Goal: Task Accomplishment & Management: Manage account settings

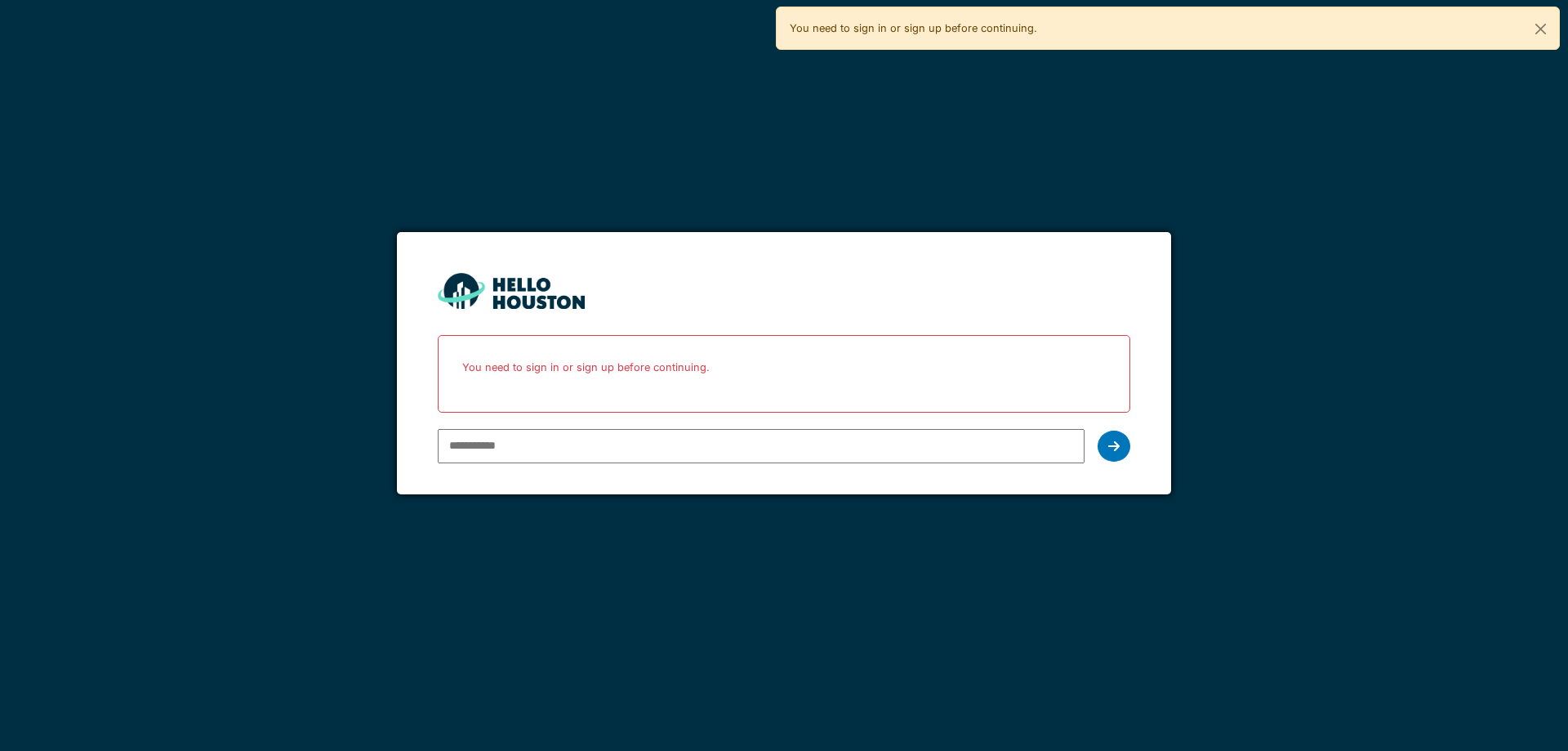
click at [506, 439] on input "email" at bounding box center [761, 446] width 646 height 34
type input "*"
click at [530, 444] on input "*" at bounding box center [761, 446] width 646 height 34
type input "**********"
click at [1116, 442] on icon at bounding box center [1113, 446] width 11 height 13
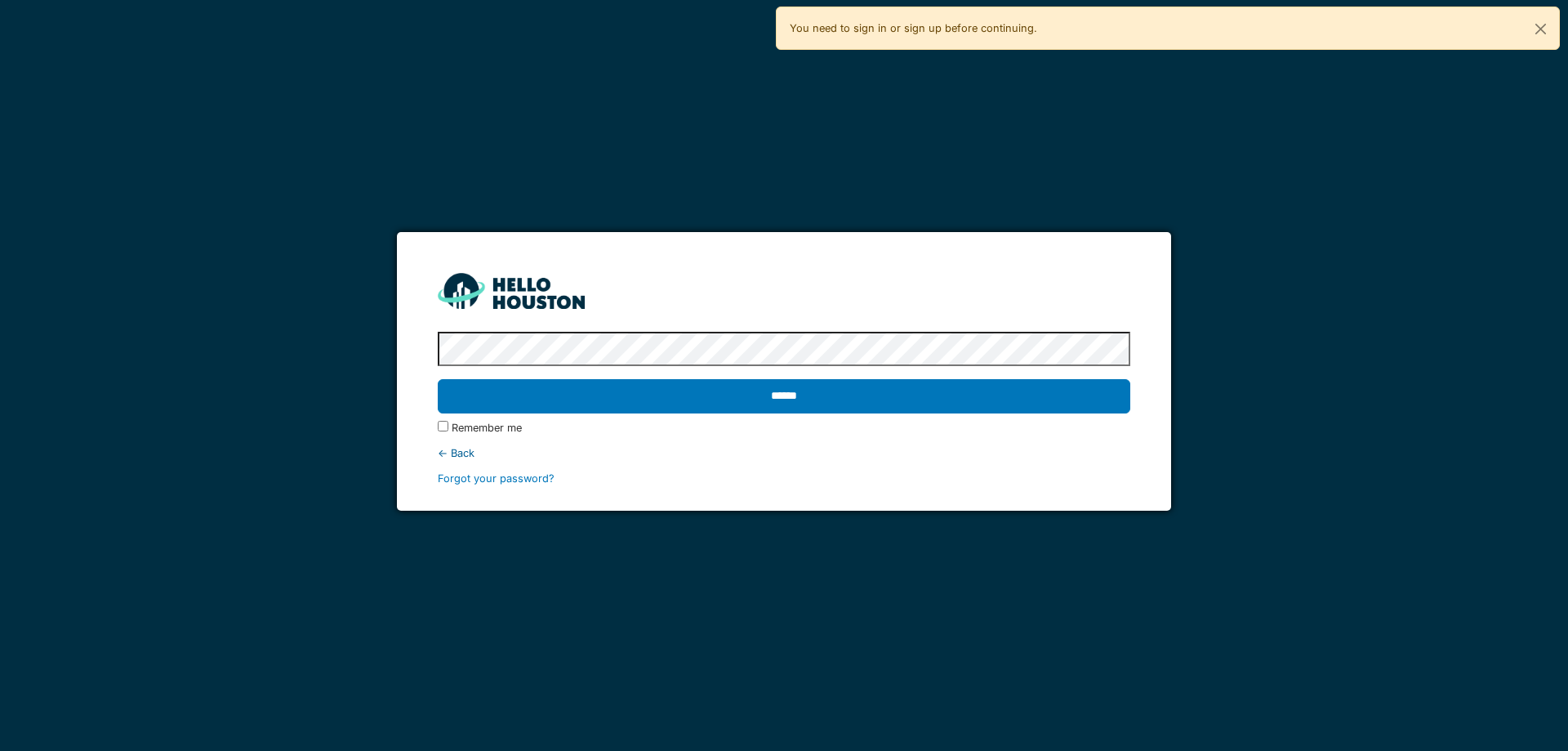
click at [438, 379] on input "******" at bounding box center [784, 396] width 692 height 34
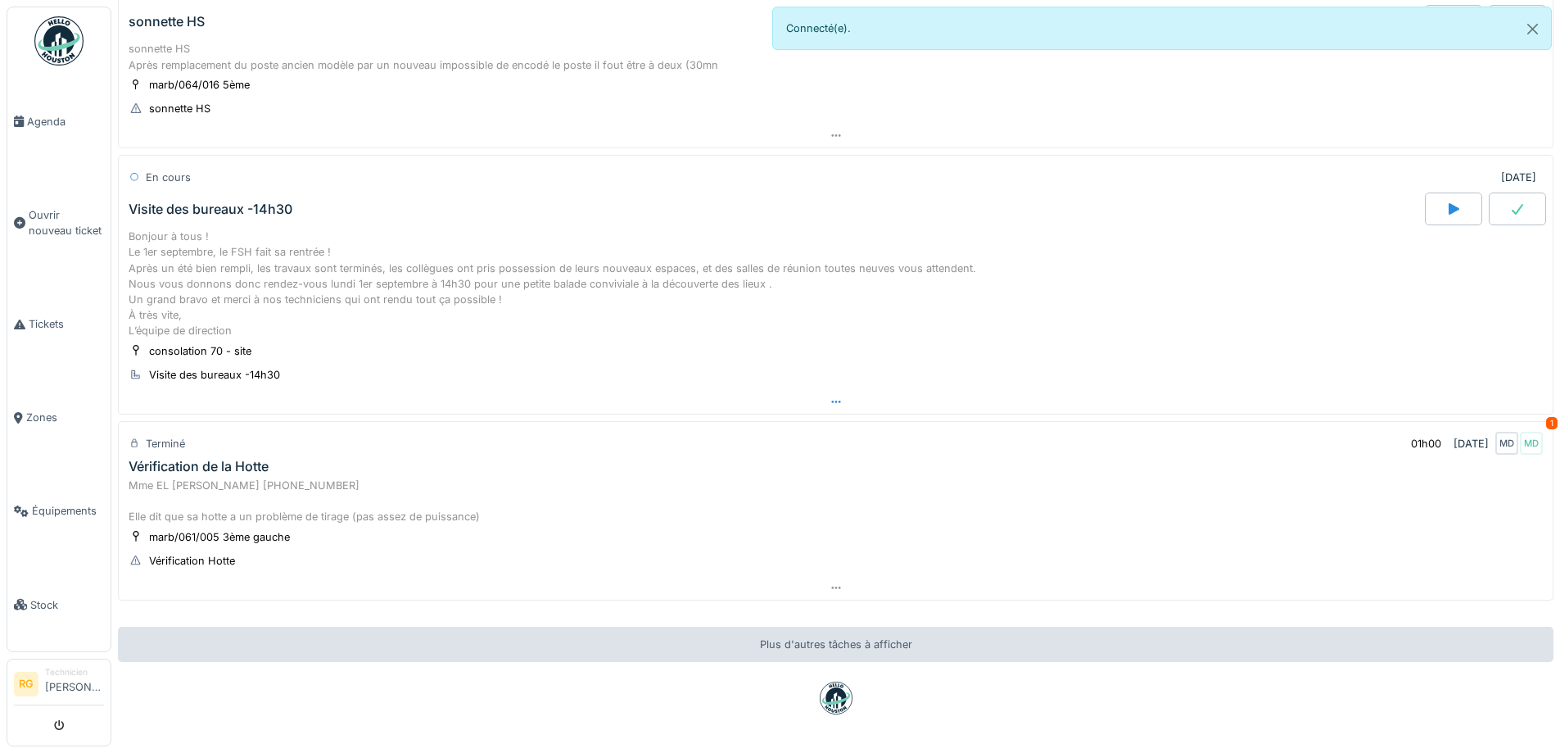
scroll to position [1247, 0]
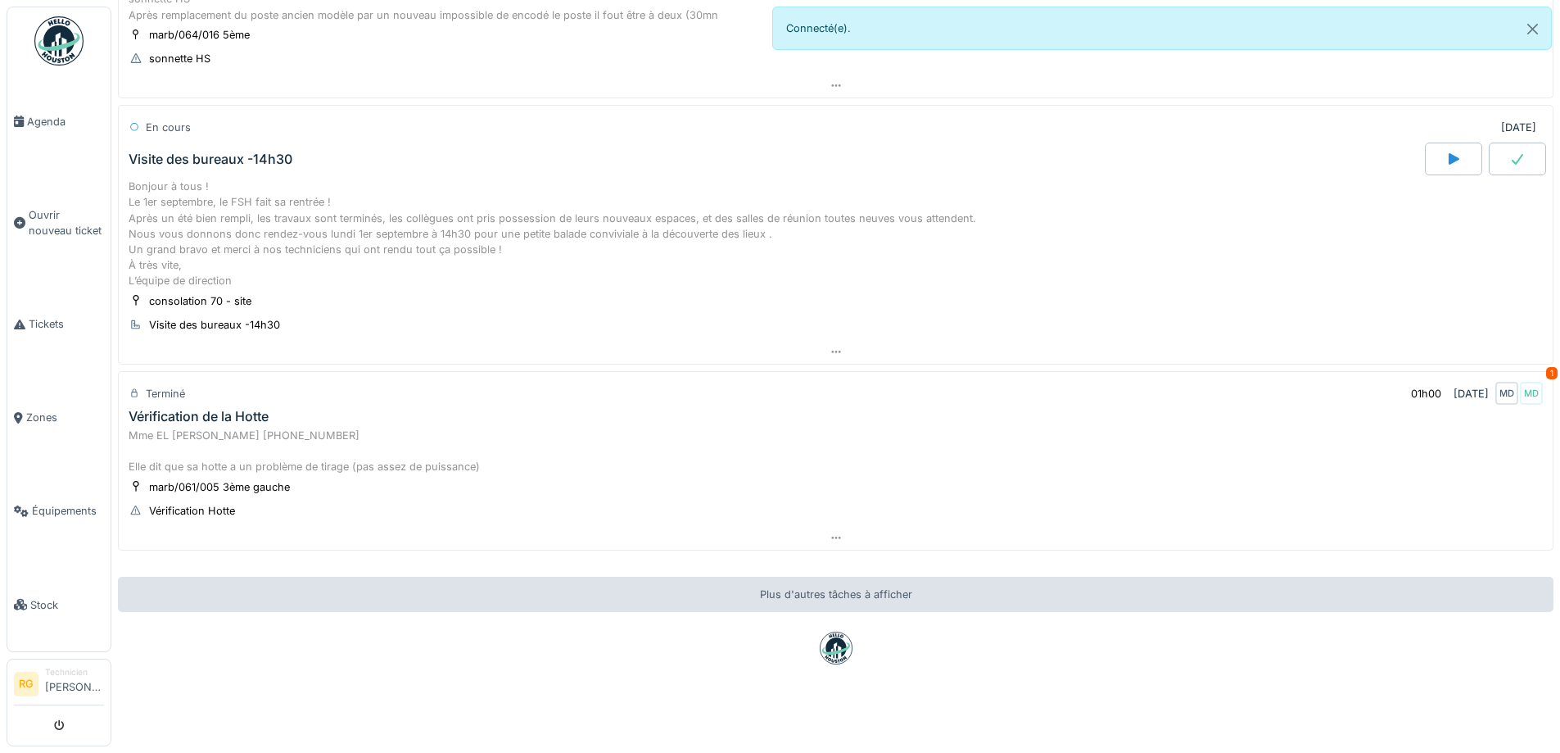
click at [1449, 153] on icon at bounding box center [1454, 158] width 11 height 11
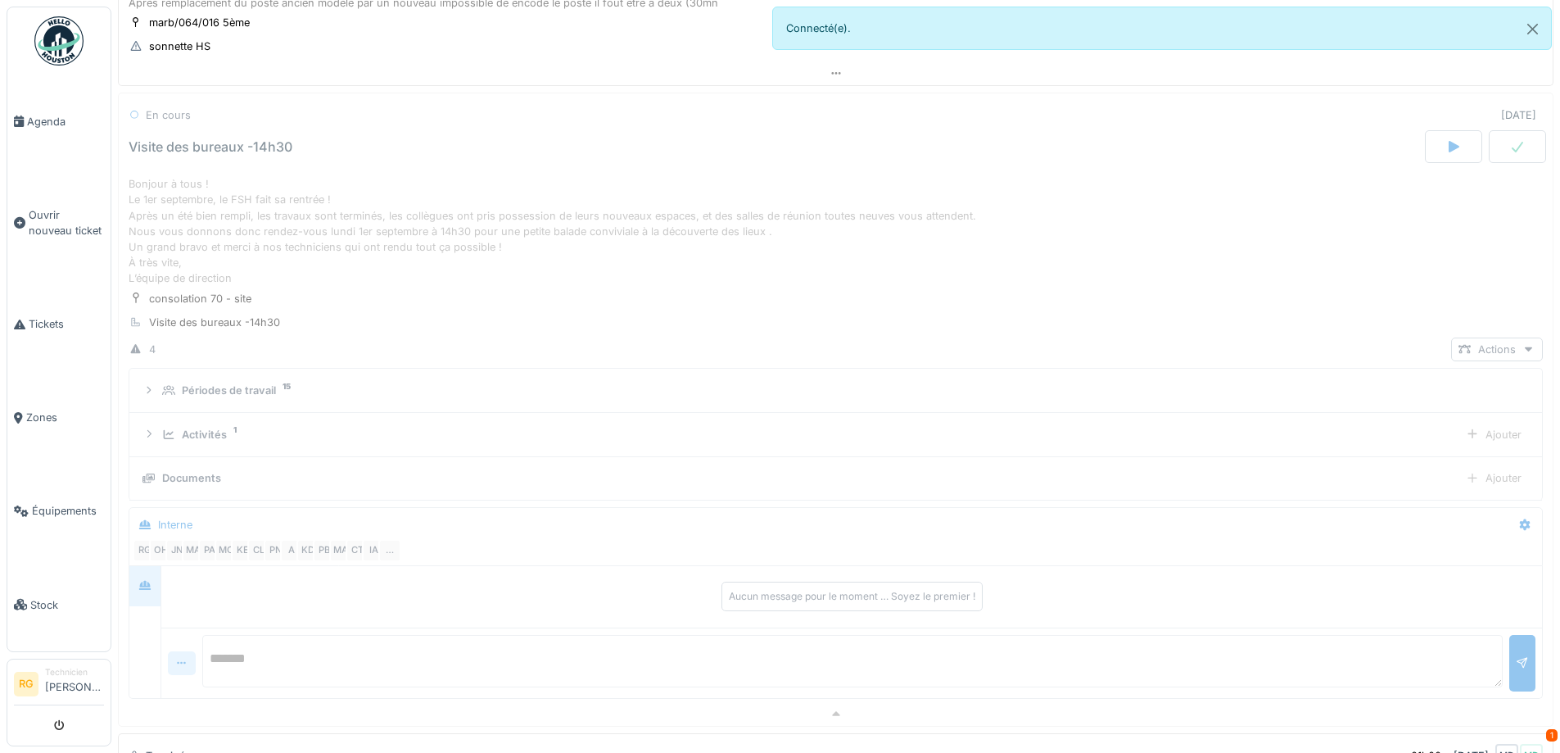
scroll to position [1275, 0]
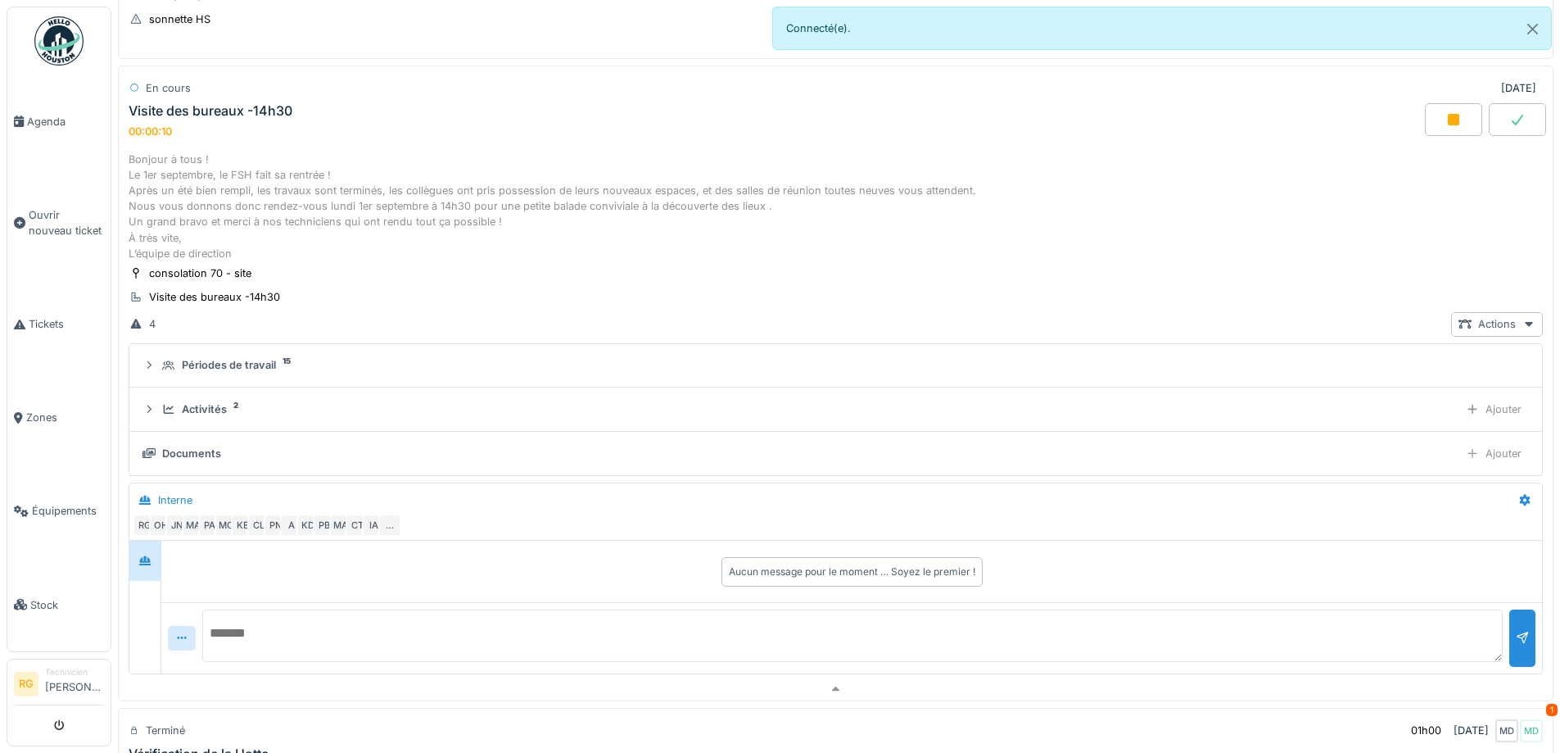
click at [284, 172] on div "Bonjour à tous ! Le 1er septembre, le FSH fait sa rentrée ! Après un été bien r…" at bounding box center [836, 207] width 1415 height 110
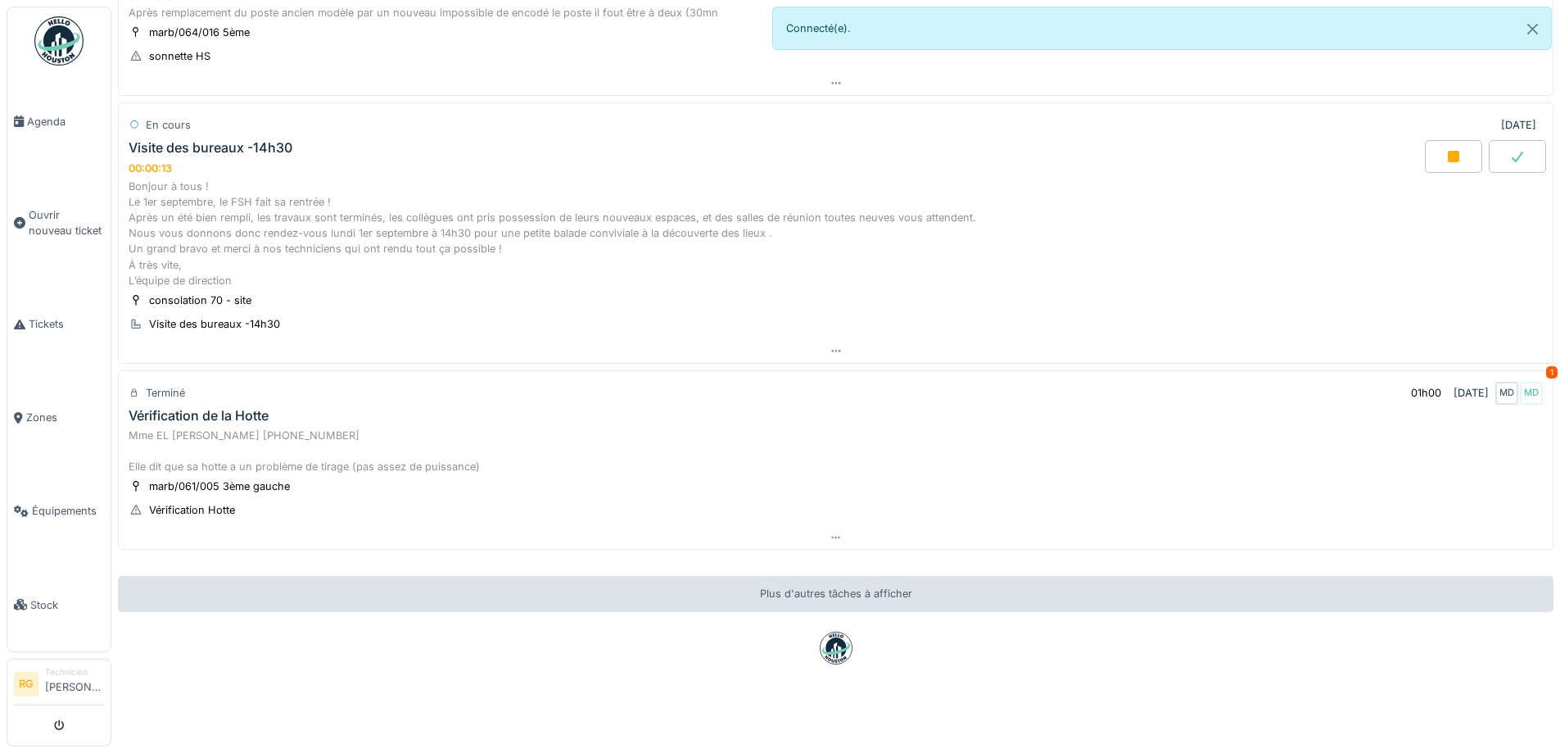
scroll to position [12, 0]
click at [196, 408] on div "Vérification de la Hotte" at bounding box center [199, 416] width 140 height 16
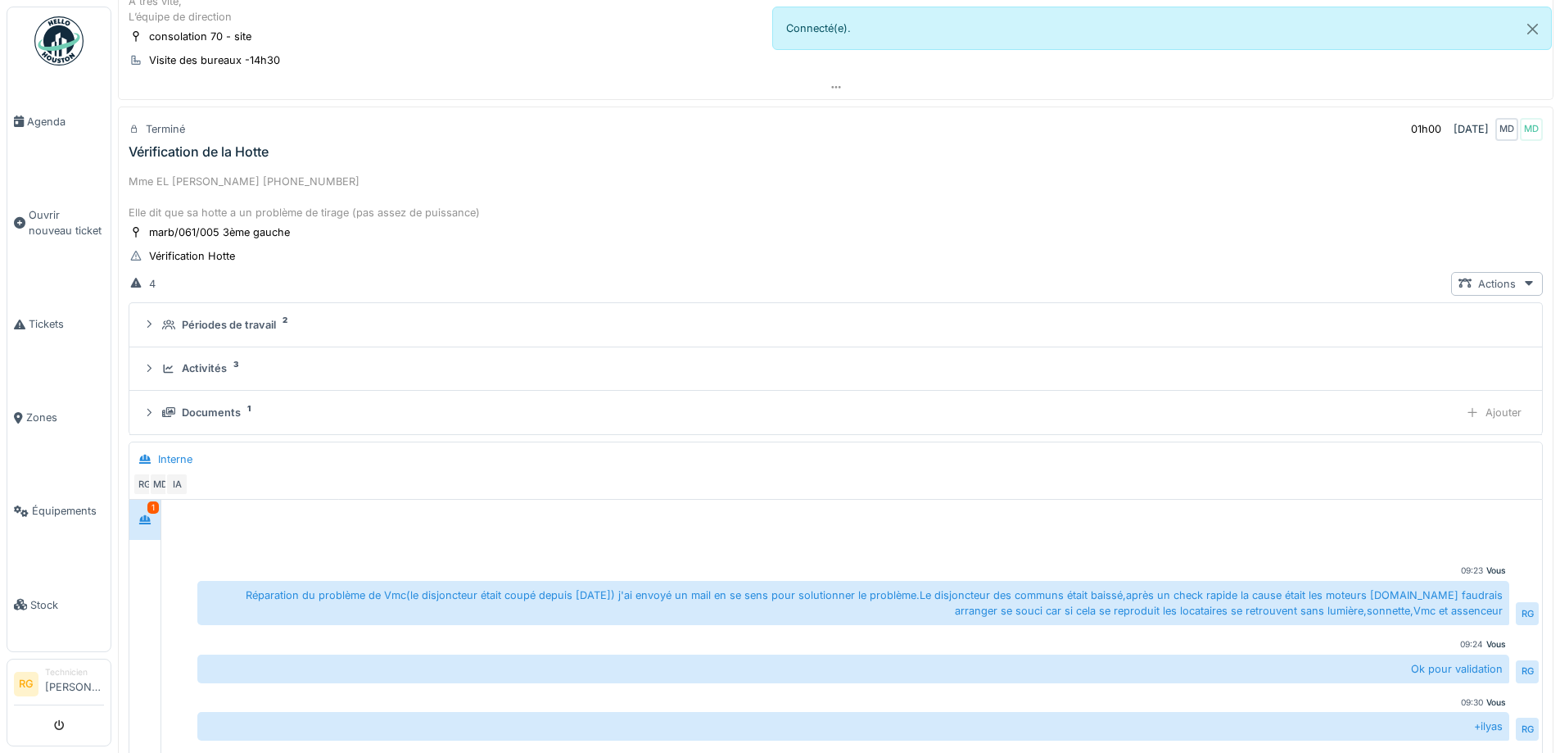
scroll to position [1542, 0]
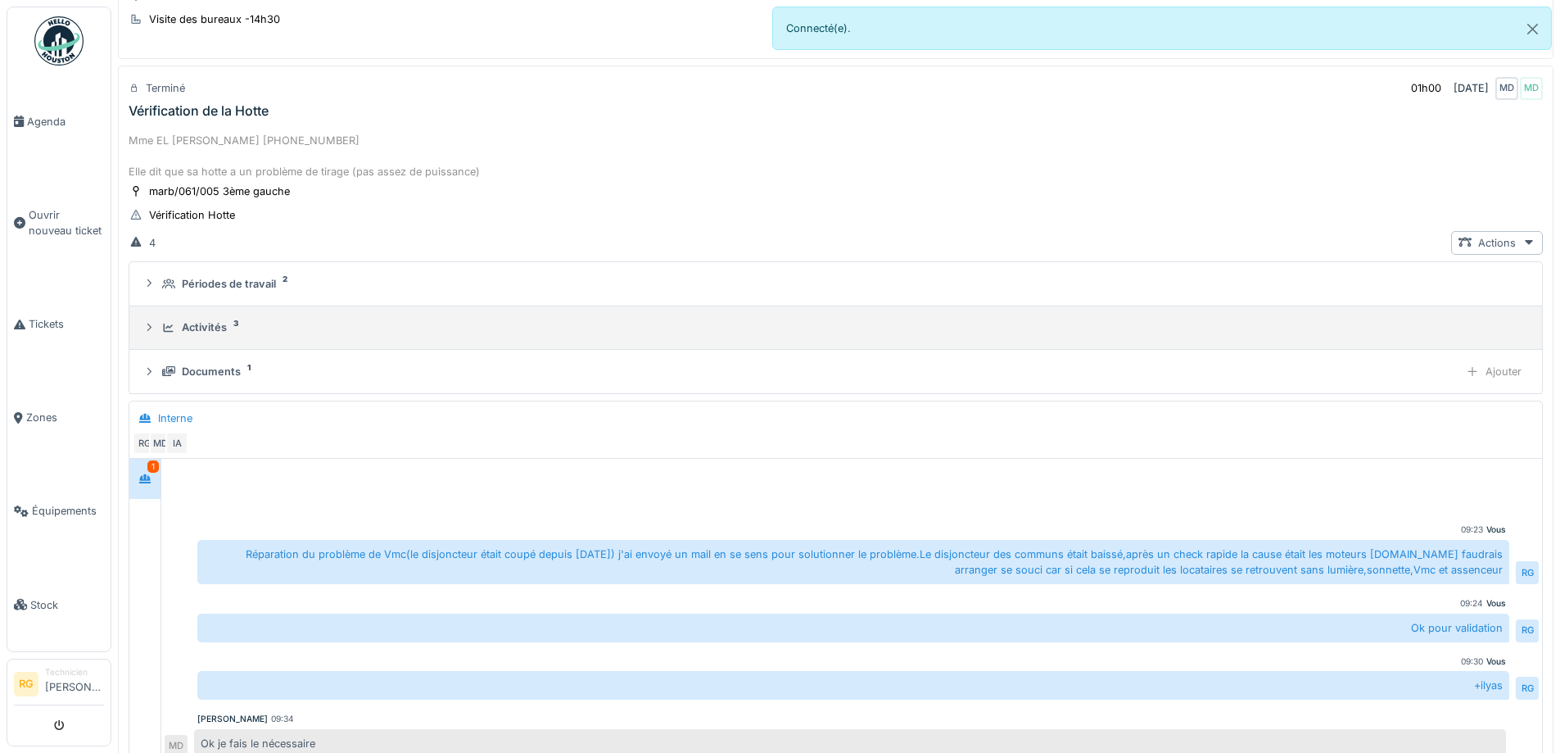
click at [206, 334] on div "Activités" at bounding box center [204, 327] width 45 height 16
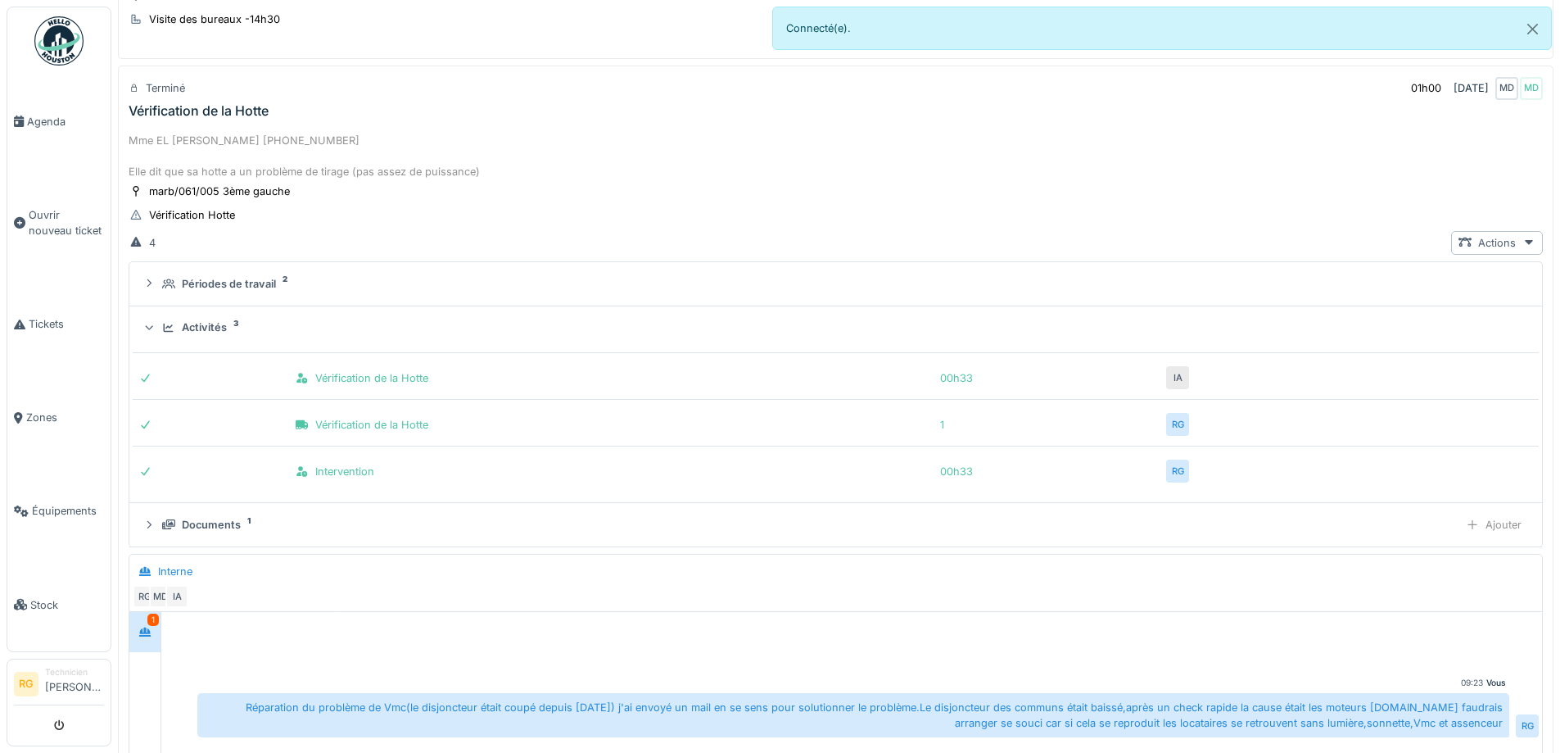
click at [209, 335] on div "Activités" at bounding box center [204, 327] width 45 height 16
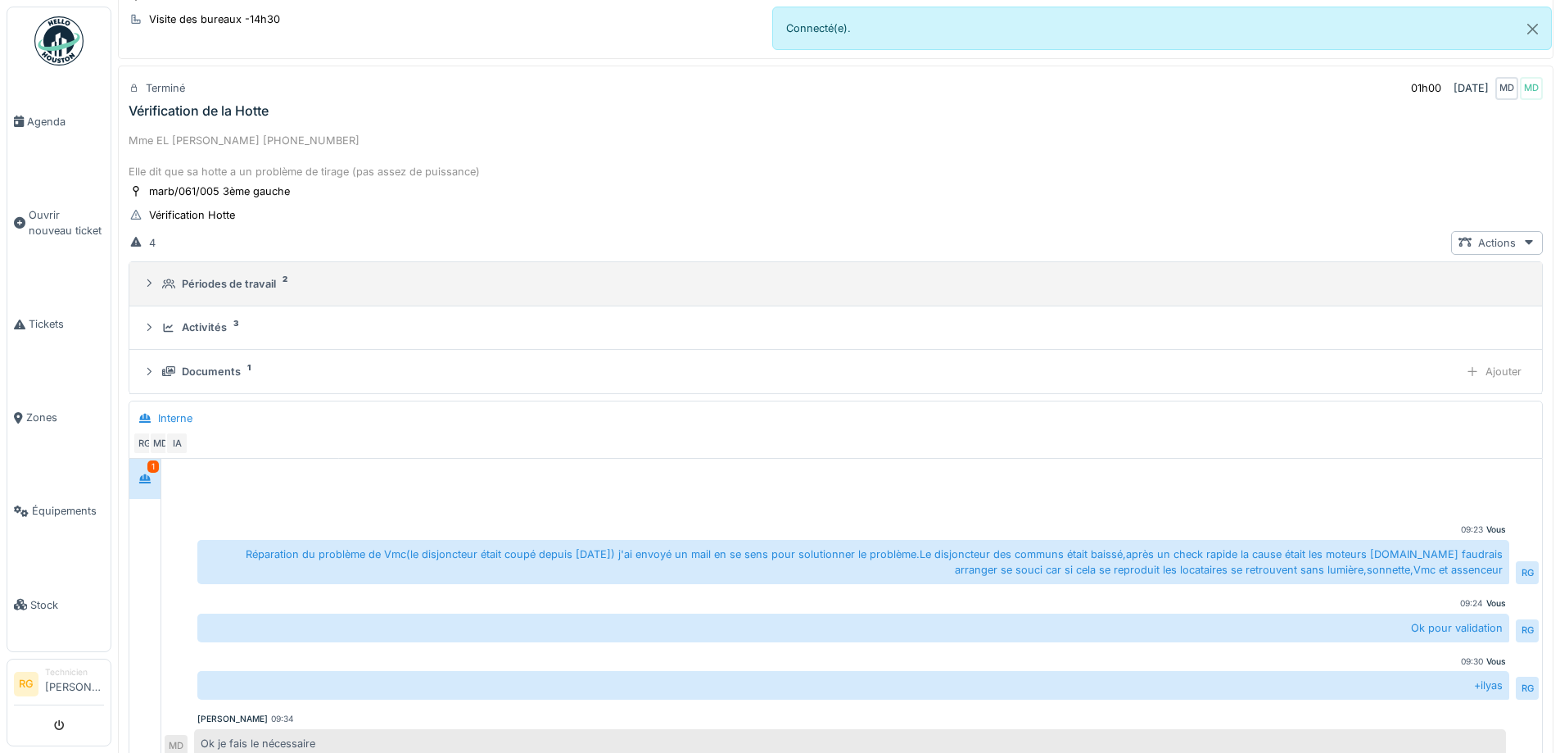
click at [250, 290] on div "Périodes de travail" at bounding box center [229, 284] width 94 height 16
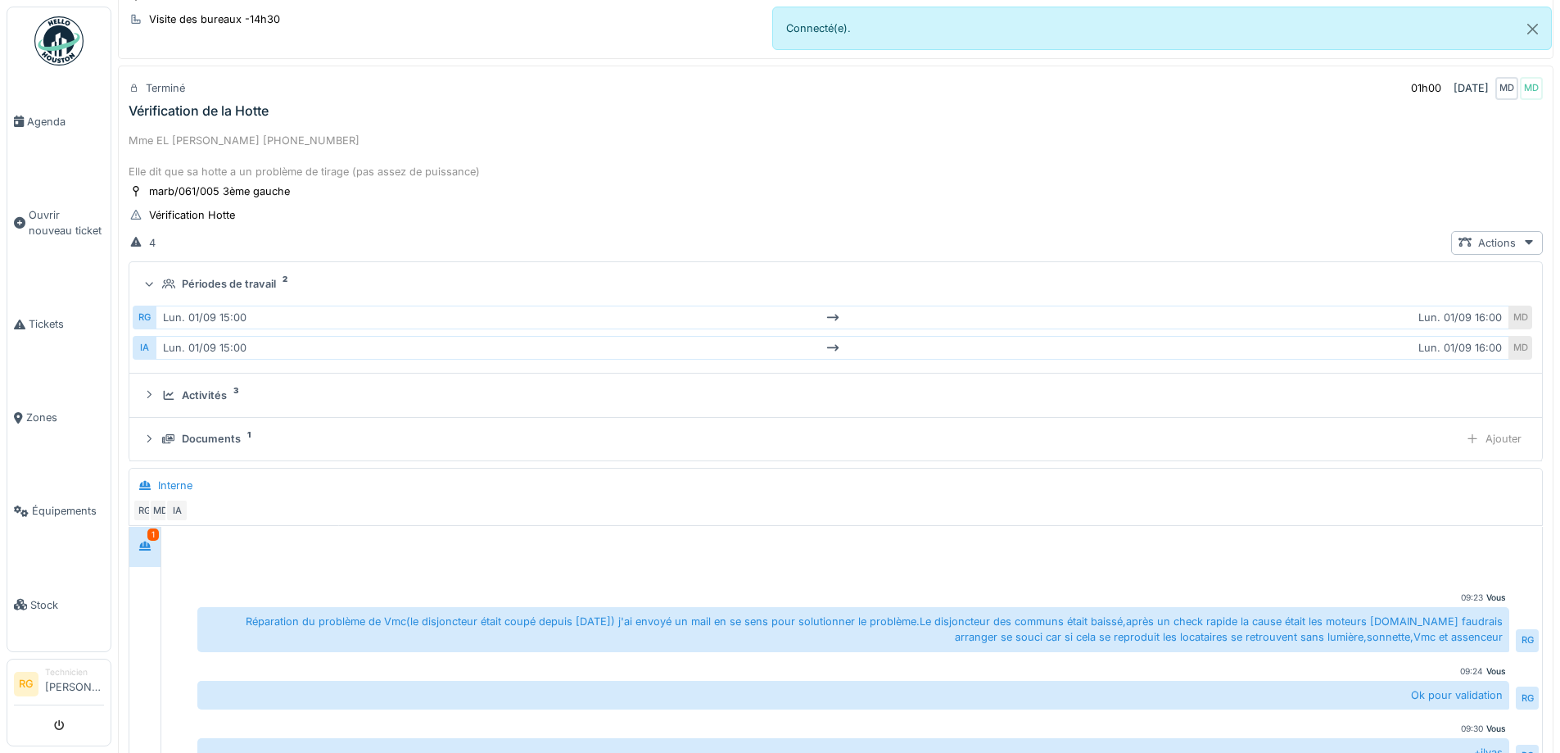
click at [250, 290] on div "Périodes de travail" at bounding box center [229, 284] width 94 height 16
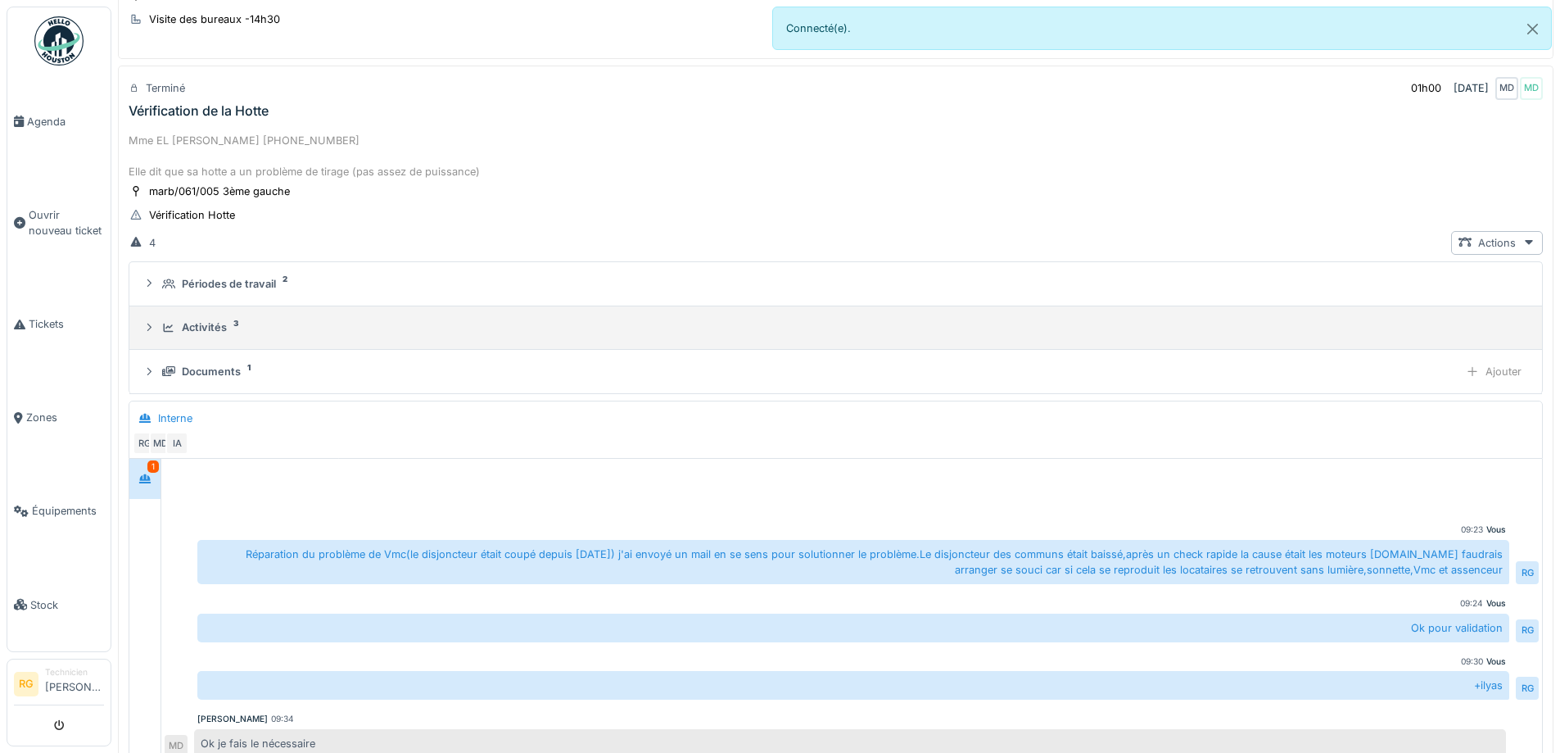
click at [225, 337] on summary "Activités 3" at bounding box center [836, 328] width 1400 height 30
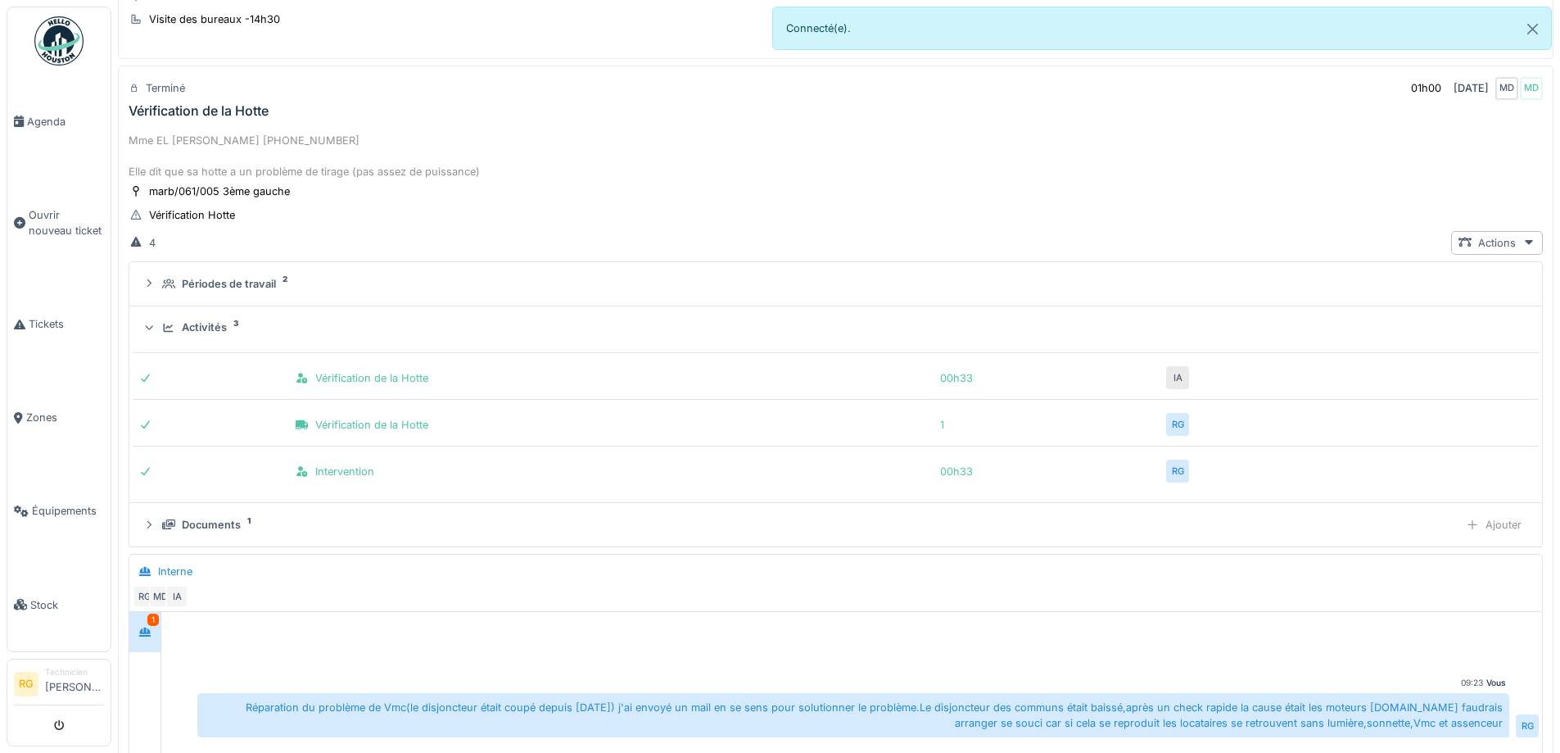
click at [225, 337] on summary "Activités 3" at bounding box center [836, 328] width 1400 height 30
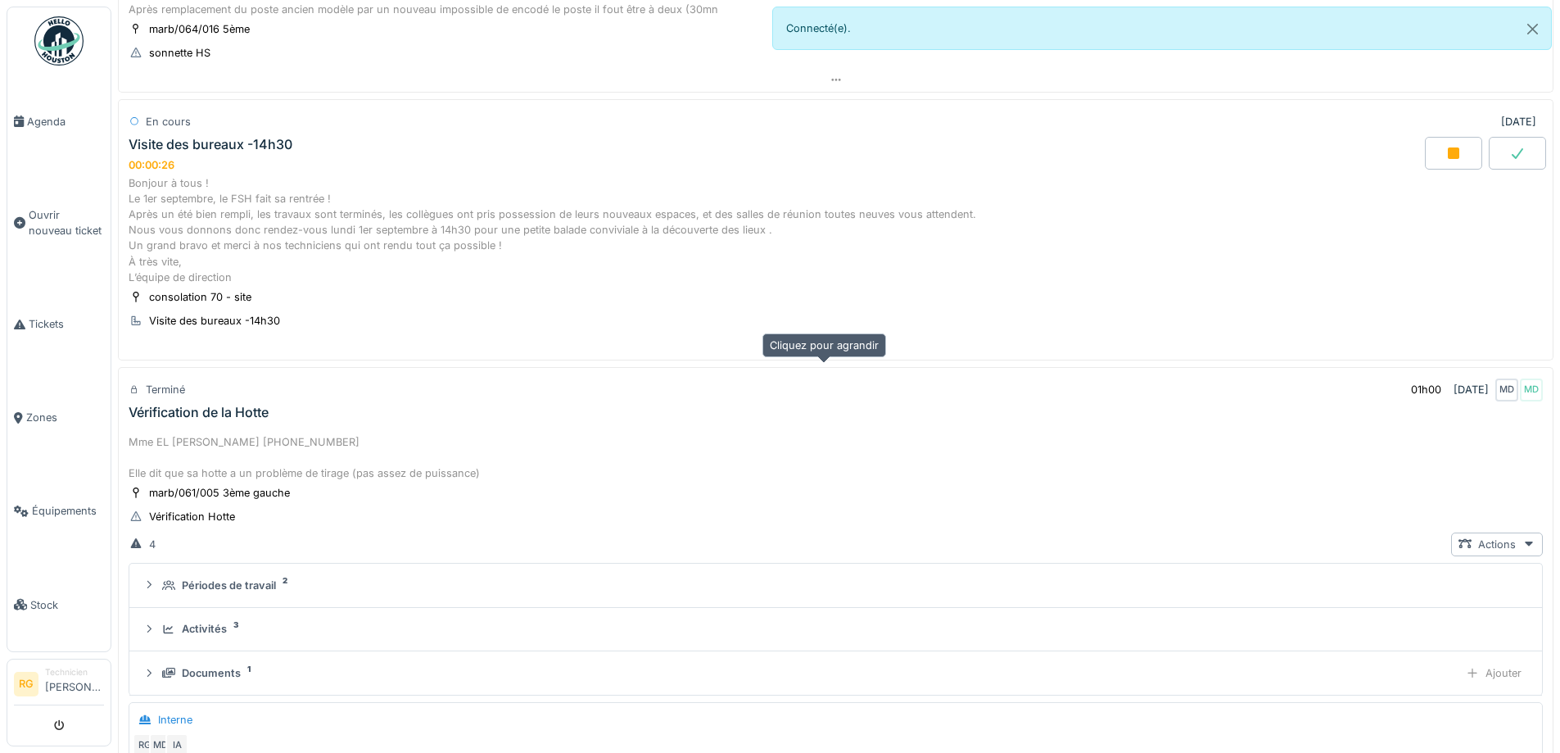
scroll to position [1215, 0]
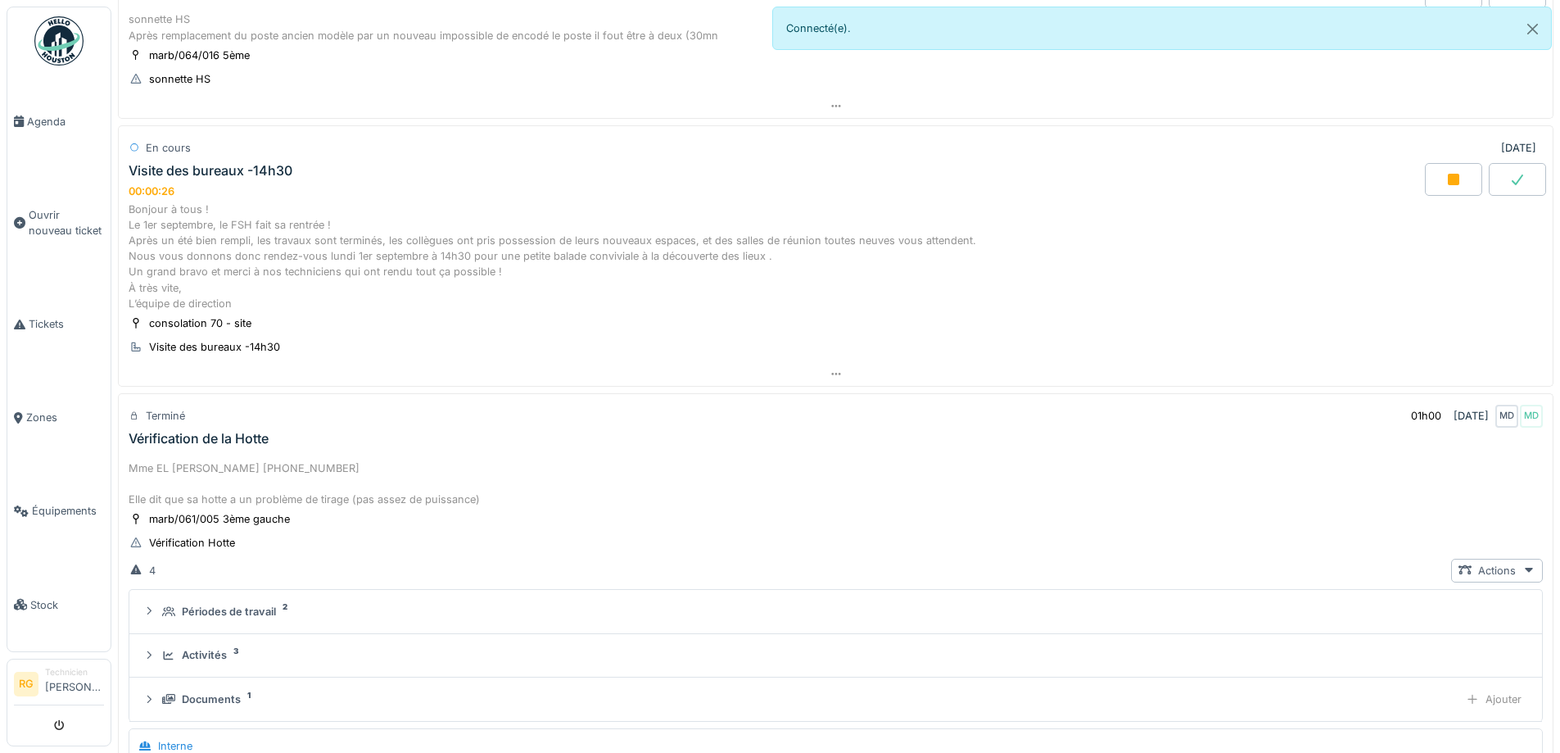
click at [213, 461] on div "Mme EL [PERSON_NAME] [PHONE_NUMBER] Elle dit que sa hotte a un problème de tira…" at bounding box center [836, 484] width 1415 height 48
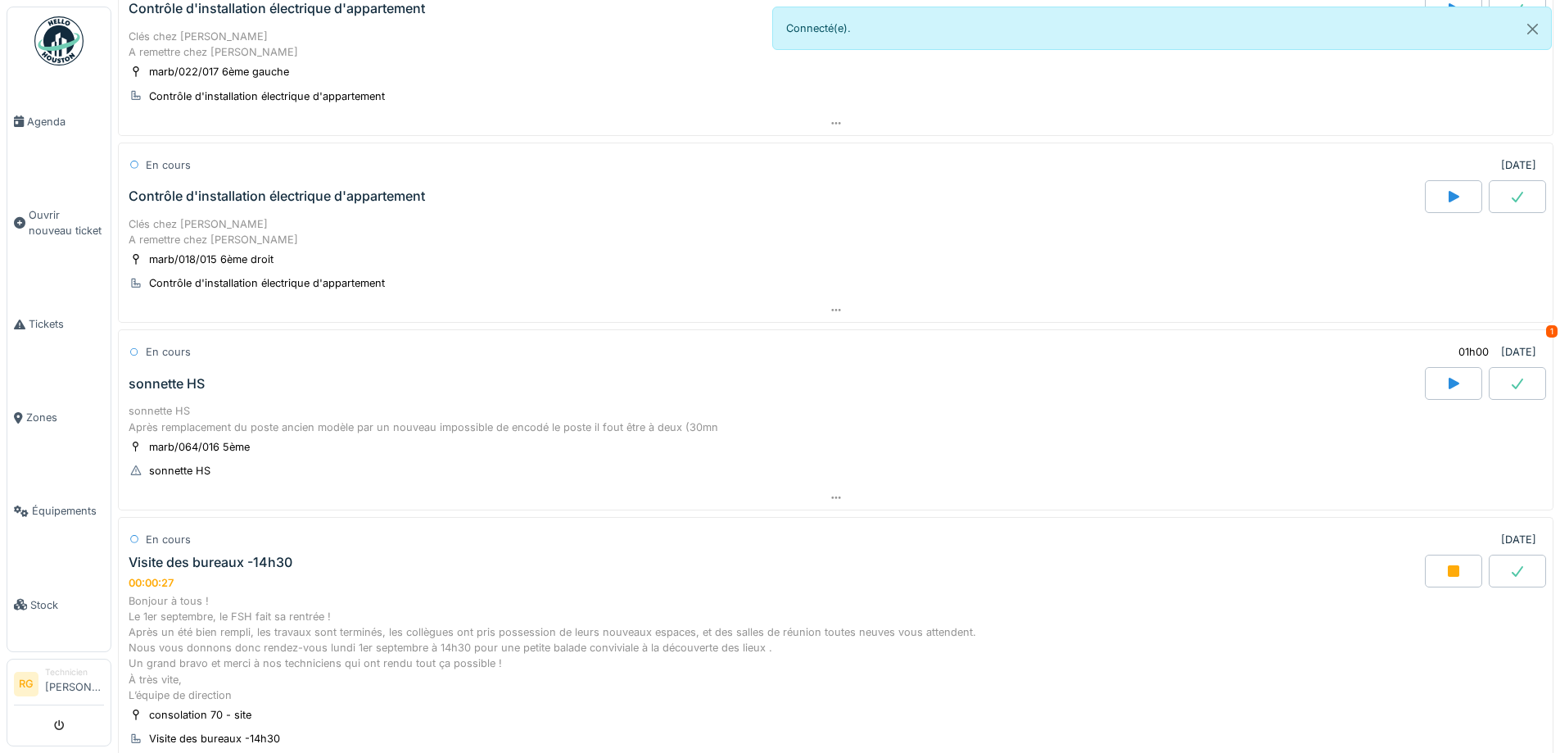
scroll to position [805, 0]
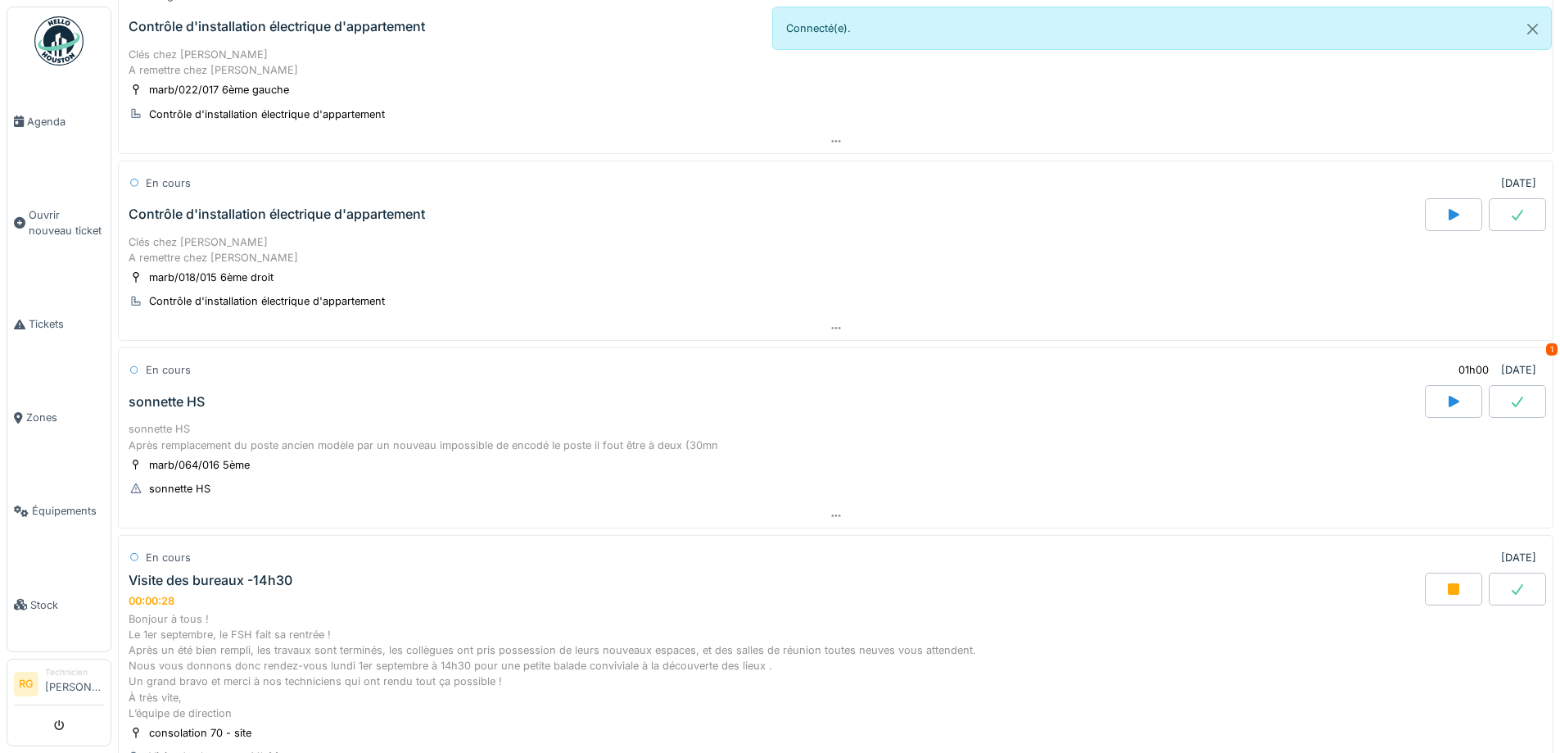
click at [209, 439] on div "sonnette HS Après remplacement du poste ancien modèle par un nouveau impossible…" at bounding box center [836, 436] width 1415 height 31
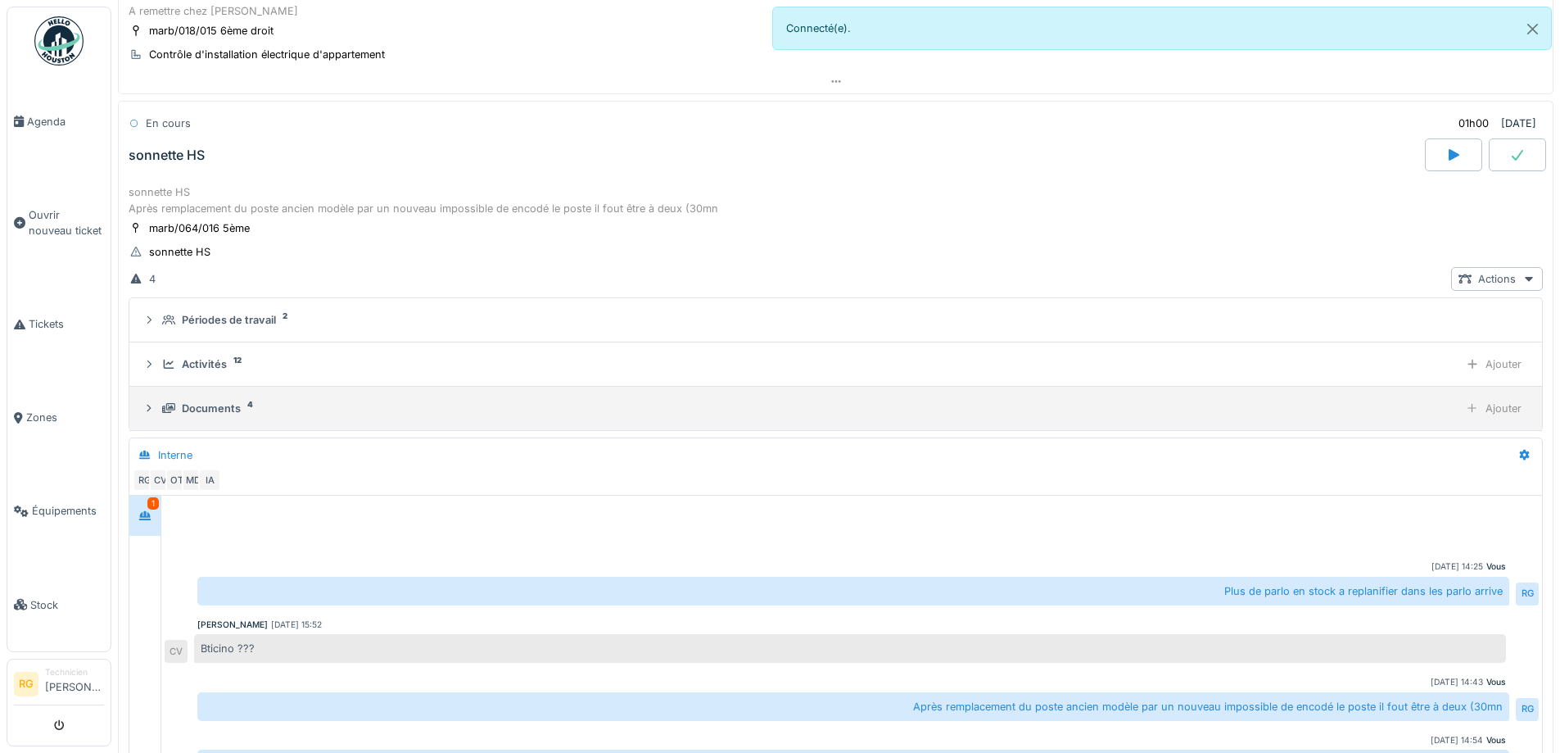
scroll to position [1087, 0]
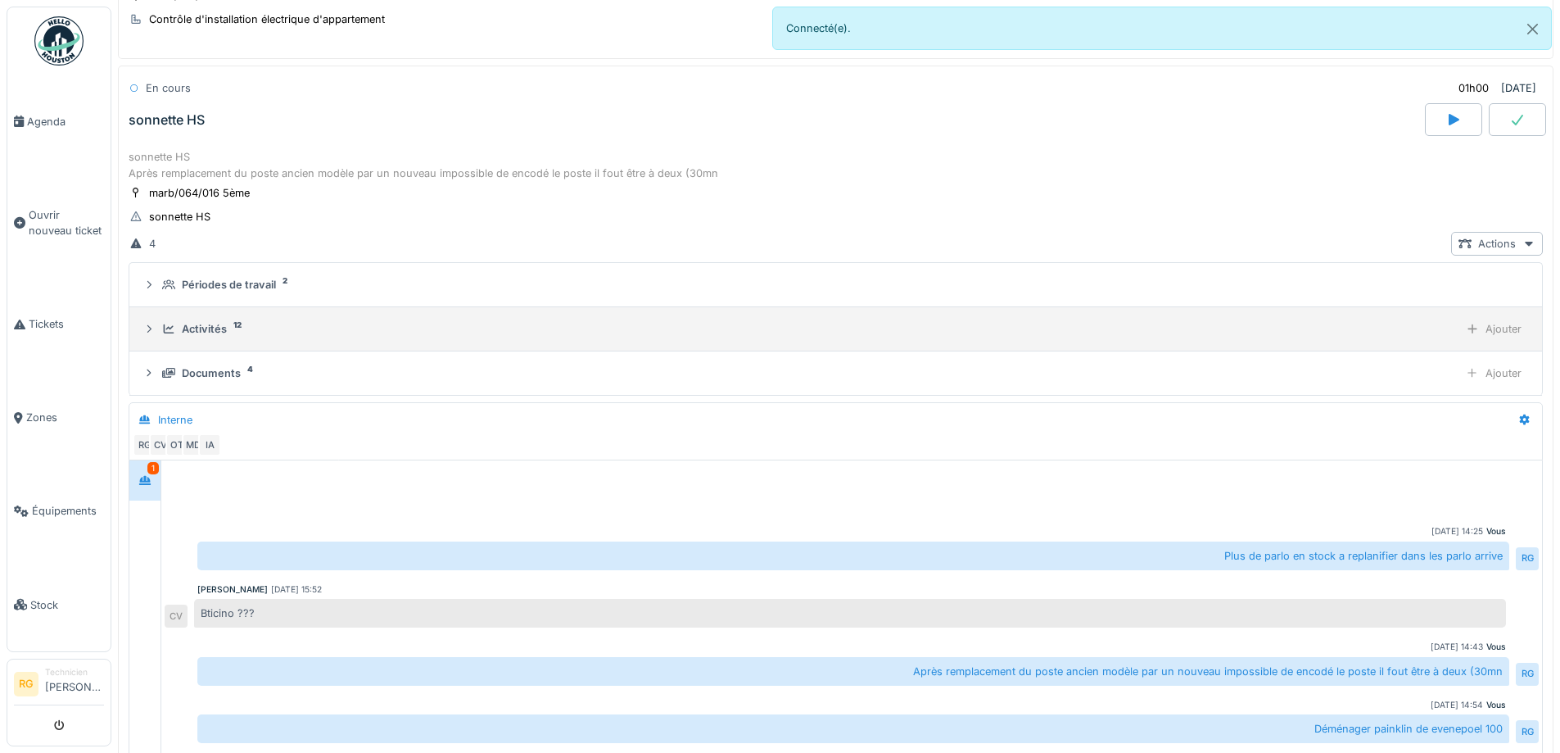
click at [220, 323] on div "Activités" at bounding box center [204, 329] width 45 height 16
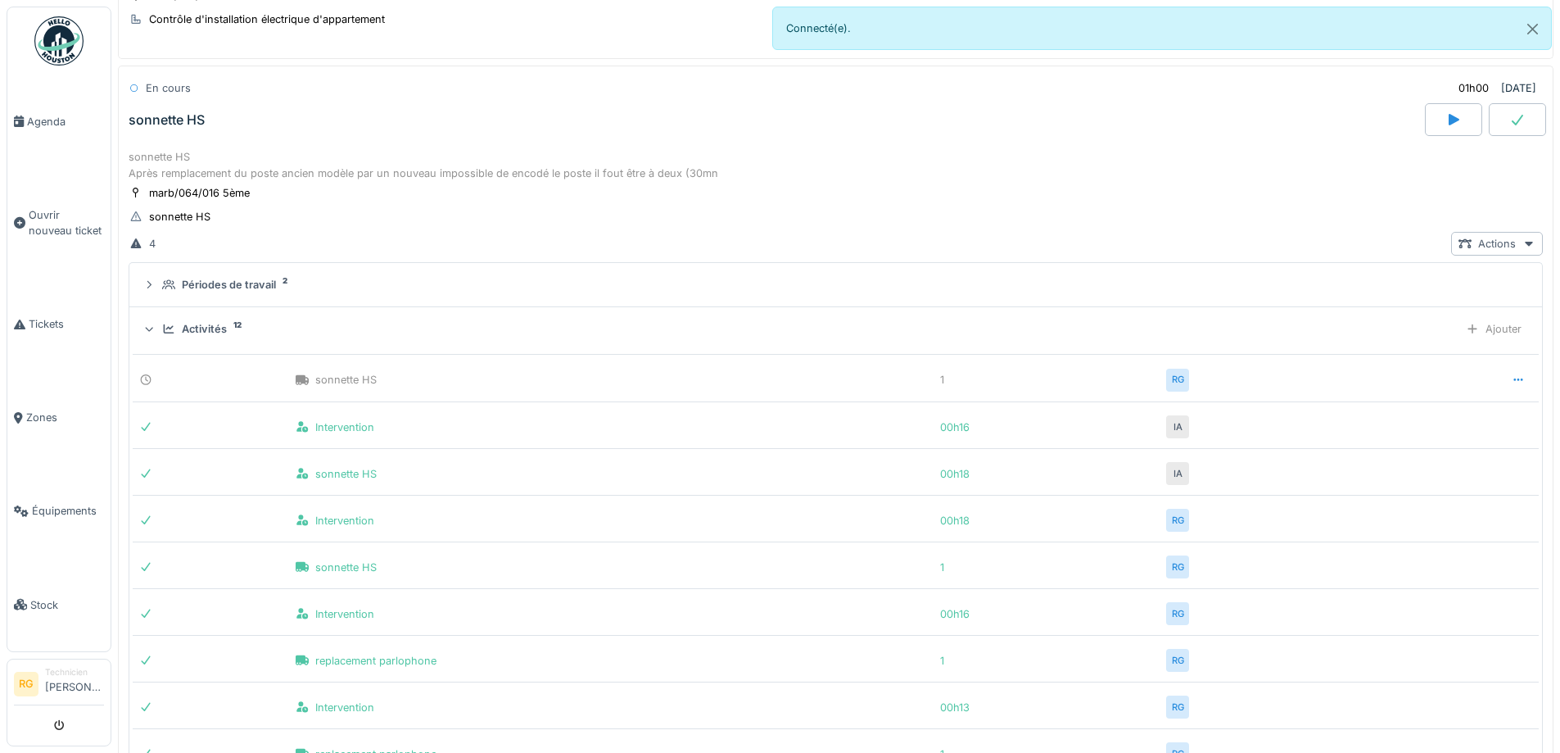
click at [166, 319] on div "Activités 12 Ajouter" at bounding box center [836, 329] width 1387 height 24
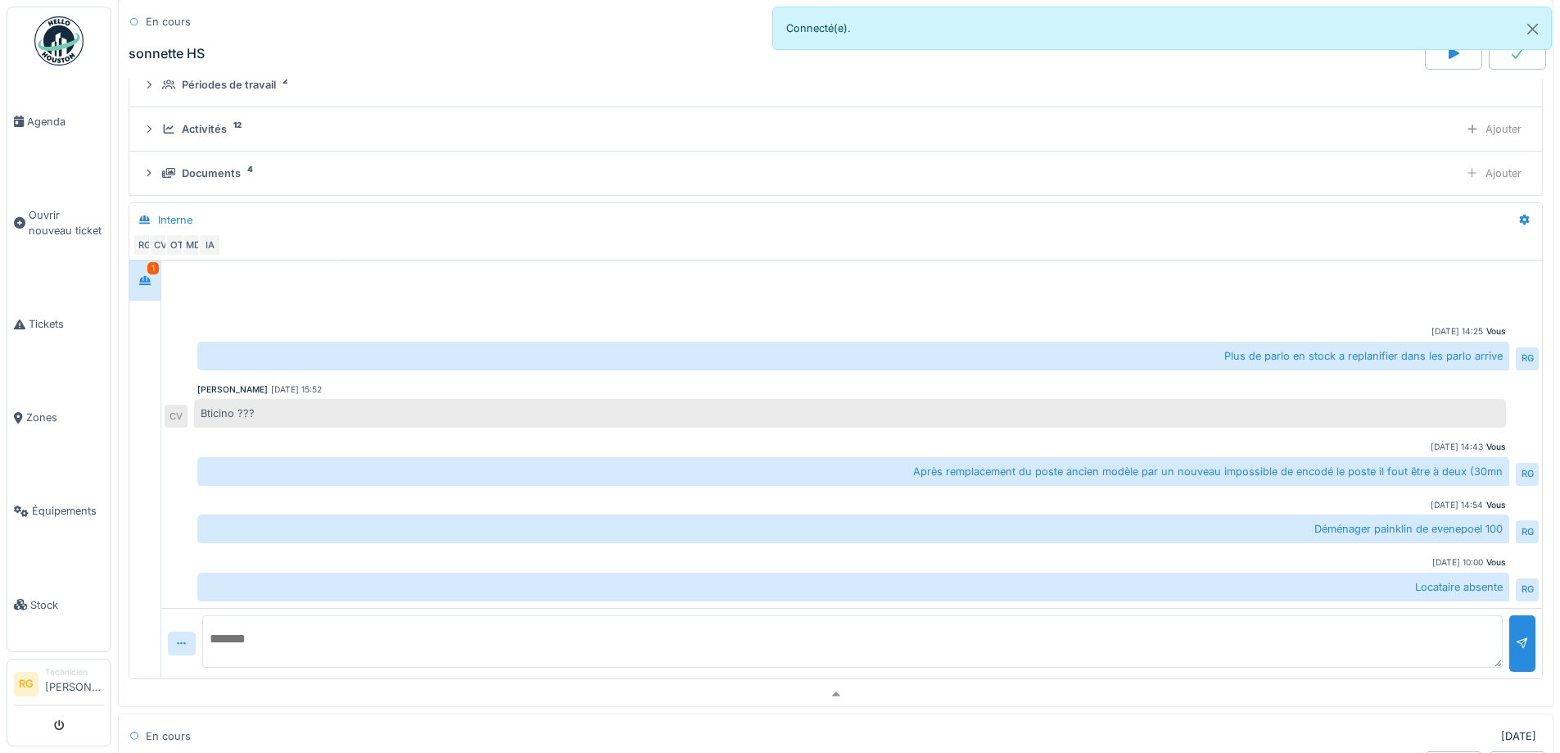
scroll to position [1496, 0]
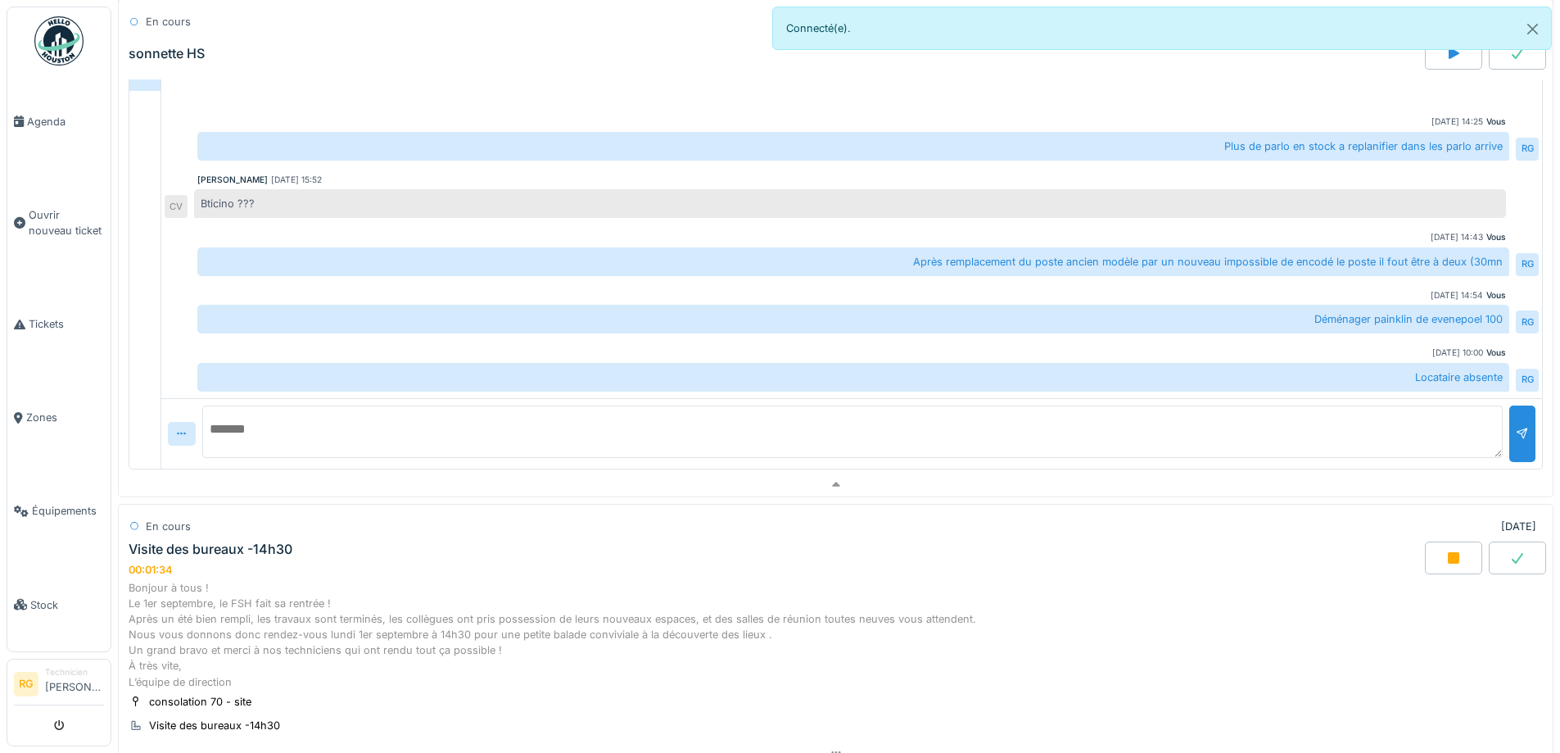
click at [372, 430] on textarea at bounding box center [852, 431] width 1301 height 52
type textarea "*"
click at [433, 428] on textarea "**********" at bounding box center [852, 431] width 1301 height 52
type textarea "**********"
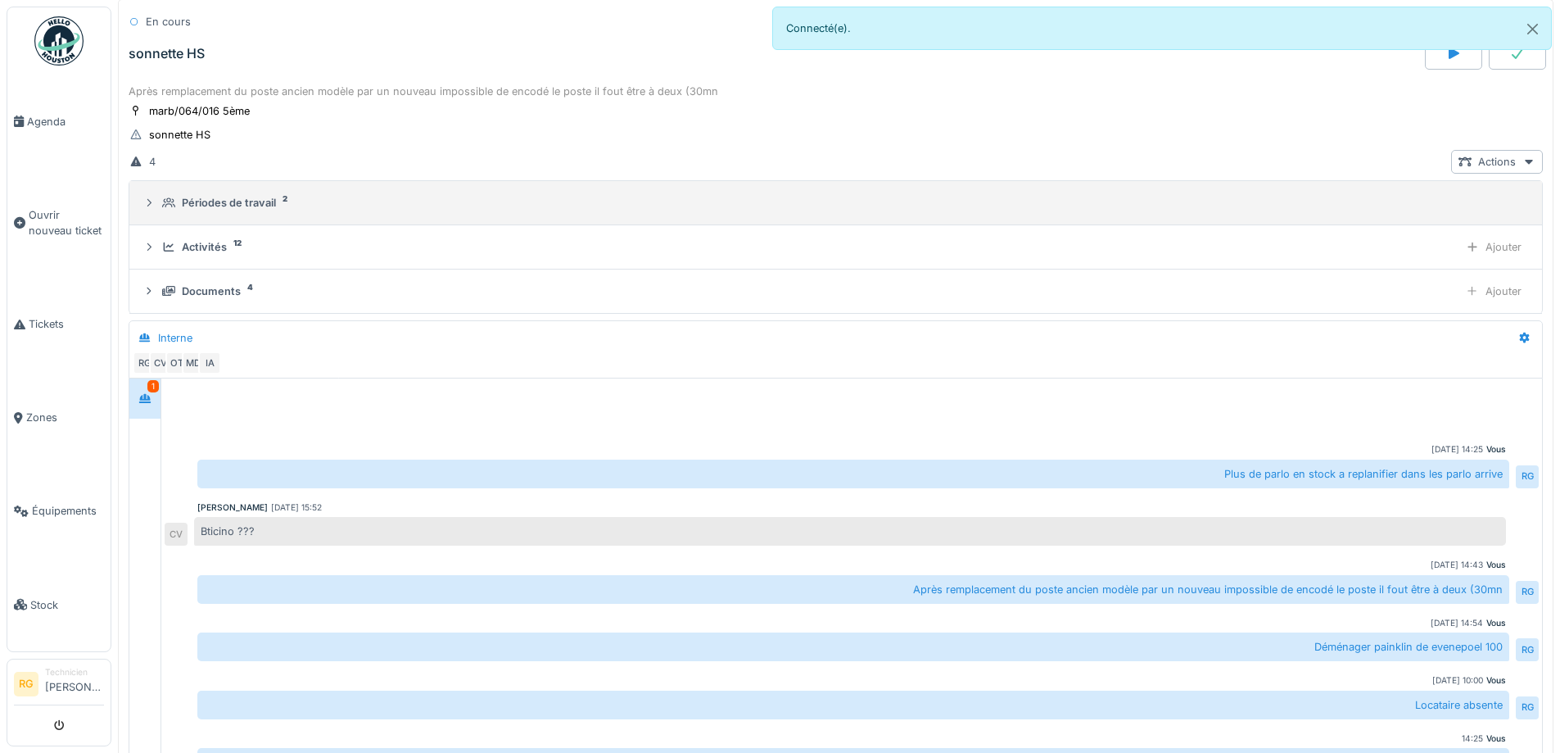
scroll to position [1087, 0]
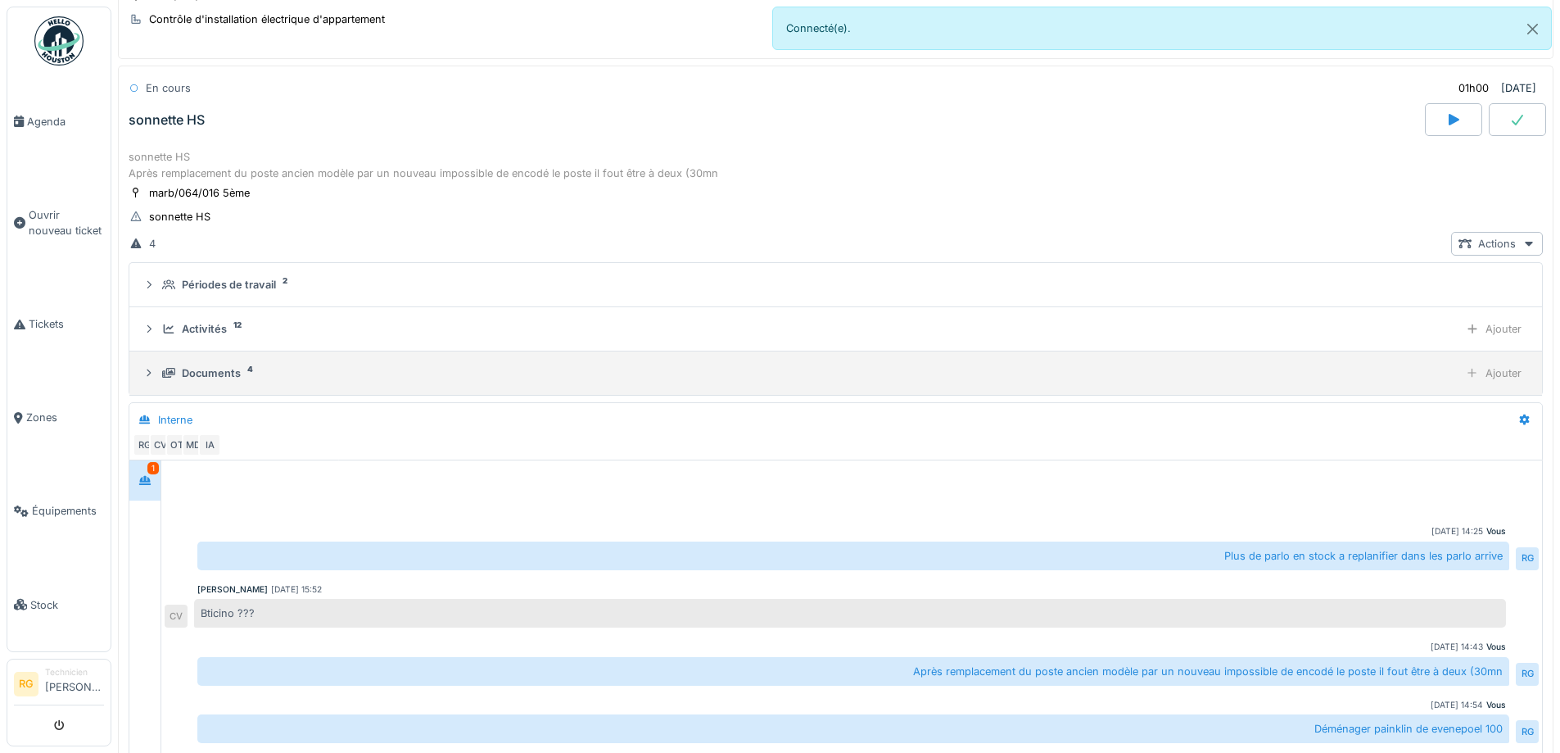
click at [229, 368] on div "Documents" at bounding box center [211, 373] width 59 height 16
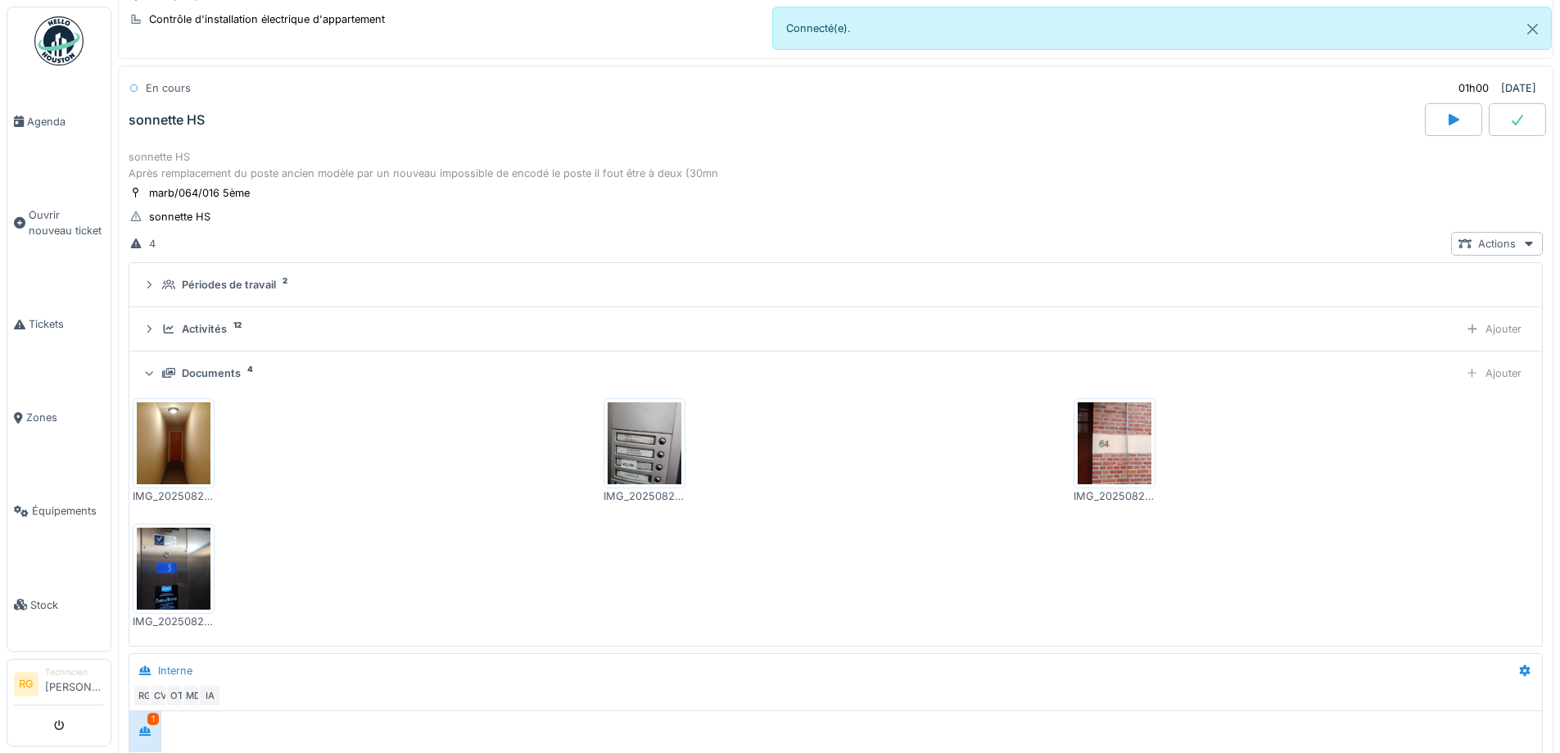
click at [230, 369] on div "Documents" at bounding box center [211, 373] width 59 height 16
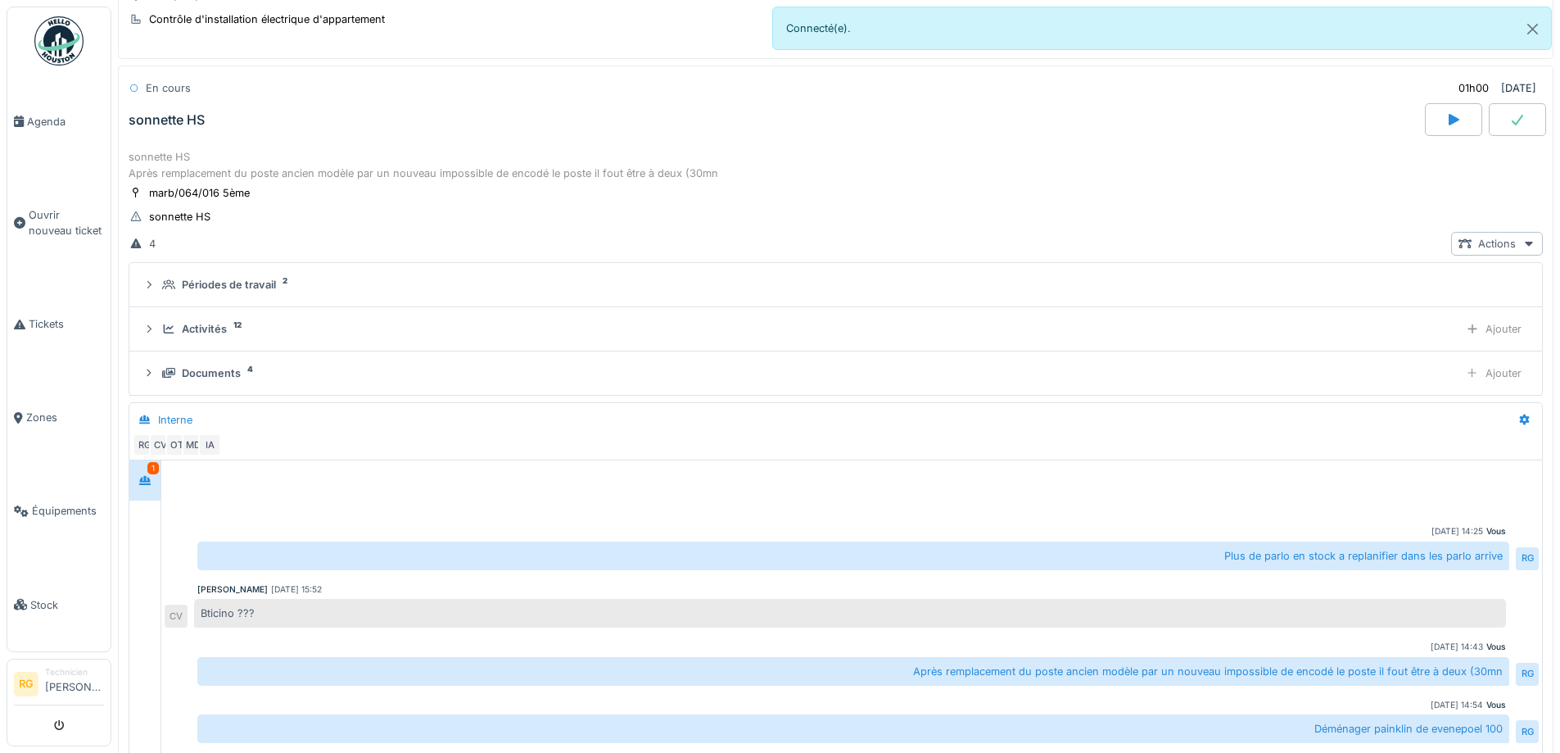
click at [296, 133] on div "sonnette HS" at bounding box center [775, 119] width 1300 height 33
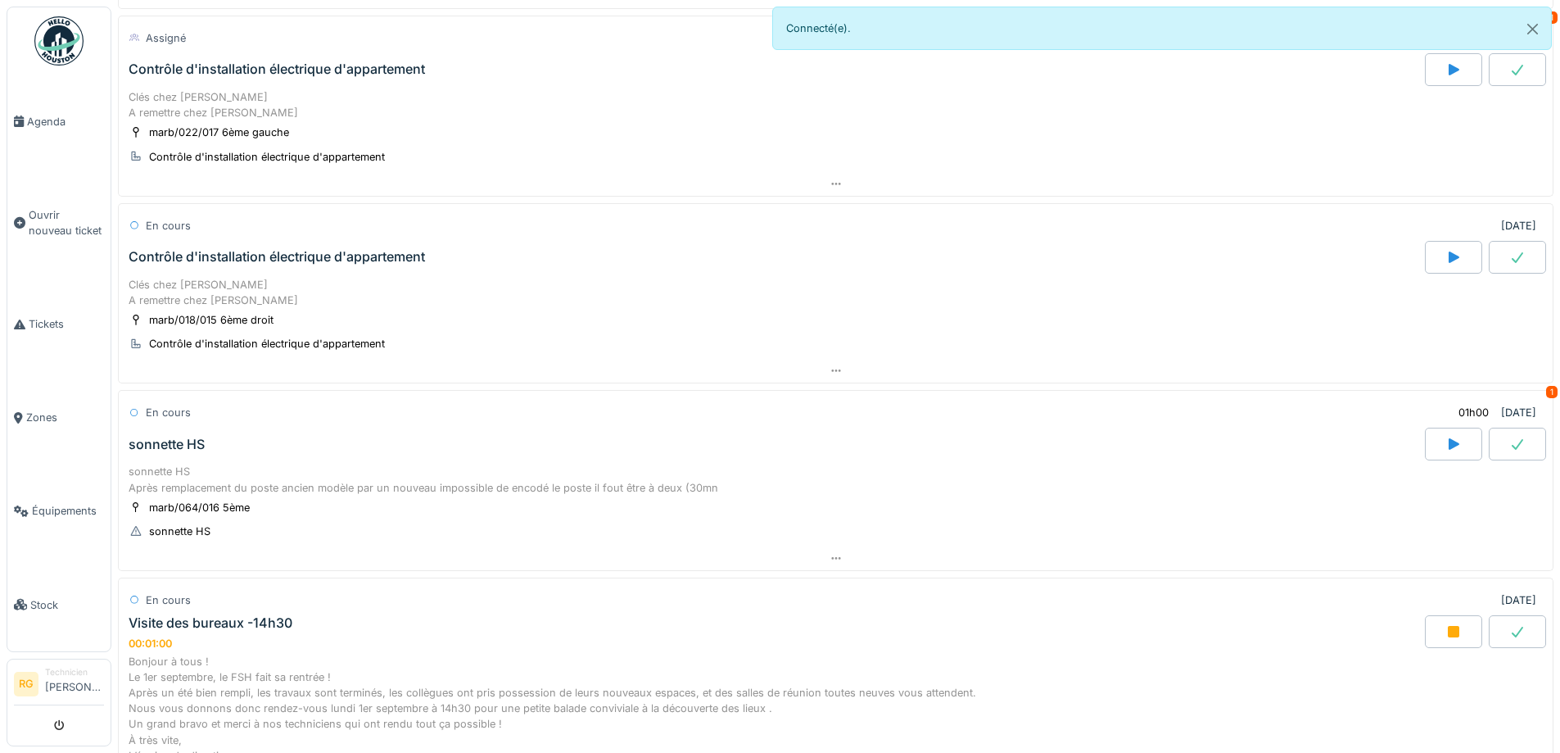
scroll to position [759, 0]
click at [215, 278] on div "Clés chez [PERSON_NAME] A remettre chez [PERSON_NAME] marb/018/015 6ème droit C…" at bounding box center [836, 320] width 1436 height 86
click at [253, 238] on div "En cours [DATE]" at bounding box center [836, 229] width 1415 height 30
click at [243, 247] on div "Contrôle d'installation électrique d'appartement" at bounding box center [775, 260] width 1300 height 33
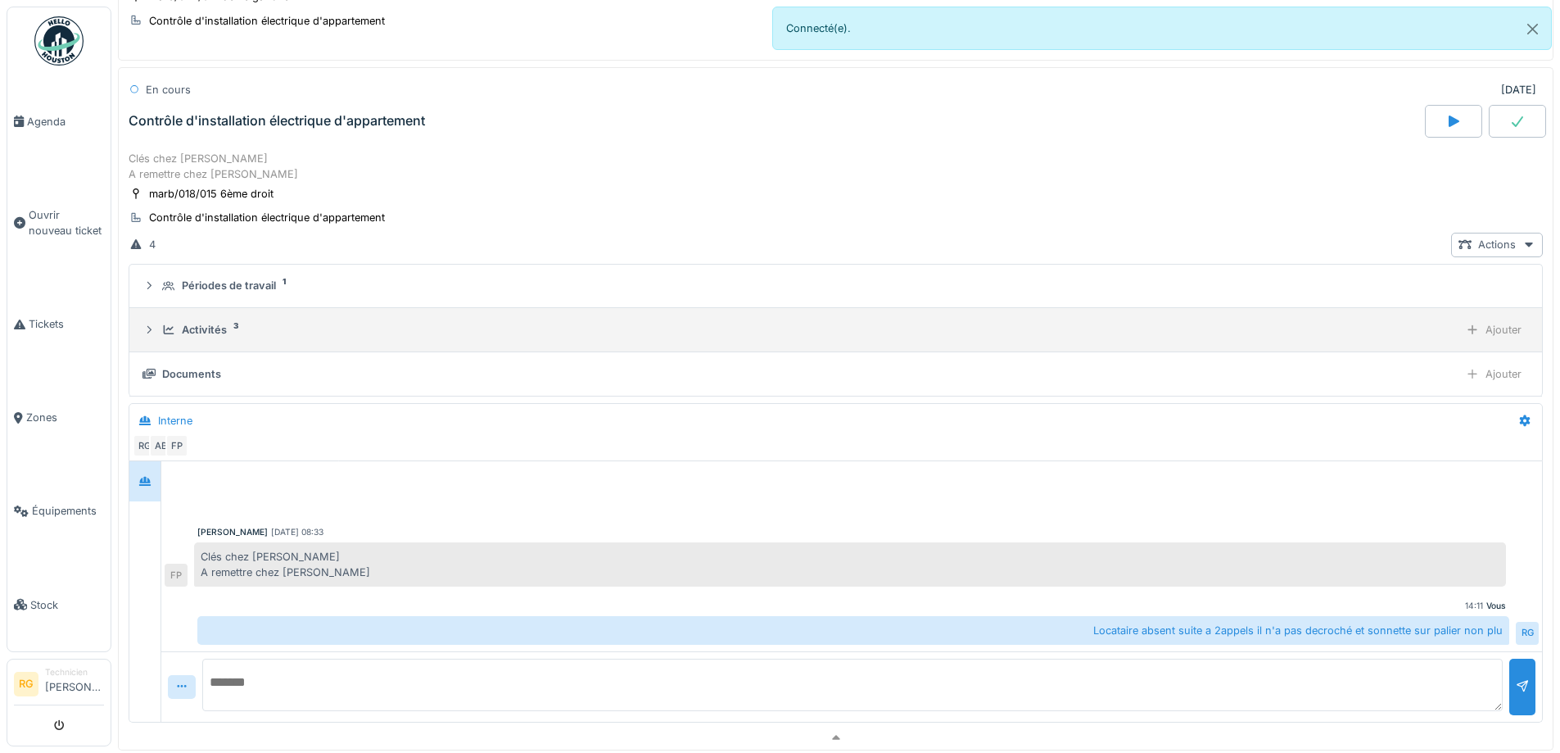
scroll to position [900, 0]
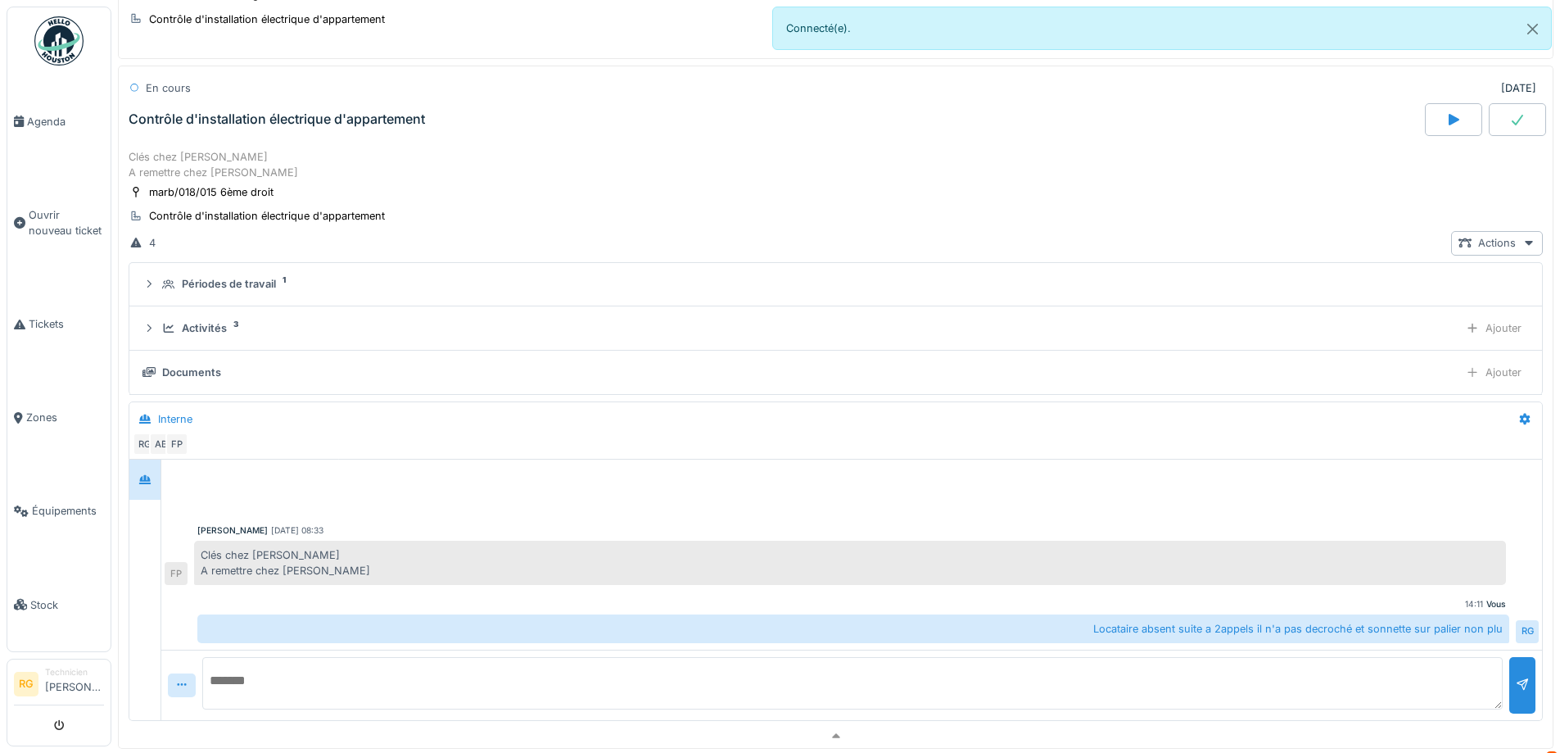
click at [196, 116] on div "Contrôle d'installation électrique d'appartement" at bounding box center [277, 119] width 297 height 16
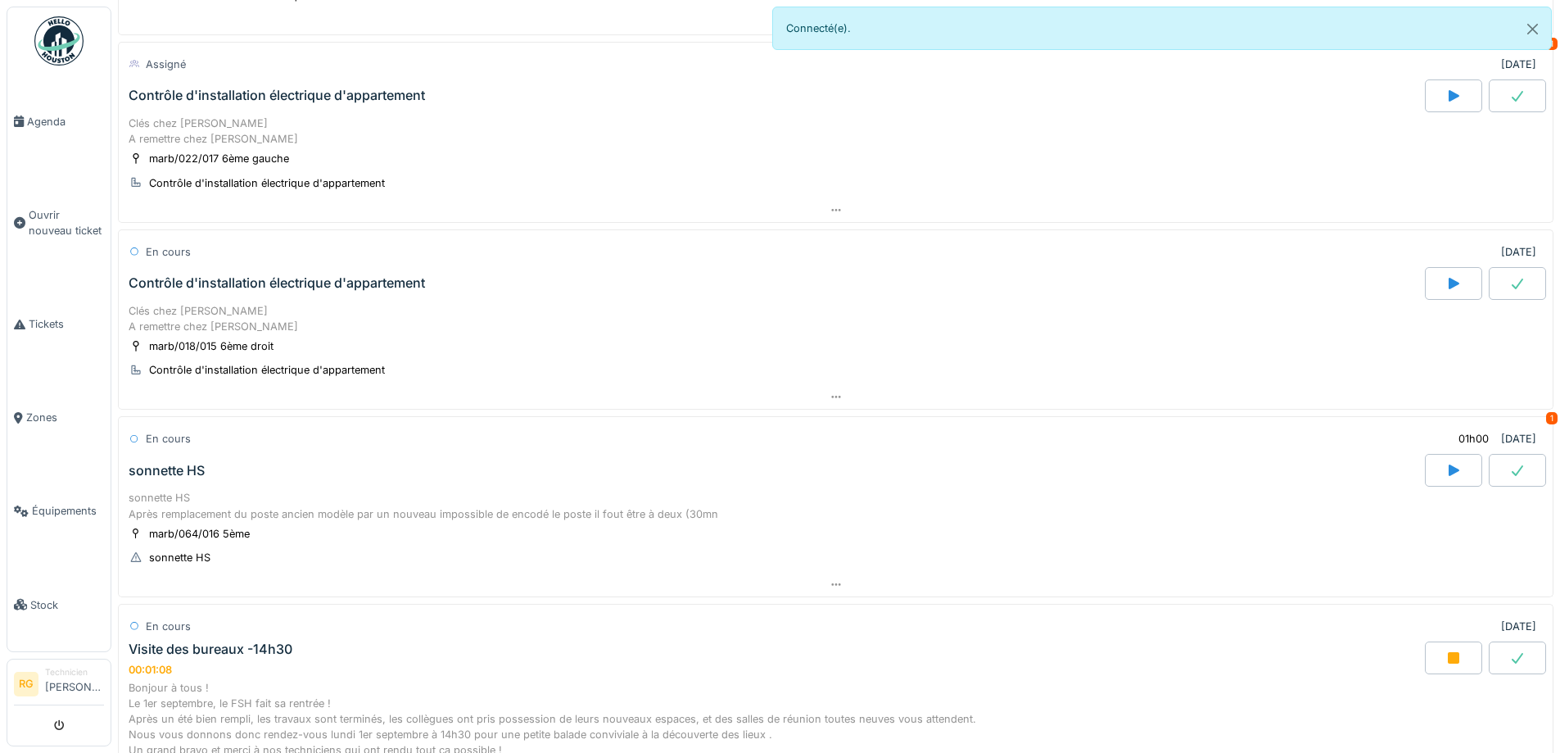
click at [275, 102] on div "Contrôle d'installation électrique d'appartement" at bounding box center [277, 96] width 297 height 16
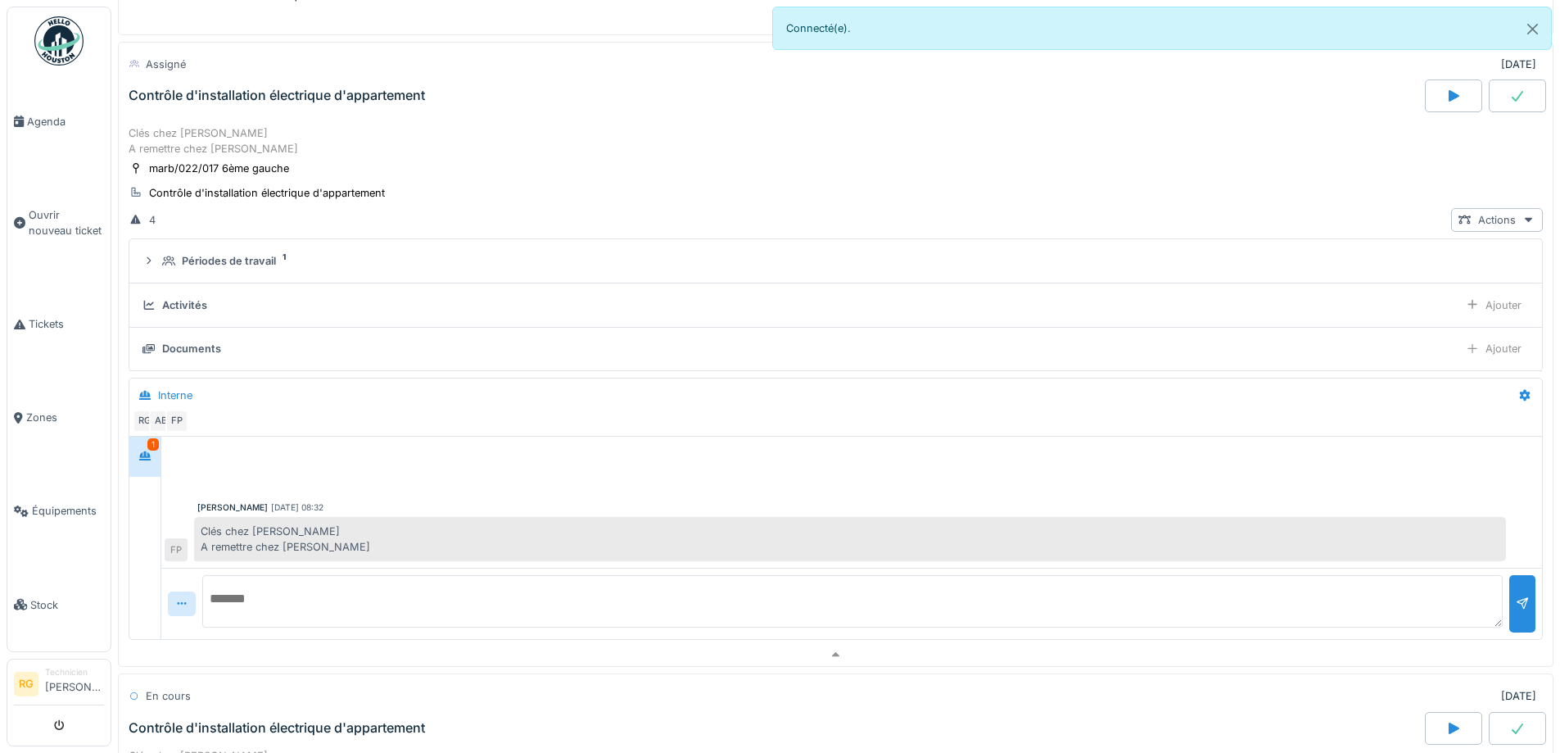
scroll to position [713, 0]
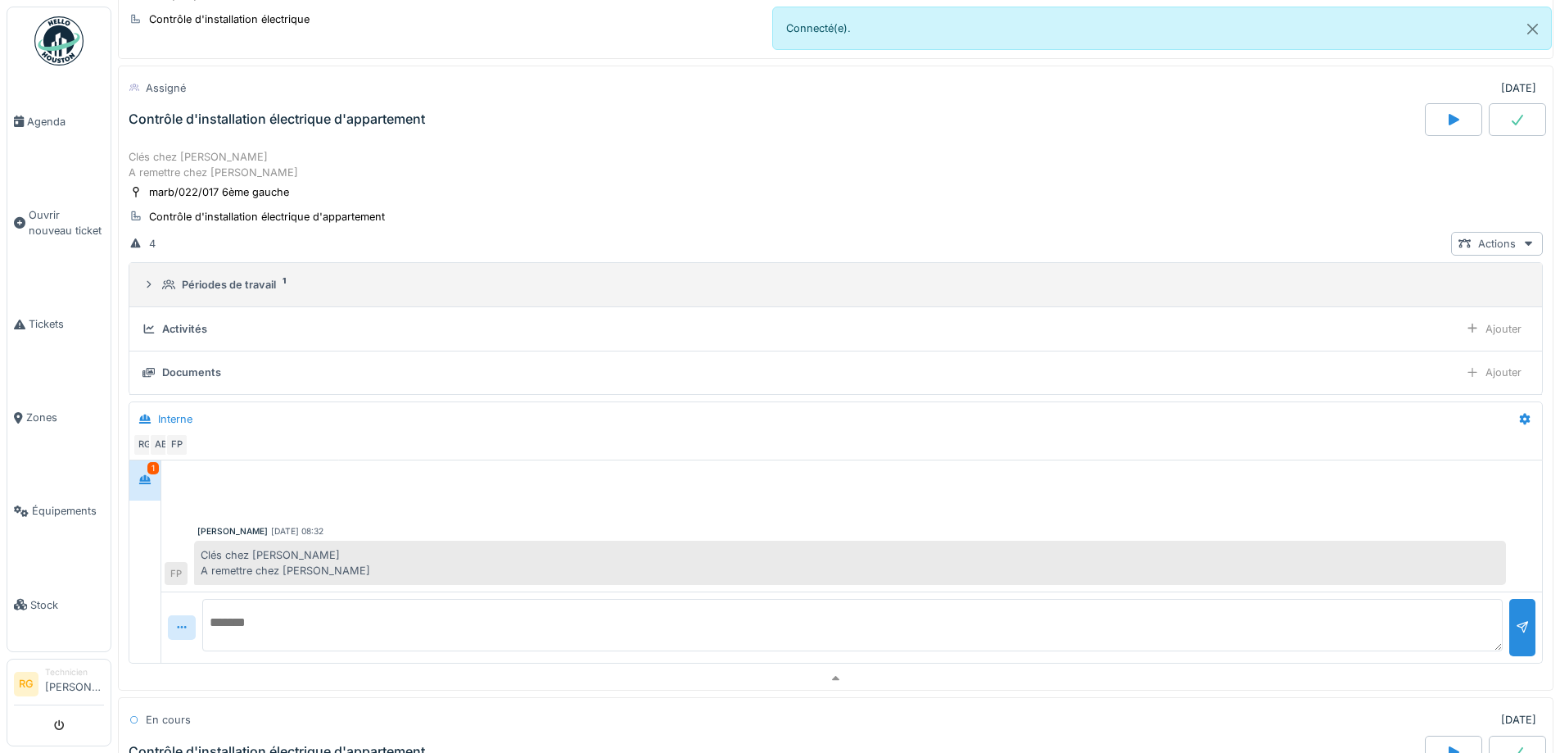
click at [211, 284] on div "Périodes de travail" at bounding box center [229, 285] width 94 height 16
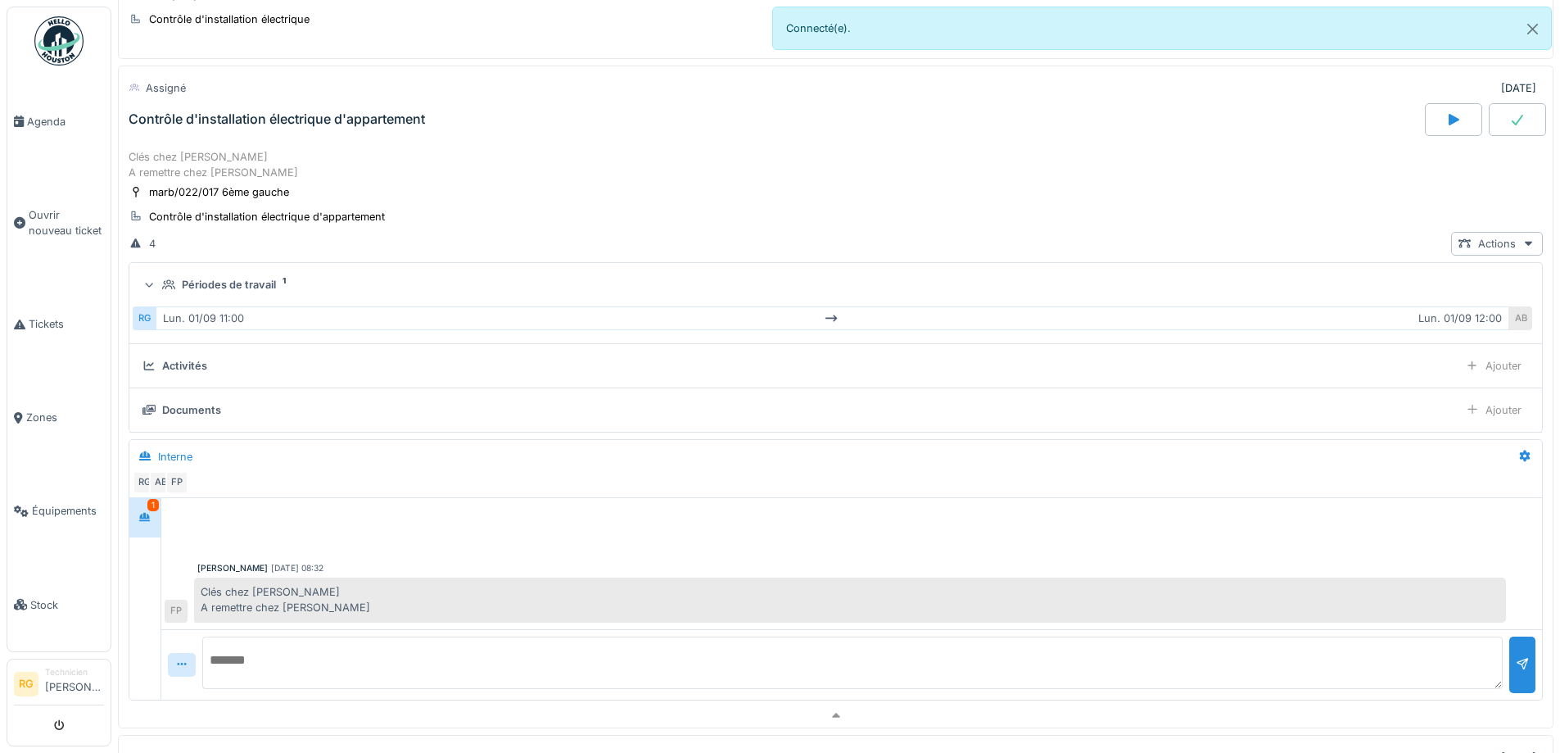
click at [211, 284] on div "Périodes de travail" at bounding box center [229, 285] width 94 height 16
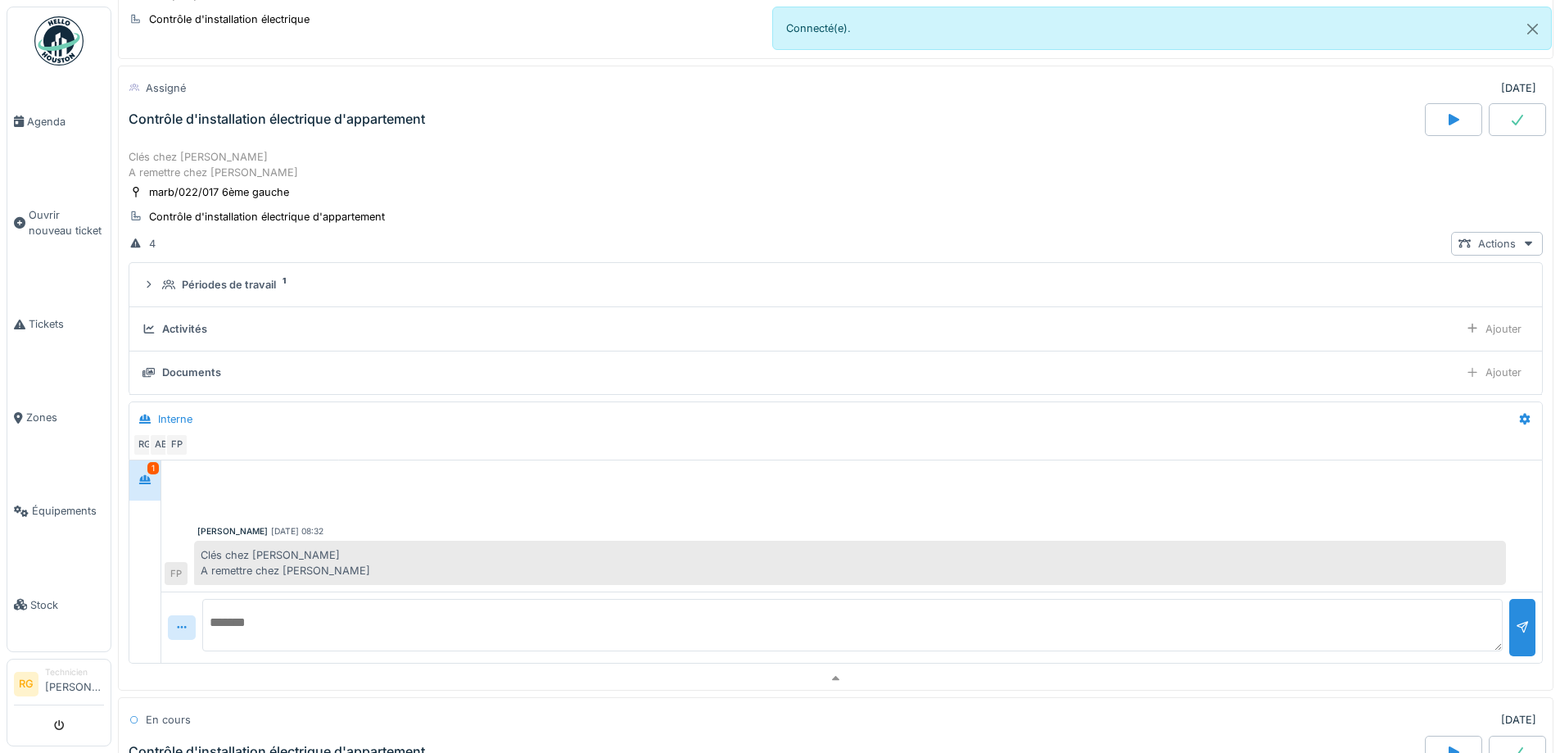
click at [184, 321] on div "Activités" at bounding box center [184, 329] width 45 height 16
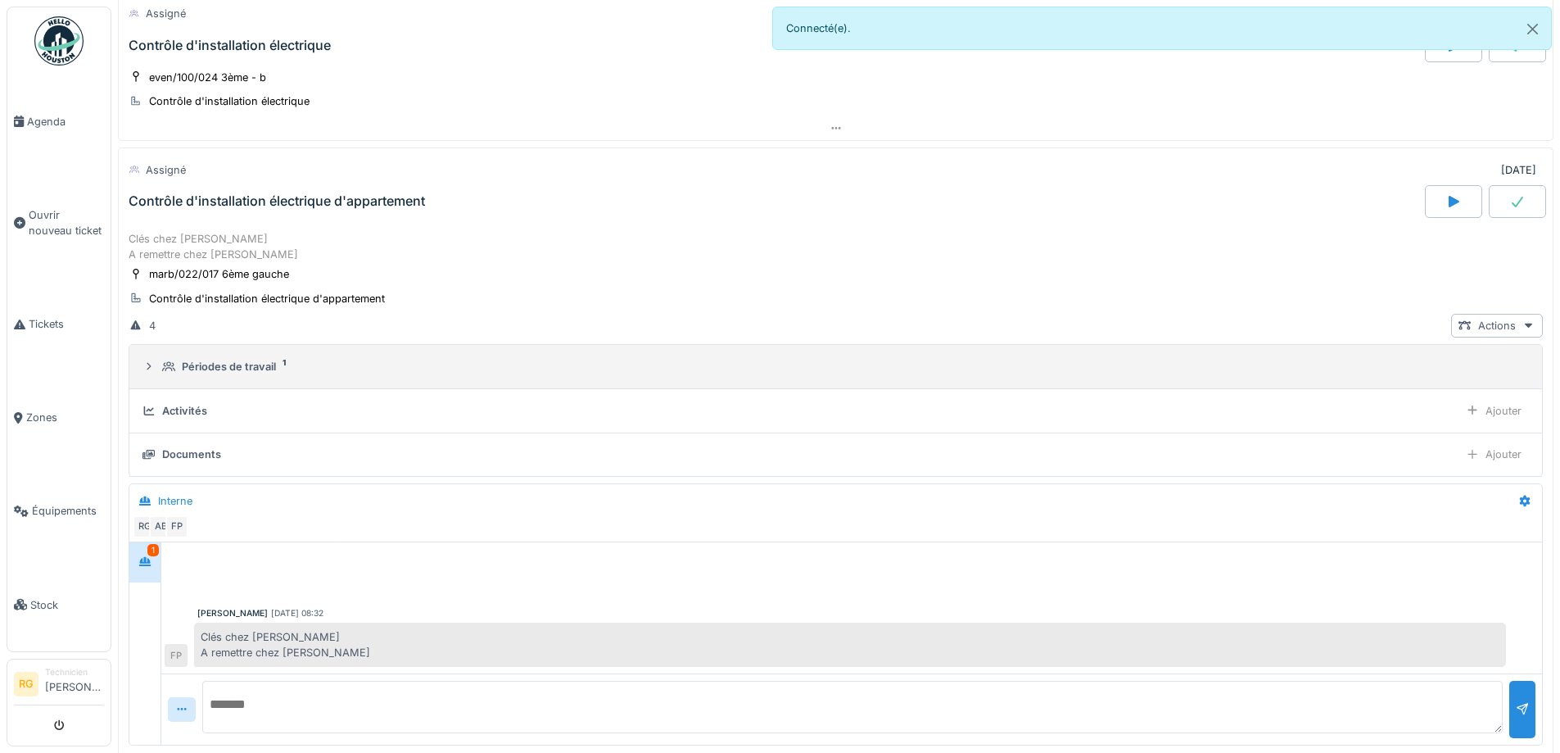
click at [215, 356] on summary "Périodes de travail 1" at bounding box center [836, 366] width 1400 height 30
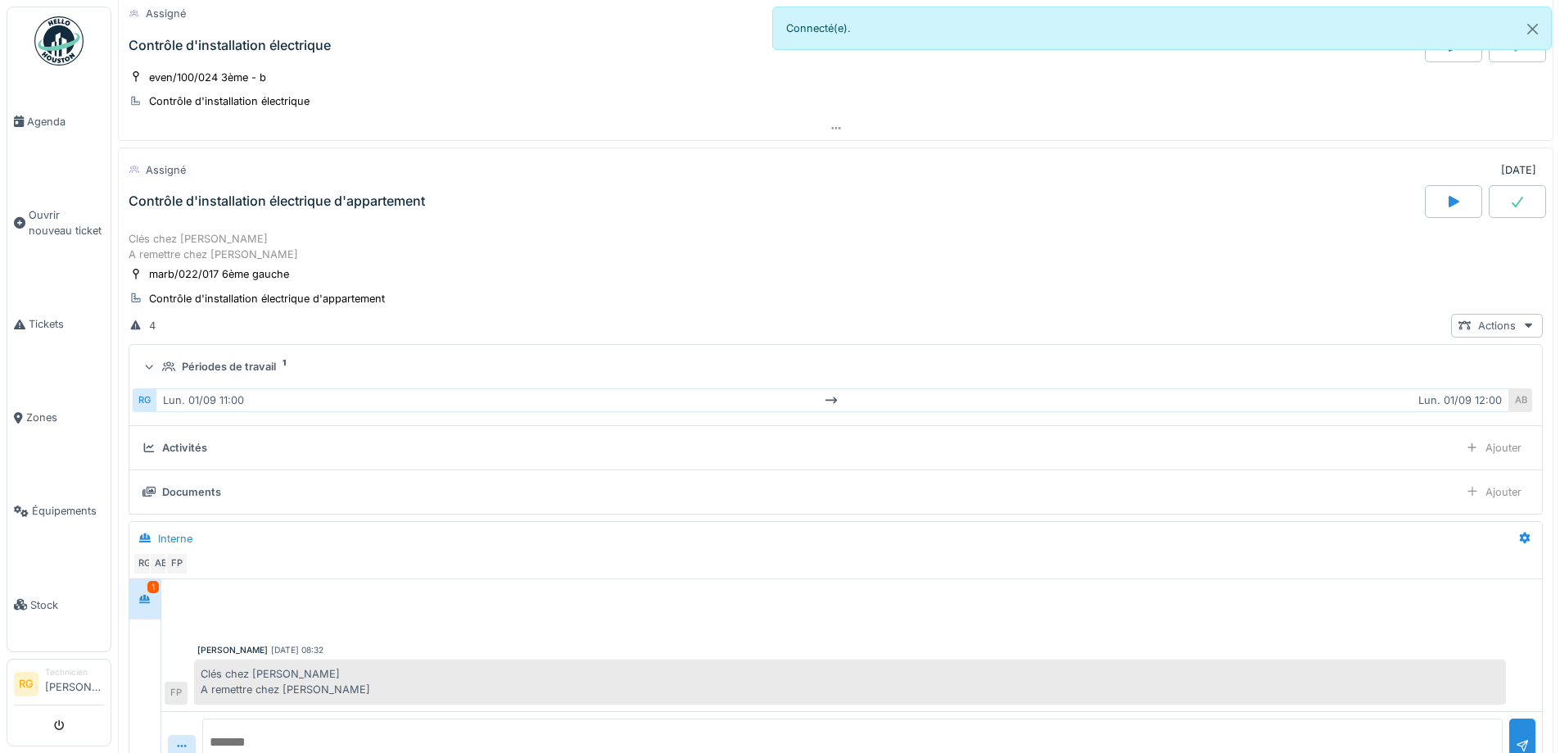
click at [215, 356] on summary "Périodes de travail 1" at bounding box center [836, 366] width 1400 height 30
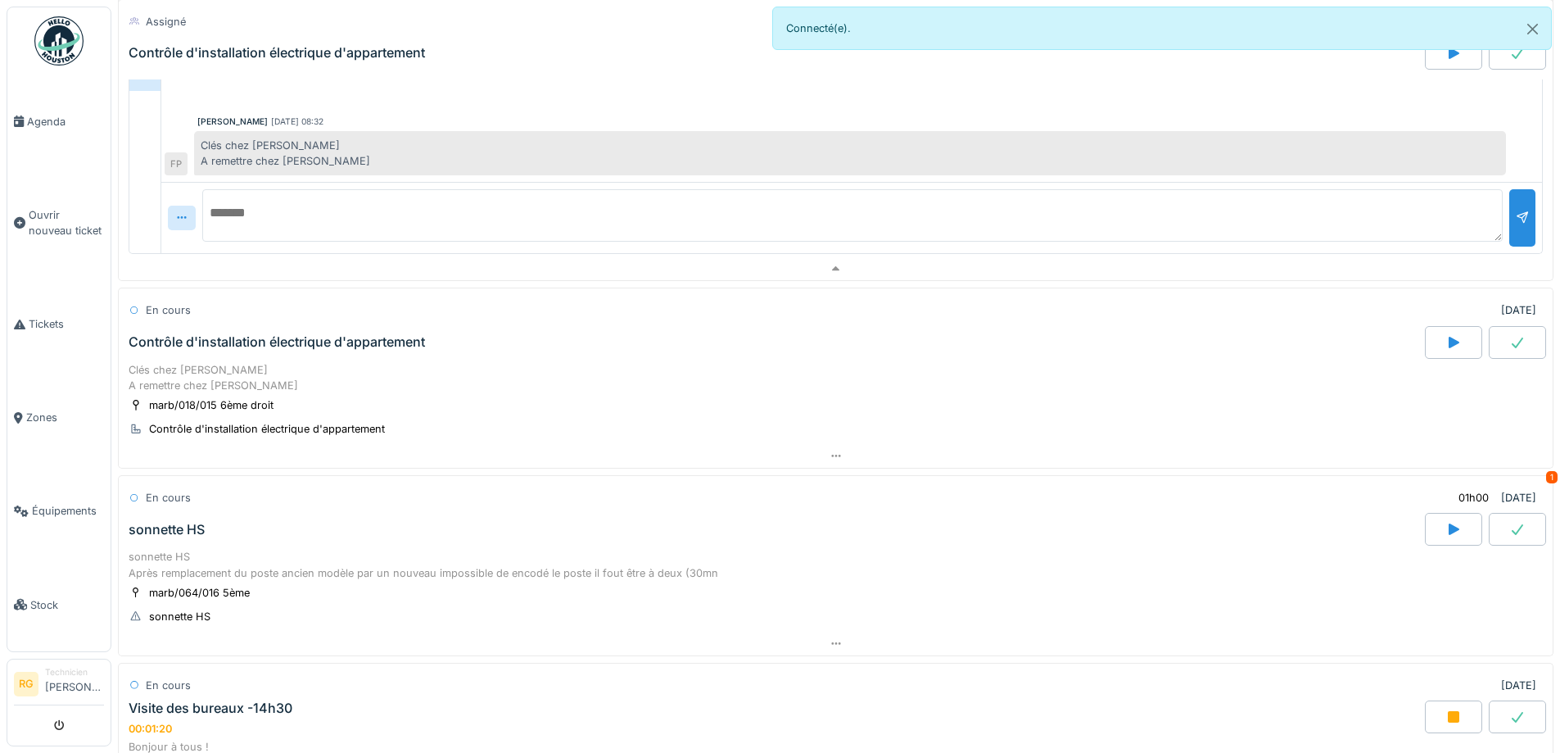
click at [212, 343] on div "Contrôle d'installation électrique d'appartement" at bounding box center [277, 342] width 297 height 16
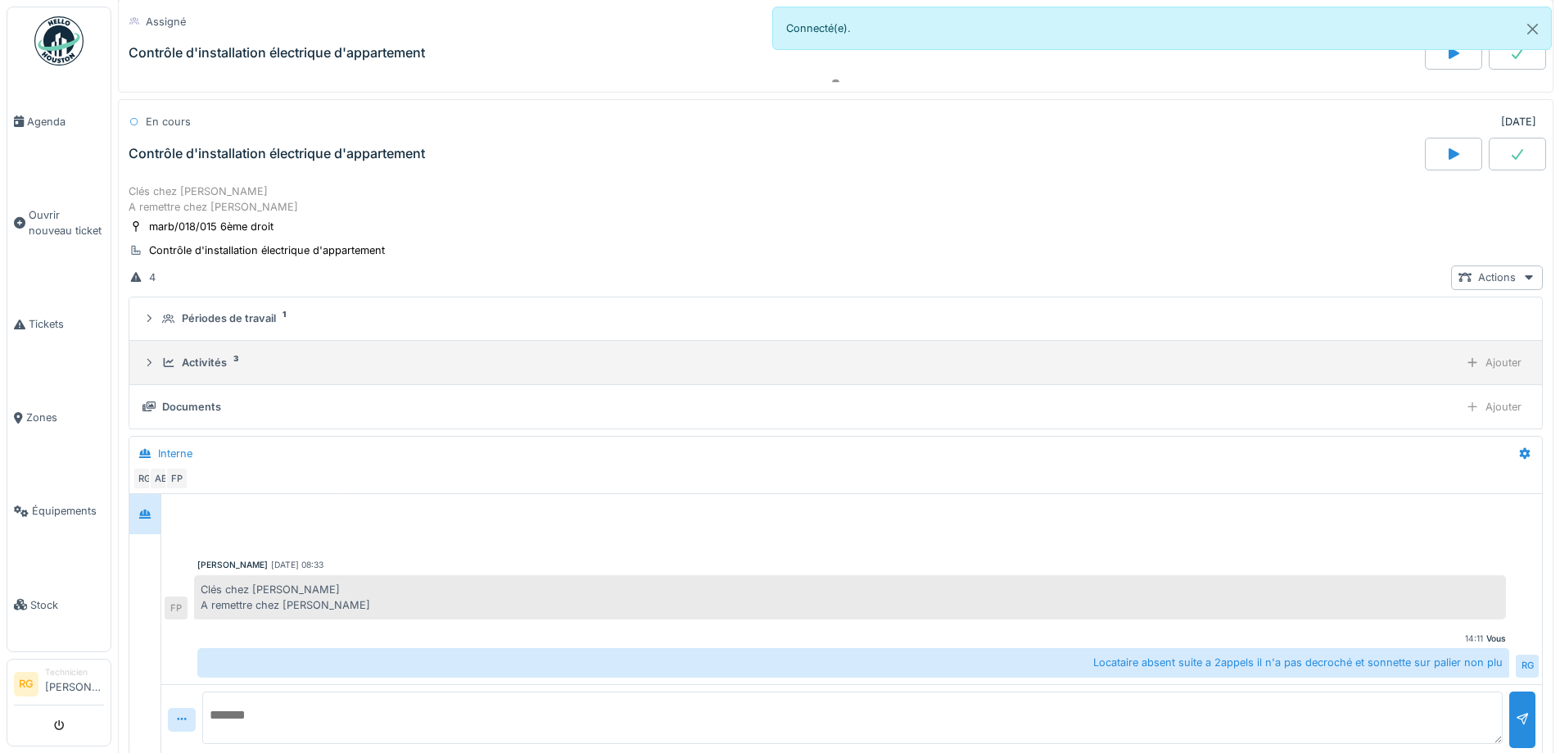
scroll to position [1344, 0]
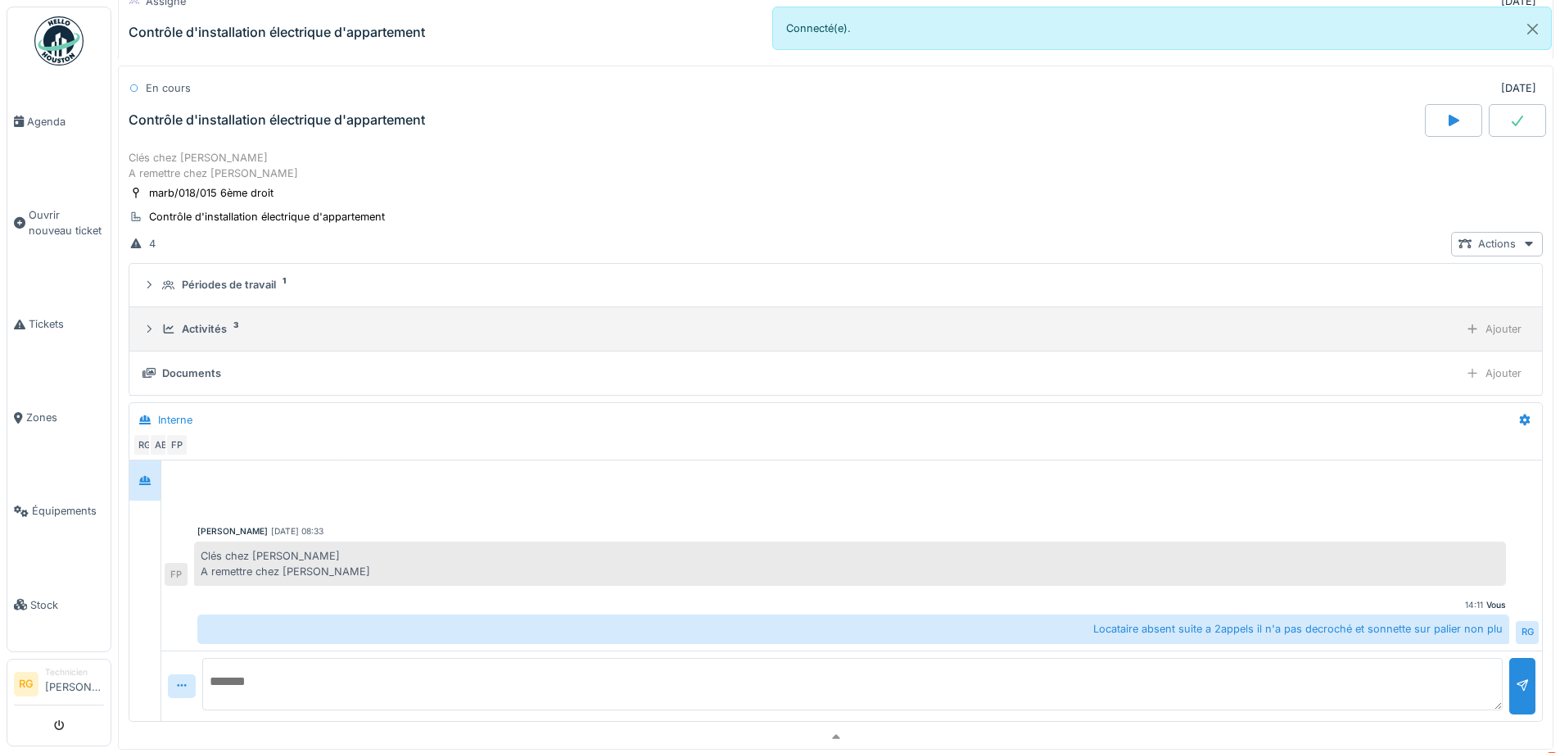
click at [185, 336] on div "Activités" at bounding box center [204, 329] width 45 height 16
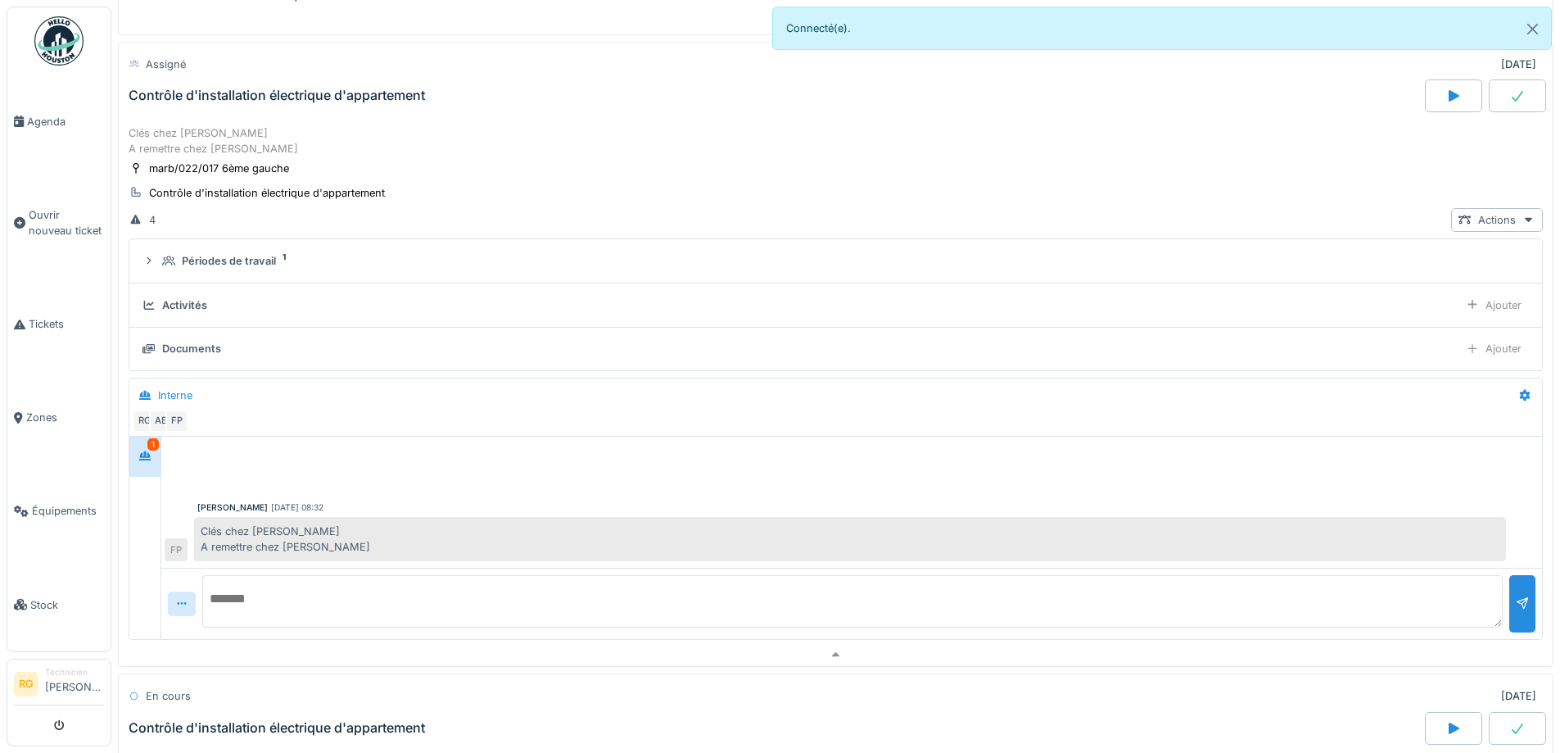
scroll to position [689, 0]
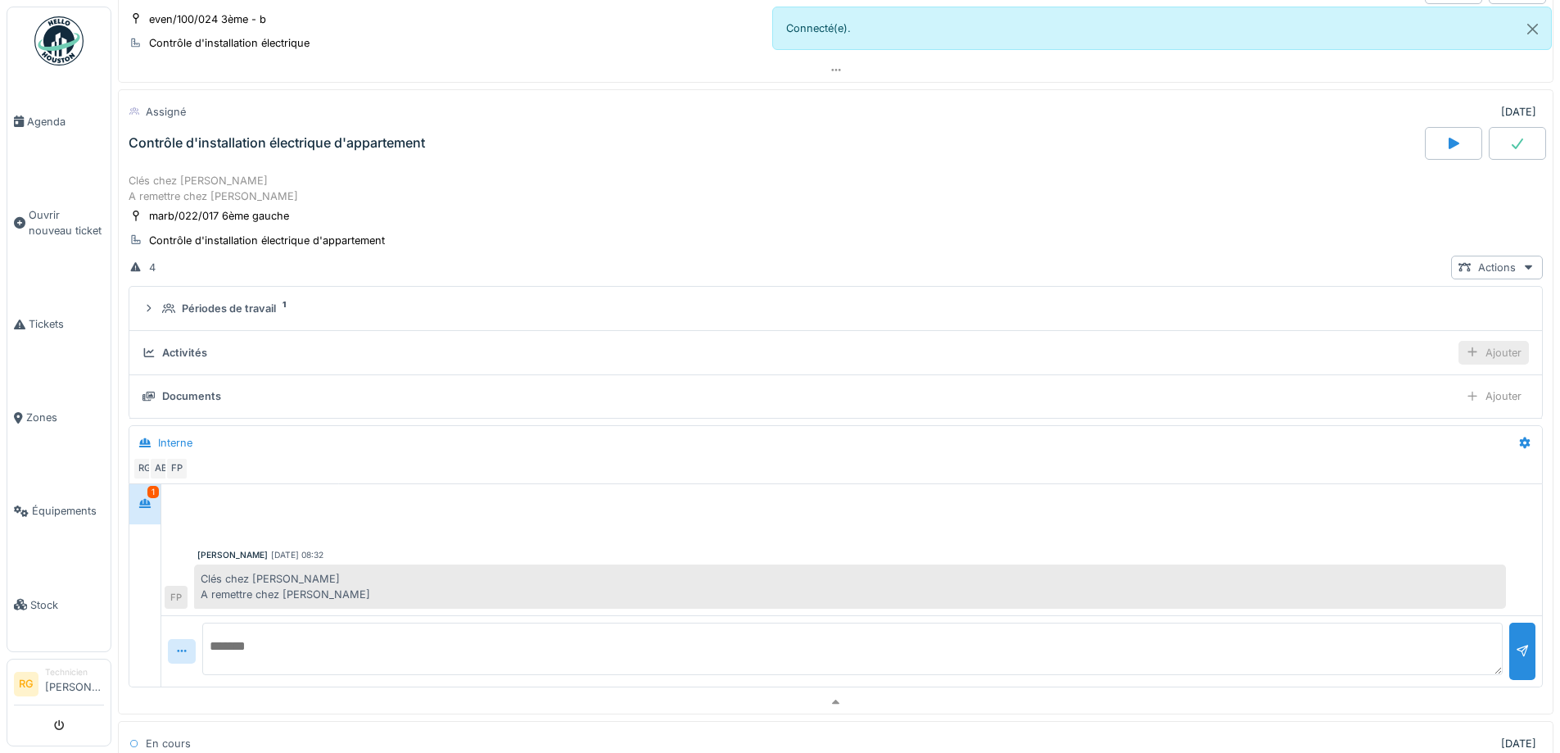
click at [1459, 362] on div "Ajouter" at bounding box center [1494, 353] width 70 height 24
click at [1388, 390] on div "Ajouter des heures" at bounding box center [1400, 389] width 174 height 25
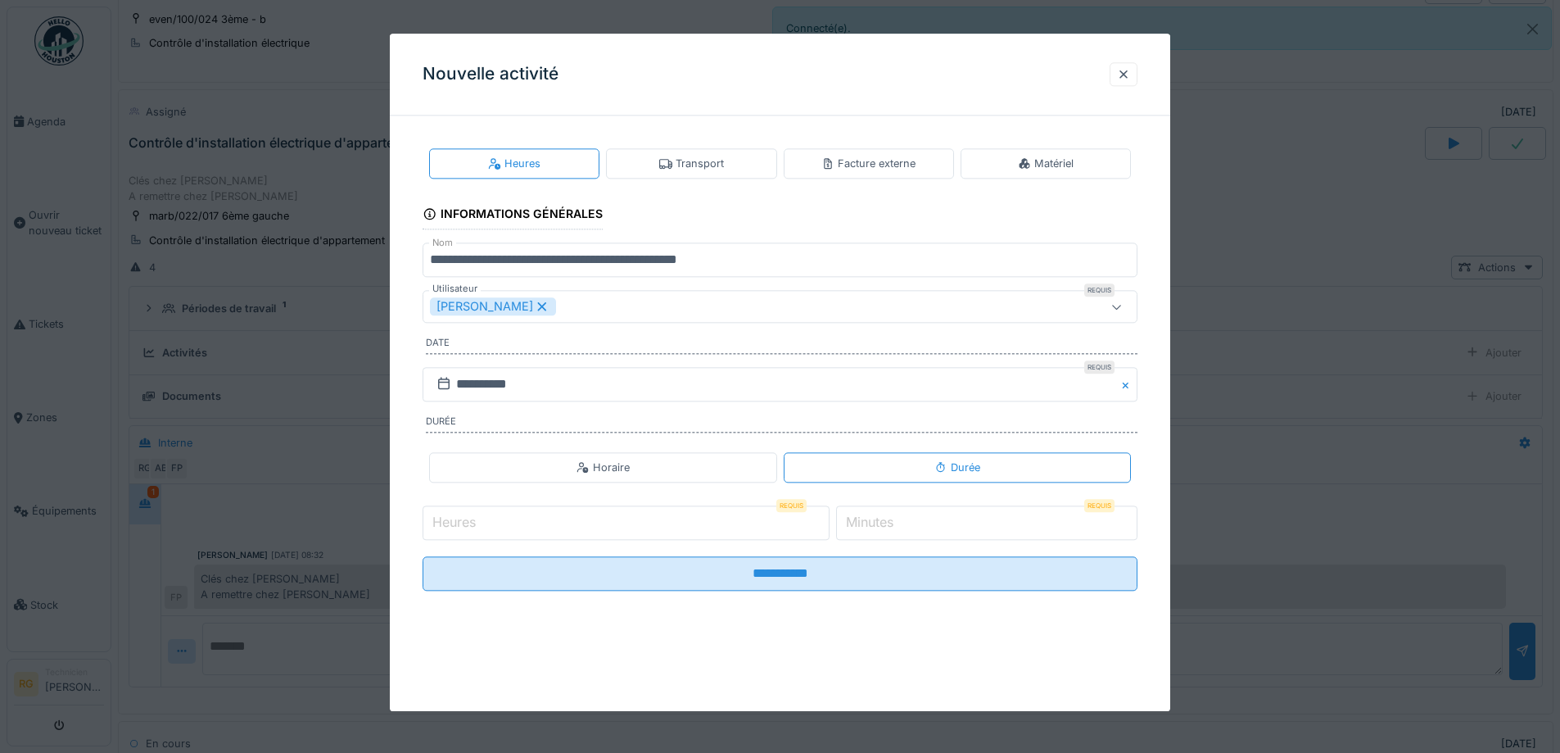
click at [587, 531] on input "Heures" at bounding box center [626, 522] width 407 height 34
type input "*"
click at [914, 522] on input "*" at bounding box center [986, 522] width 301 height 34
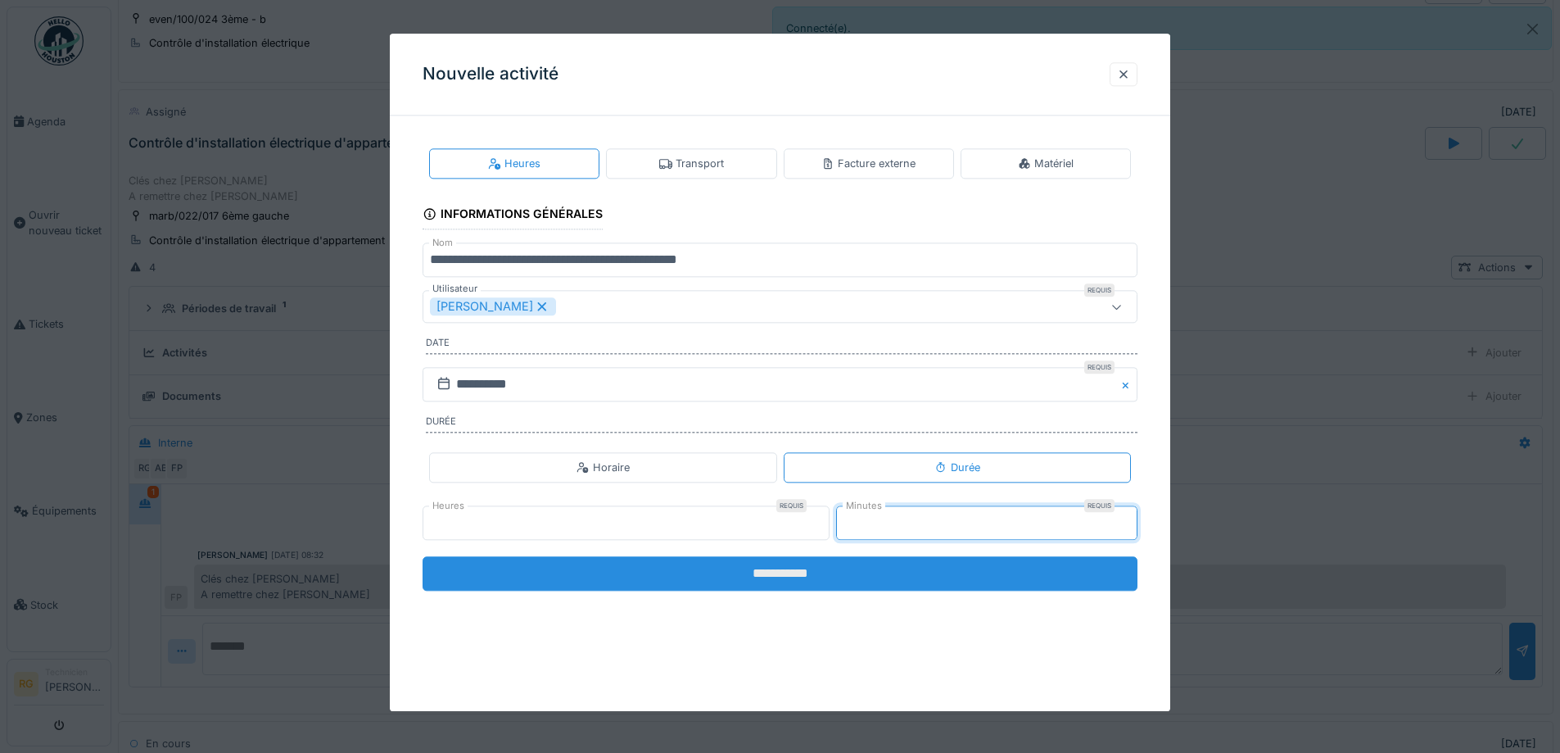
type input "**"
click at [843, 572] on input "**********" at bounding box center [780, 573] width 715 height 34
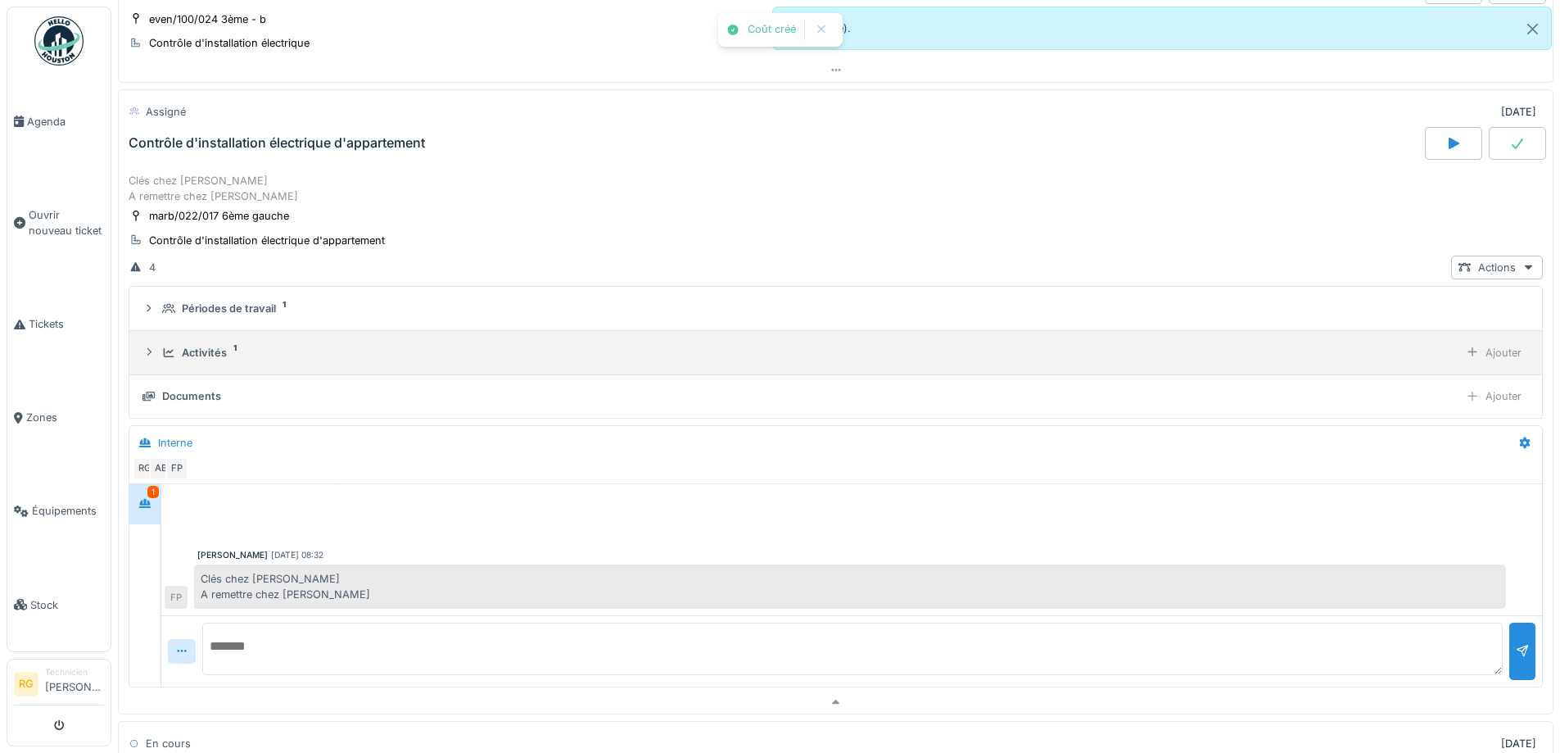
click at [174, 346] on div "Activités 1" at bounding box center [807, 353] width 1290 height 16
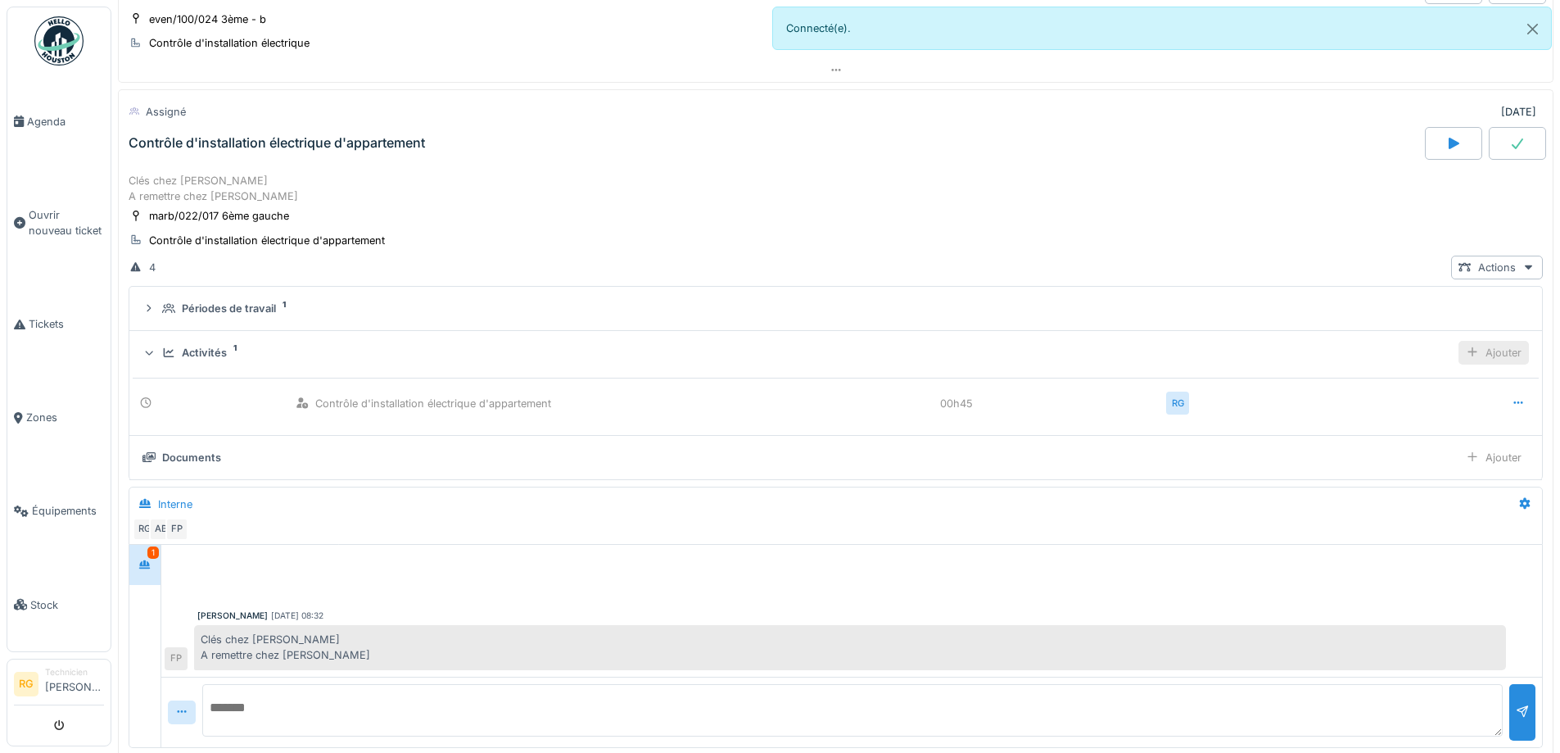
click at [1483, 346] on div "Ajouter" at bounding box center [1494, 353] width 70 height 24
click at [1388, 392] on div "Ajouter des heures" at bounding box center [1400, 389] width 174 height 25
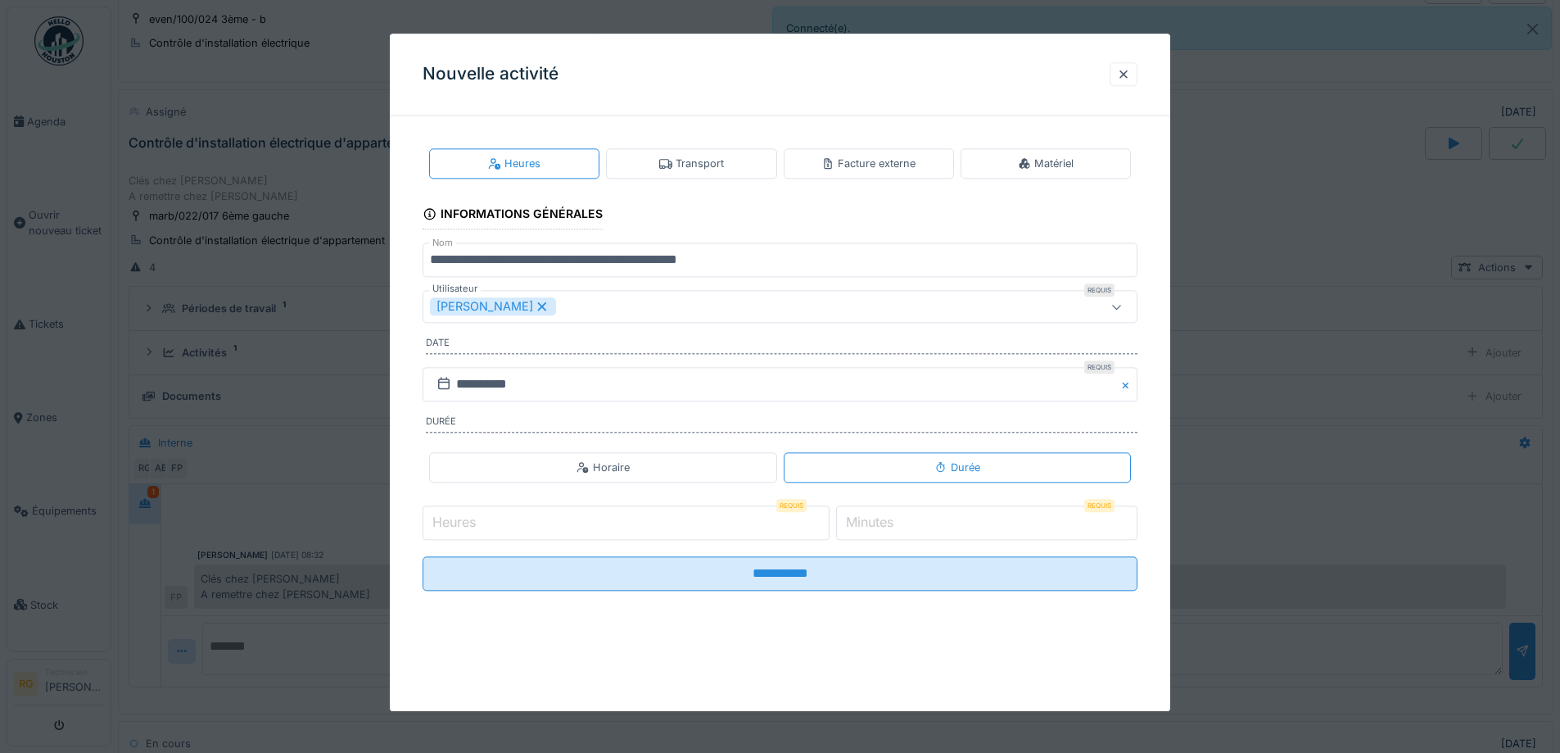
click at [535, 306] on icon at bounding box center [542, 306] width 15 height 11
click at [530, 306] on div "Utilisateurs" at bounding box center [738, 307] width 617 height 18
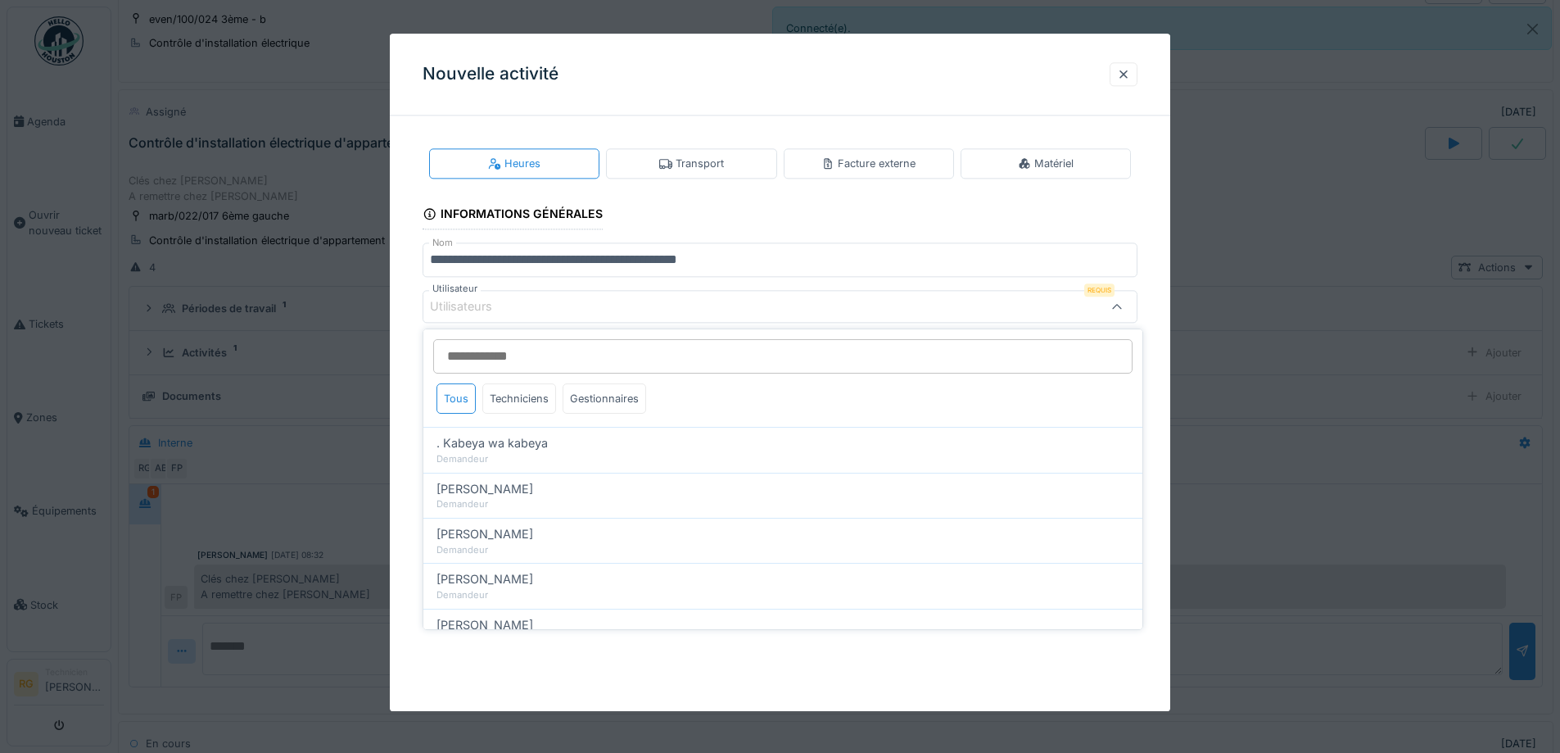
click at [530, 306] on div "Utilisateurs" at bounding box center [738, 307] width 617 height 18
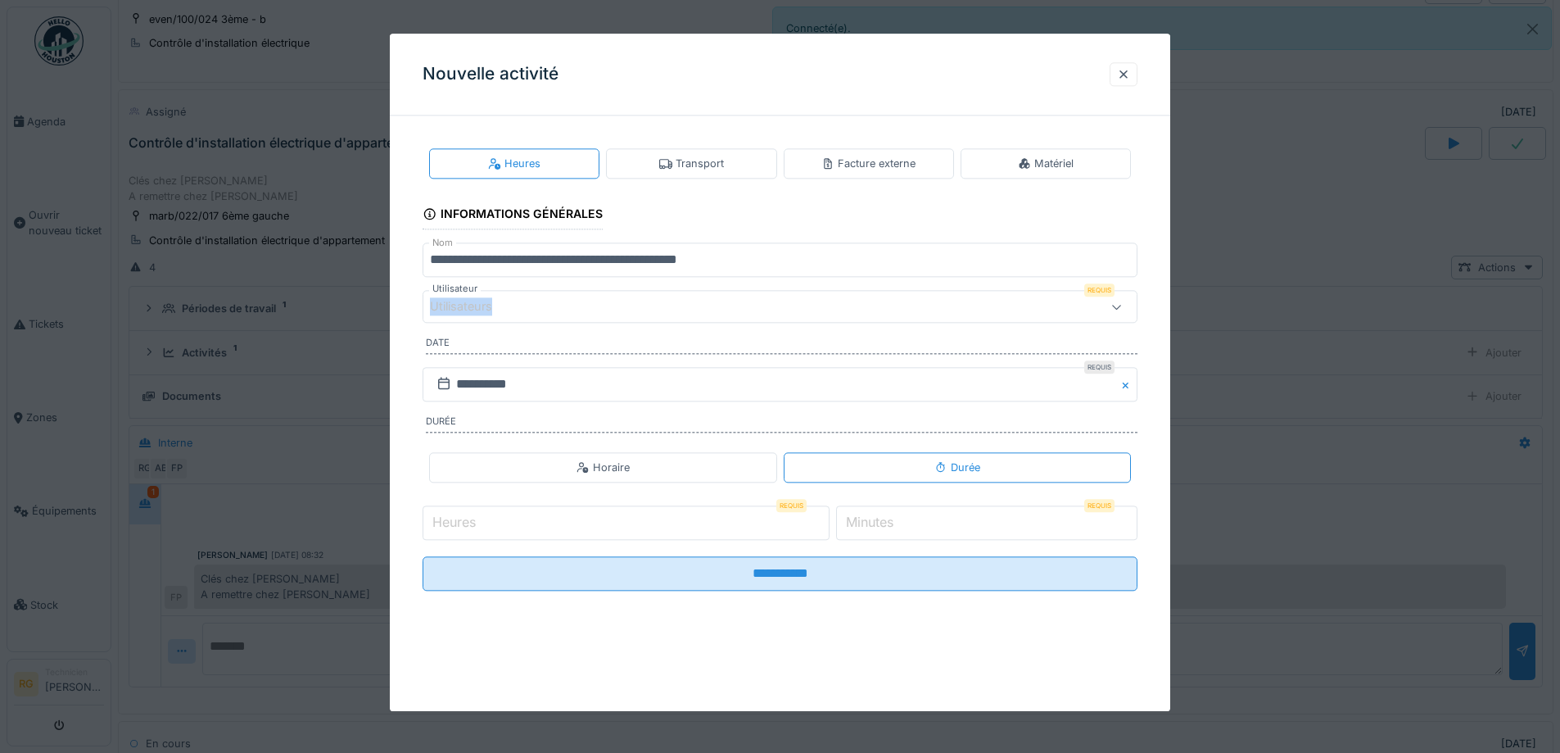
click at [530, 306] on div "Utilisateurs" at bounding box center [738, 307] width 617 height 18
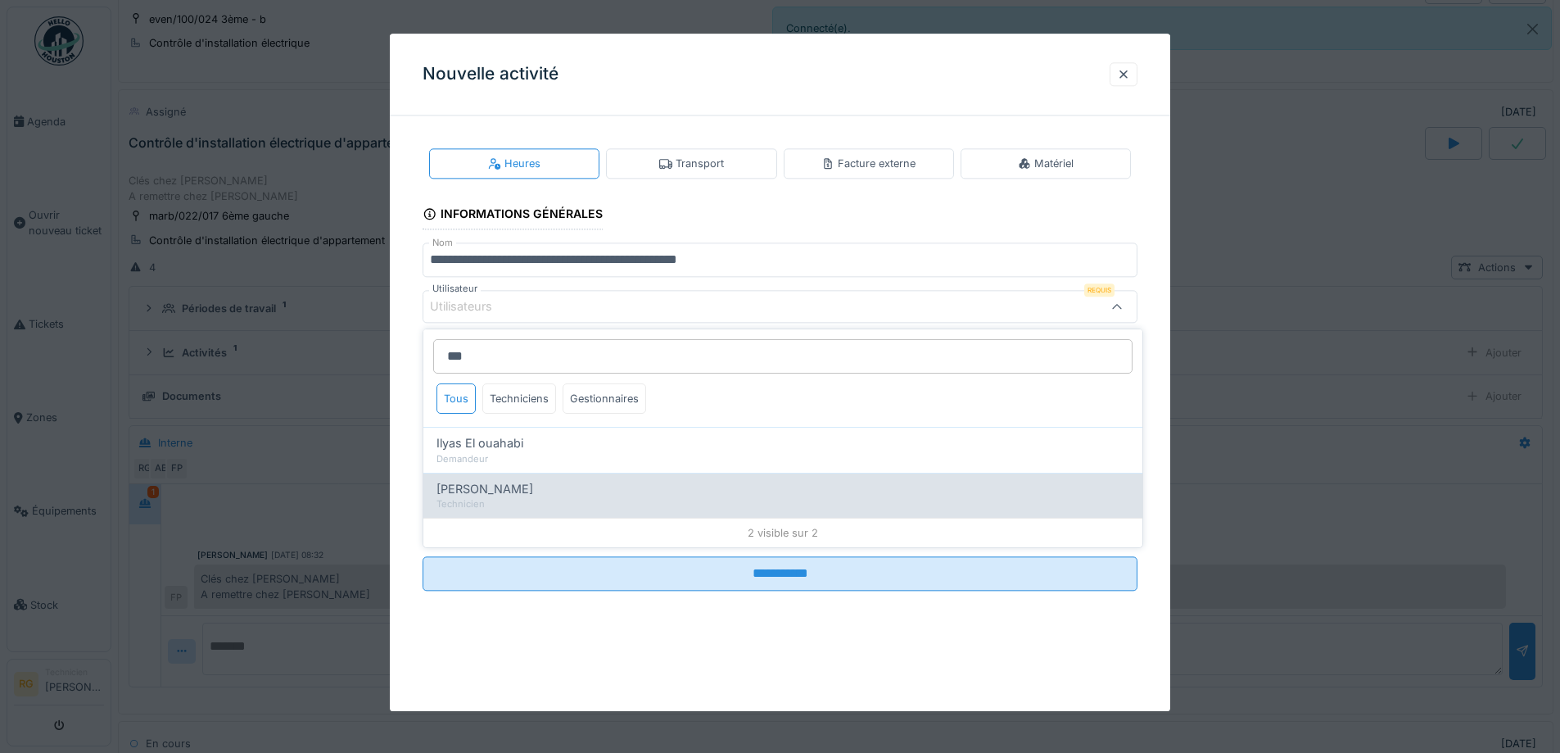
type input "***"
click at [528, 487] on span "[PERSON_NAME]" at bounding box center [485, 489] width 97 height 18
type input "*****"
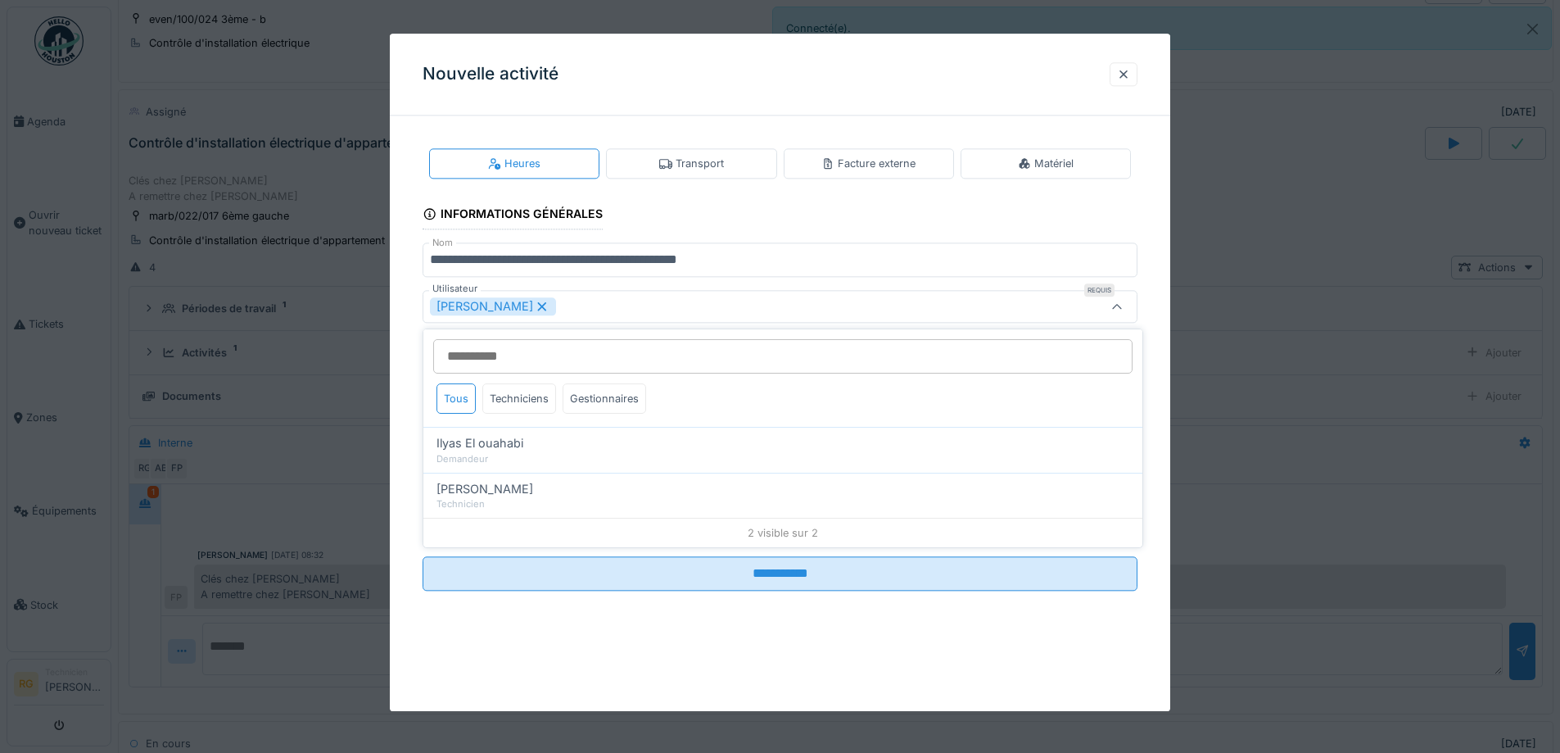
click at [409, 464] on div "**********" at bounding box center [780, 383] width 781 height 508
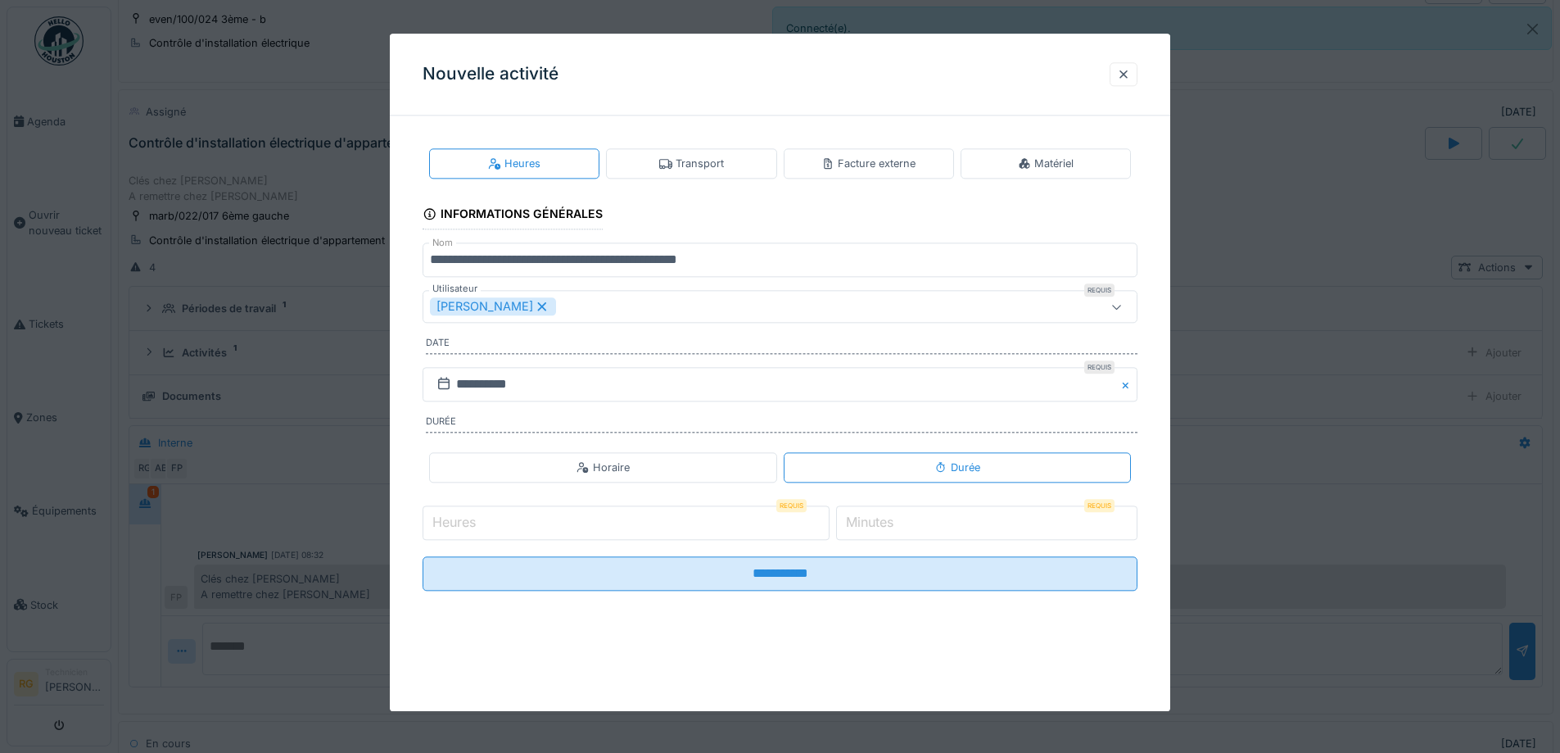
click at [472, 524] on label "Heures" at bounding box center [454, 523] width 50 height 20
click at [472, 524] on input "Heures" at bounding box center [626, 522] width 407 height 34
type input "*"
click at [864, 532] on input "*" at bounding box center [986, 522] width 301 height 34
type input "**"
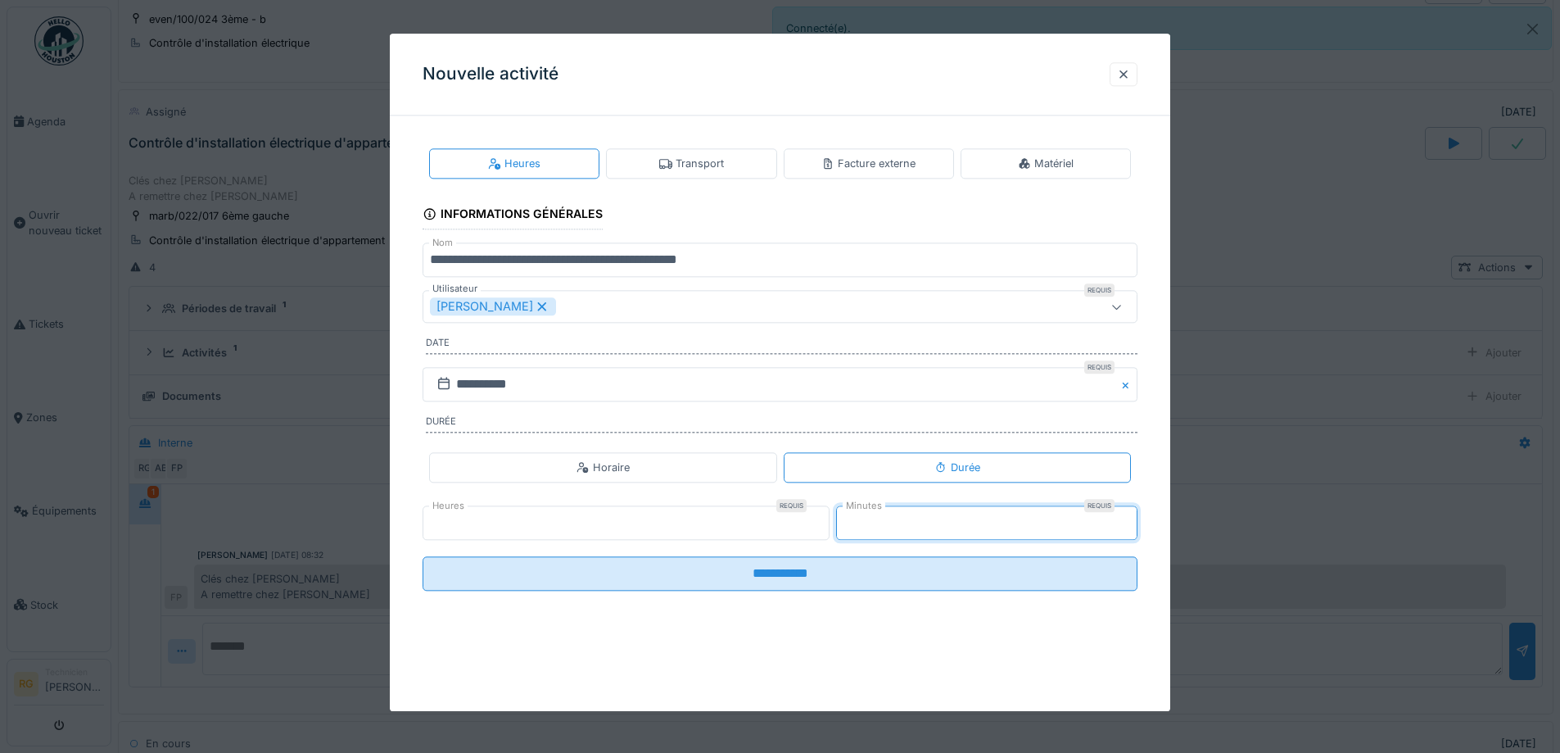
click at [423, 556] on input "**********" at bounding box center [780, 573] width 715 height 34
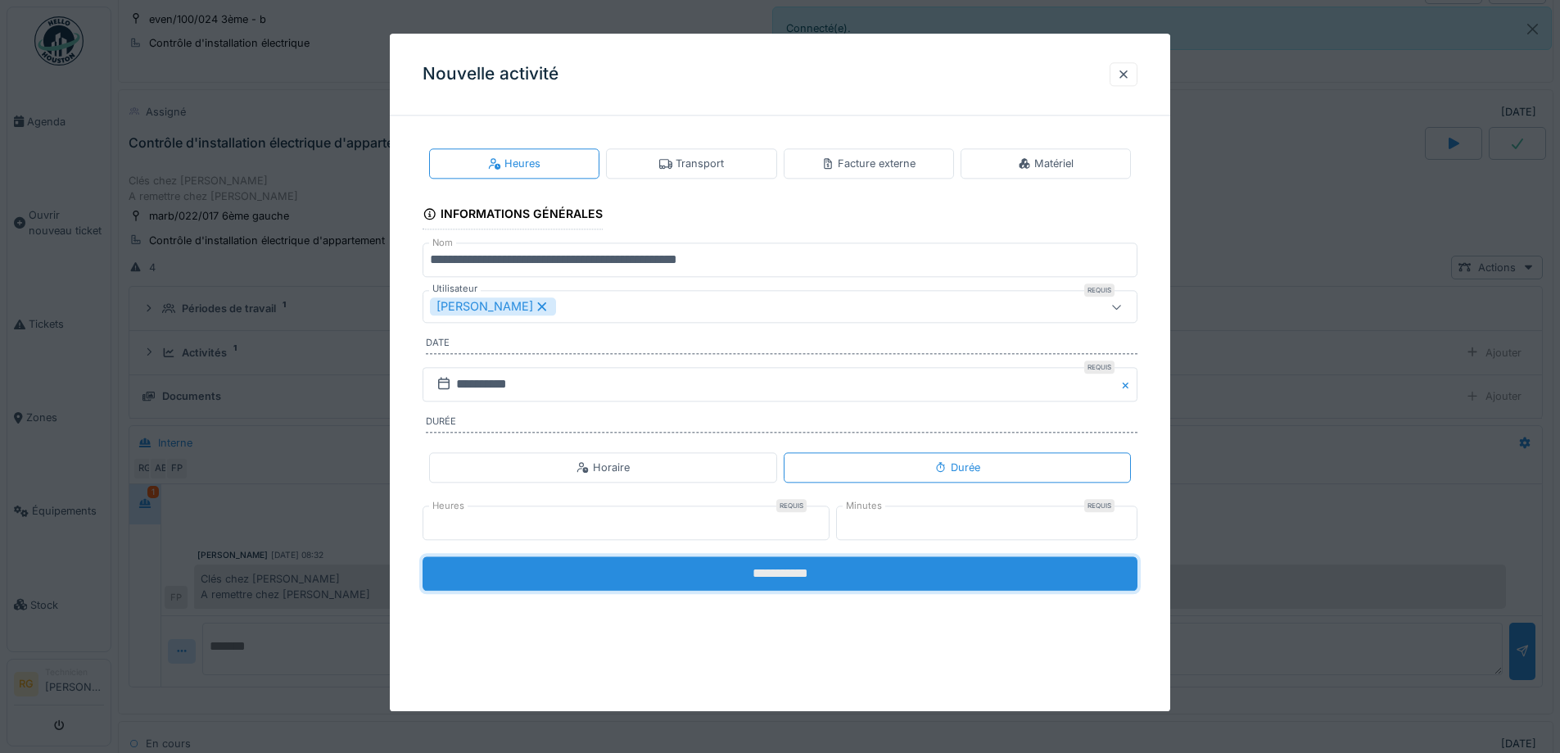
click at [611, 583] on input "**********" at bounding box center [780, 573] width 715 height 34
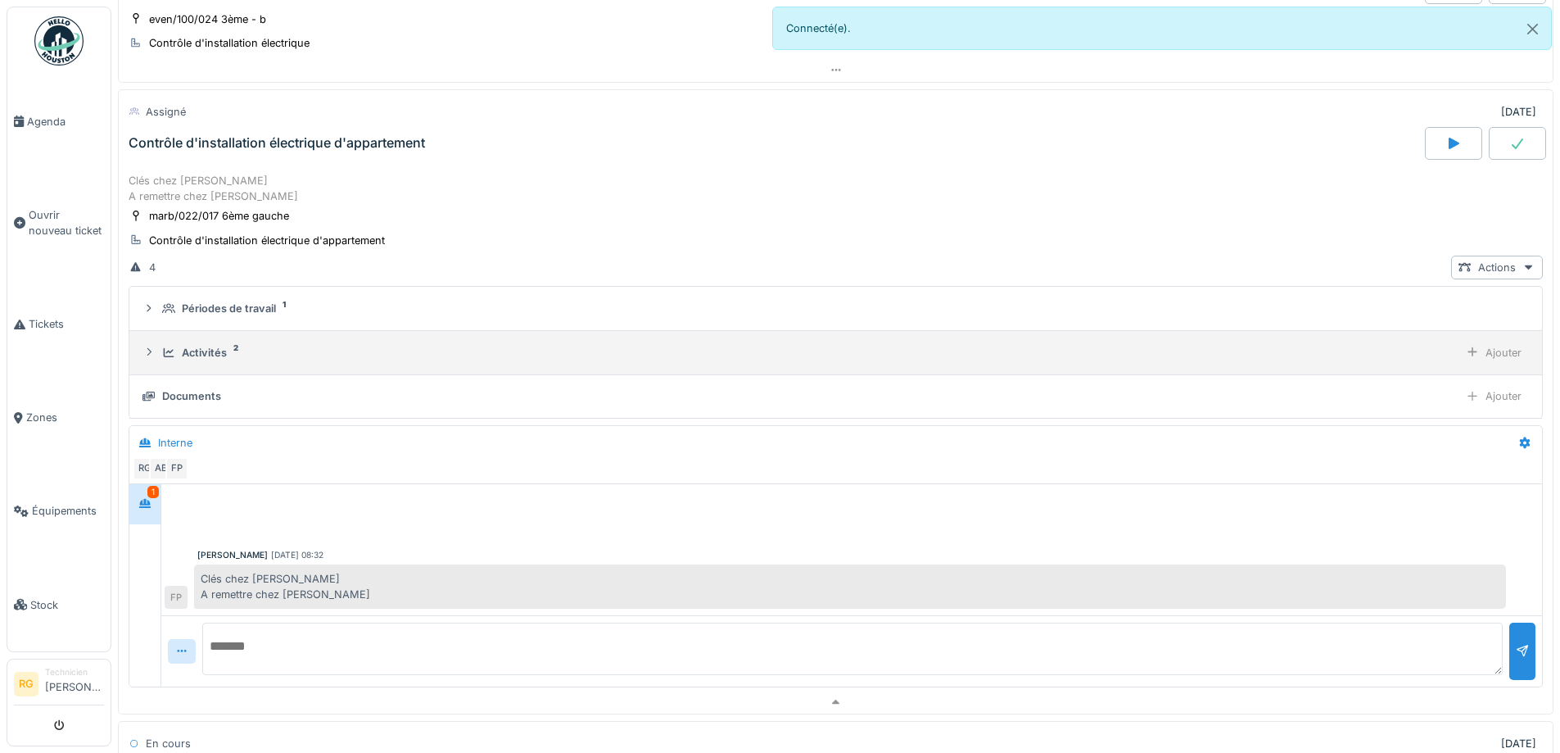
click at [189, 345] on div "Activités" at bounding box center [204, 353] width 45 height 16
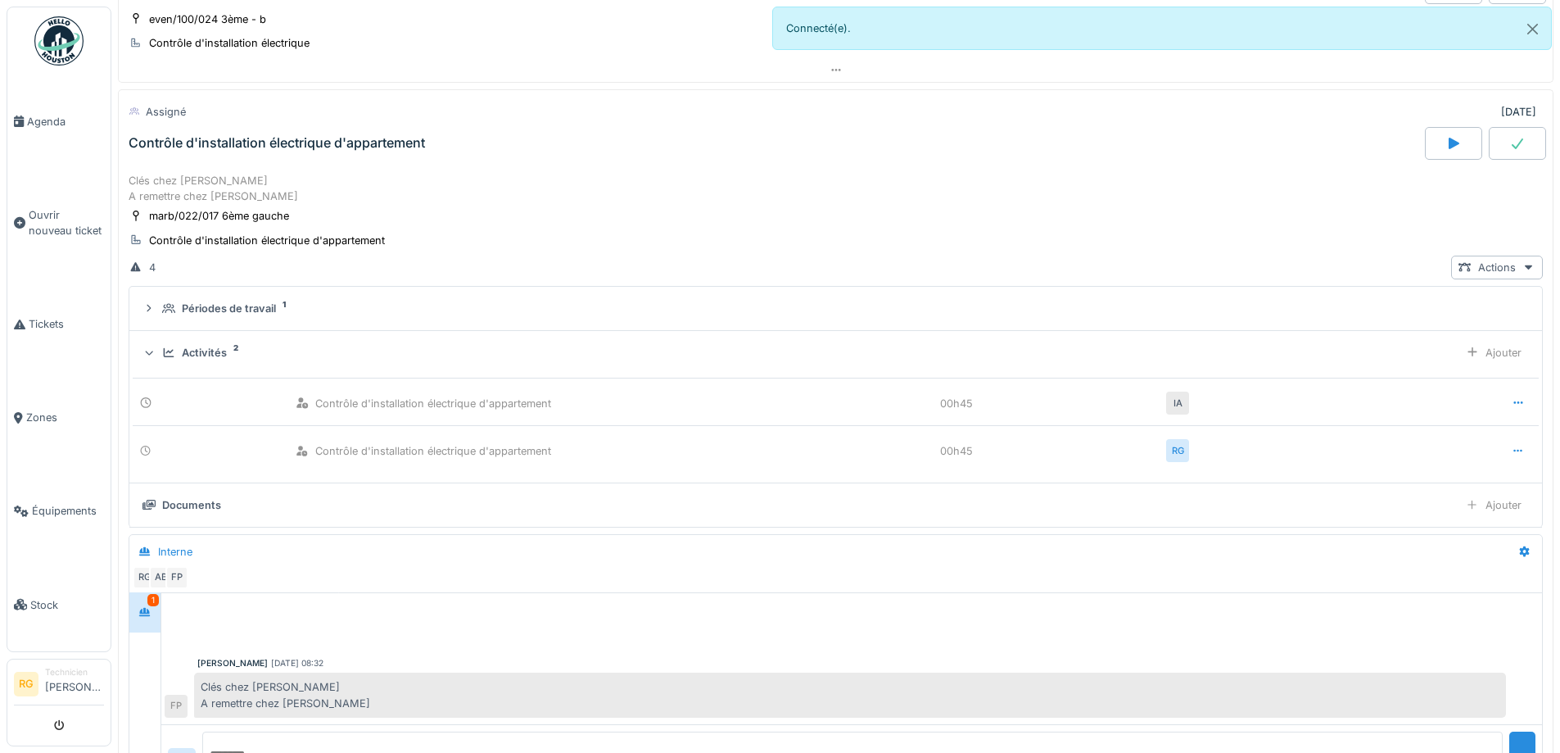
click at [189, 345] on div "Activités" at bounding box center [204, 353] width 45 height 16
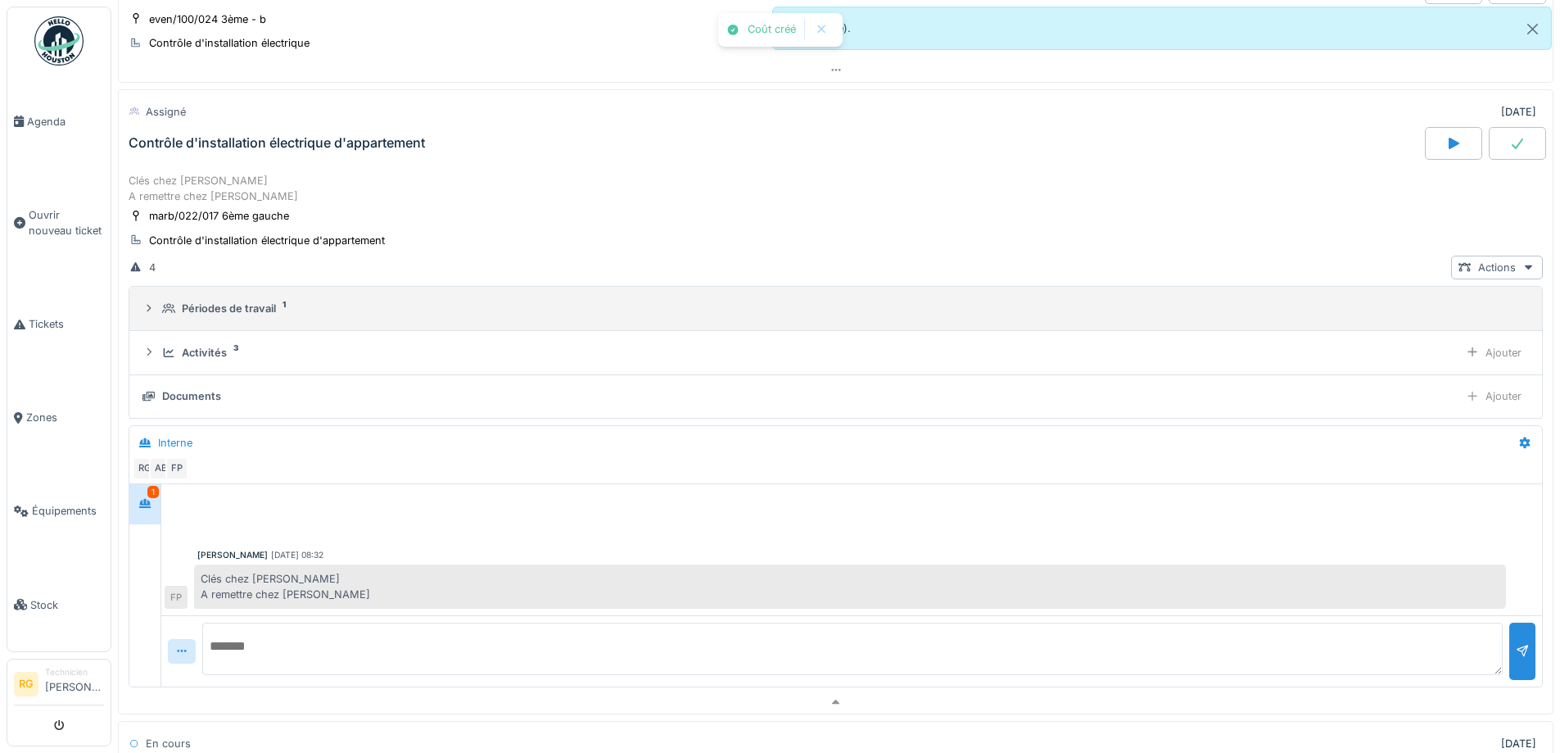
click at [238, 309] on div "Périodes de travail" at bounding box center [229, 309] width 94 height 16
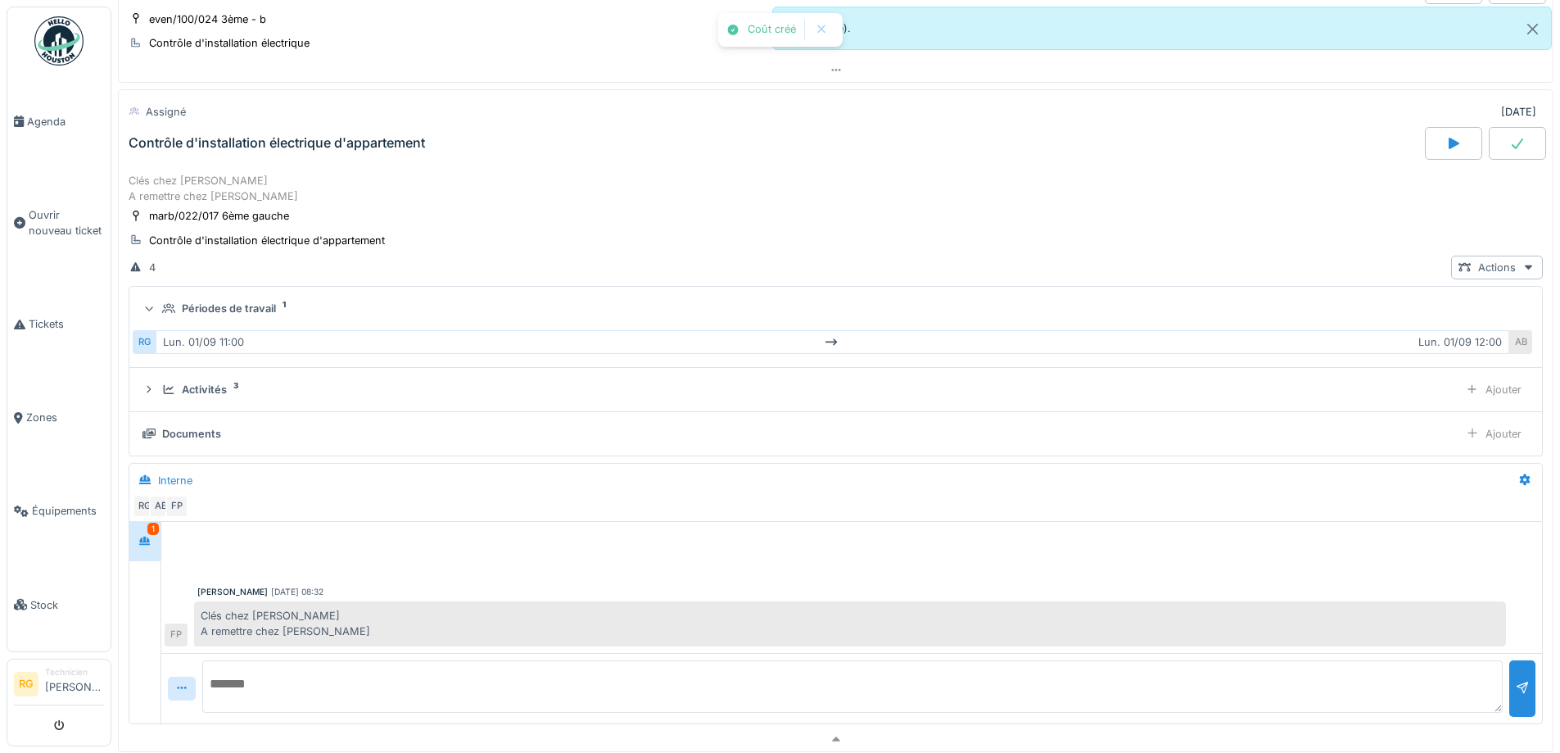
click at [238, 309] on div "Périodes de travail" at bounding box center [229, 309] width 94 height 16
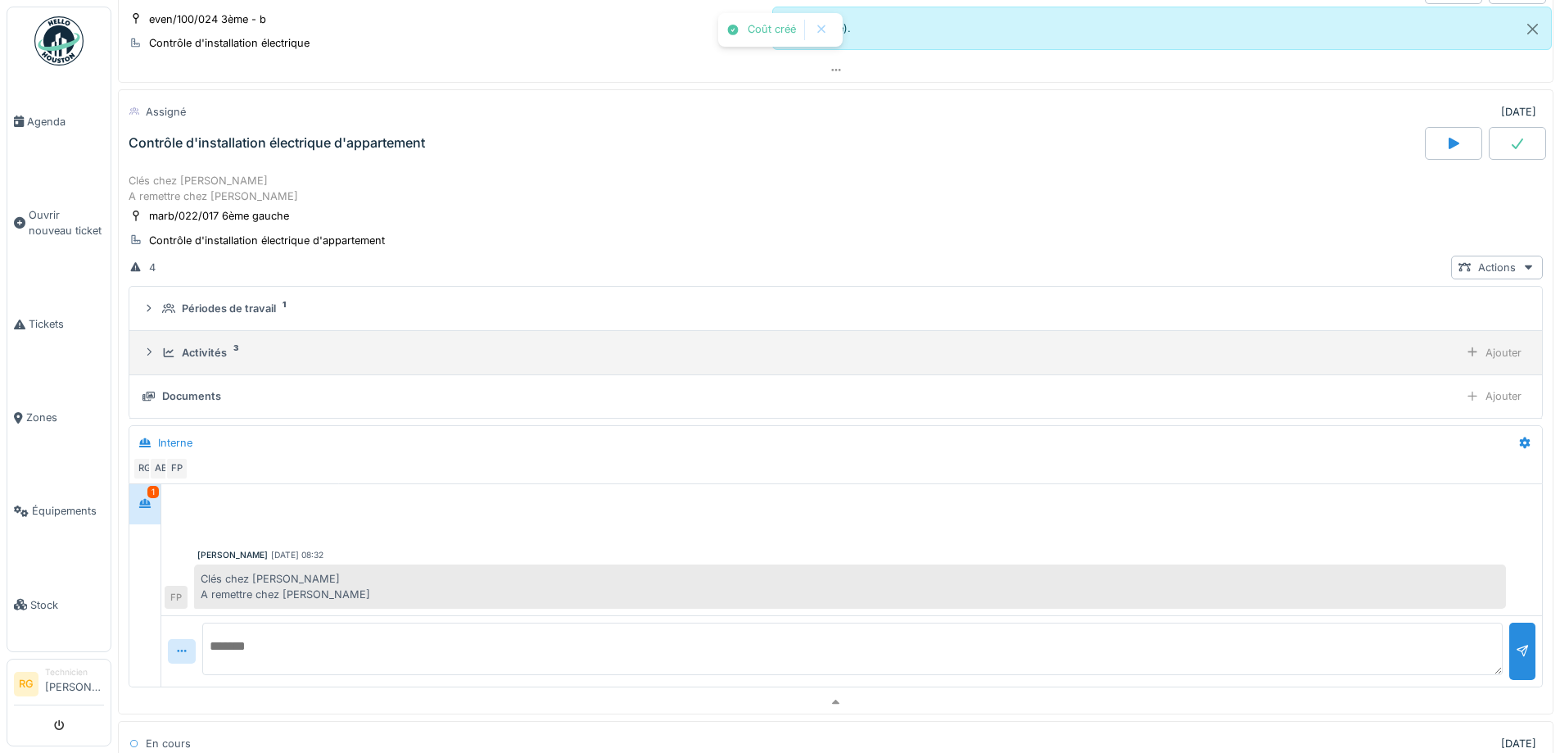
click at [204, 354] on div "Activités" at bounding box center [204, 353] width 45 height 16
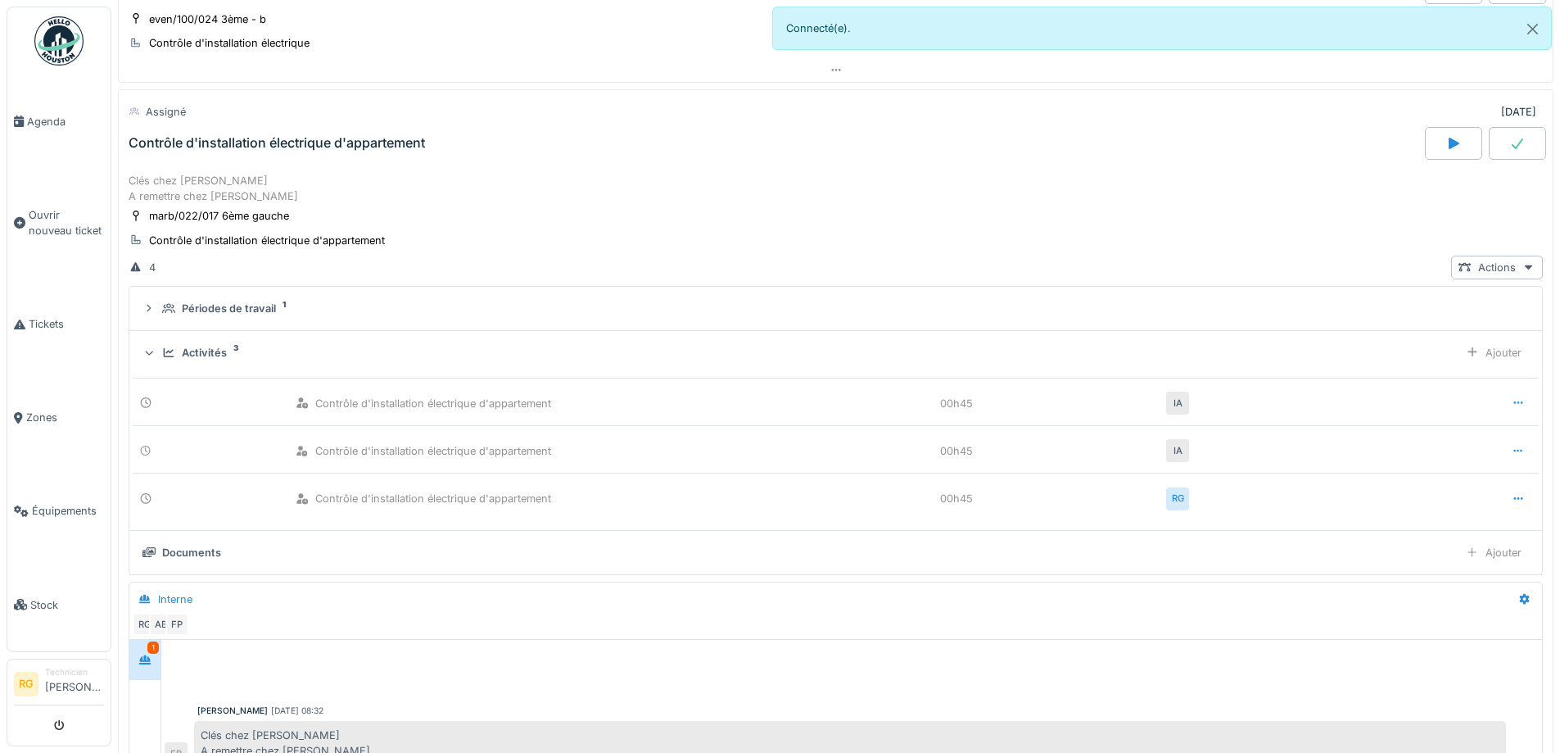
click at [1512, 401] on icon at bounding box center [1518, 402] width 13 height 11
click at [1465, 445] on div "Modifier" at bounding box center [1456, 440] width 67 height 25
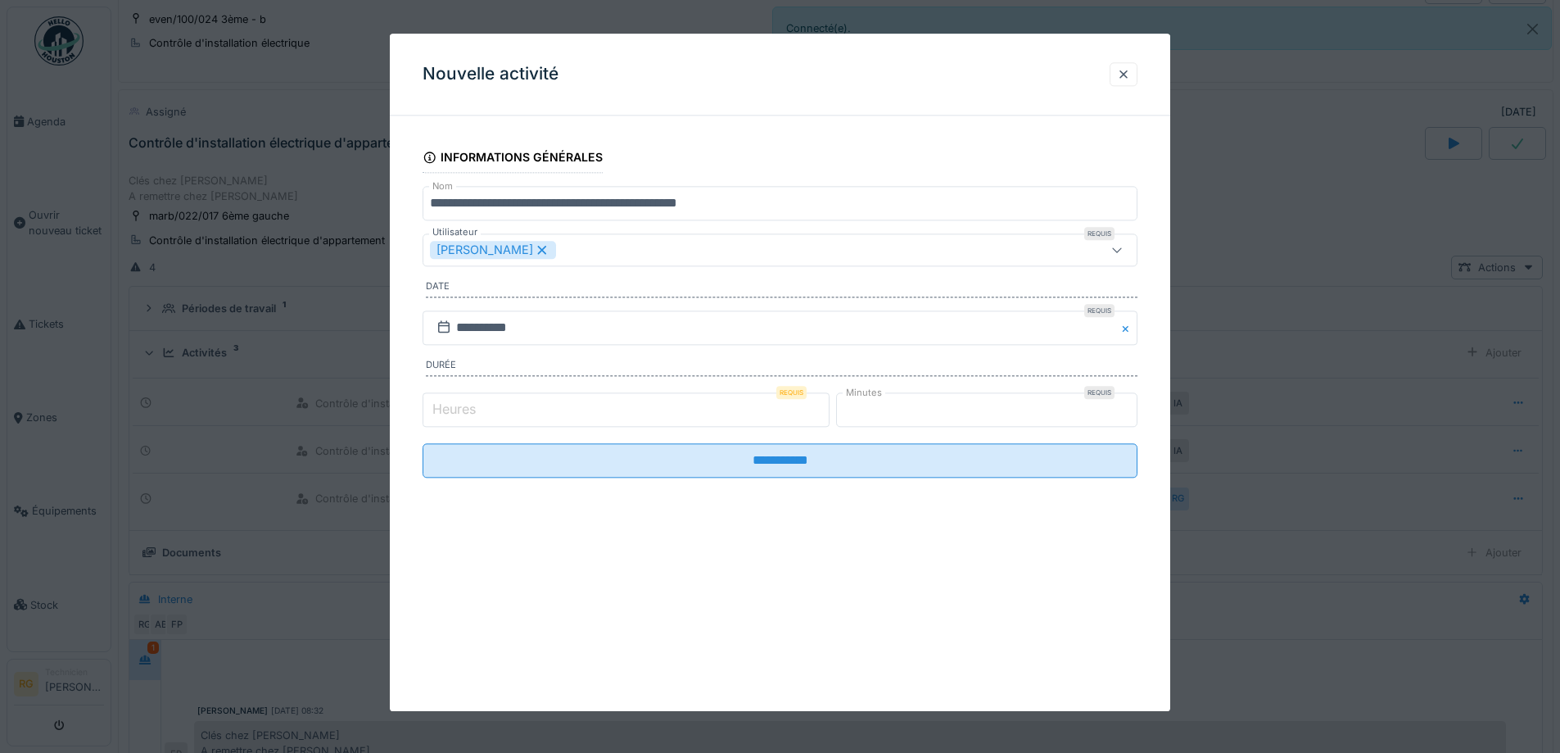
click at [911, 389] on div "Heures Requis * Minutes Requis **" at bounding box center [780, 409] width 715 height 41
drag, startPoint x: 909, startPoint y: 400, endPoint x: 797, endPoint y: 418, distance: 113.7
click at [797, 418] on div "Heures Requis * Minutes Requis **" at bounding box center [780, 409] width 715 height 41
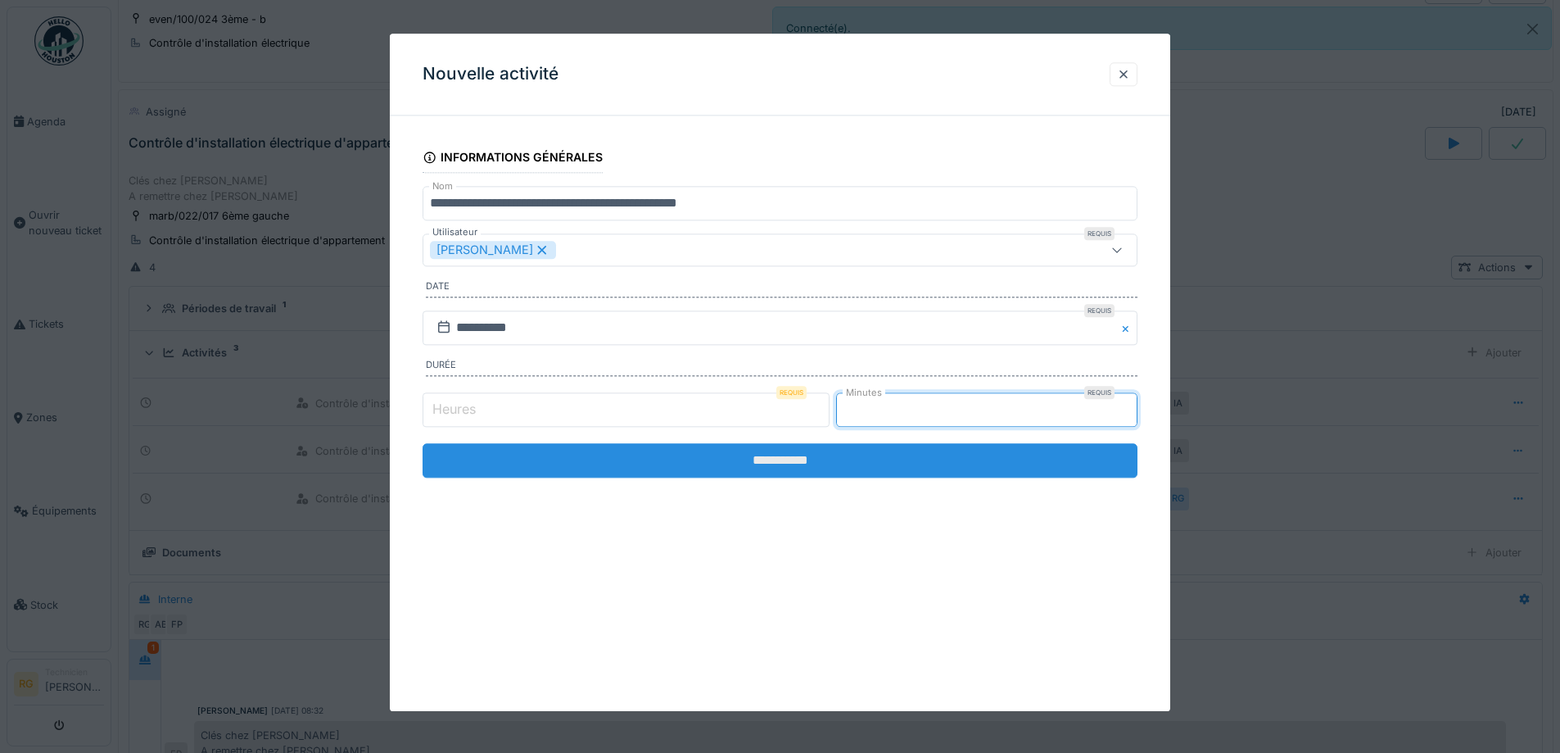
type input "*"
click at [808, 478] on input "**********" at bounding box center [780, 460] width 715 height 34
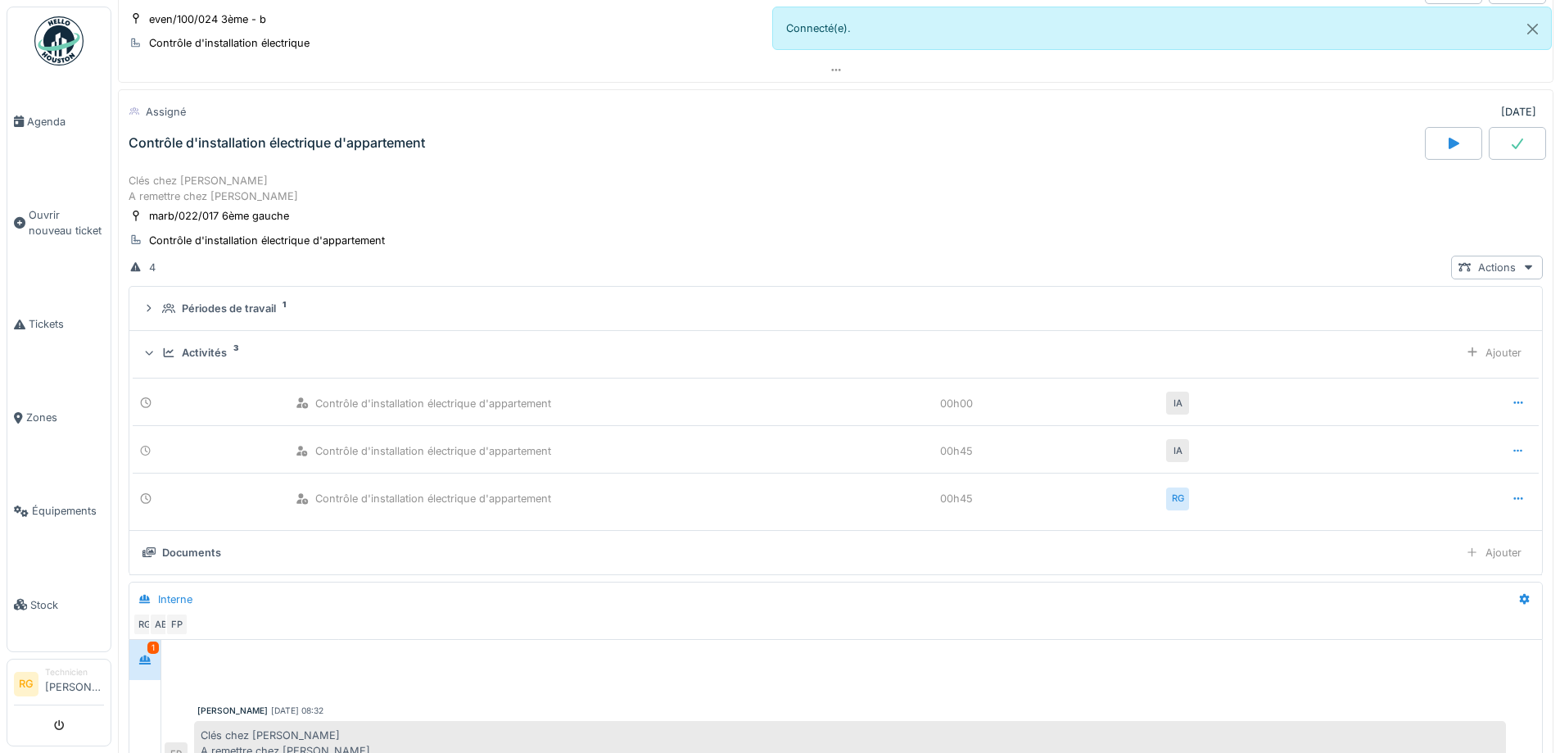
click at [194, 345] on div "Activités" at bounding box center [204, 353] width 45 height 16
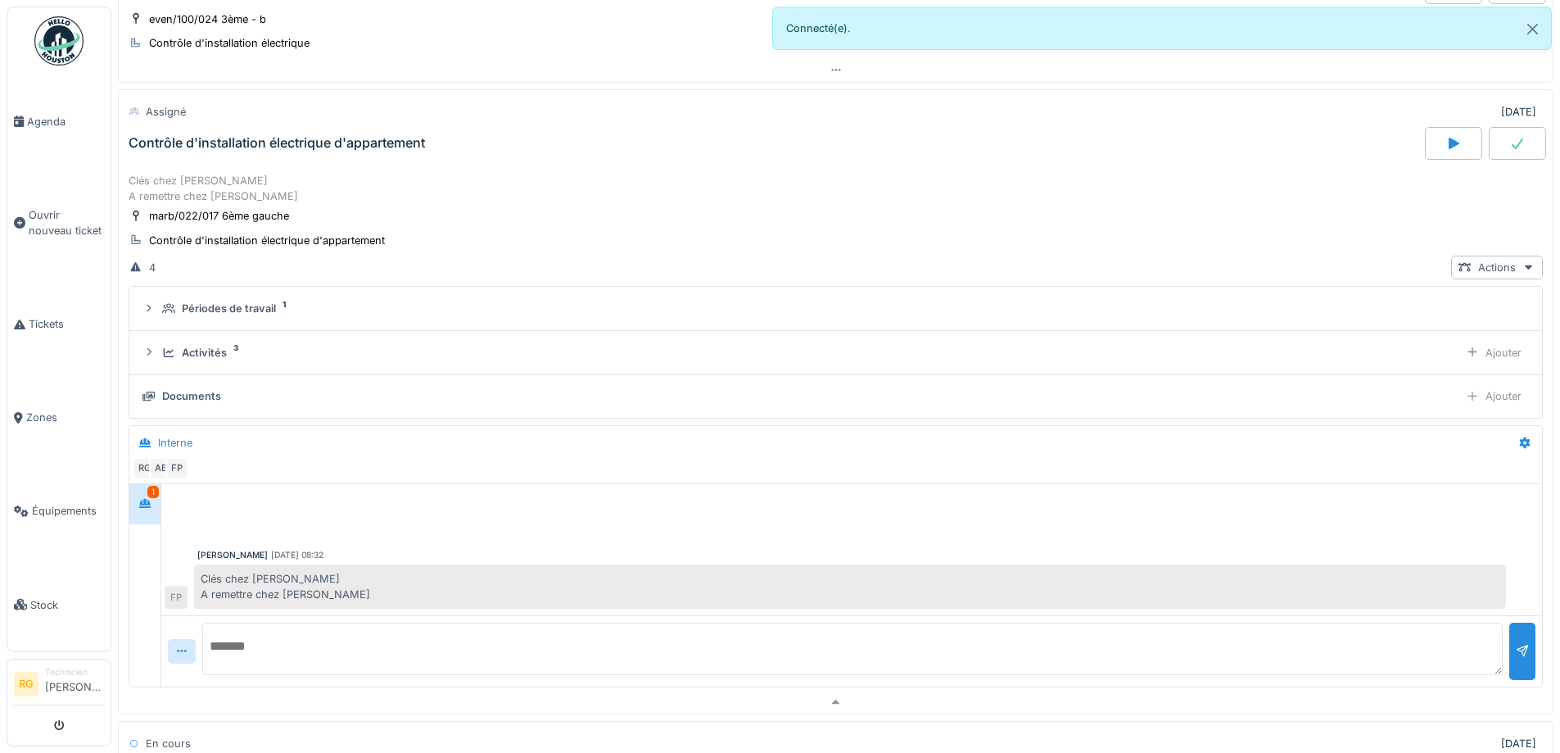
click at [334, 160] on div "Assigné [DATE] Contrôle d'installation électrique d'appartement" at bounding box center [836, 129] width 1436 height 80
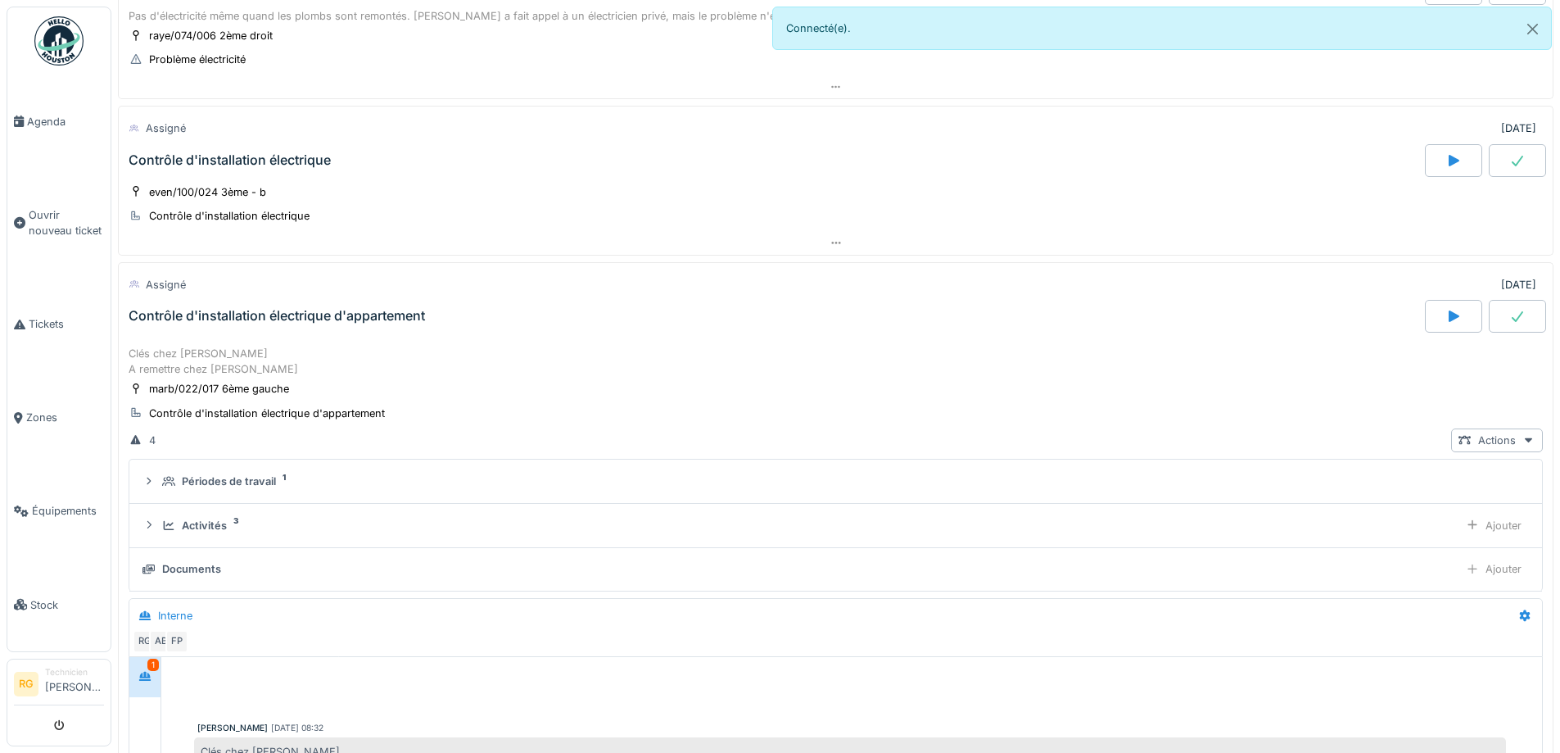
scroll to position [443, 0]
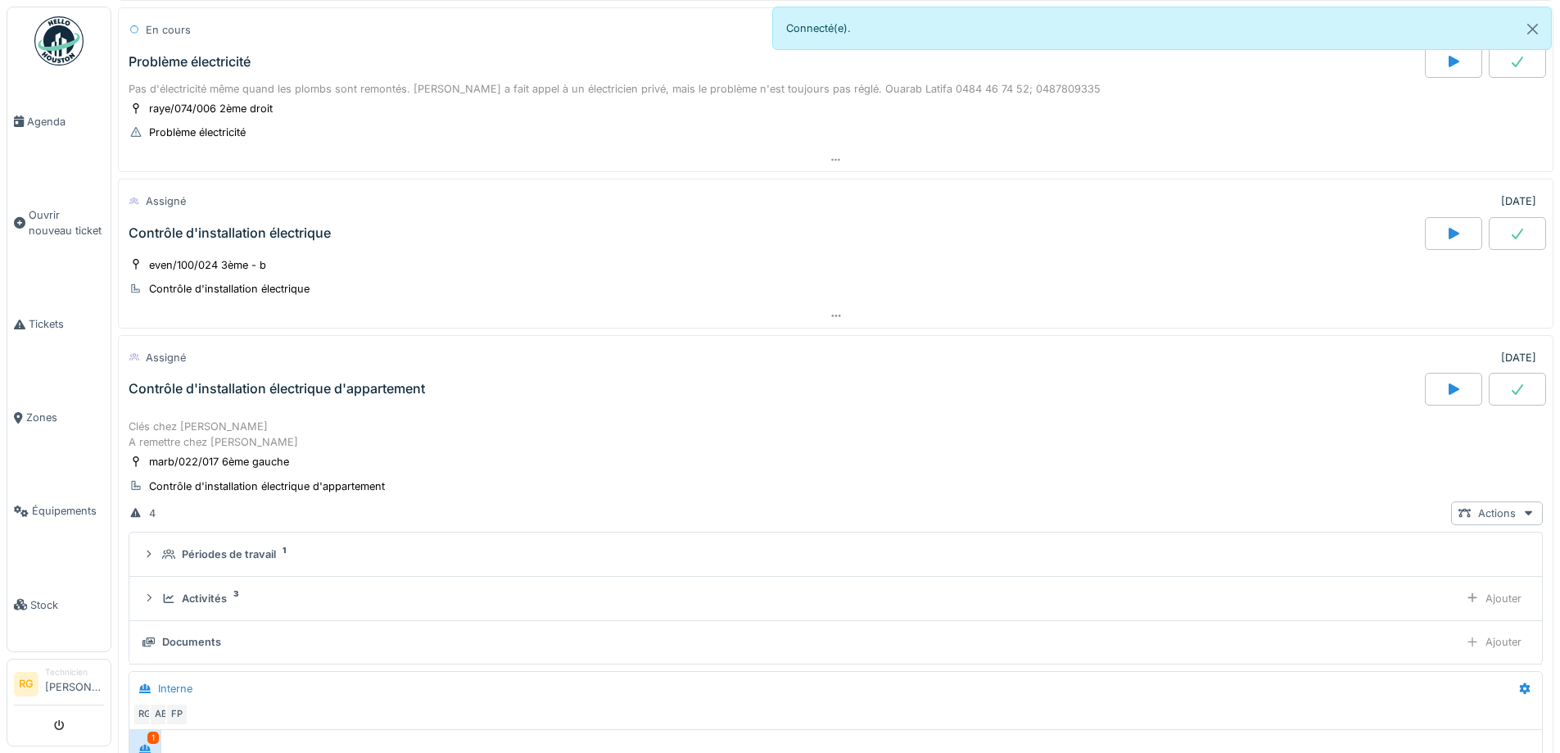
click at [176, 233] on div "Contrôle d'installation électrique" at bounding box center [230, 233] width 202 height 16
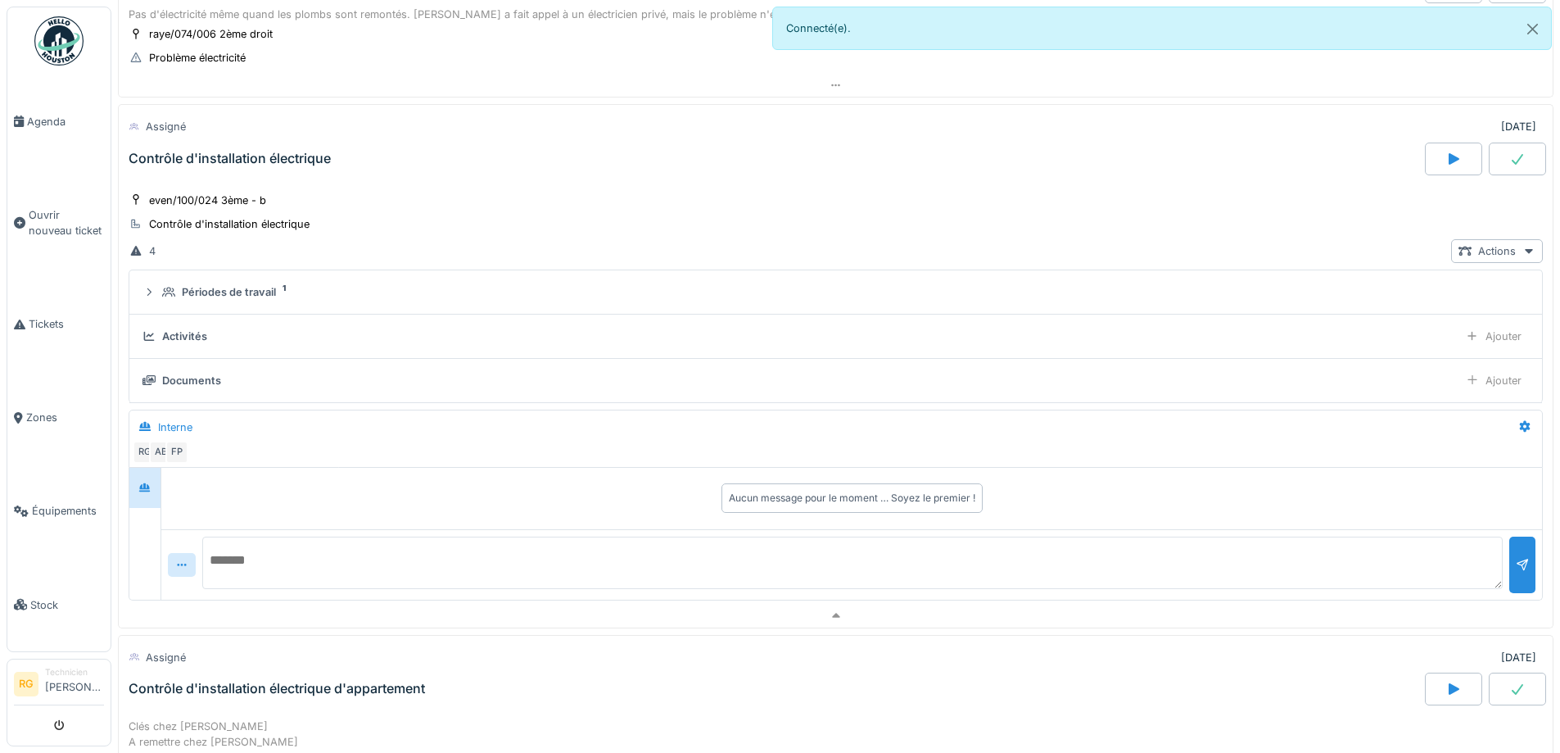
scroll to position [556, 0]
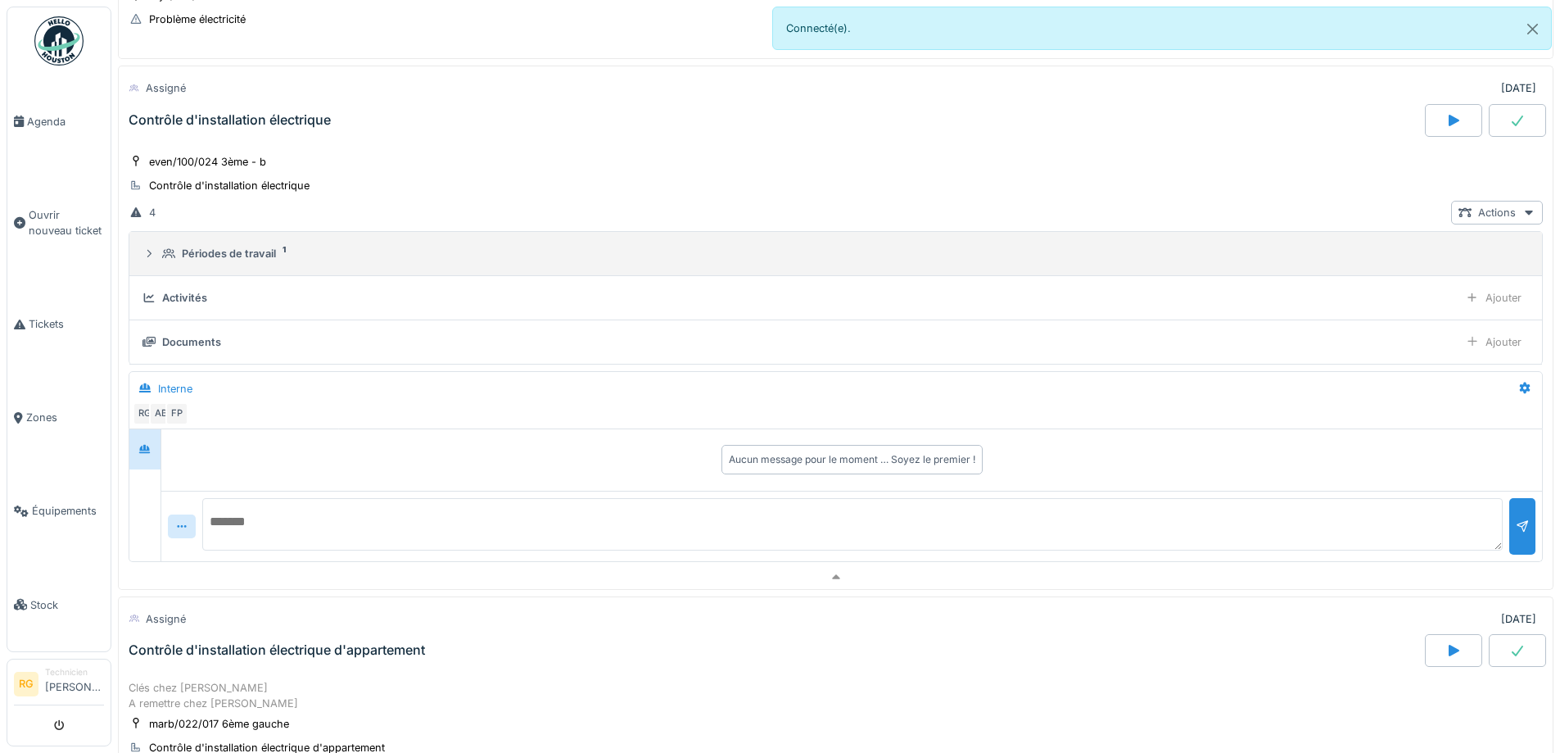
click at [192, 251] on div "Périodes de travail" at bounding box center [229, 254] width 94 height 16
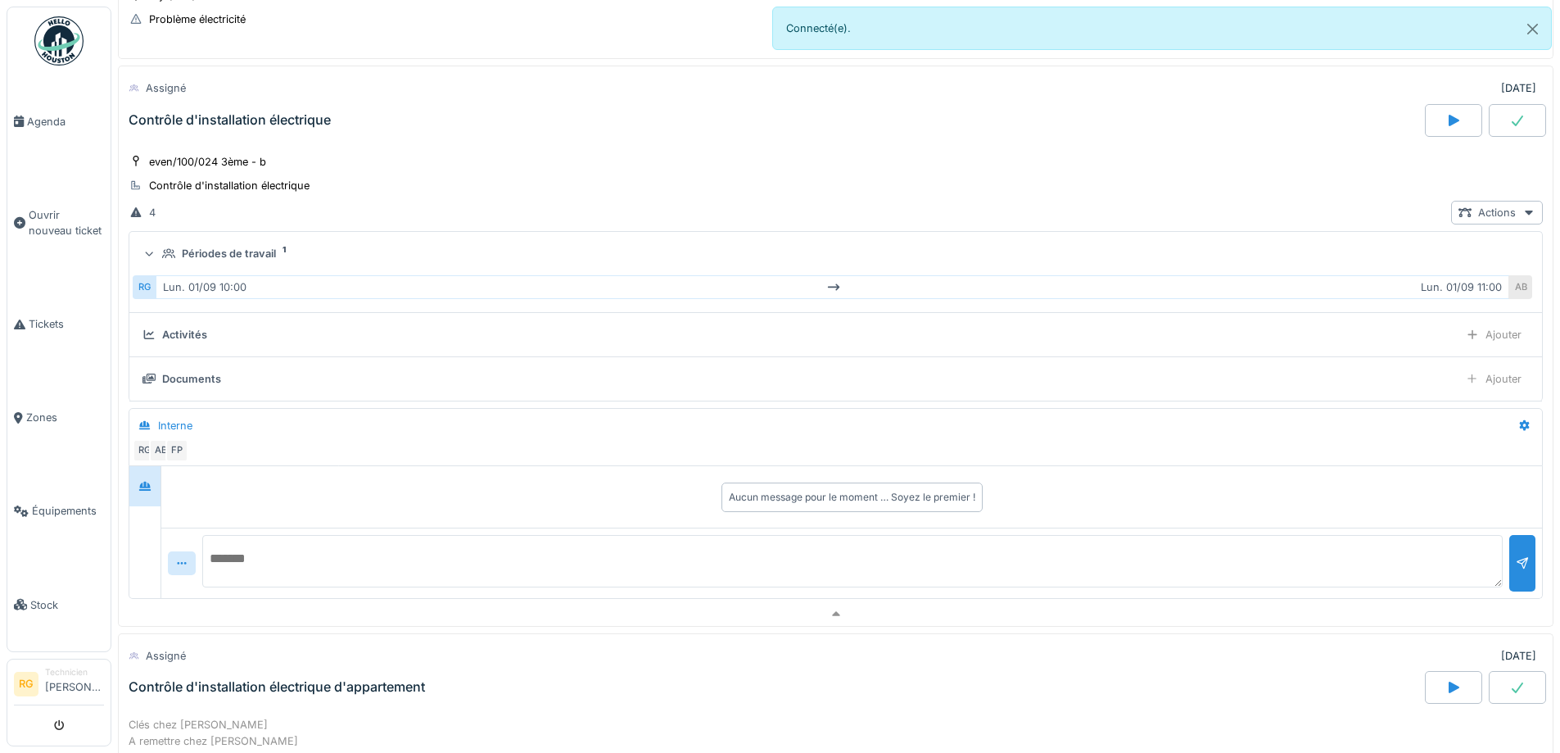
click at [192, 248] on div "Périodes de travail" at bounding box center [229, 254] width 94 height 16
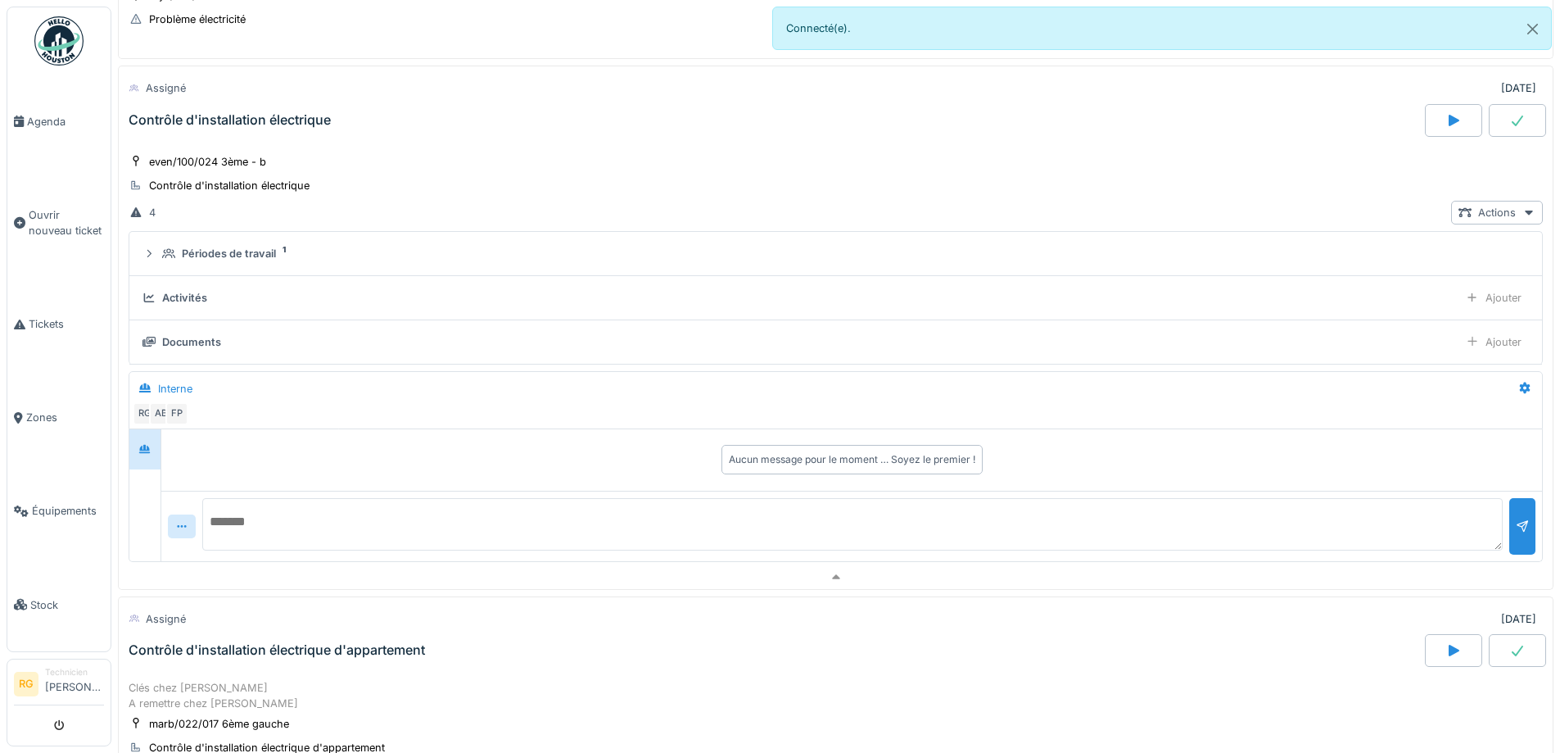
click at [186, 295] on div "Activités" at bounding box center [184, 298] width 45 height 16
click at [1466, 302] on icon at bounding box center [1472, 297] width 13 height 11
click at [1361, 340] on div "Ajouter des heures" at bounding box center [1400, 334] width 174 height 25
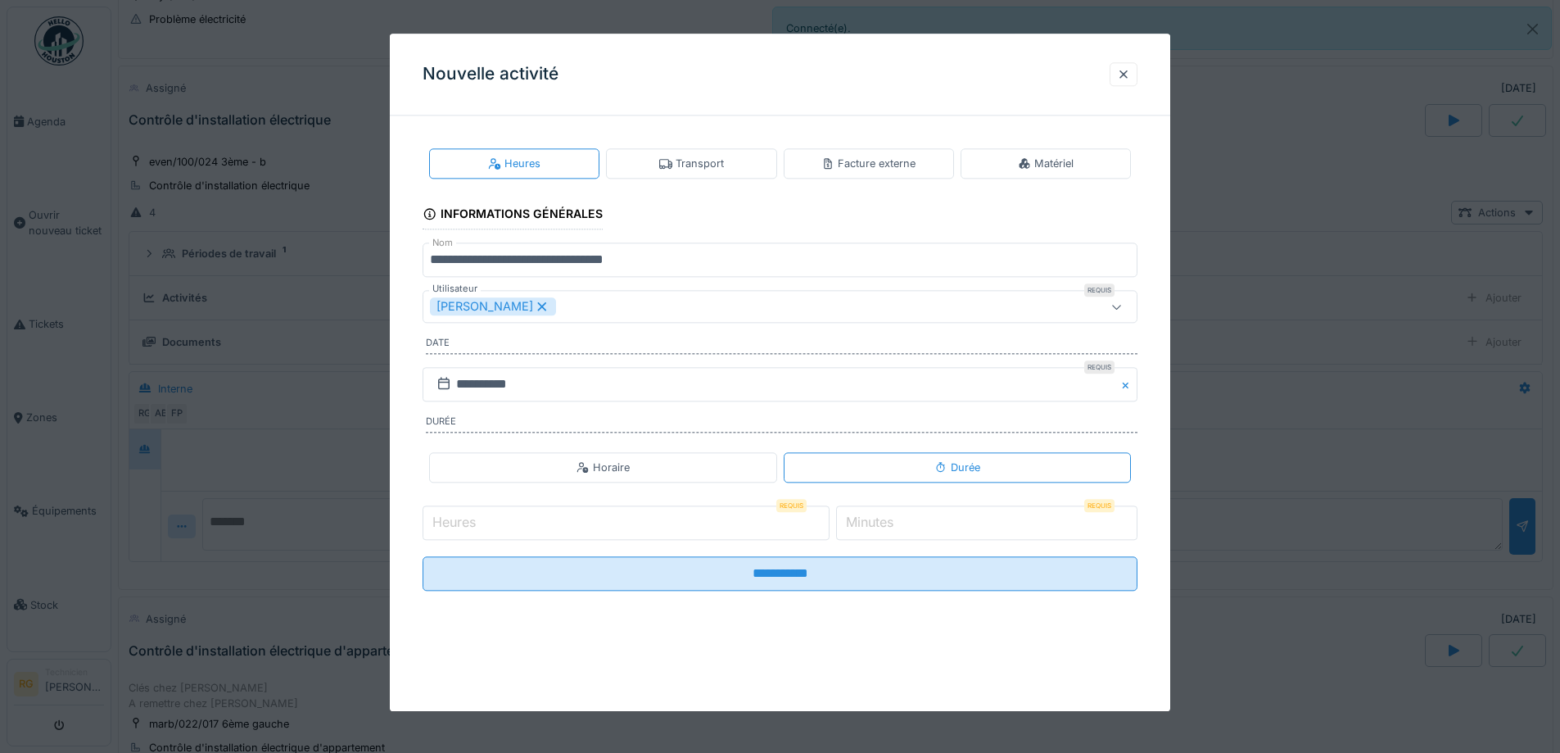
click at [675, 147] on div "Heures Transport Facture externe Matériel" at bounding box center [780, 163] width 715 height 43
click at [668, 161] on icon at bounding box center [665, 163] width 13 height 11
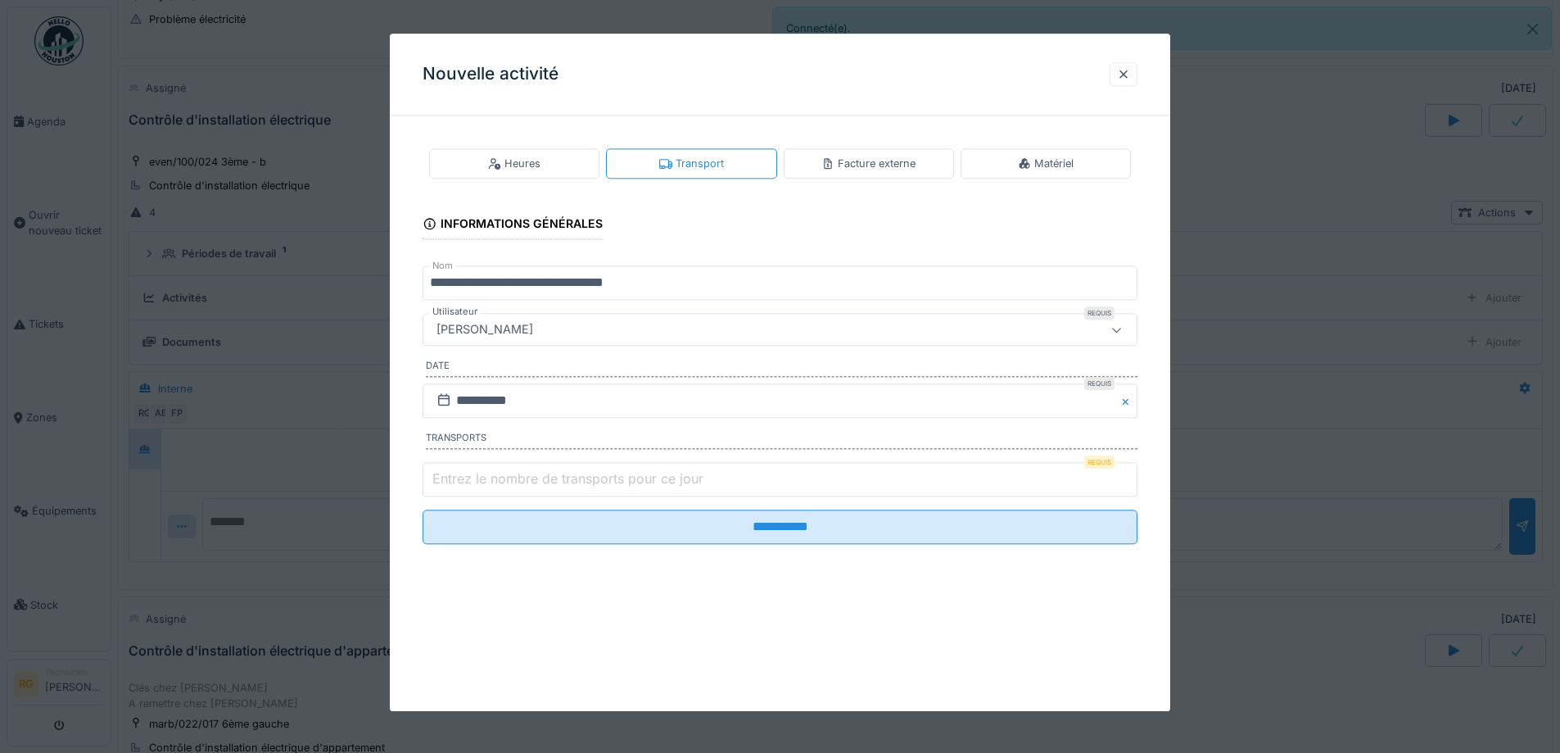
click at [464, 475] on label "Entrez le nombre de transports pour ce jour" at bounding box center [568, 479] width 278 height 20
click at [464, 475] on input "Entrez le nombre de transports pour ce jour" at bounding box center [780, 479] width 715 height 34
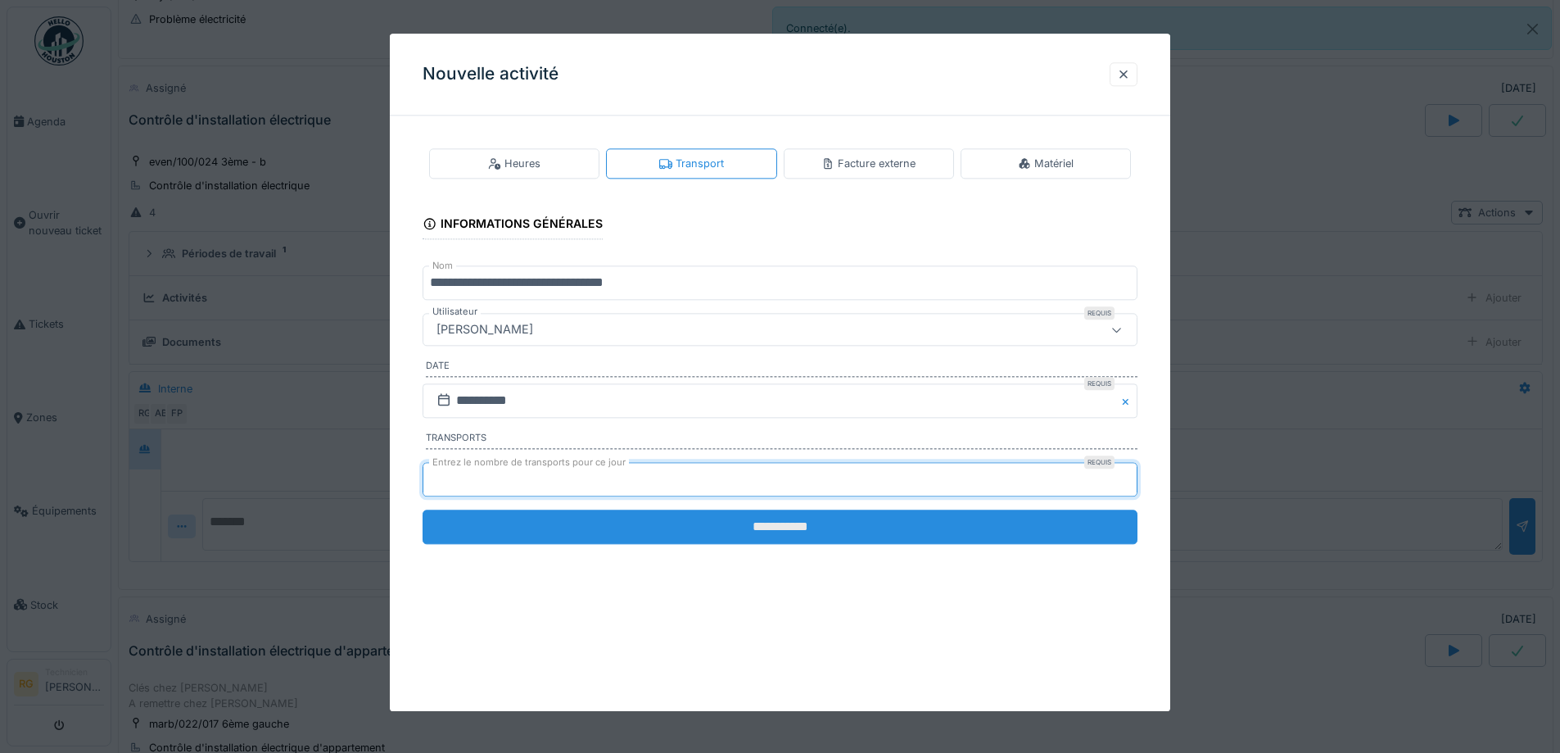
type input "*"
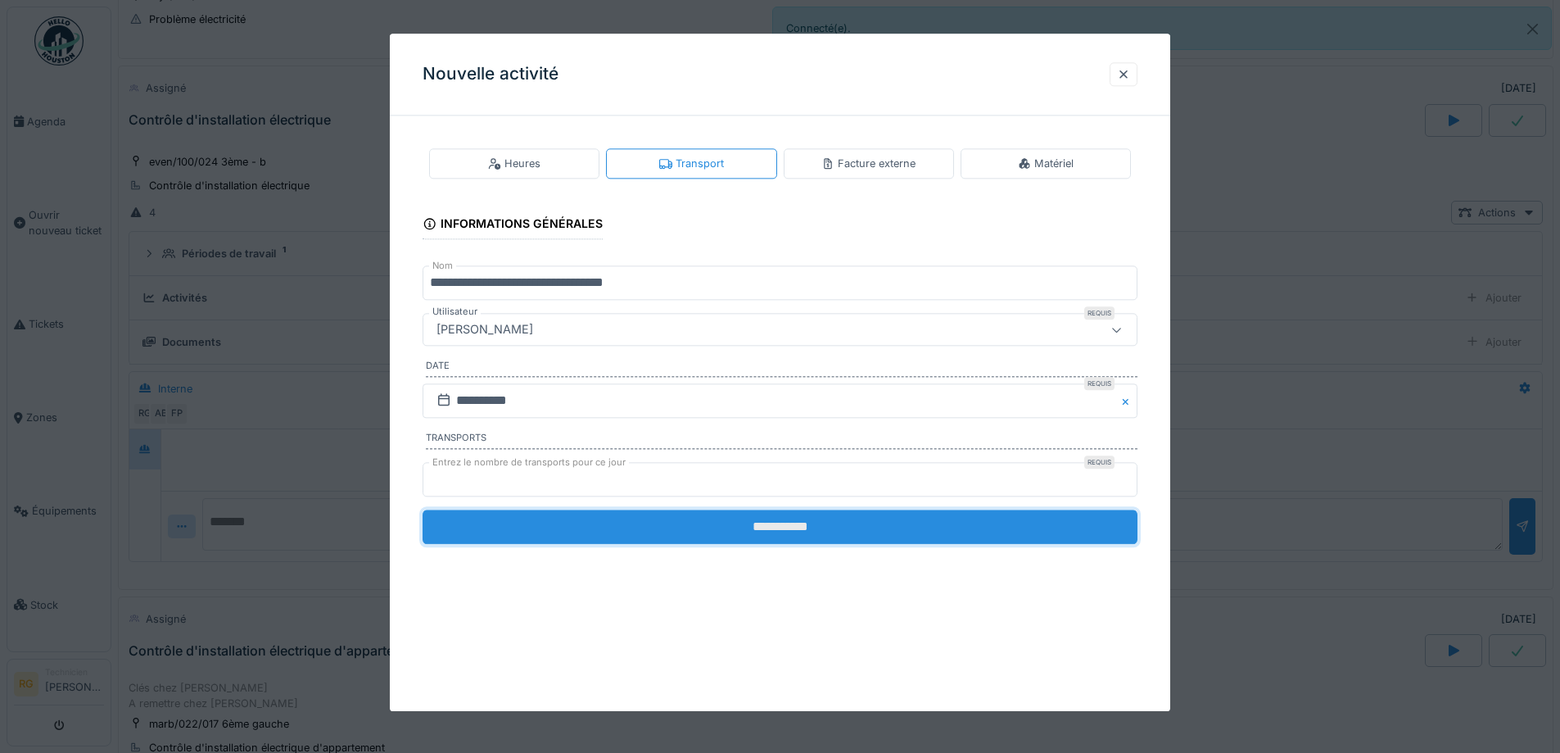
click at [503, 518] on input "**********" at bounding box center [780, 526] width 715 height 34
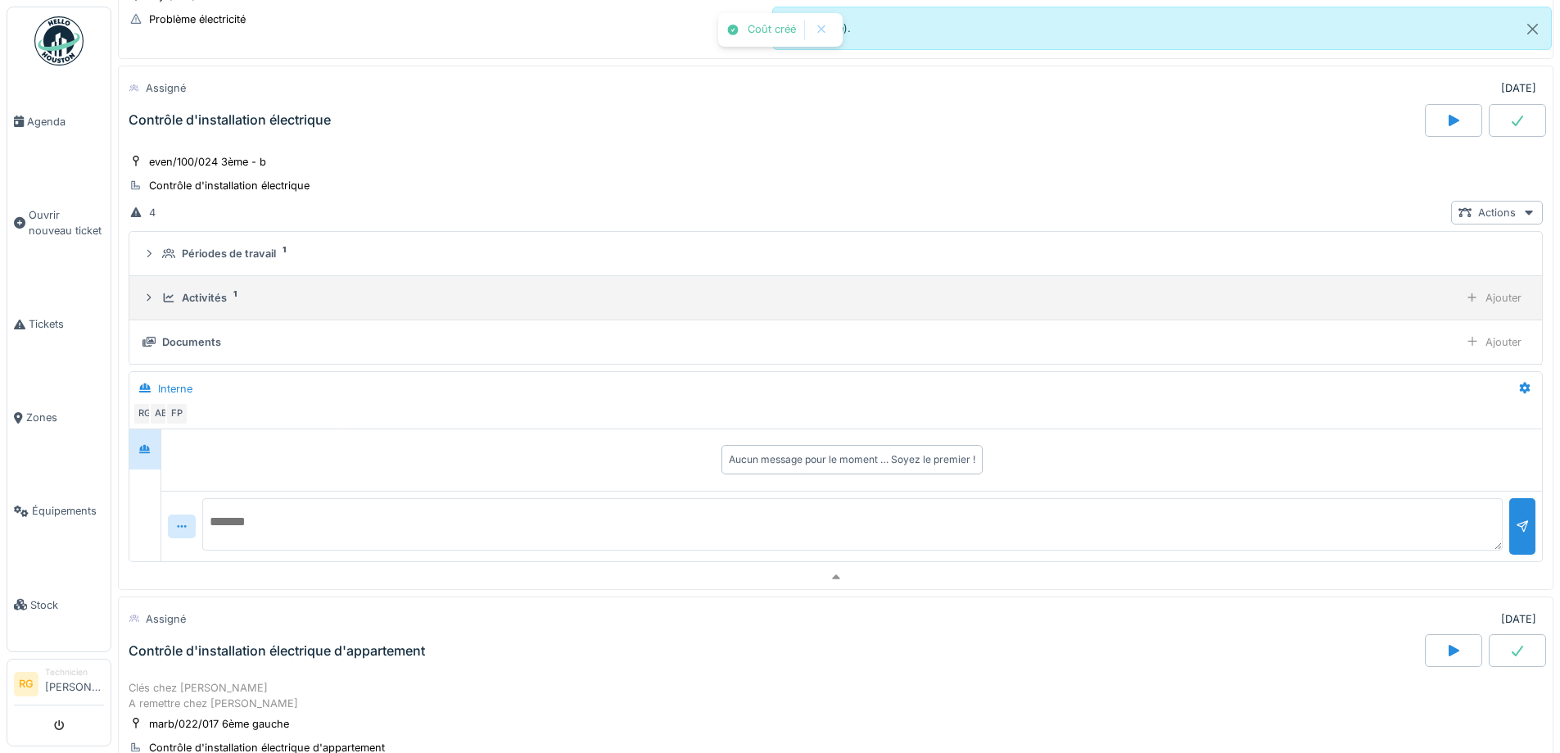
click at [205, 301] on div "Activités" at bounding box center [204, 298] width 45 height 16
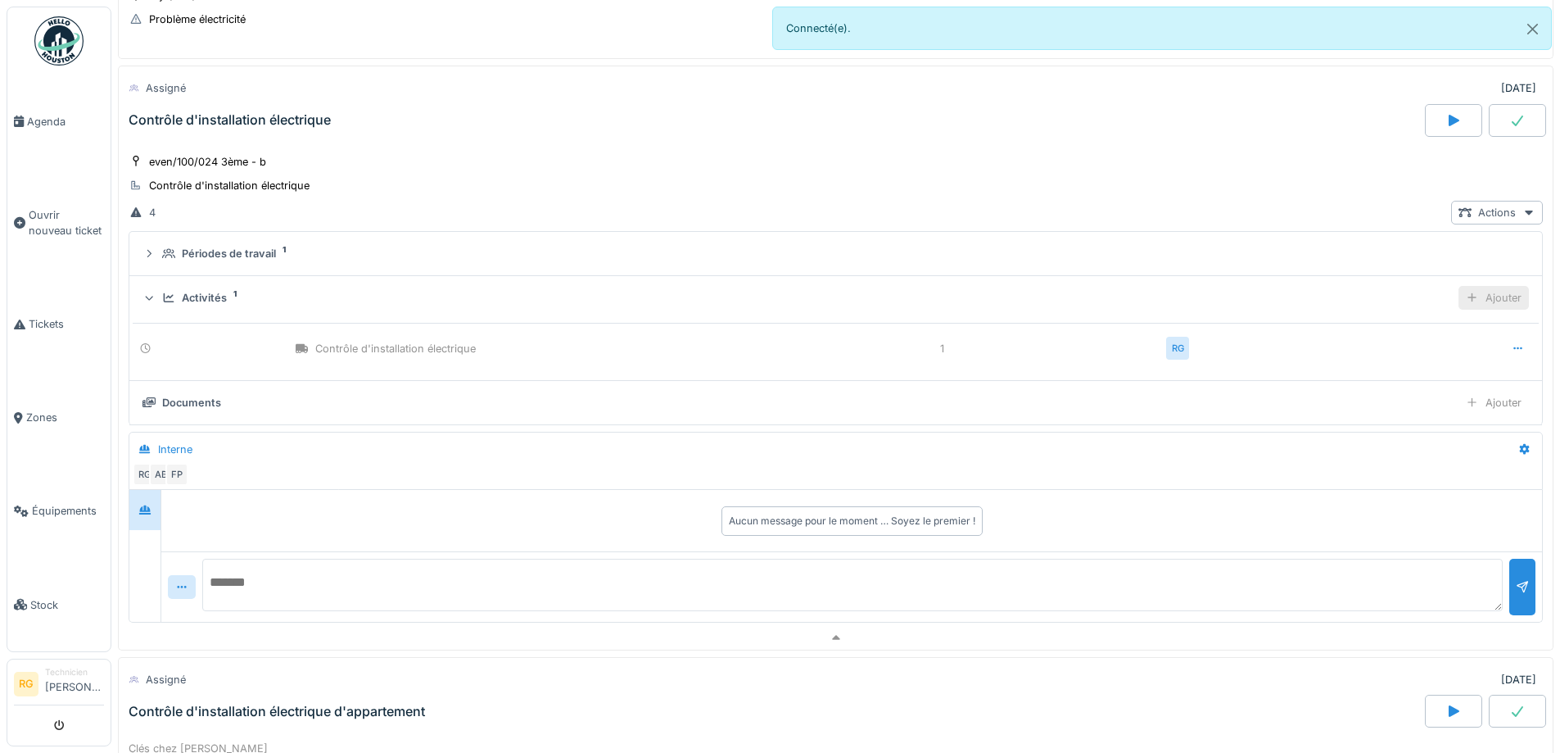
click at [1476, 309] on div "Ajouter" at bounding box center [1494, 298] width 70 height 24
click at [1442, 342] on div "Ajouter des heures" at bounding box center [1400, 334] width 174 height 25
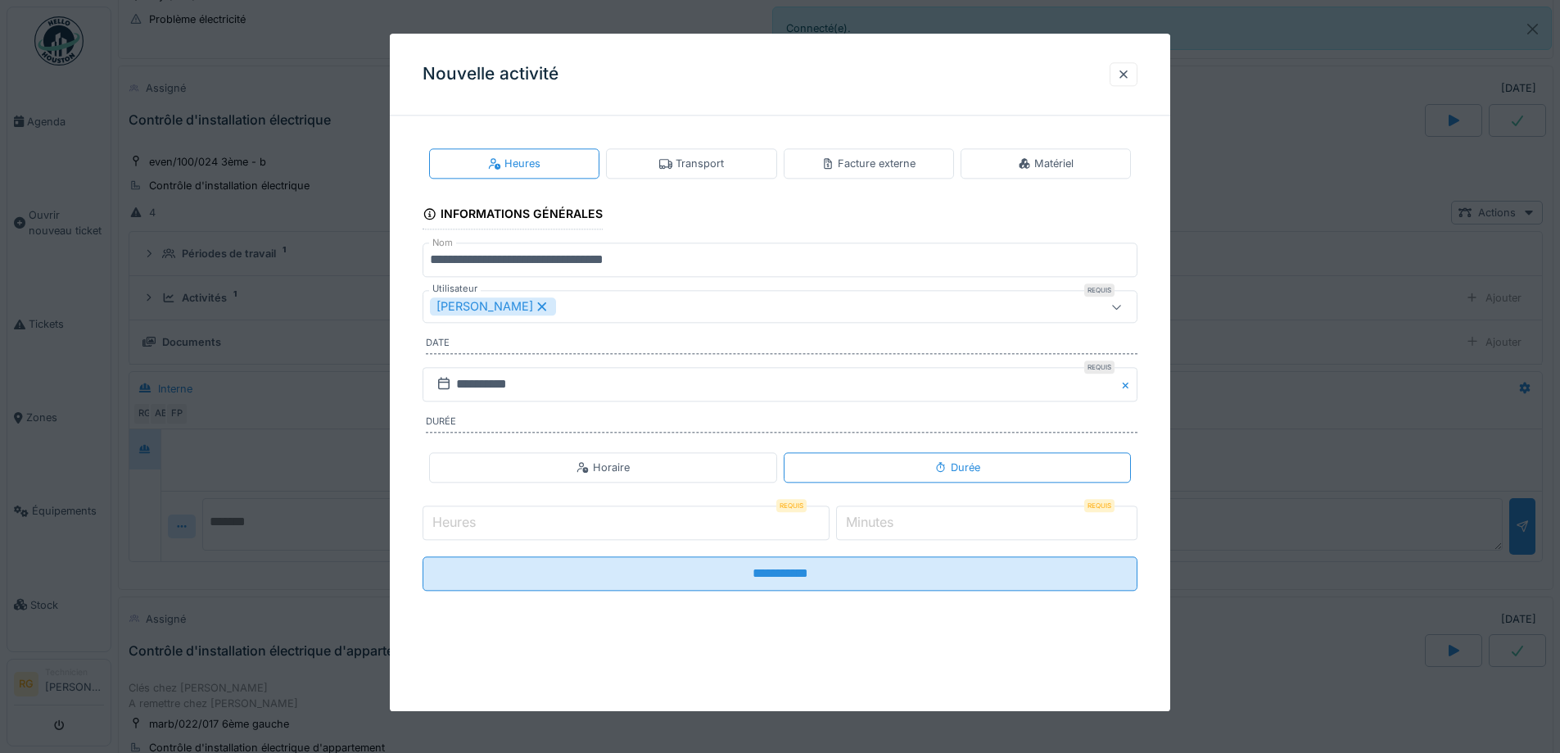
click at [482, 527] on input "Heures" at bounding box center [626, 522] width 407 height 34
type input "*"
click at [867, 510] on input "*" at bounding box center [986, 522] width 301 height 34
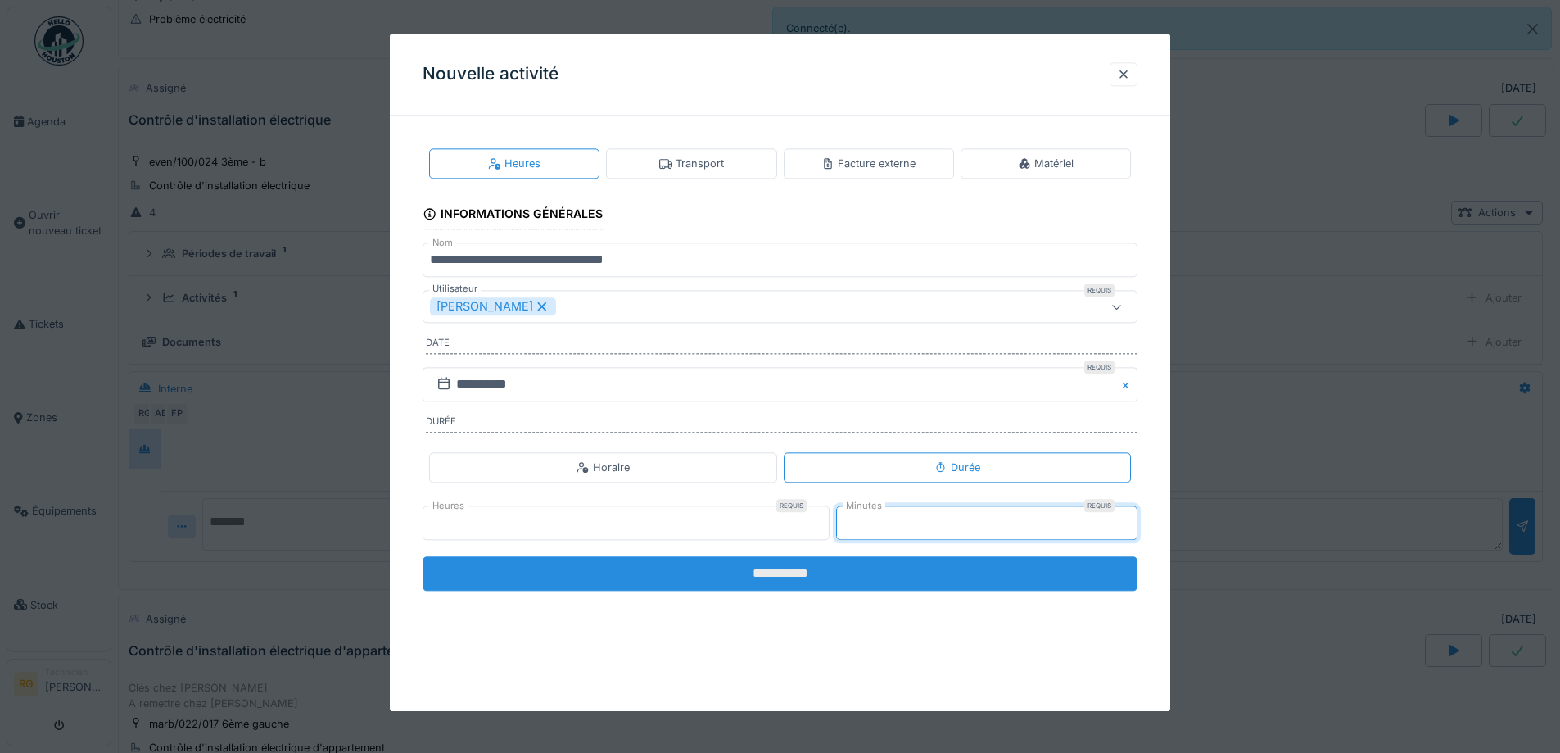
type input "**"
click at [815, 569] on input "**********" at bounding box center [780, 573] width 715 height 34
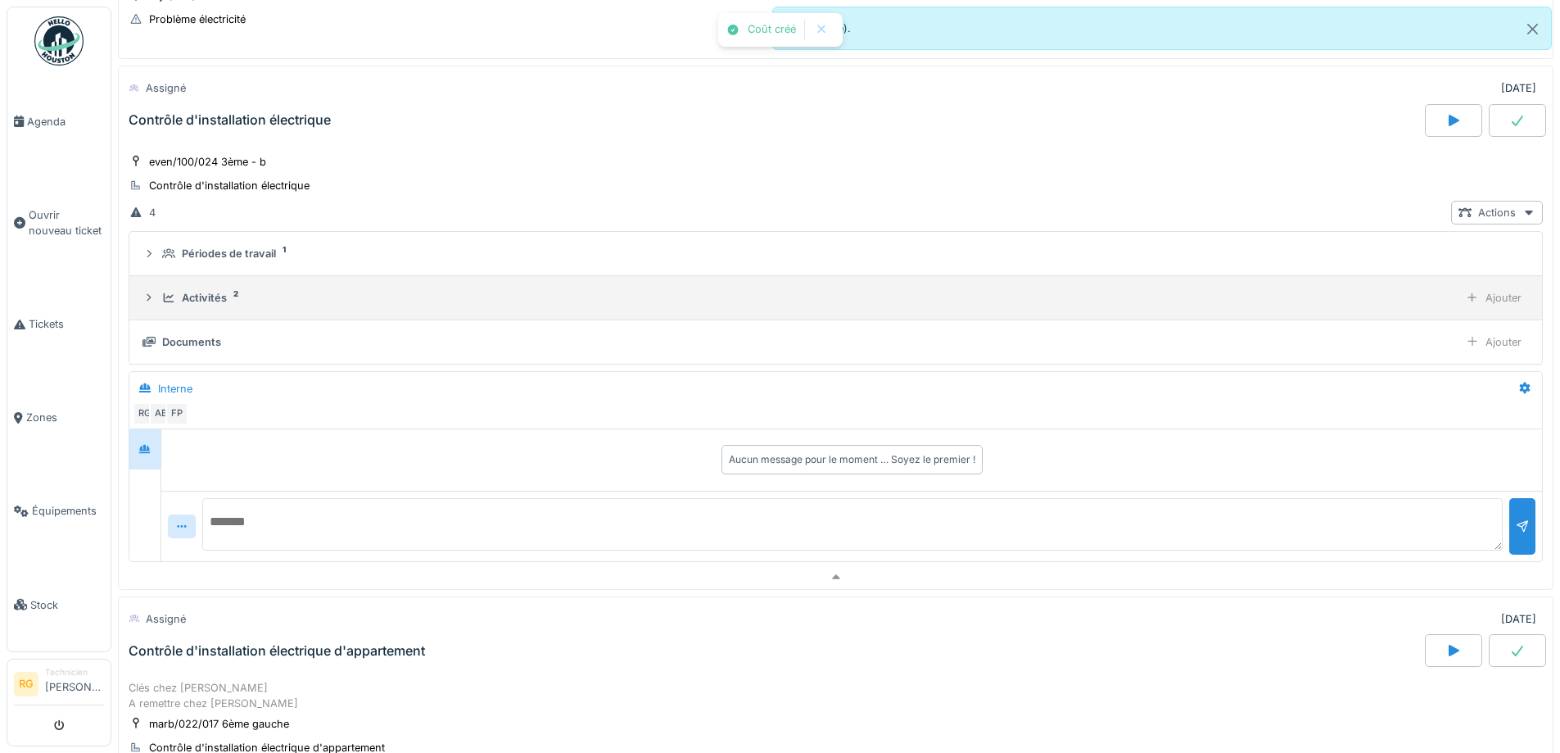
click at [173, 297] on icon at bounding box center [168, 297] width 13 height 11
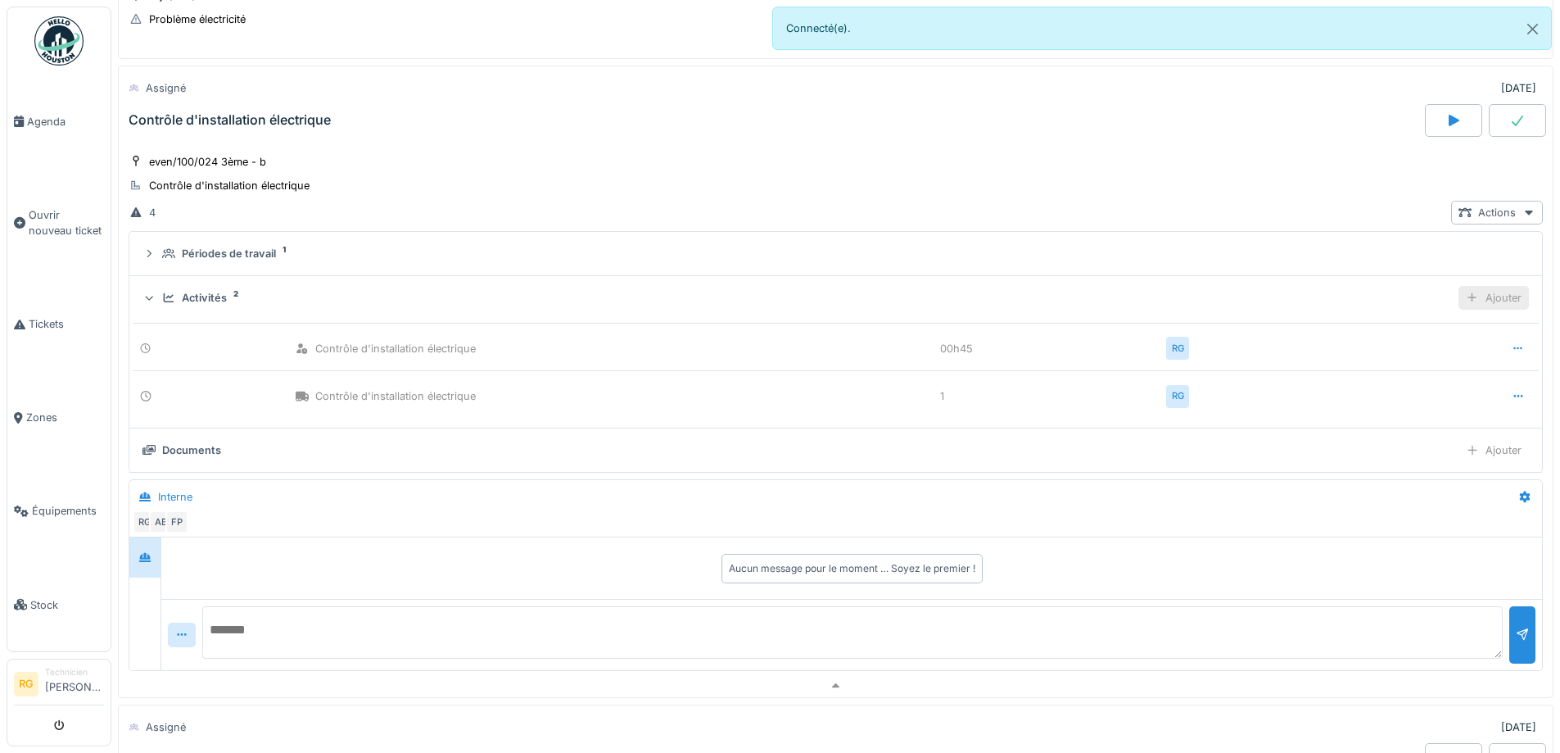
click at [1490, 294] on div "Ajouter" at bounding box center [1494, 298] width 70 height 24
click at [1406, 335] on div "Ajouter des heures" at bounding box center [1400, 334] width 174 height 25
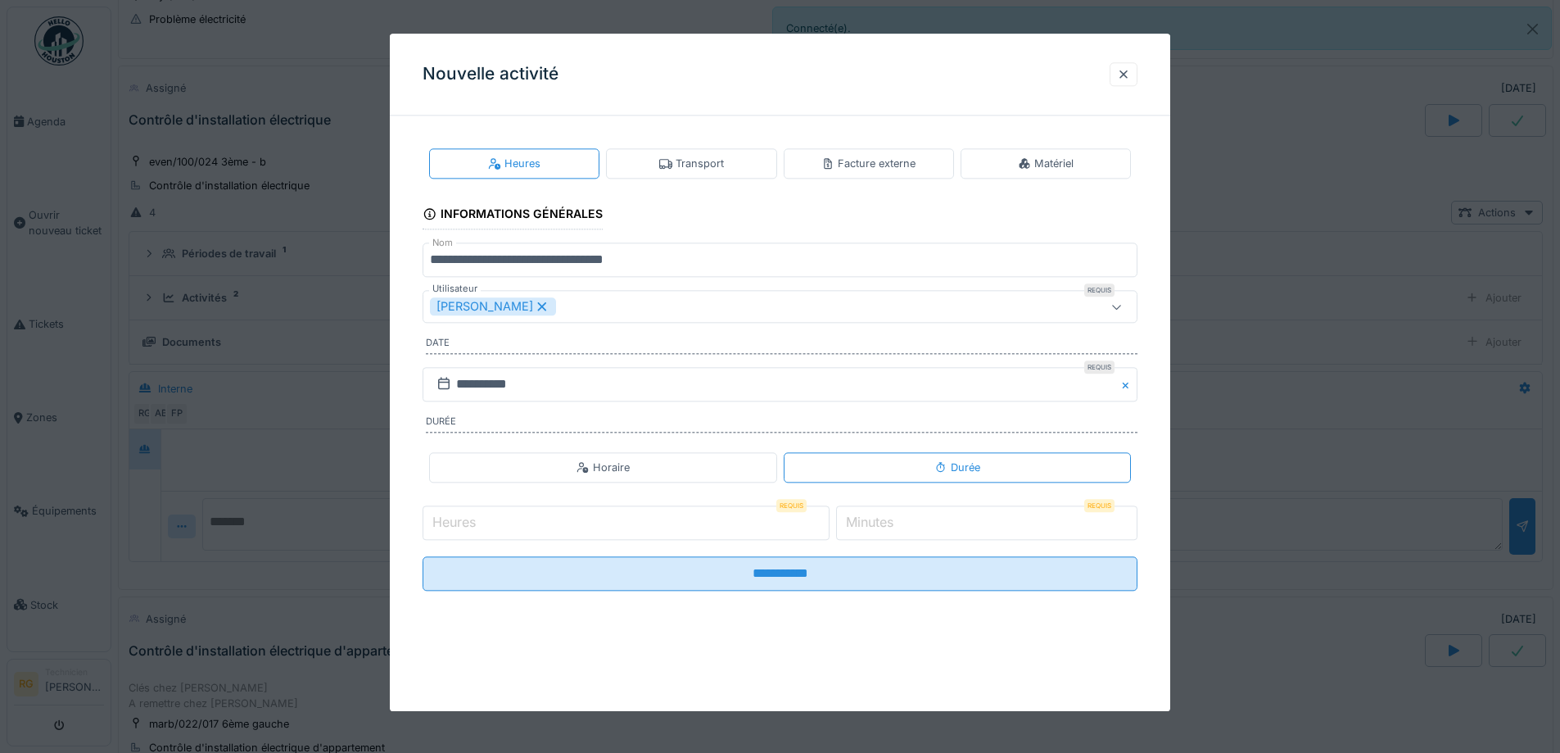
click at [535, 304] on icon at bounding box center [542, 306] width 15 height 11
click at [532, 304] on div "Utilisateurs" at bounding box center [738, 307] width 617 height 18
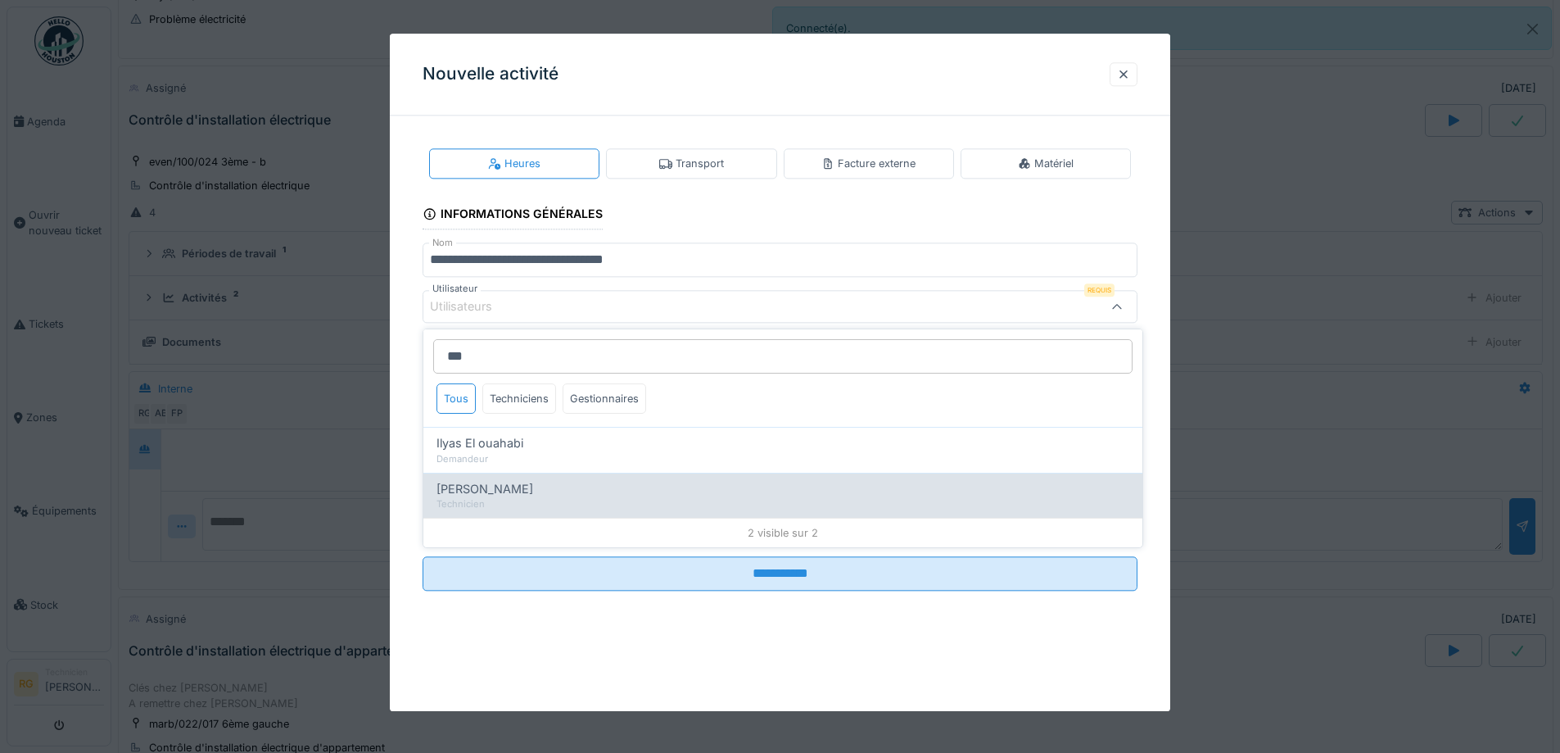
type input "***"
click at [546, 491] on div "[PERSON_NAME]" at bounding box center [783, 489] width 693 height 18
type input "*****"
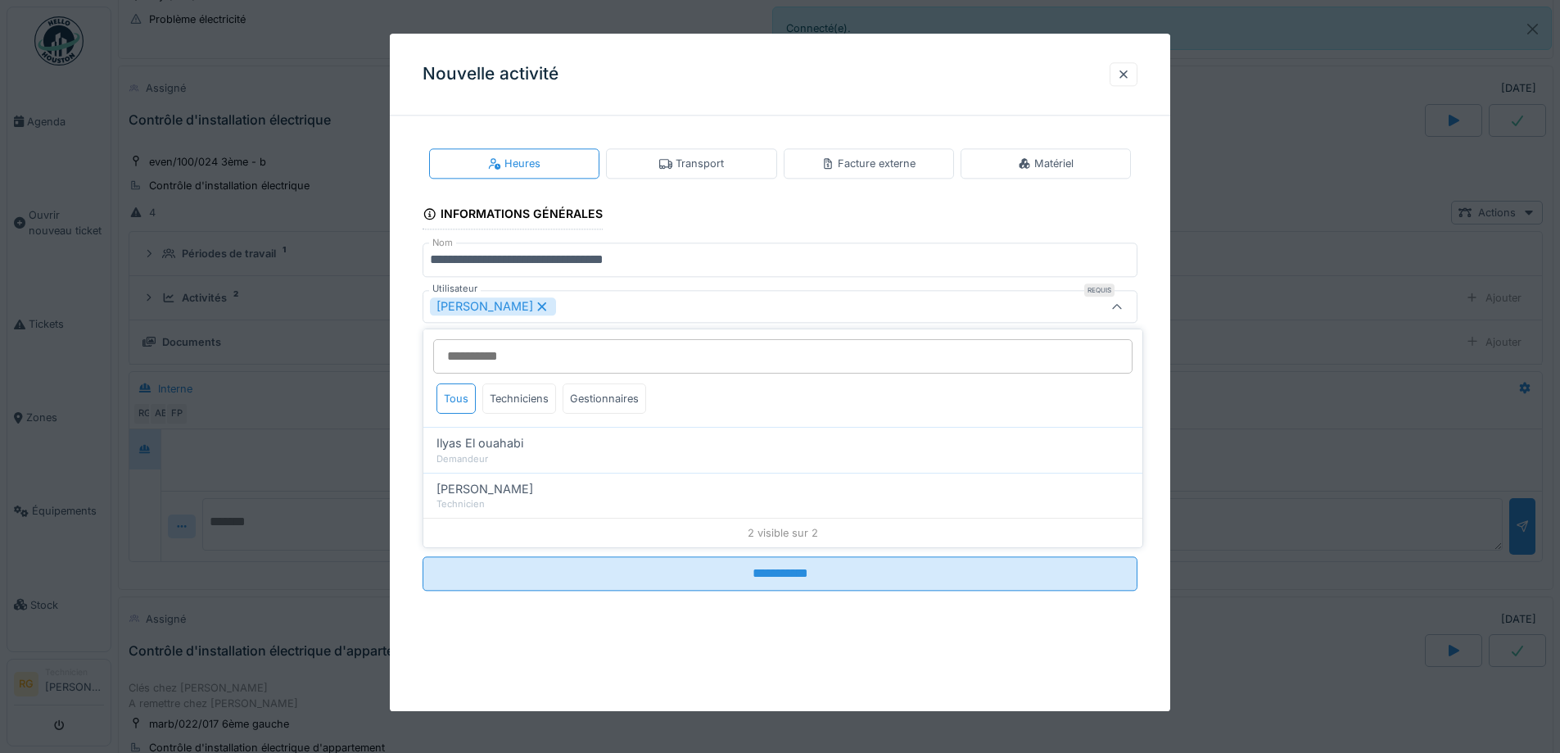
click at [1158, 401] on div "**********" at bounding box center [780, 383] width 781 height 508
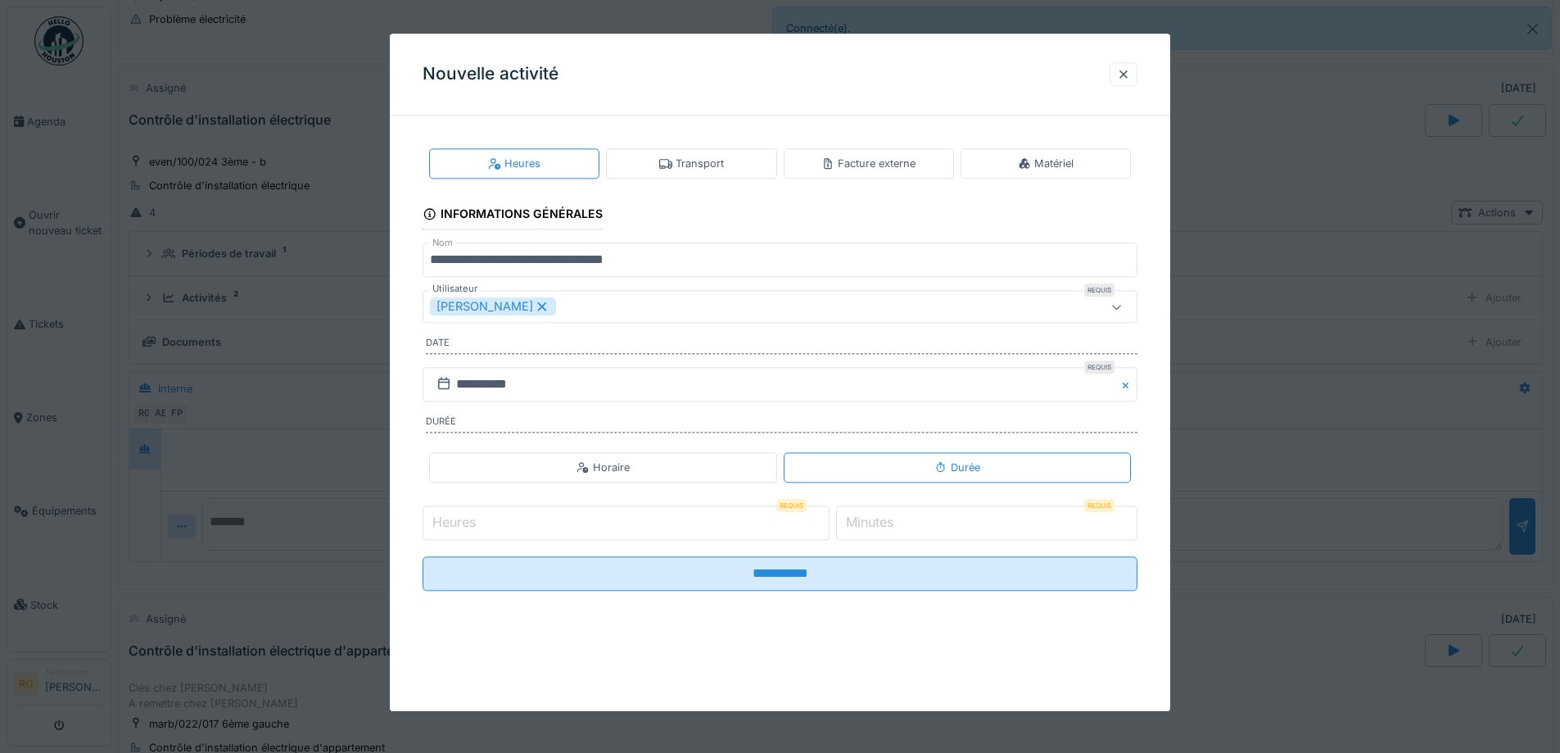
click at [496, 522] on input "Heures" at bounding box center [626, 522] width 407 height 34
type input "*"
click at [845, 532] on div "Heures Requis * Minutes Requis *" at bounding box center [780, 522] width 715 height 41
click at [867, 515] on label "Minutes" at bounding box center [870, 523] width 54 height 20
click at [867, 515] on input "*" at bounding box center [986, 522] width 301 height 34
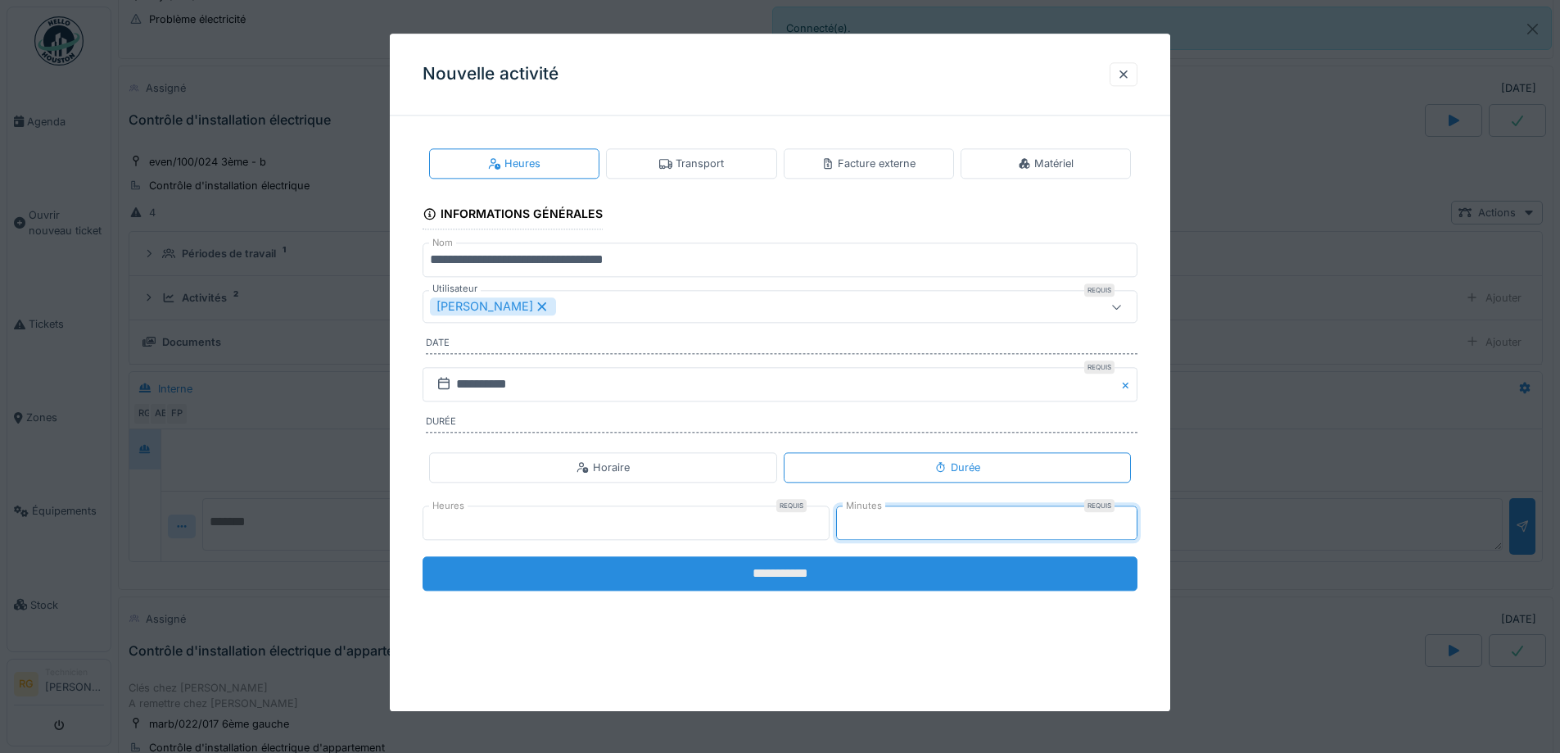
type input "**"
click at [785, 573] on input "**********" at bounding box center [780, 573] width 715 height 34
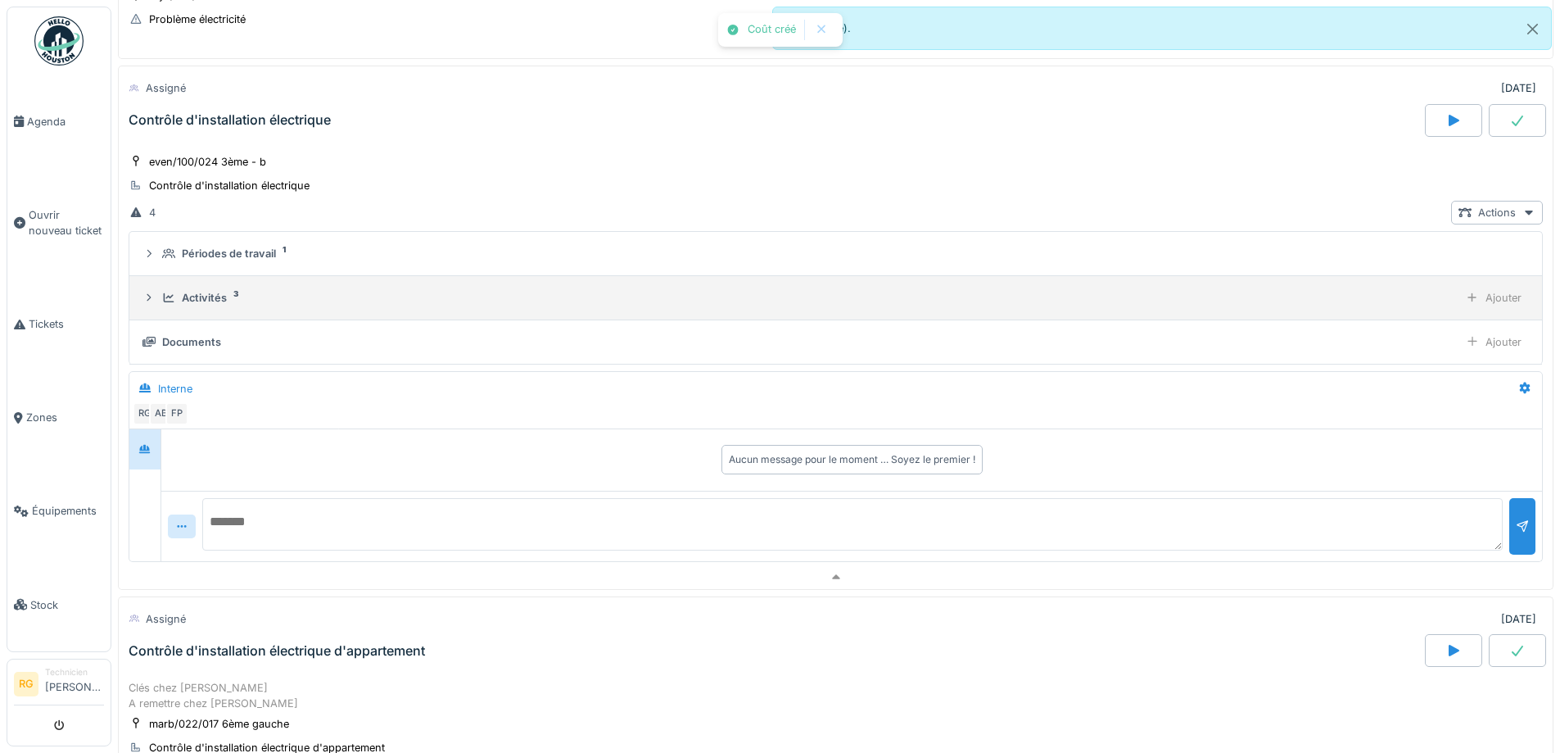
click at [167, 298] on icon at bounding box center [169, 297] width 11 height 9
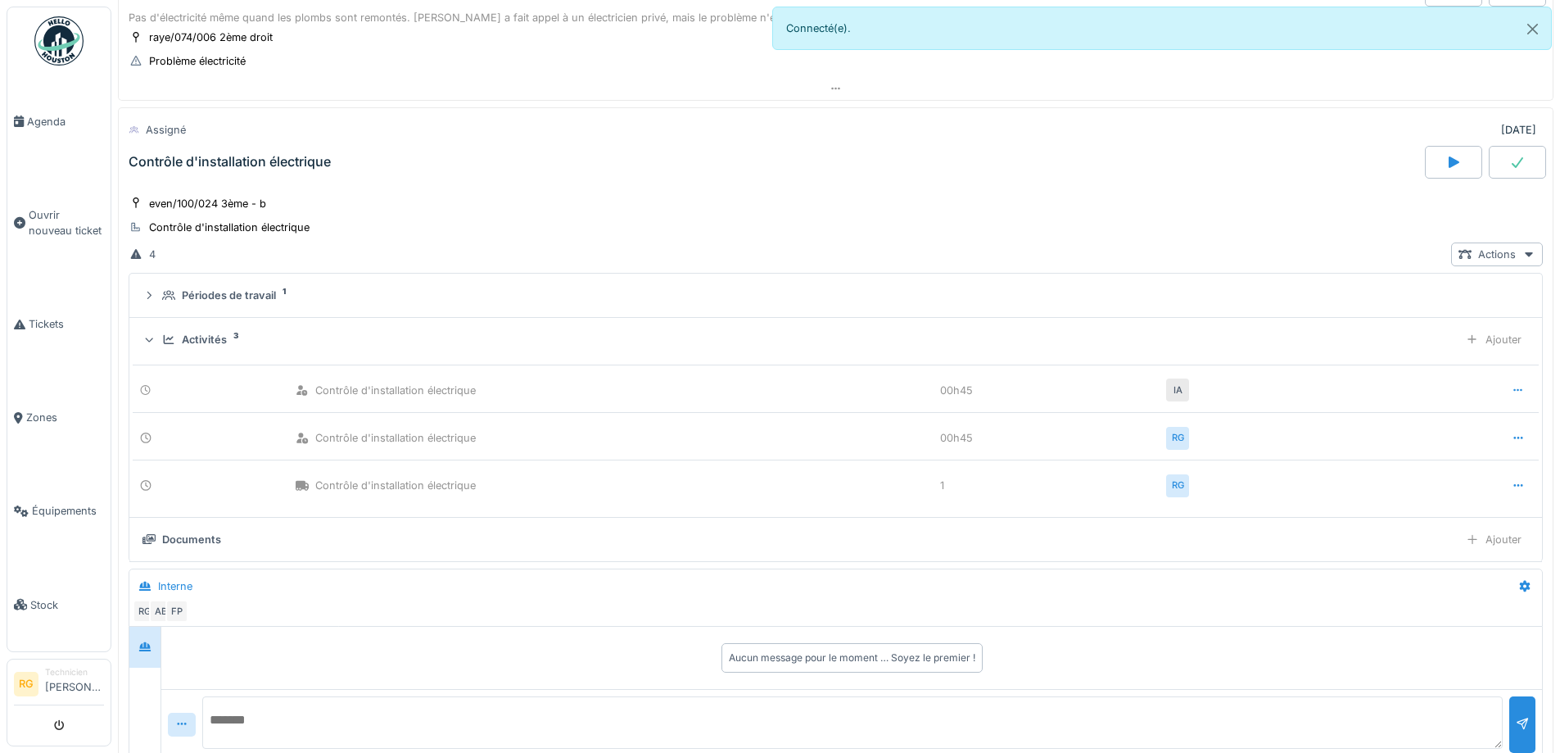
scroll to position [474, 0]
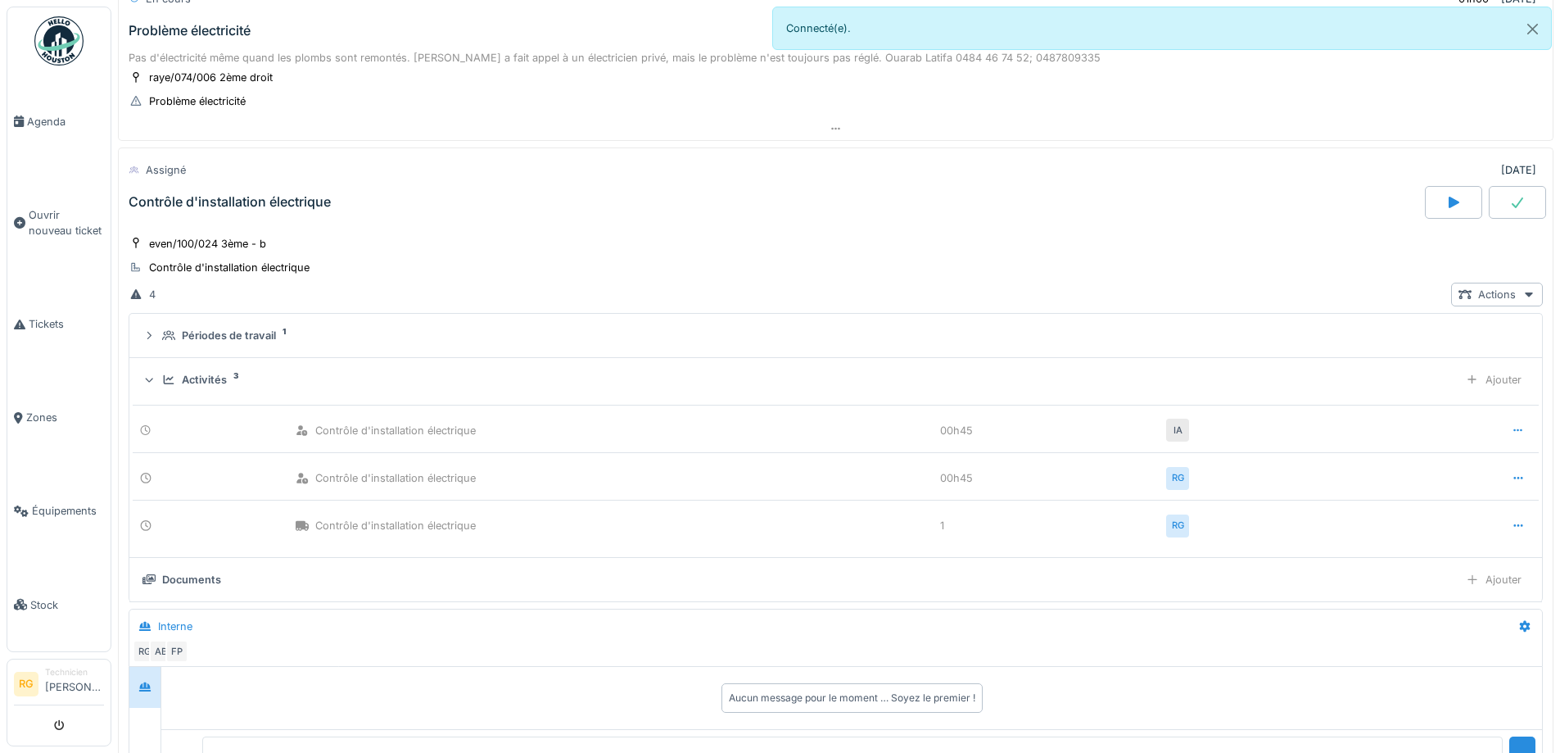
click at [209, 379] on div "Activités" at bounding box center [204, 380] width 45 height 16
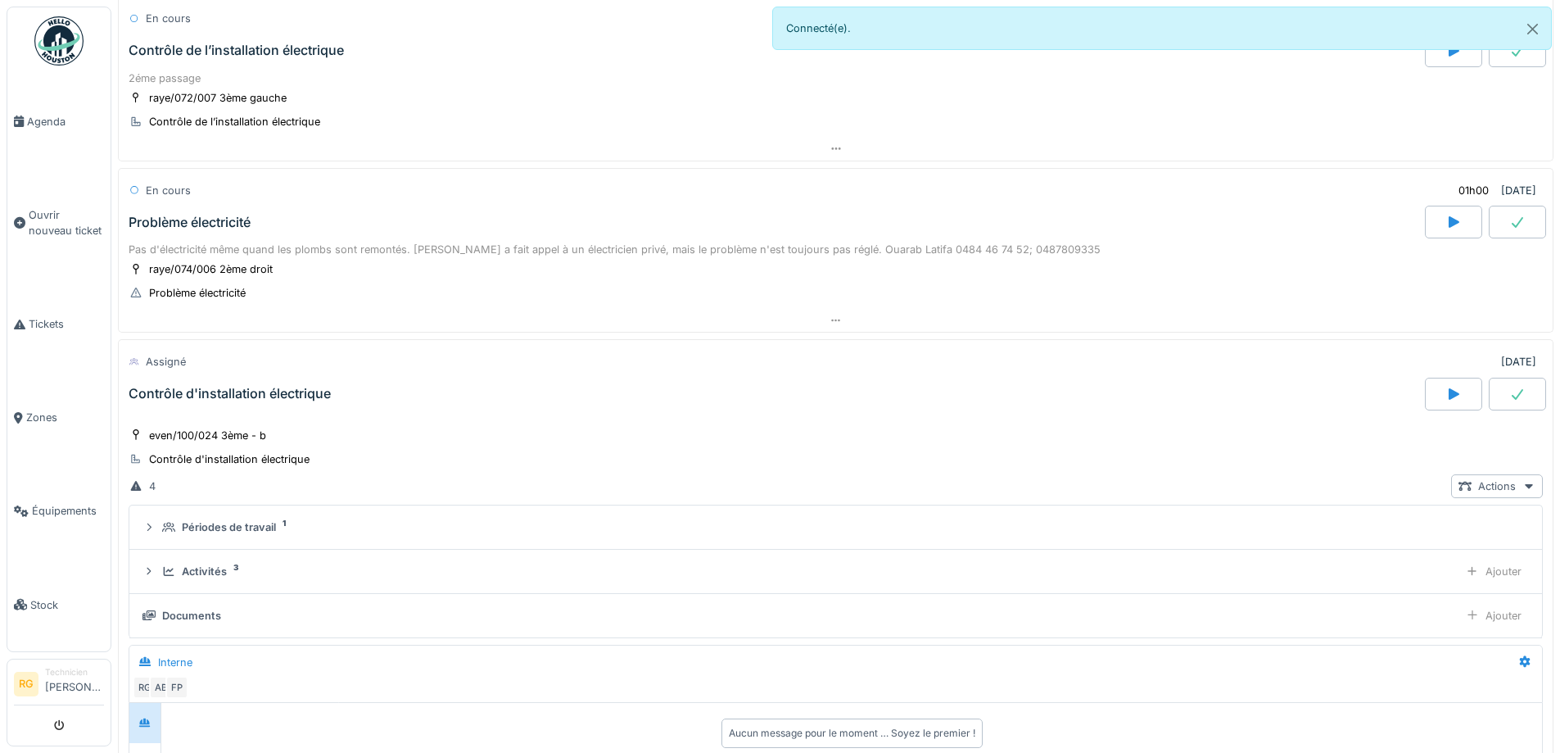
scroll to position [229, 0]
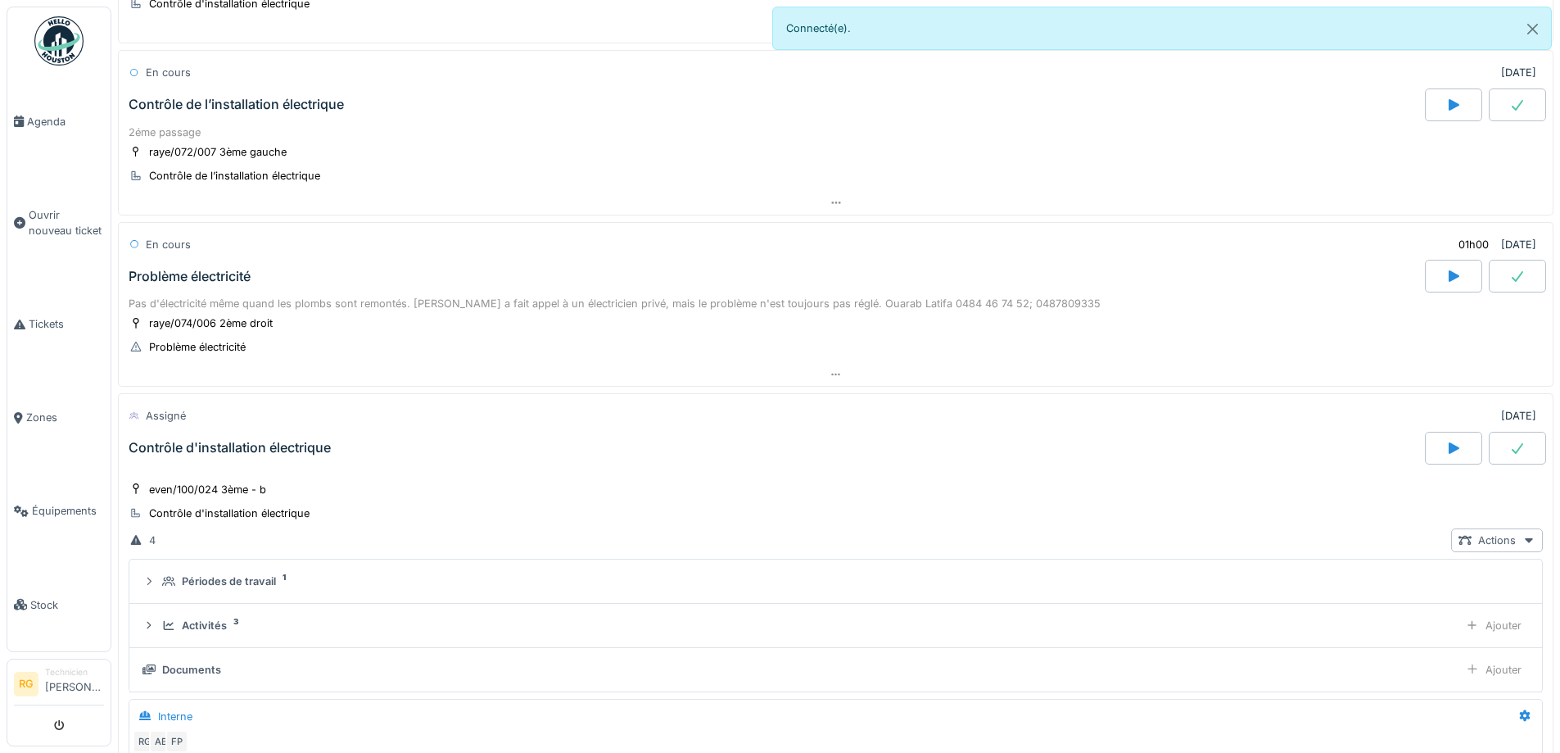
click at [347, 428] on div "Assigné [DATE]" at bounding box center [836, 416] width 1415 height 30
click at [306, 299] on div "Pas d'électricité même quand les plombs sont remontés. [PERSON_NAME] a fait app…" at bounding box center [836, 304] width 1415 height 16
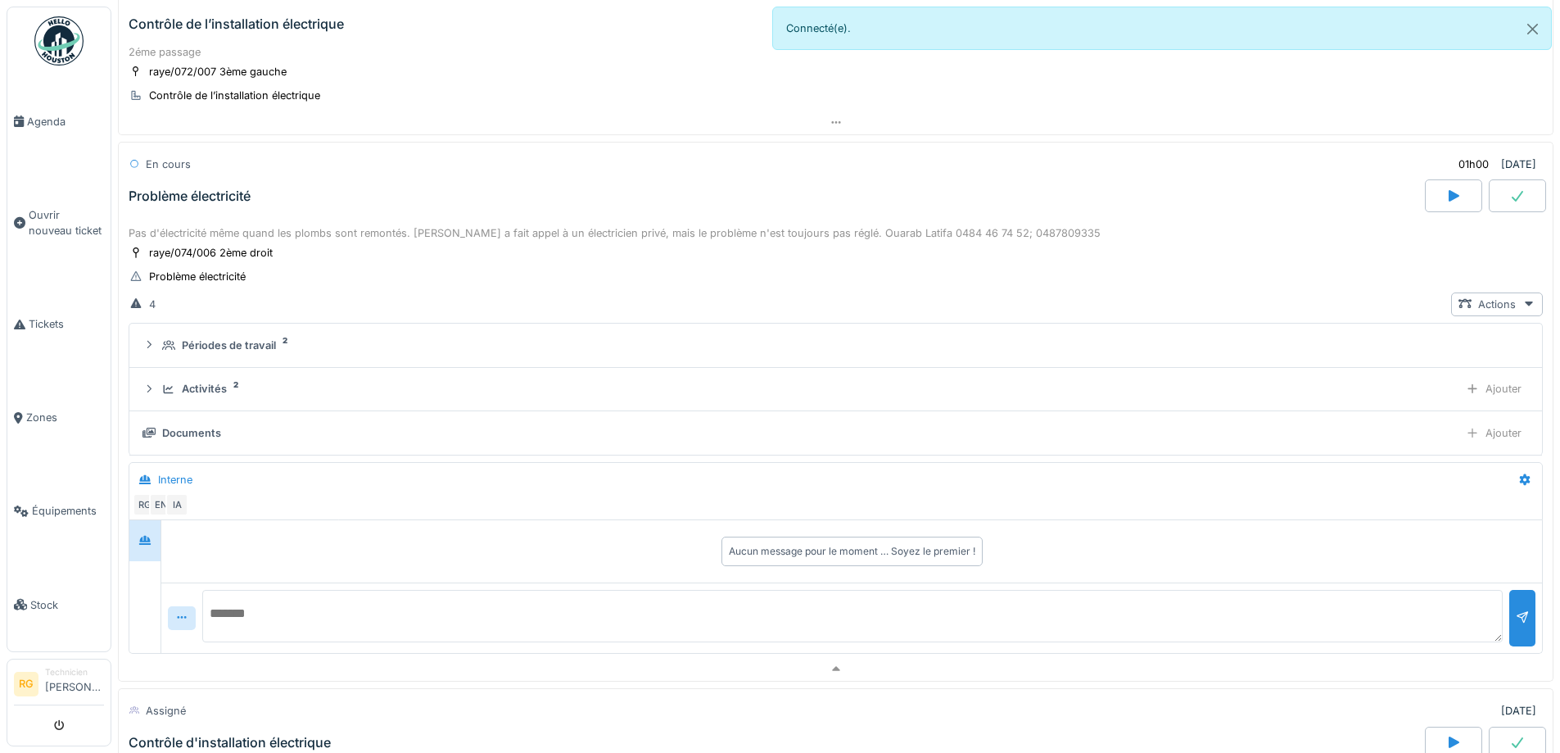
scroll to position [385, 0]
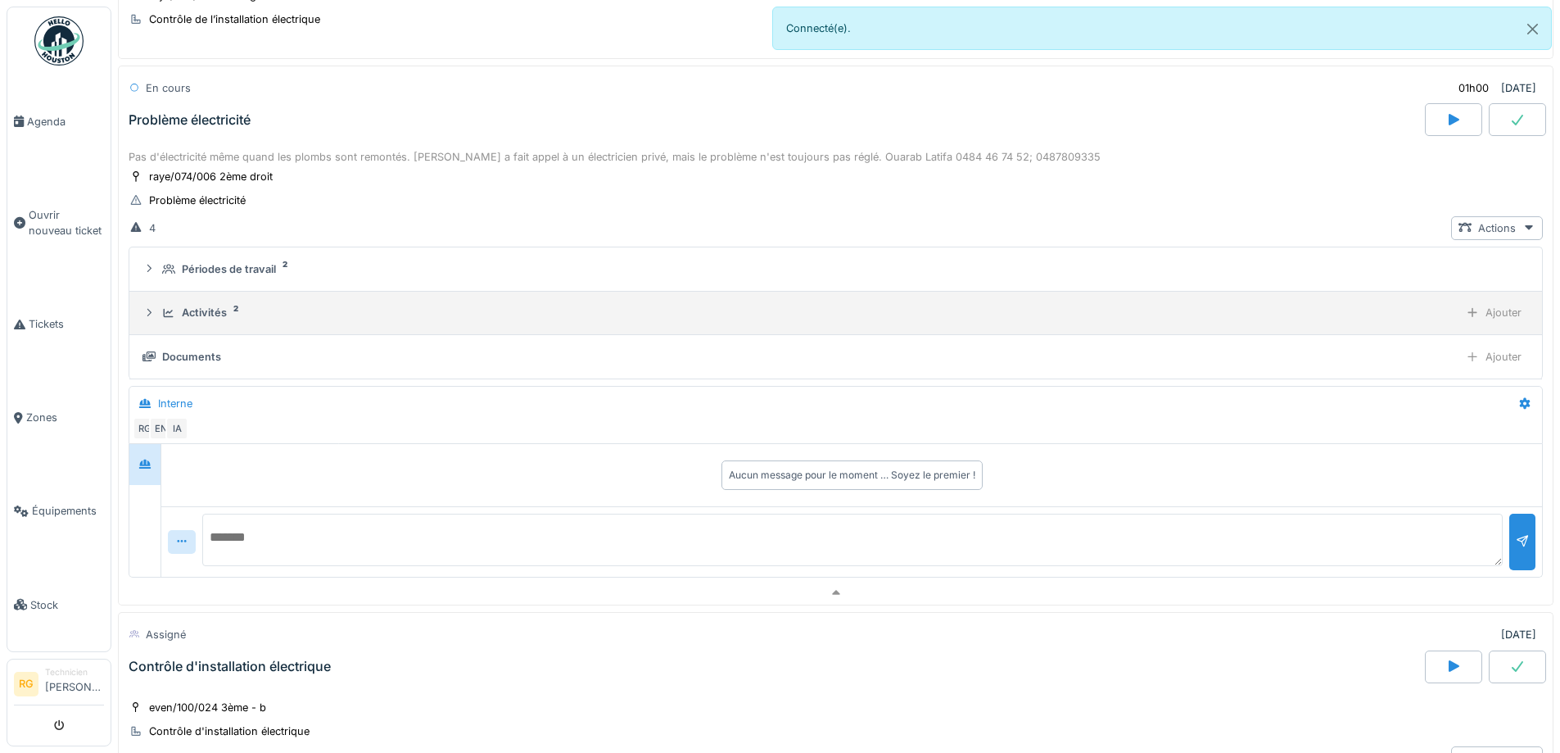
click at [200, 306] on div "Activités" at bounding box center [204, 313] width 45 height 16
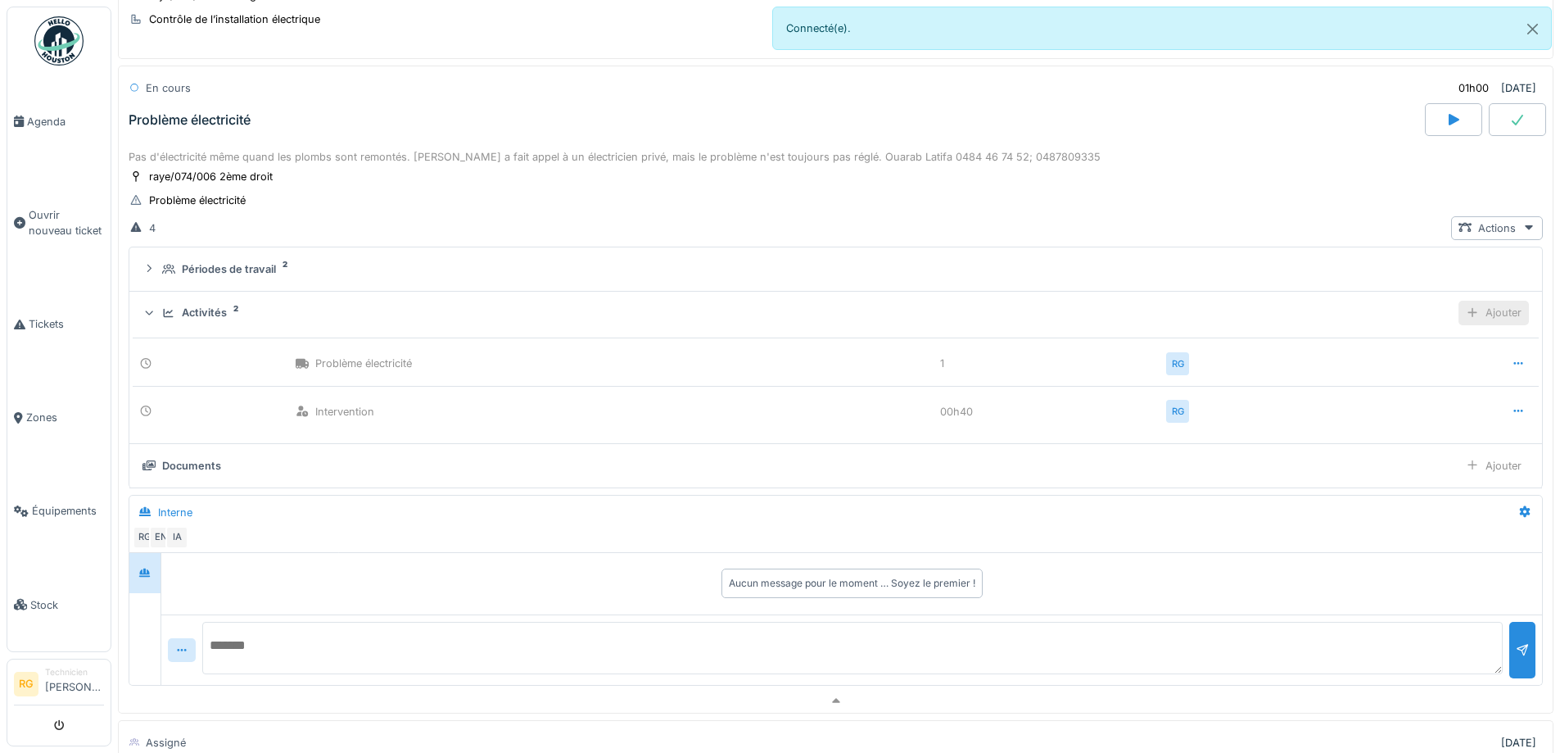
click at [1492, 314] on div "Ajouter" at bounding box center [1494, 313] width 70 height 24
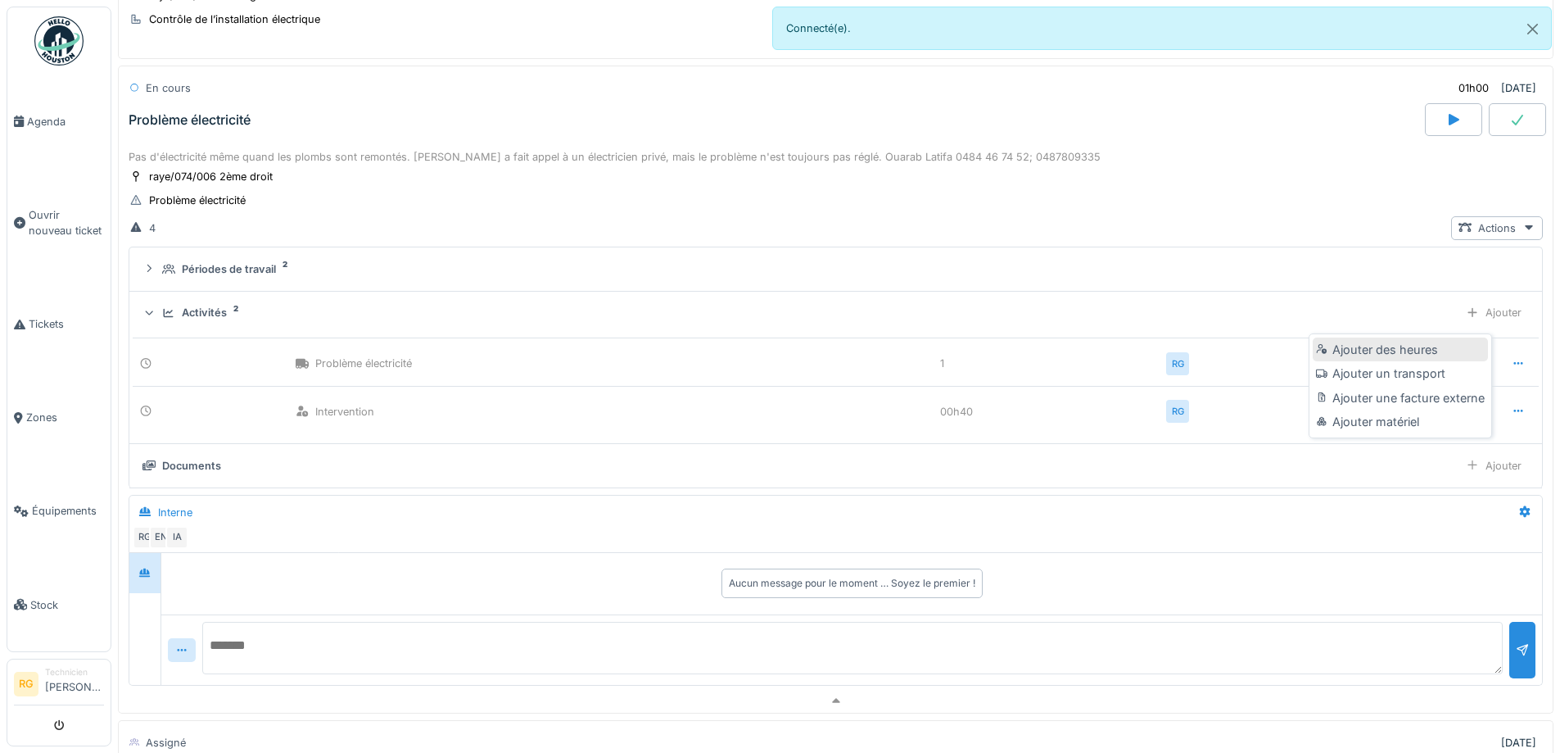
click at [1414, 349] on div "Ajouter des heures" at bounding box center [1400, 349] width 174 height 25
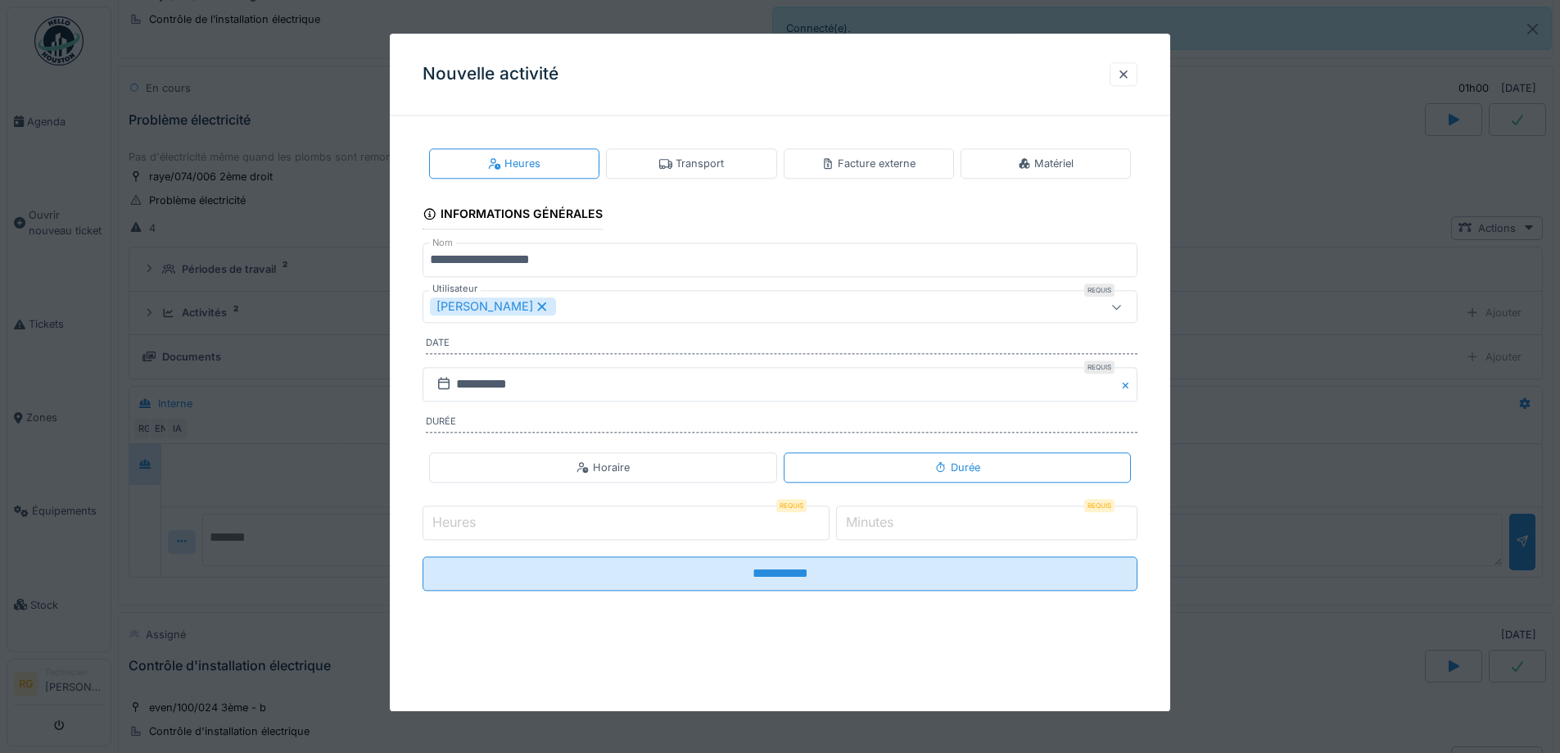
click at [535, 312] on icon at bounding box center [542, 306] width 15 height 11
click at [527, 306] on div "Utilisateurs" at bounding box center [738, 307] width 617 height 18
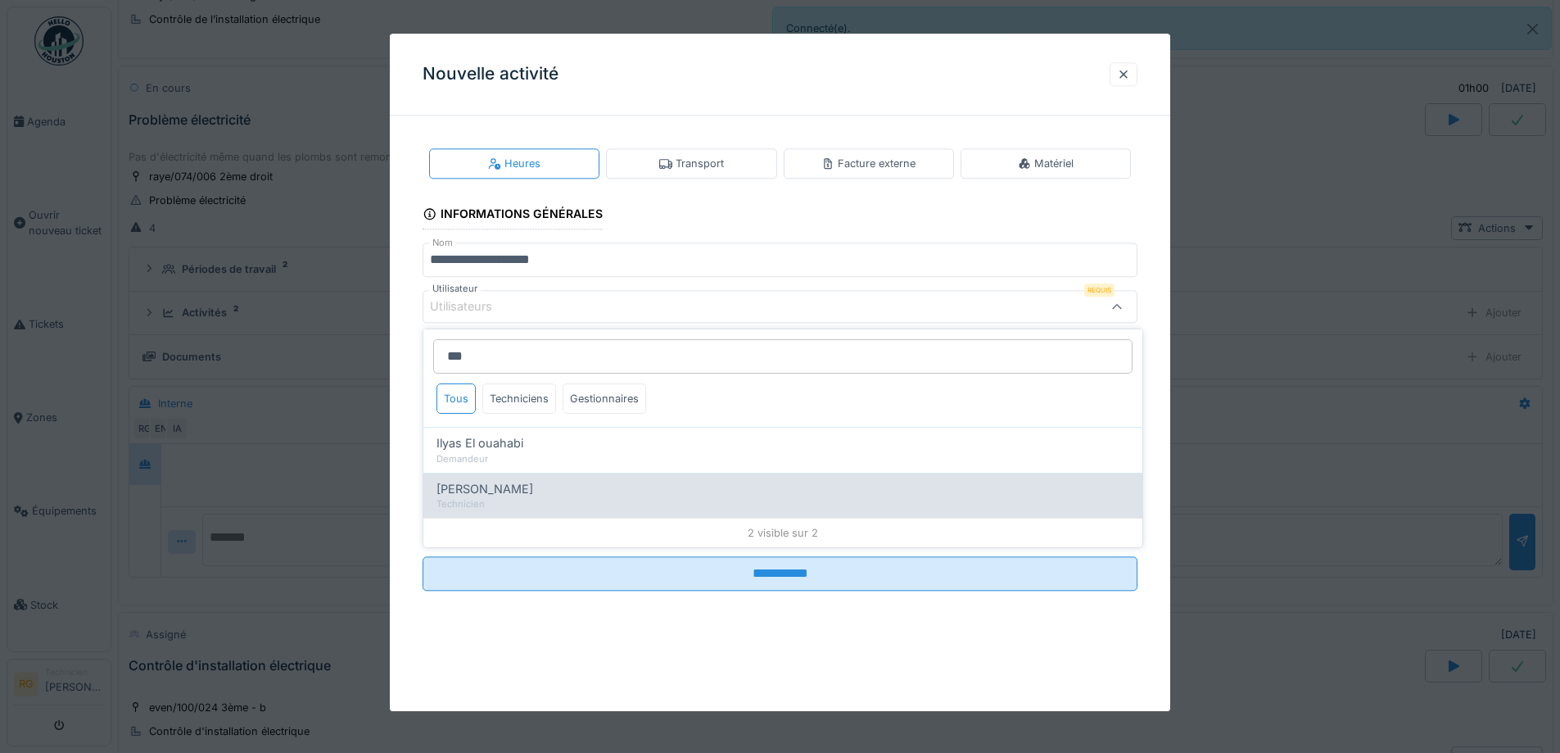
type input "***"
click at [492, 499] on div "Technicien" at bounding box center [783, 504] width 693 height 14
type input "*****"
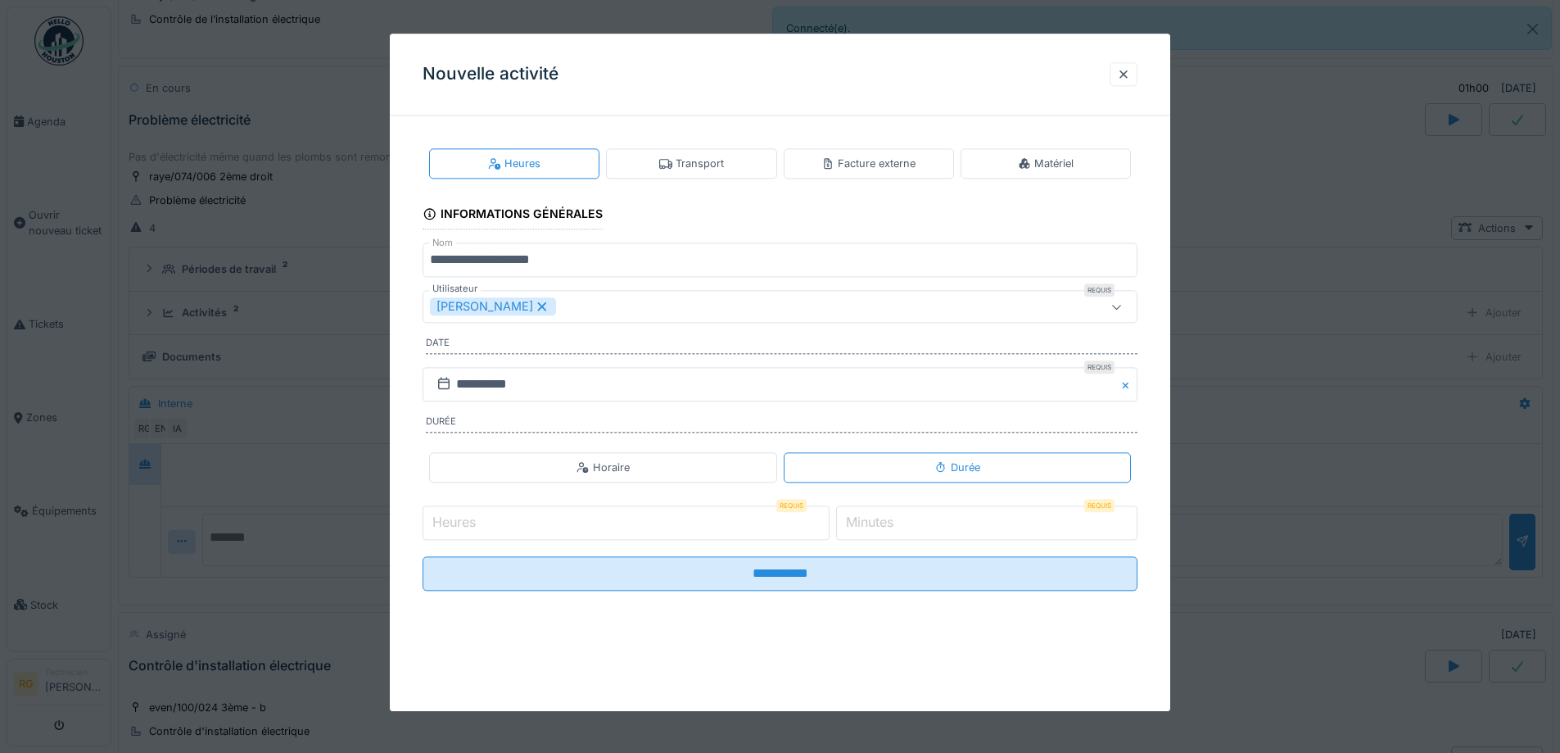
click at [410, 491] on div "**********" at bounding box center [780, 383] width 781 height 508
click at [457, 513] on label "Heures" at bounding box center [454, 523] width 50 height 20
click at [457, 513] on input "Heures" at bounding box center [626, 522] width 407 height 34
type input "*"
click at [918, 527] on input "*" at bounding box center [986, 522] width 301 height 34
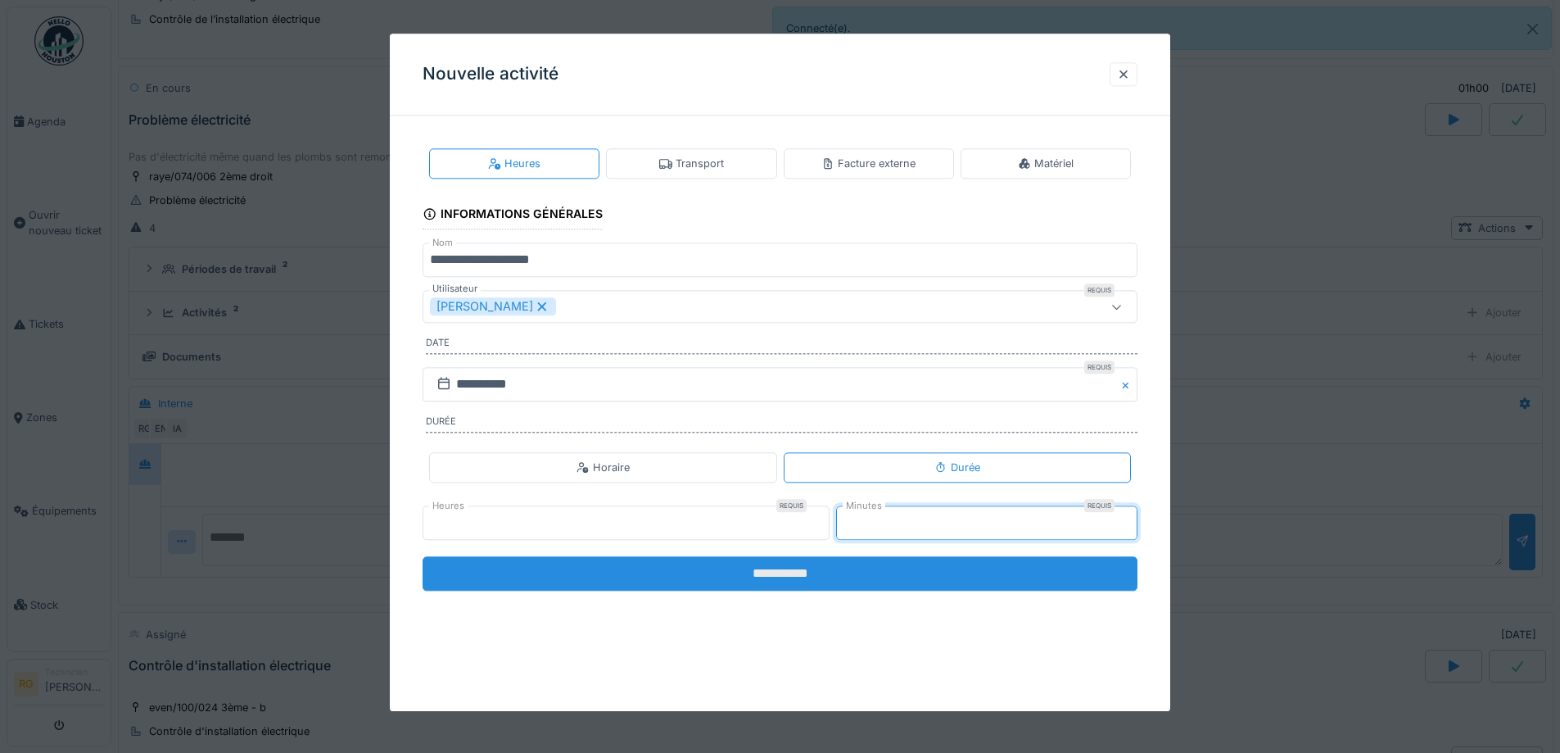
type input "**"
click at [892, 579] on input "**********" at bounding box center [780, 573] width 715 height 34
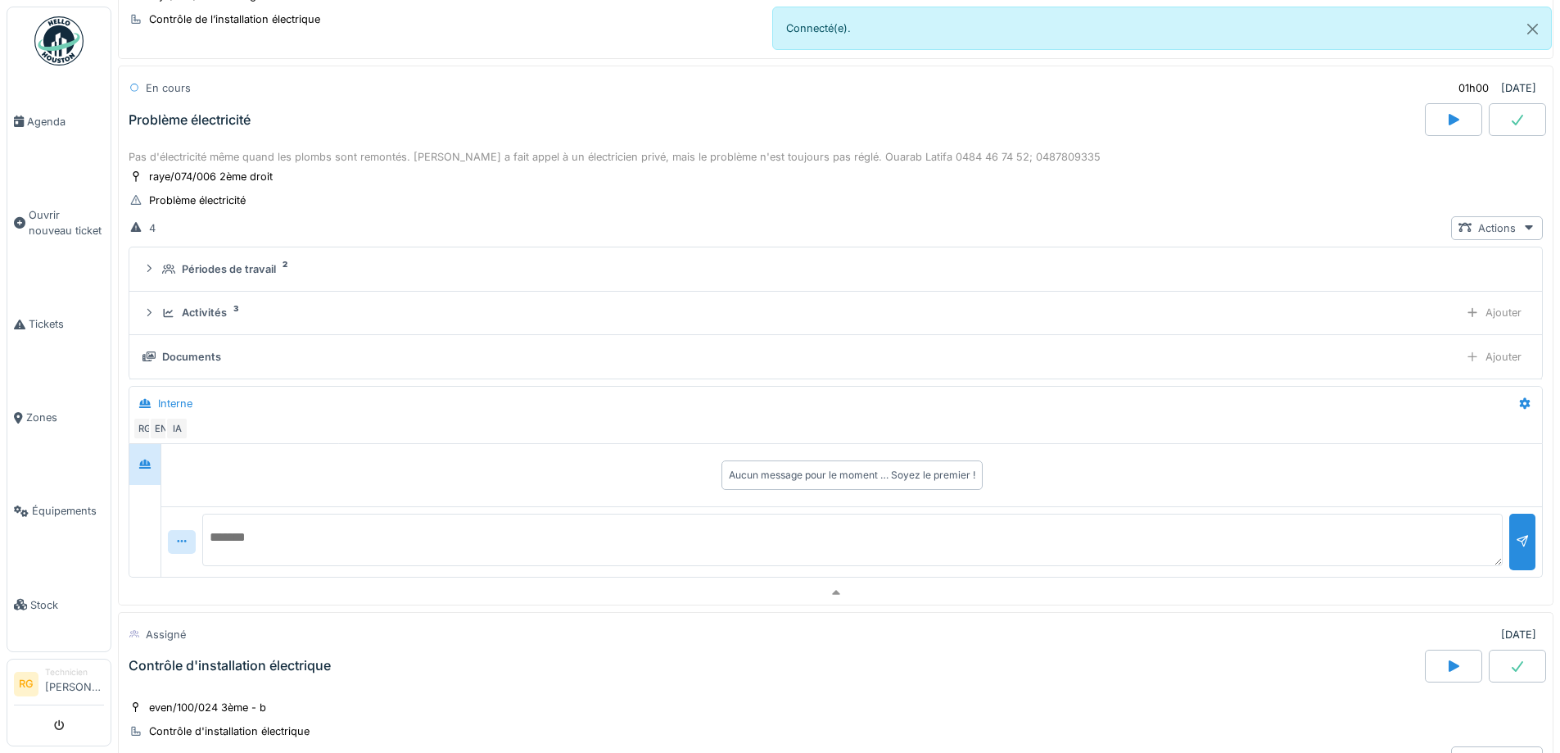
click at [273, 533] on textarea at bounding box center [852, 540] width 1301 height 52
type textarea "**********"
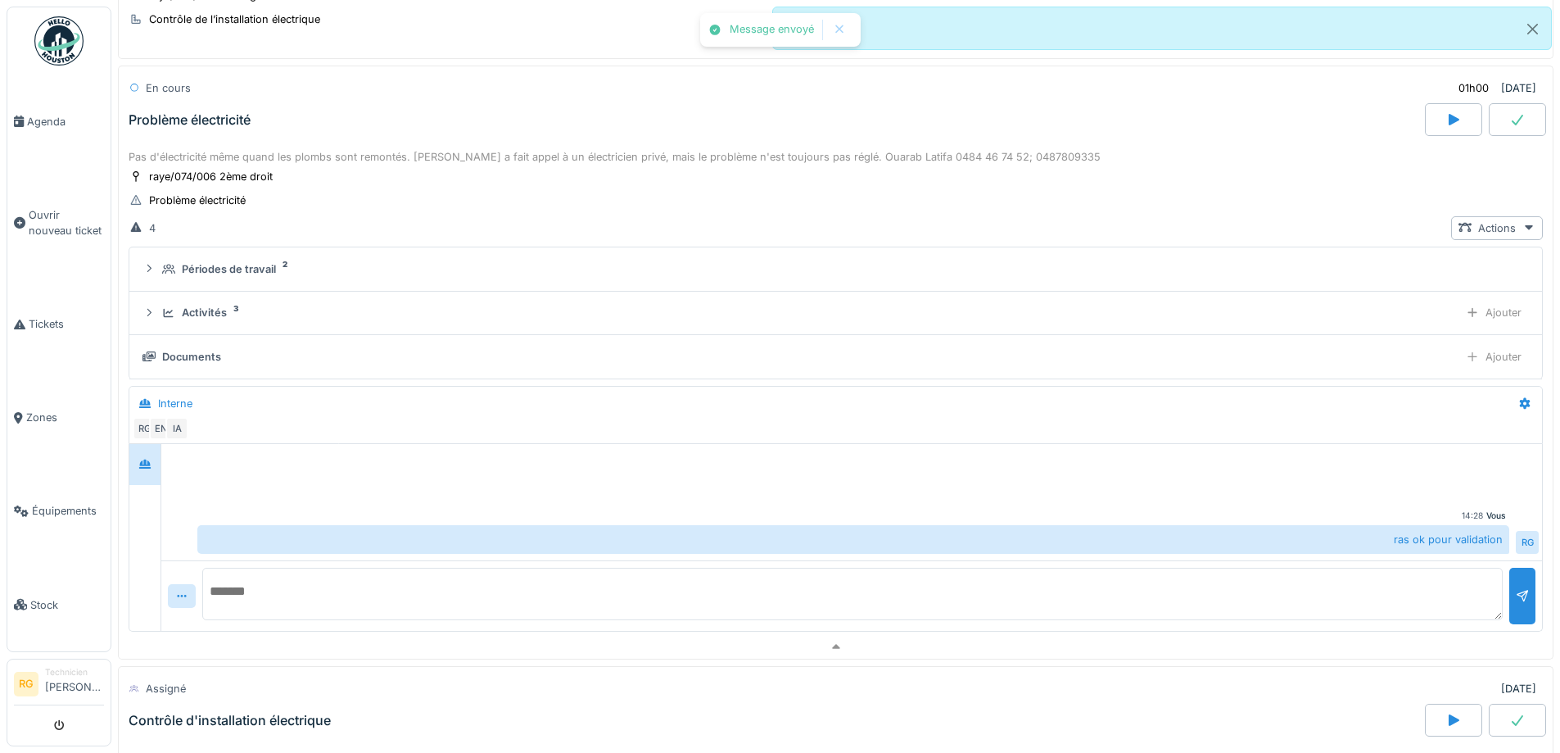
click at [229, 127] on div "Problème électricité" at bounding box center [190, 120] width 122 height 16
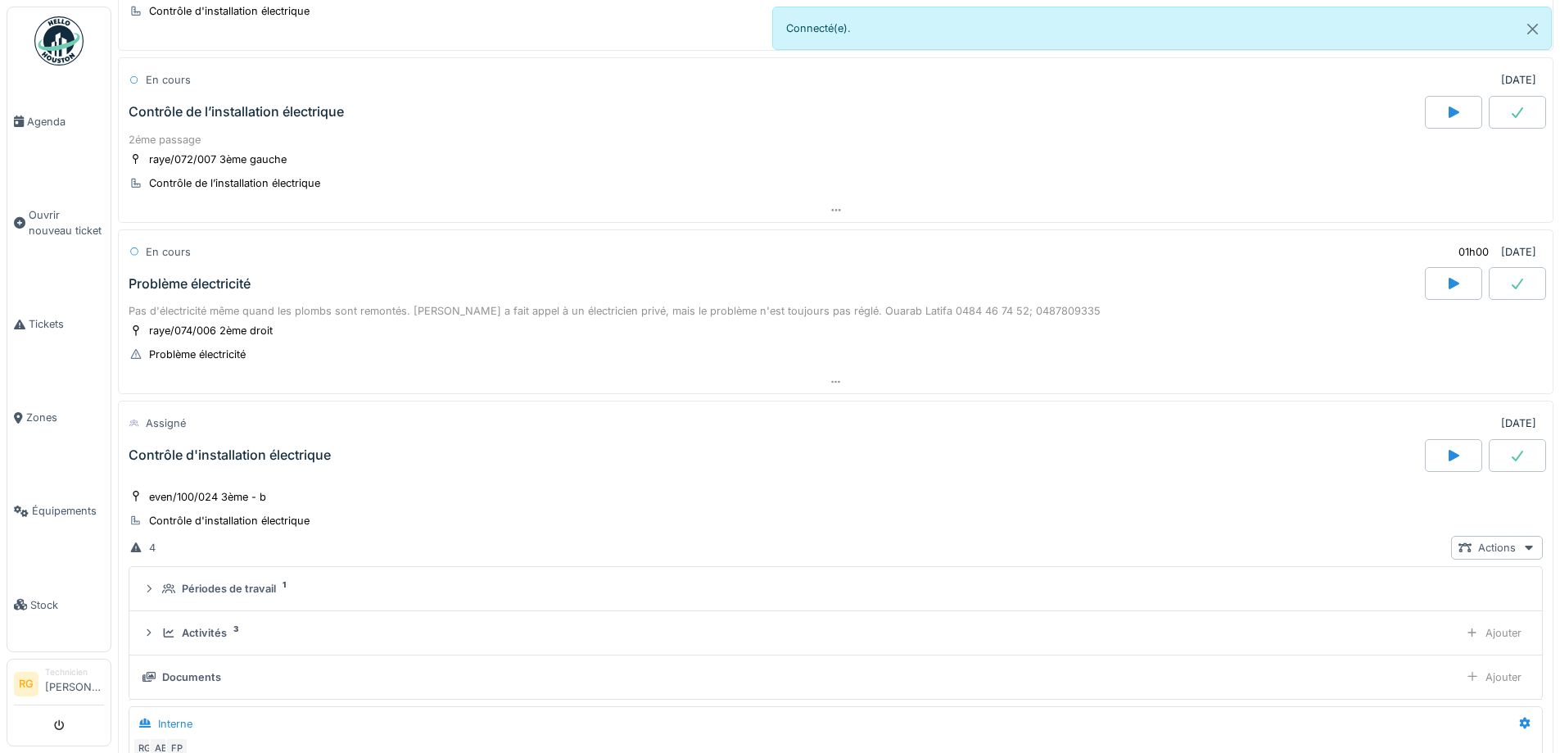
click at [319, 106] on div "Contrôle de l’installation électrique" at bounding box center [236, 112] width 215 height 16
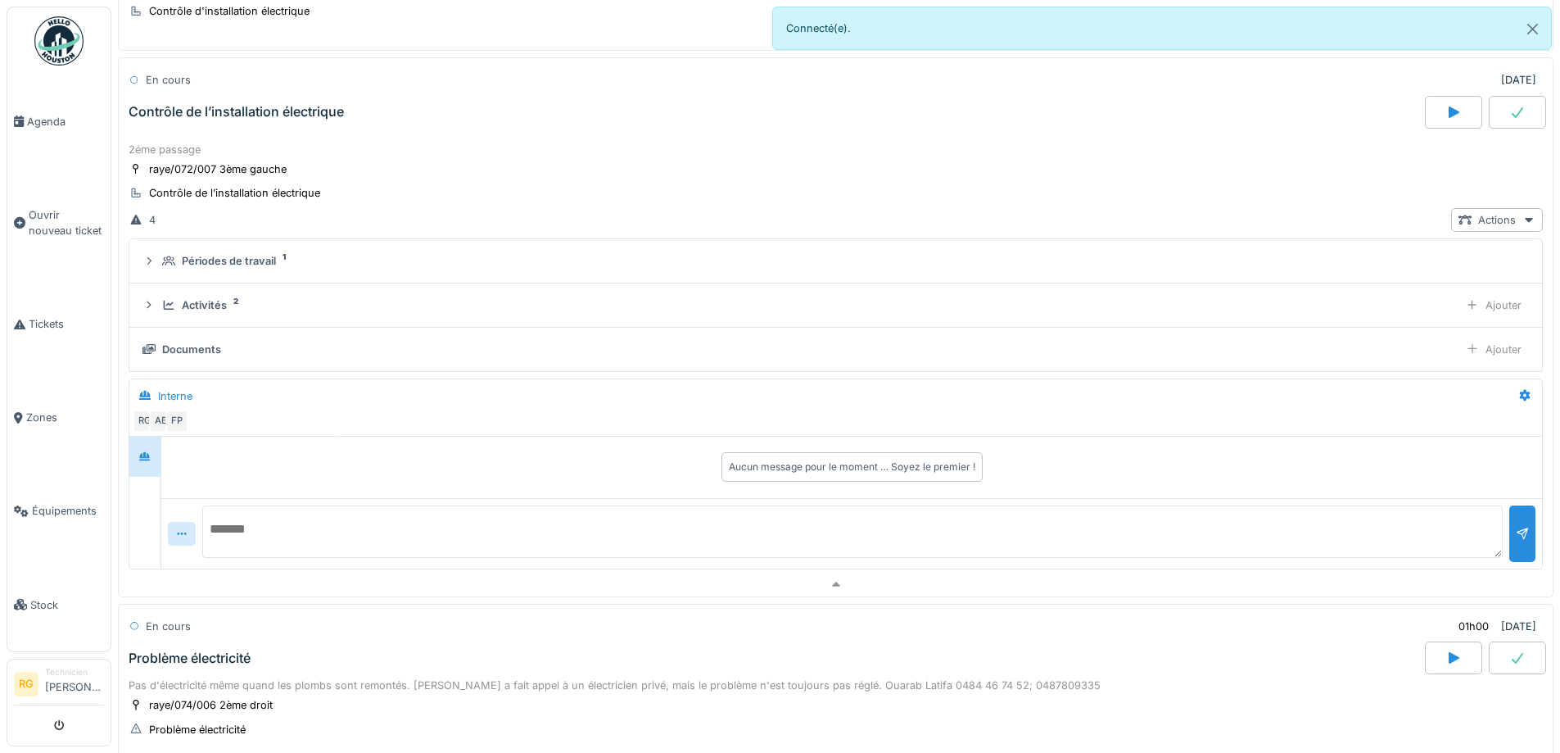
scroll to position [213, 0]
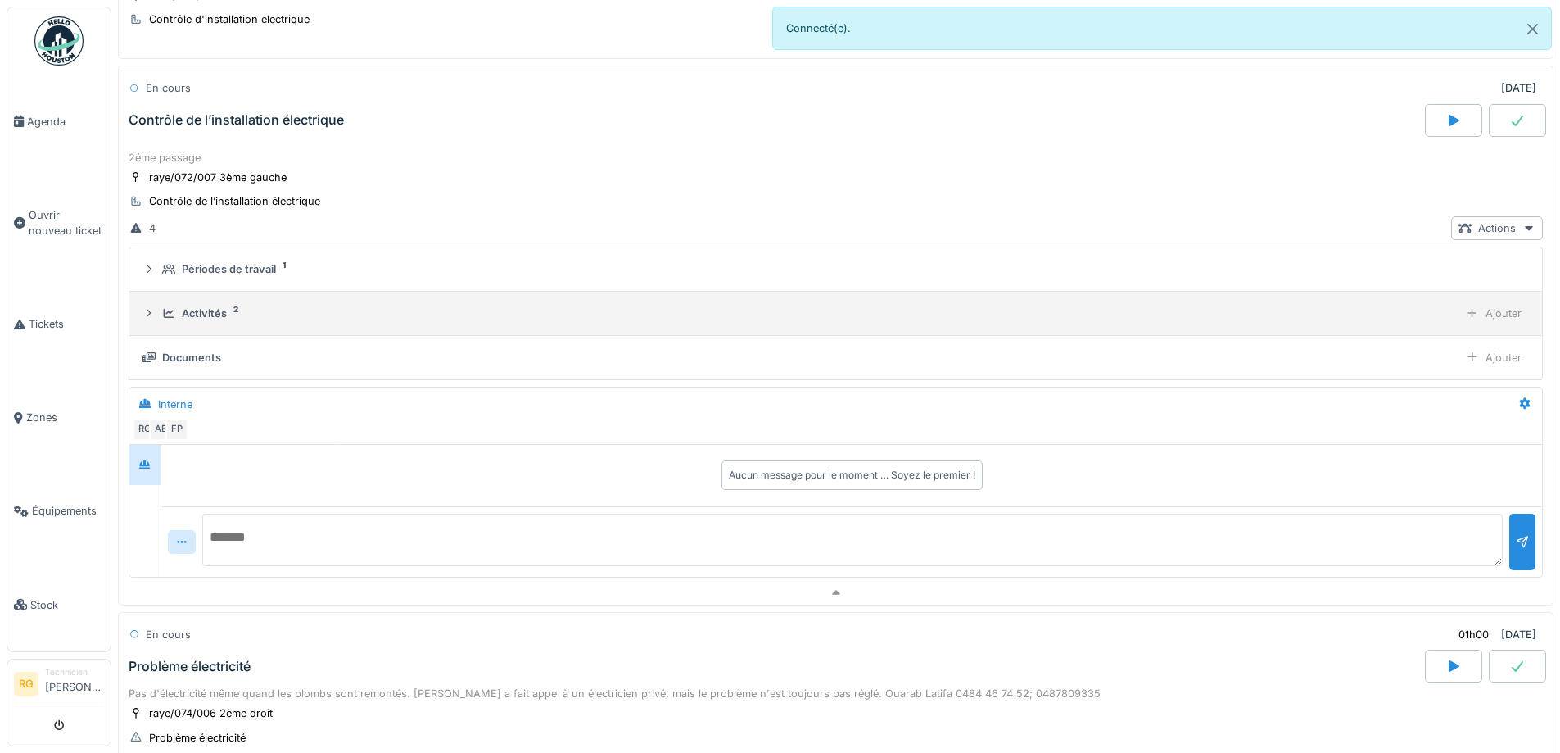
click at [188, 306] on div "Activités" at bounding box center [204, 314] width 45 height 16
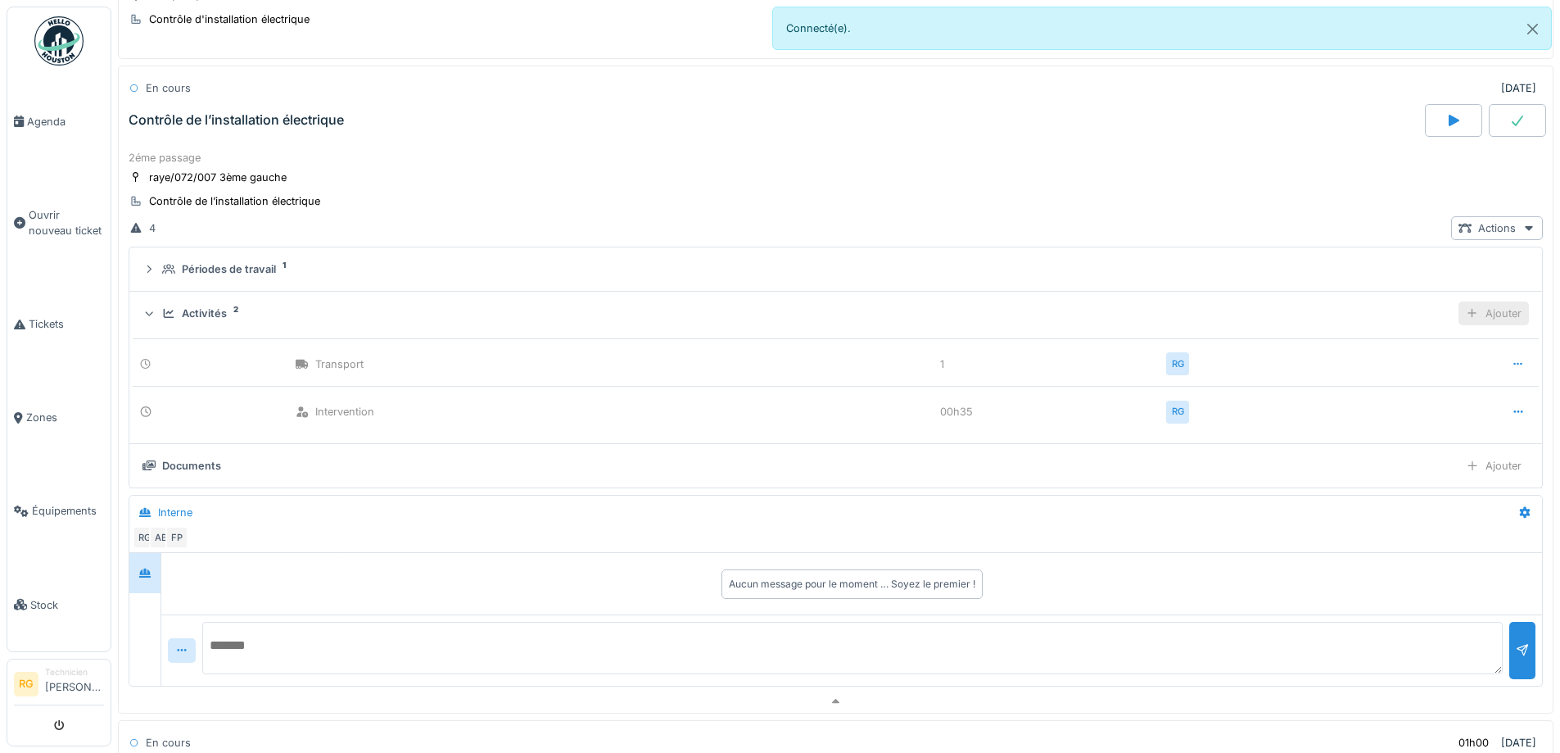
click at [1480, 310] on div "Ajouter" at bounding box center [1494, 313] width 70 height 24
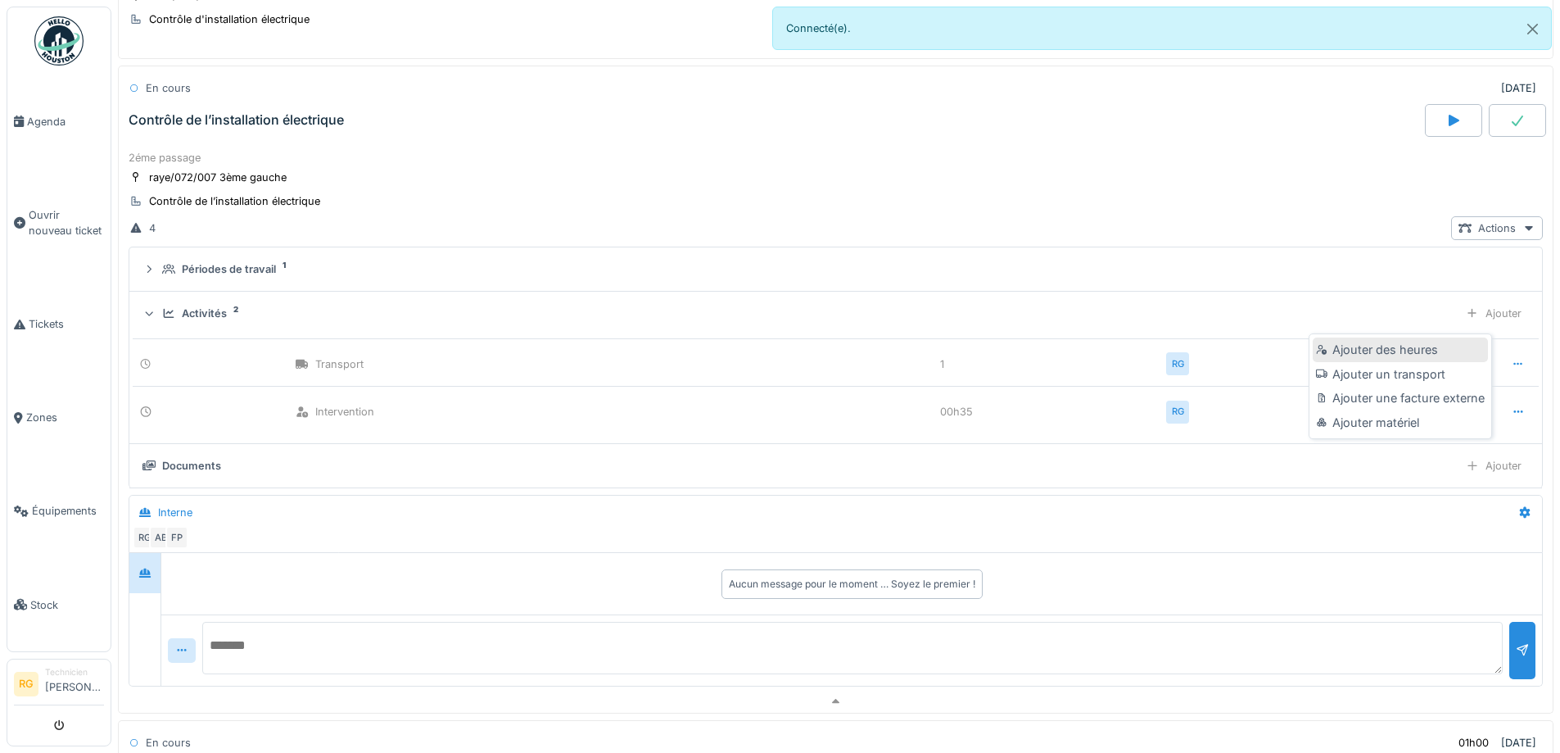
click at [1415, 345] on div "Ajouter des heures" at bounding box center [1400, 349] width 174 height 25
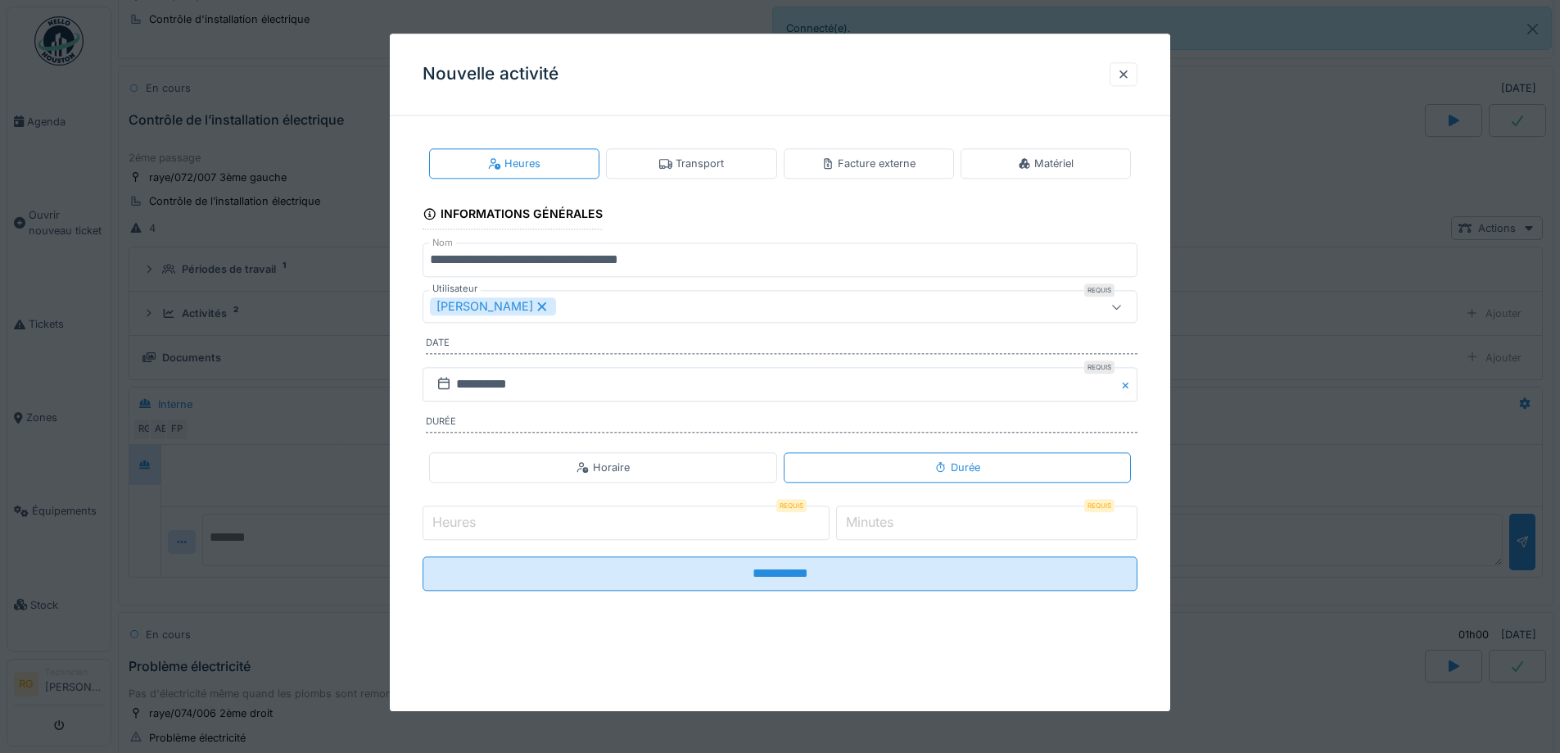
click at [535, 304] on icon at bounding box center [542, 306] width 15 height 11
click at [498, 306] on div "Utilisateurs" at bounding box center [472, 307] width 85 height 18
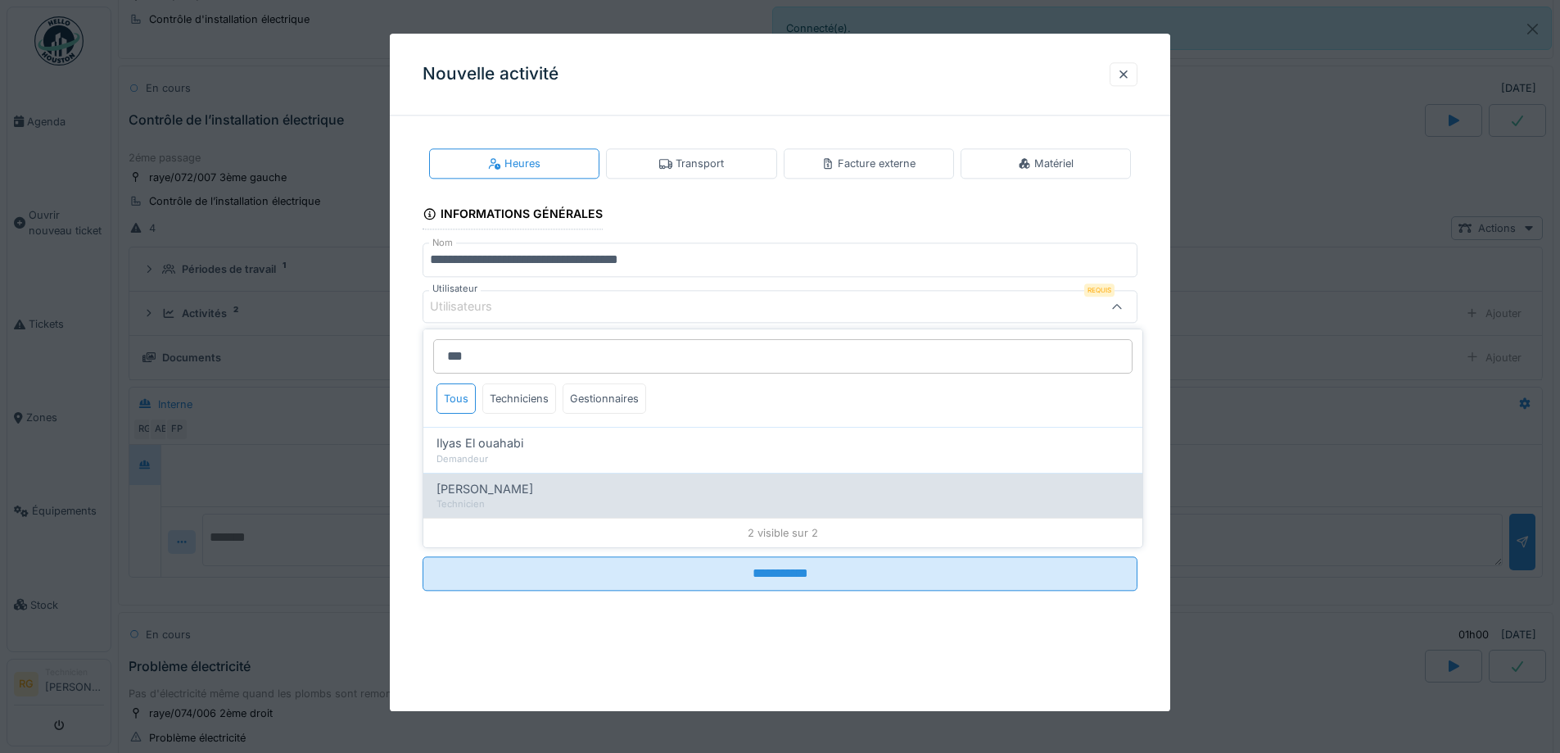
type input "***"
click at [521, 494] on span "[PERSON_NAME]" at bounding box center [485, 489] width 97 height 18
type input "*****"
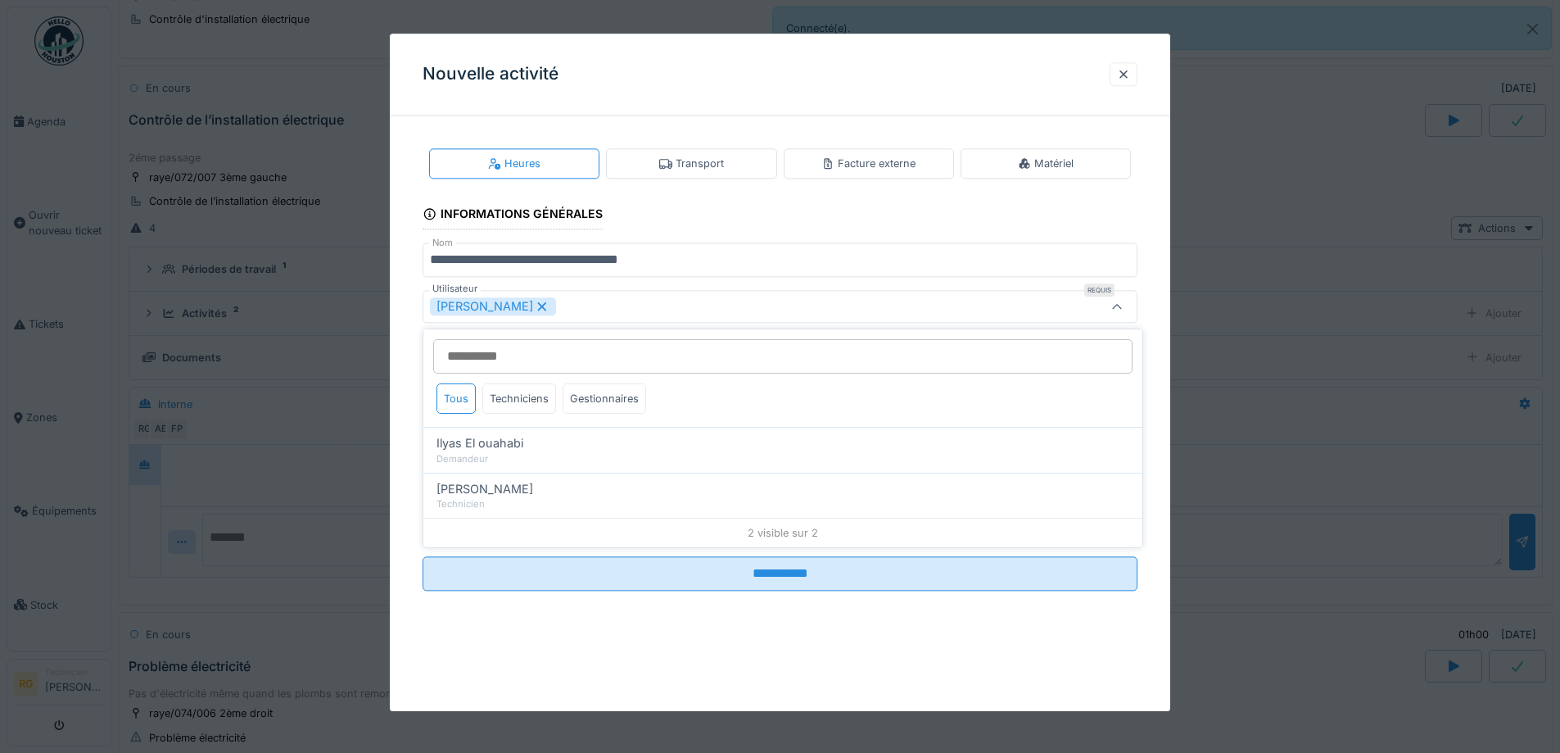
click at [396, 482] on div "**********" at bounding box center [780, 383] width 781 height 508
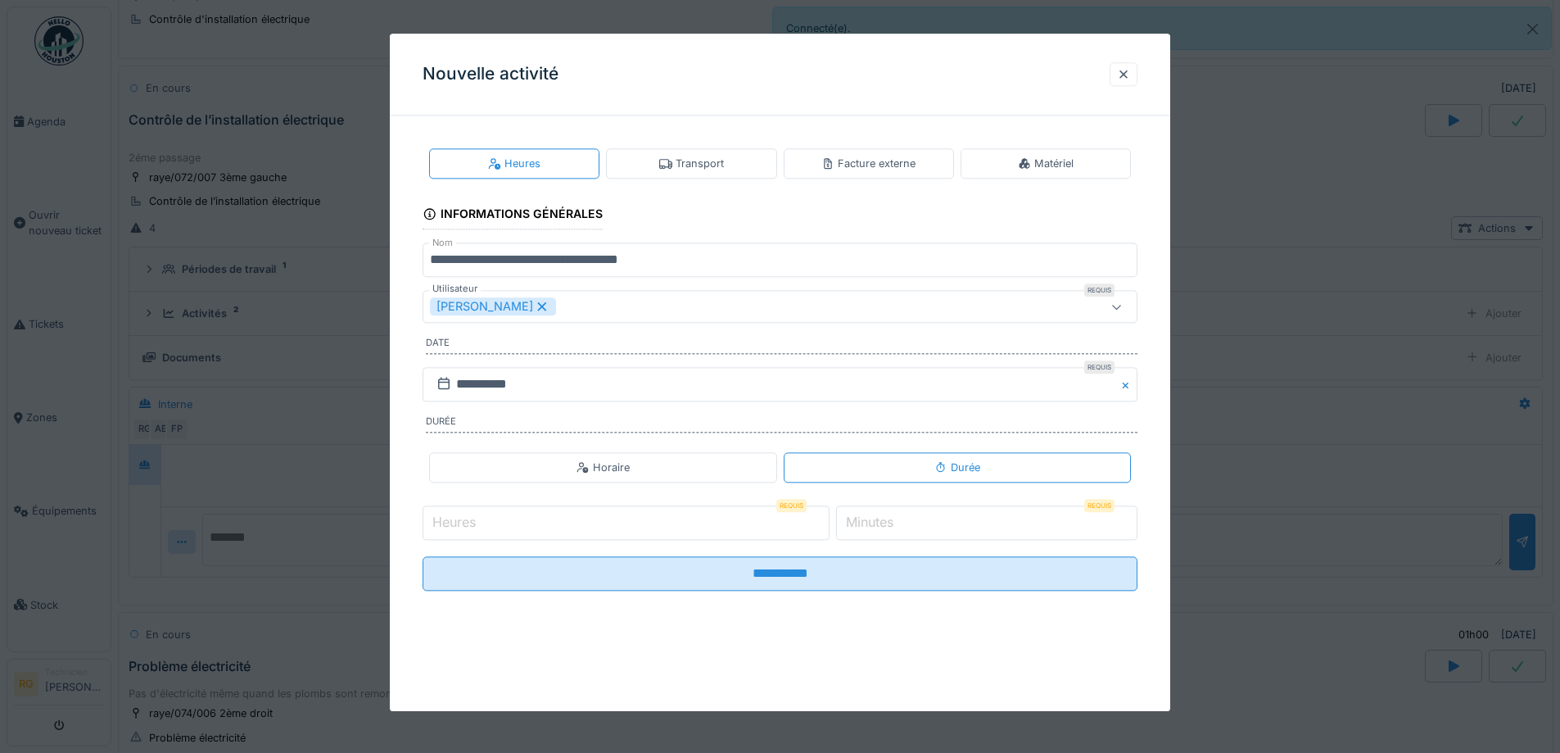
click at [490, 525] on input "Heures" at bounding box center [626, 522] width 407 height 34
type input "*"
click at [933, 529] on input "*" at bounding box center [986, 522] width 301 height 34
type input "**"
click at [423, 556] on input "**********" at bounding box center [780, 573] width 715 height 34
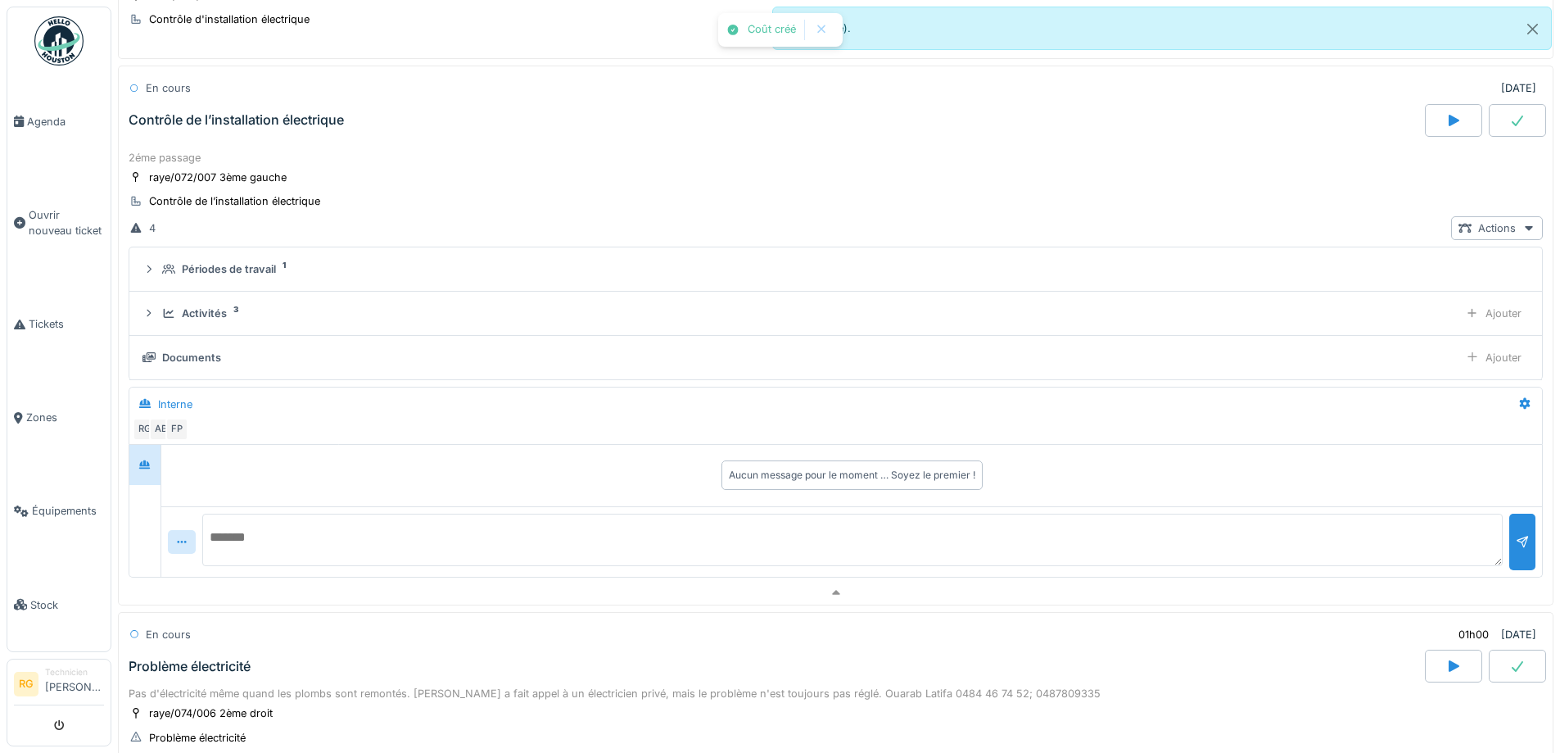
click at [284, 537] on textarea at bounding box center [852, 540] width 1301 height 52
type textarea "**********"
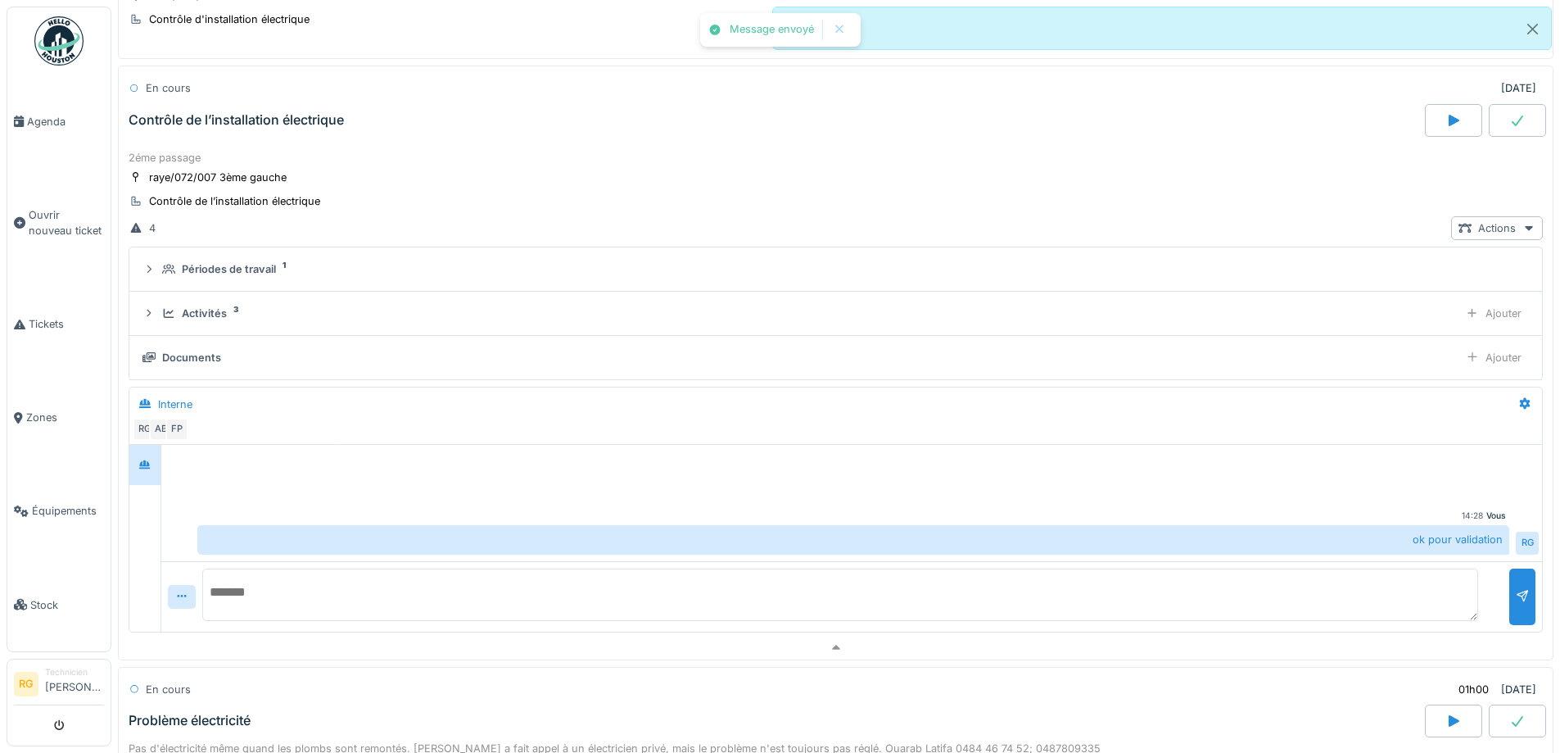
click at [242, 124] on div "Contrôle de l’installation électrique" at bounding box center [236, 120] width 215 height 16
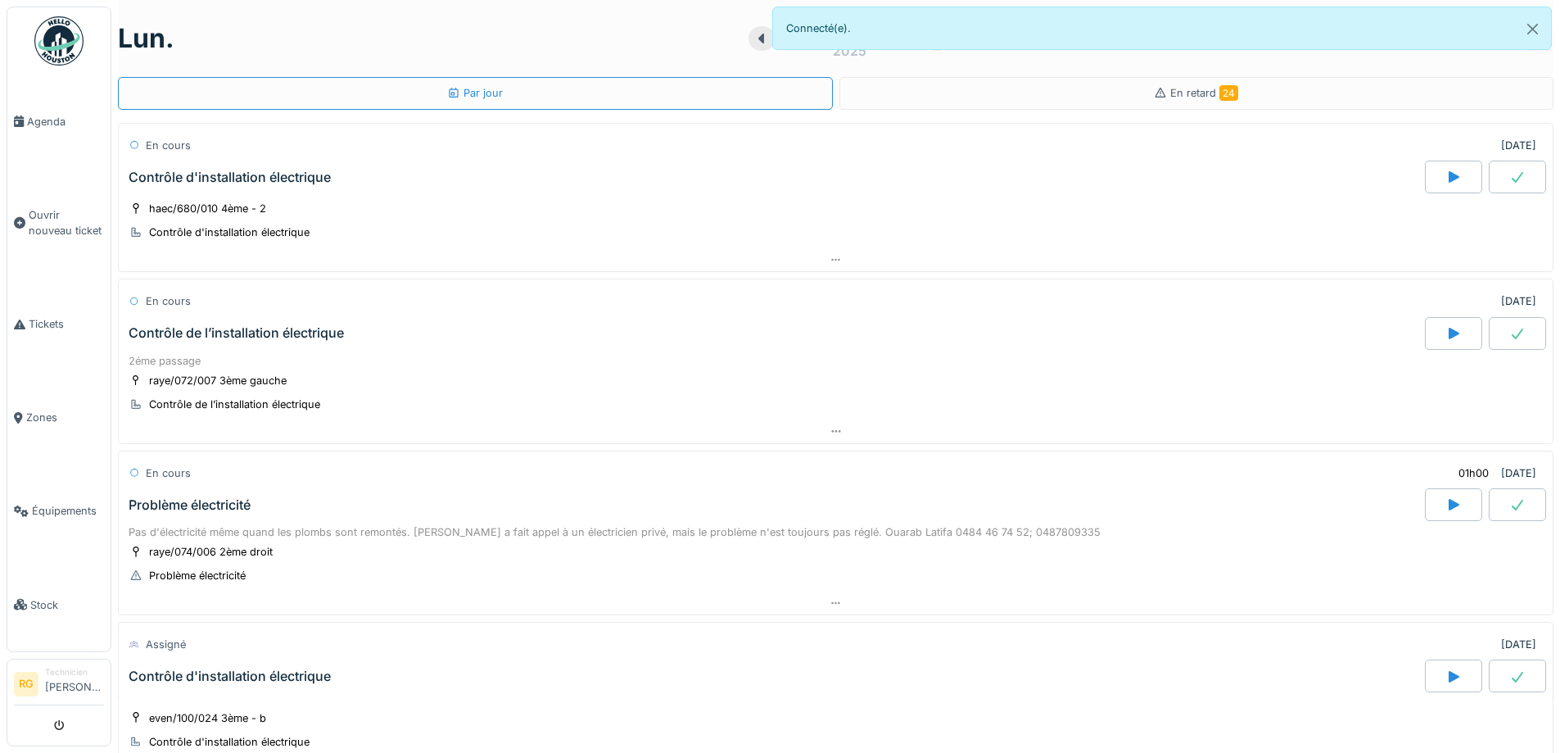
click at [262, 163] on div "Contrôle d'installation électrique" at bounding box center [775, 177] width 1300 height 33
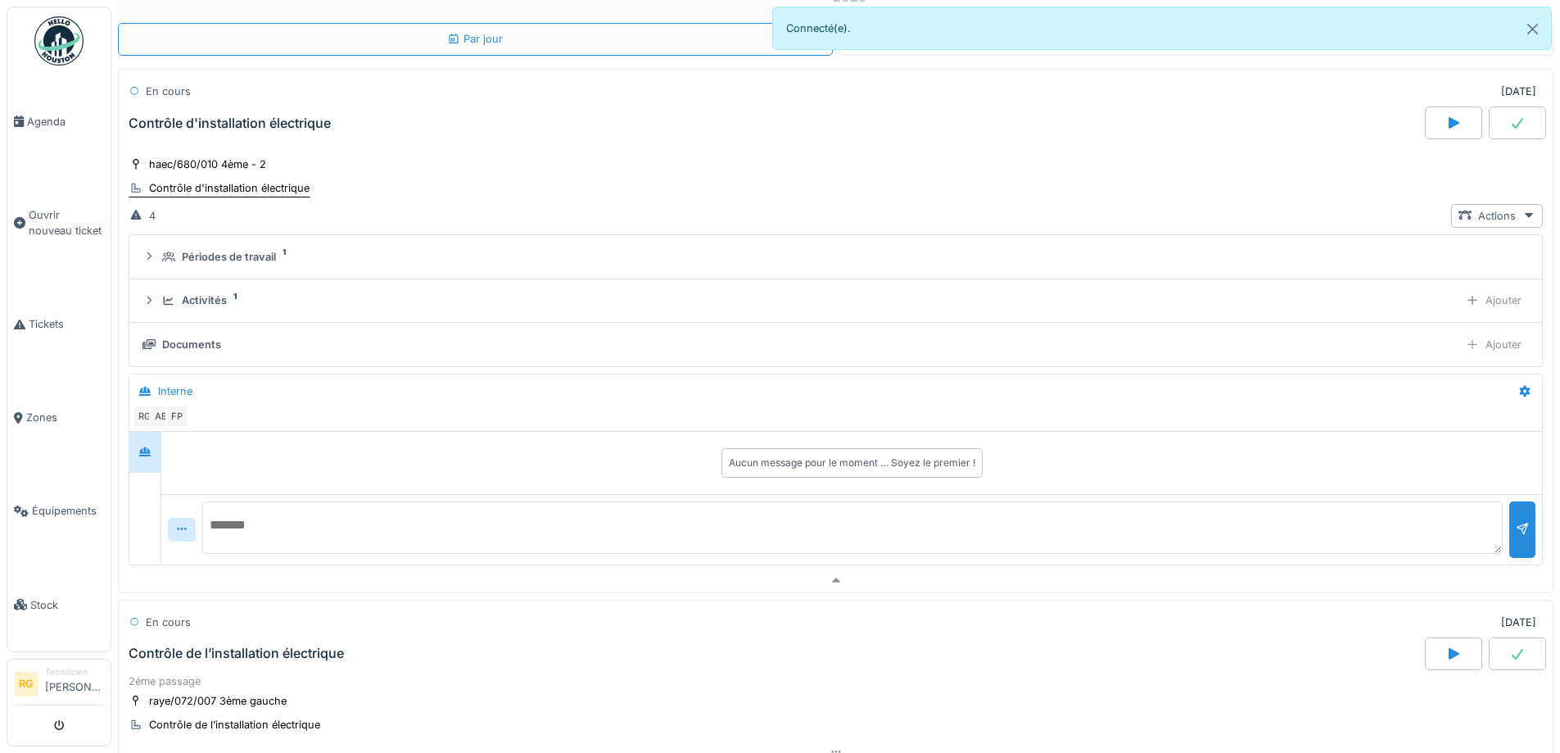
scroll to position [57, 0]
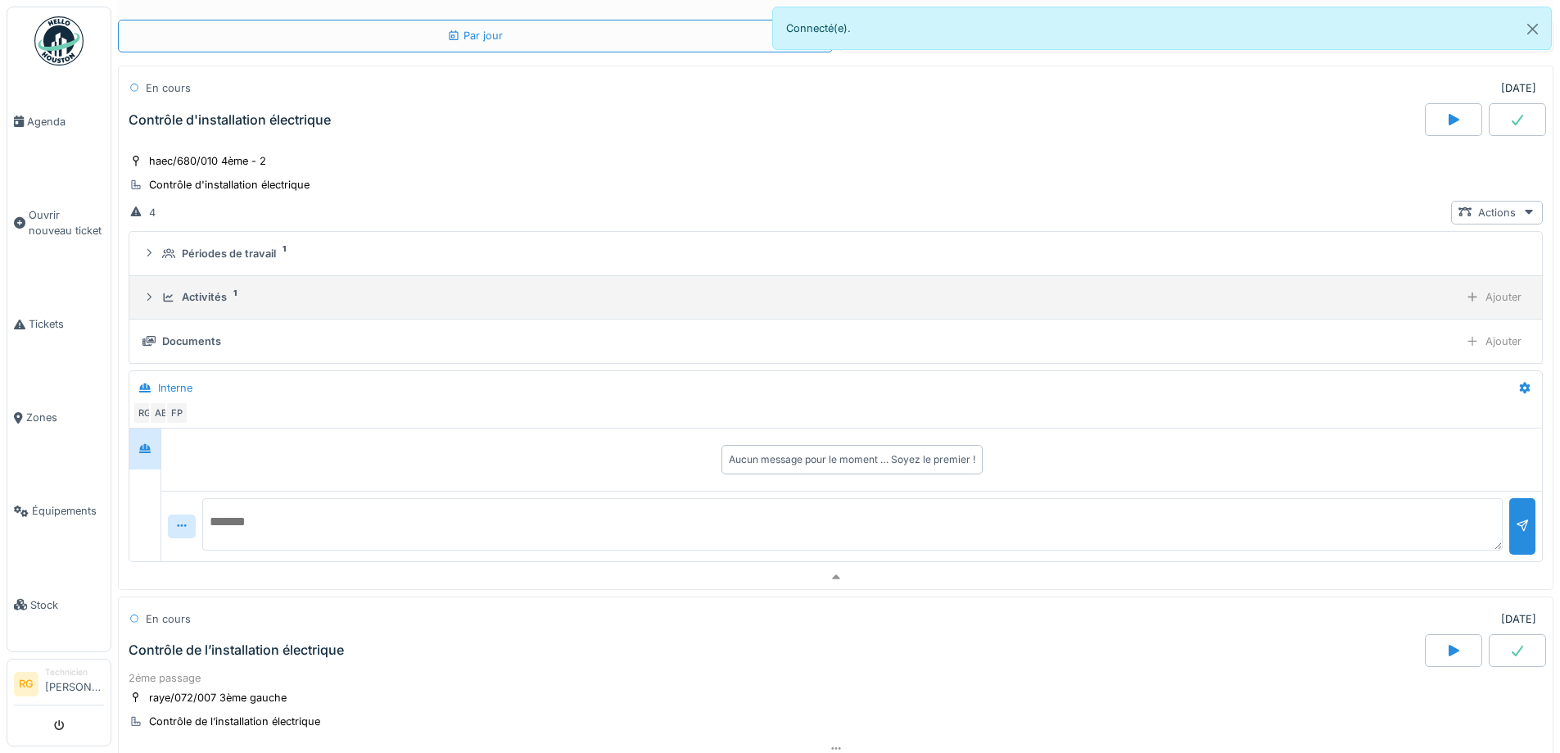
click at [183, 300] on div "Activités" at bounding box center [204, 297] width 45 height 16
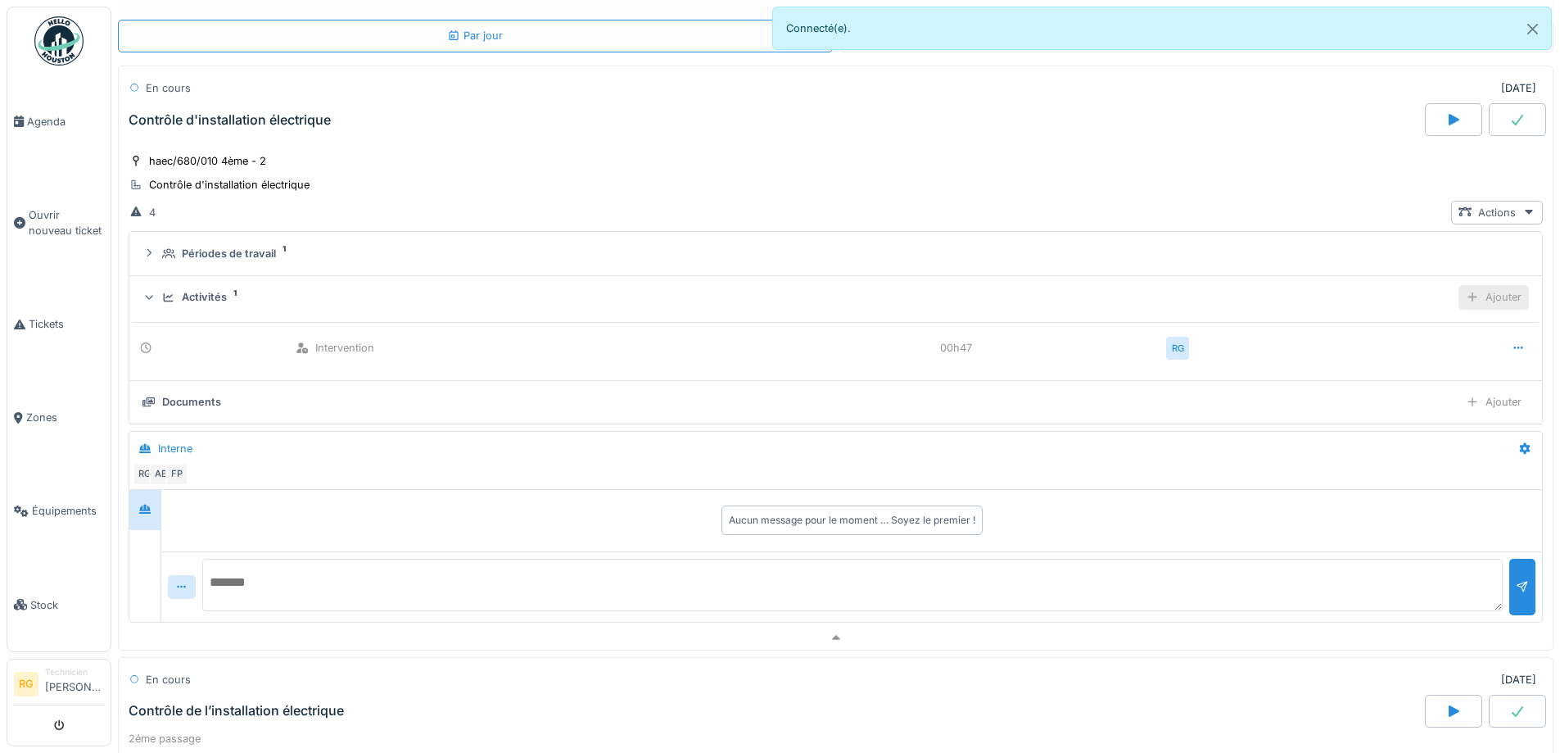
click at [1492, 293] on div "Ajouter" at bounding box center [1494, 297] width 70 height 24
click at [1368, 356] on div "Ajouter un transport" at bounding box center [1400, 358] width 174 height 25
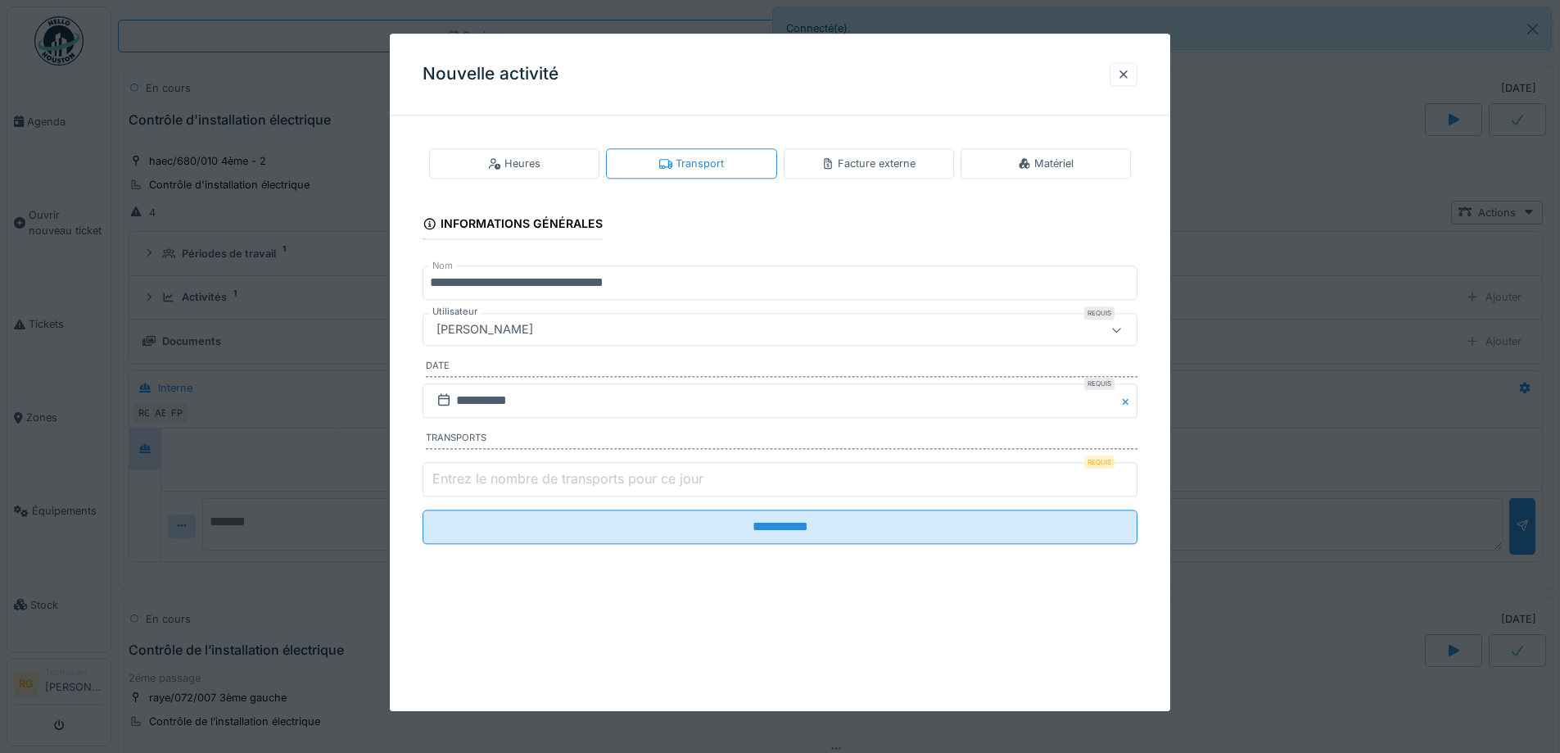
click at [468, 480] on label "Entrez le nombre de transports pour ce jour" at bounding box center [568, 479] width 278 height 20
click at [468, 480] on input "Entrez le nombre de transports pour ce jour" at bounding box center [780, 479] width 715 height 34
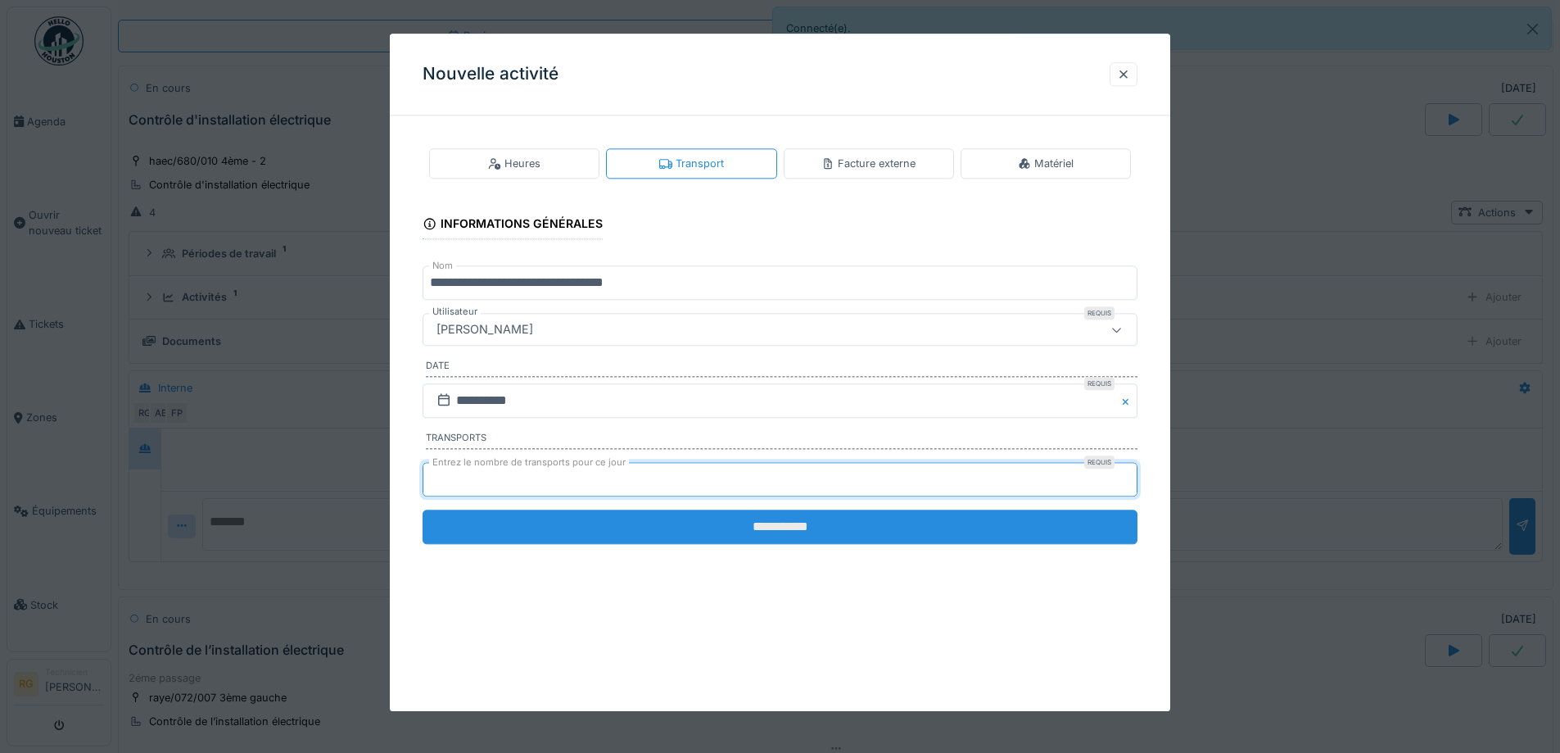
type input "*"
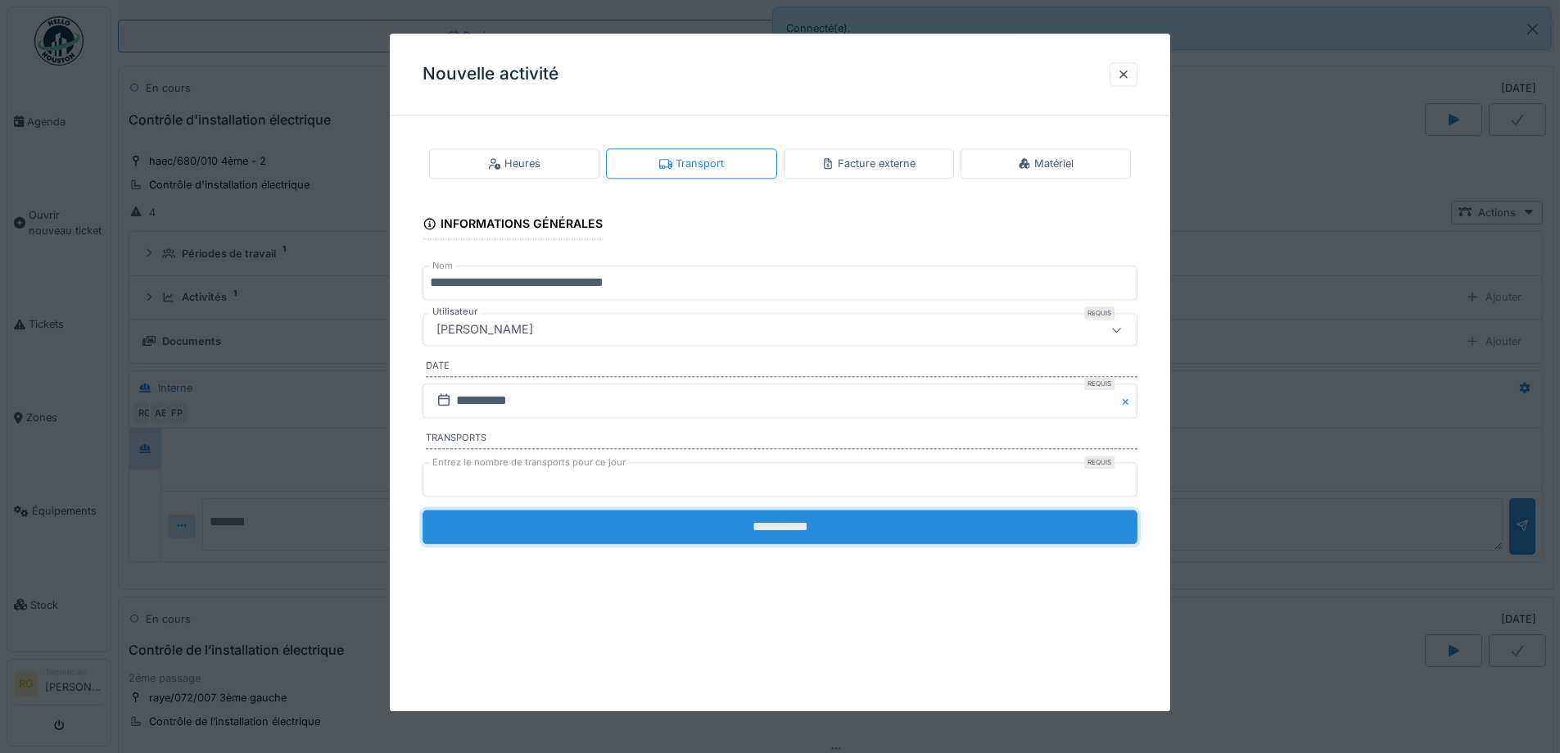
click at [740, 532] on input "**********" at bounding box center [780, 526] width 715 height 34
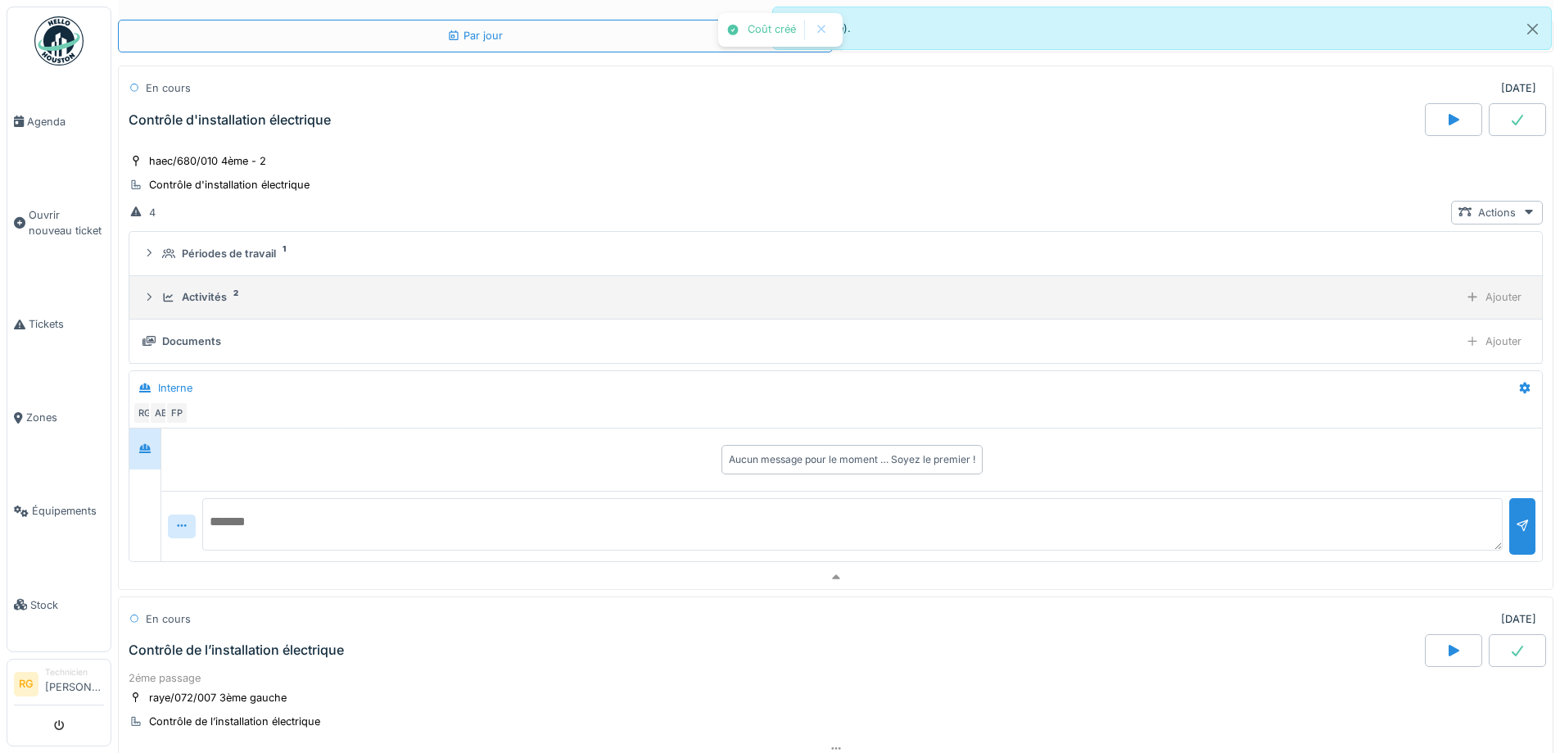
click at [205, 306] on div "Activités 2 Ajouter" at bounding box center [836, 297] width 1387 height 24
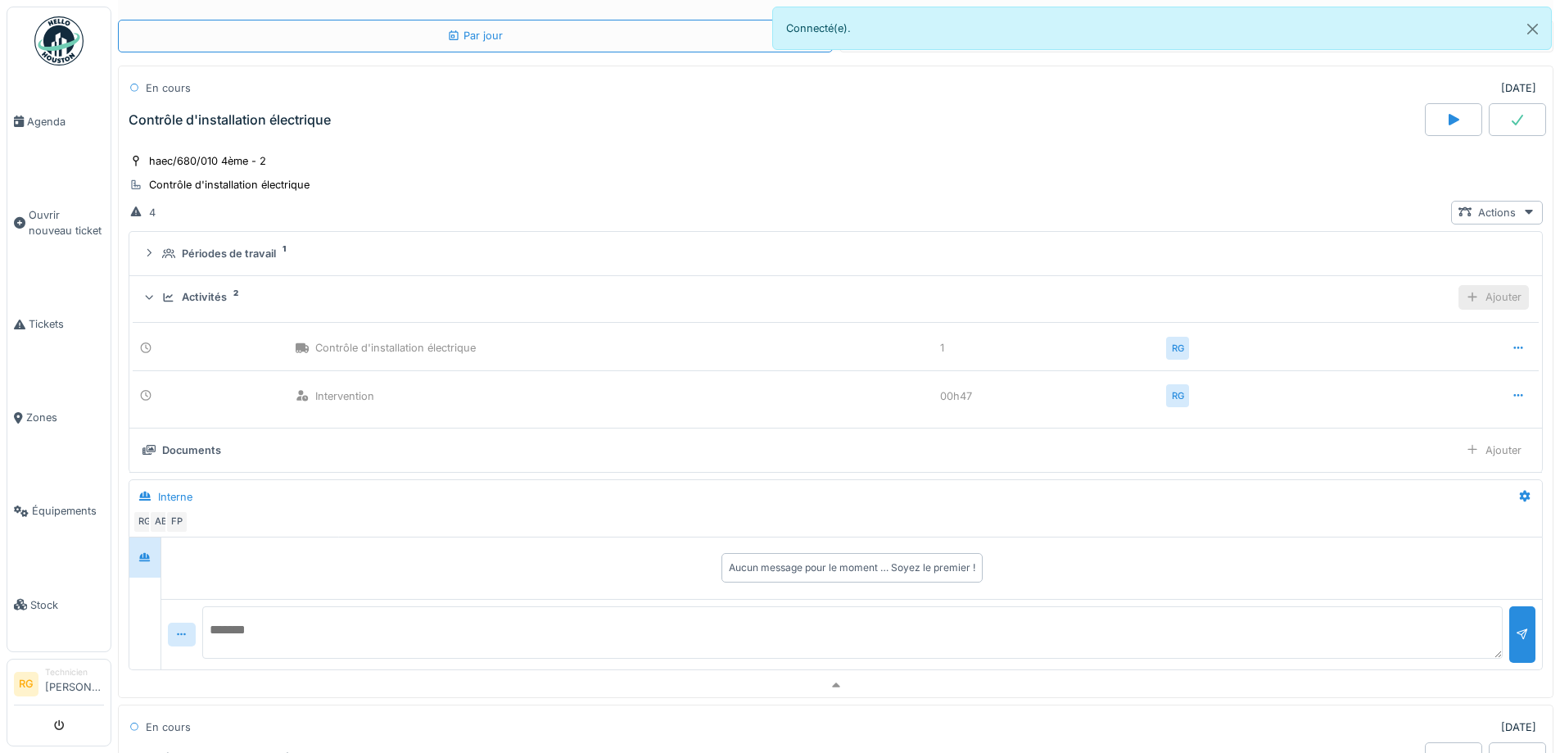
click at [1484, 292] on div "Ajouter" at bounding box center [1494, 297] width 70 height 24
click at [1393, 326] on div "Ajouter des heures" at bounding box center [1400, 334] width 174 height 25
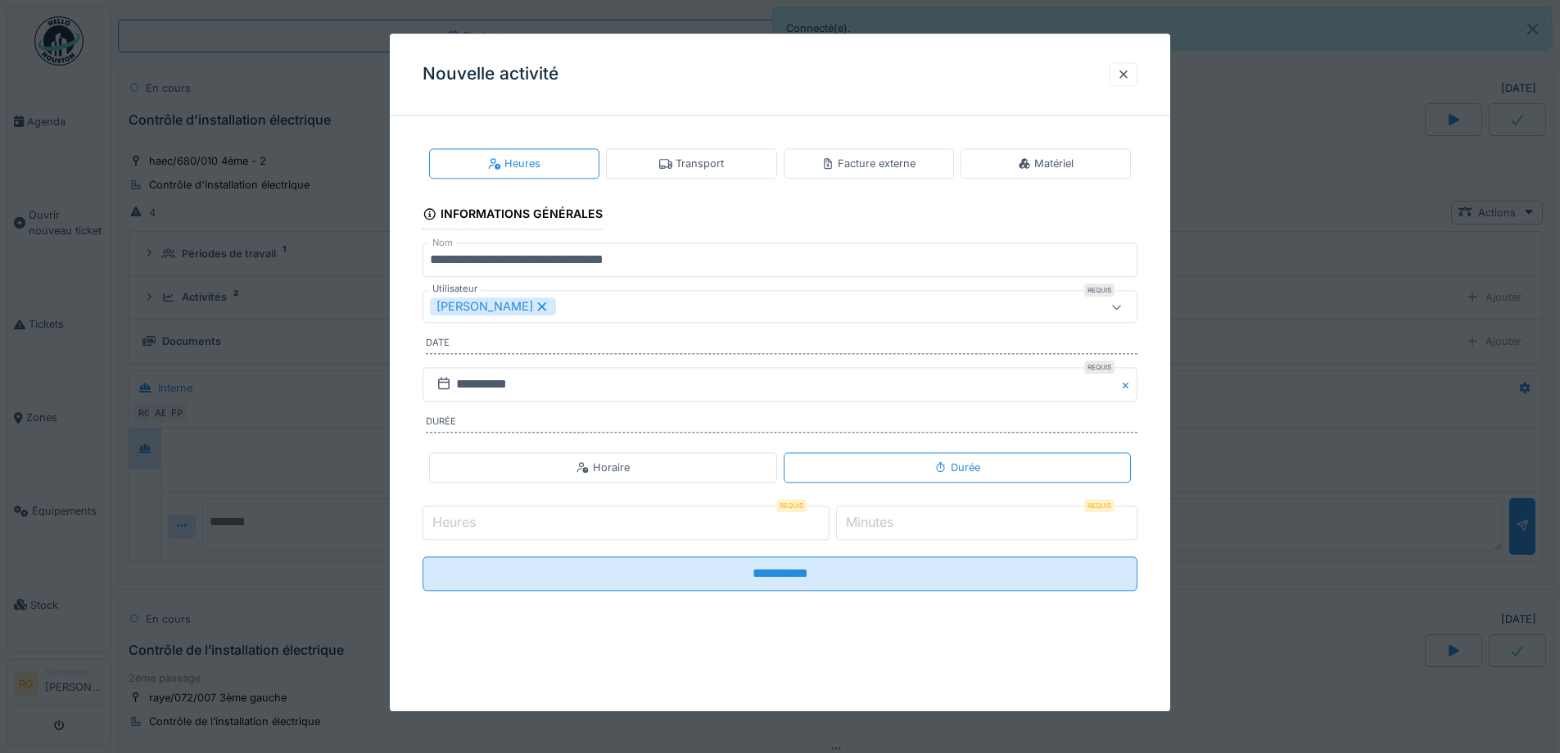
click at [523, 298] on div "[PERSON_NAME]" at bounding box center [493, 307] width 126 height 18
click at [498, 305] on div "Utilisateurs" at bounding box center [472, 307] width 85 height 18
click at [499, 303] on div "Utilisateurs" at bounding box center [472, 307] width 85 height 18
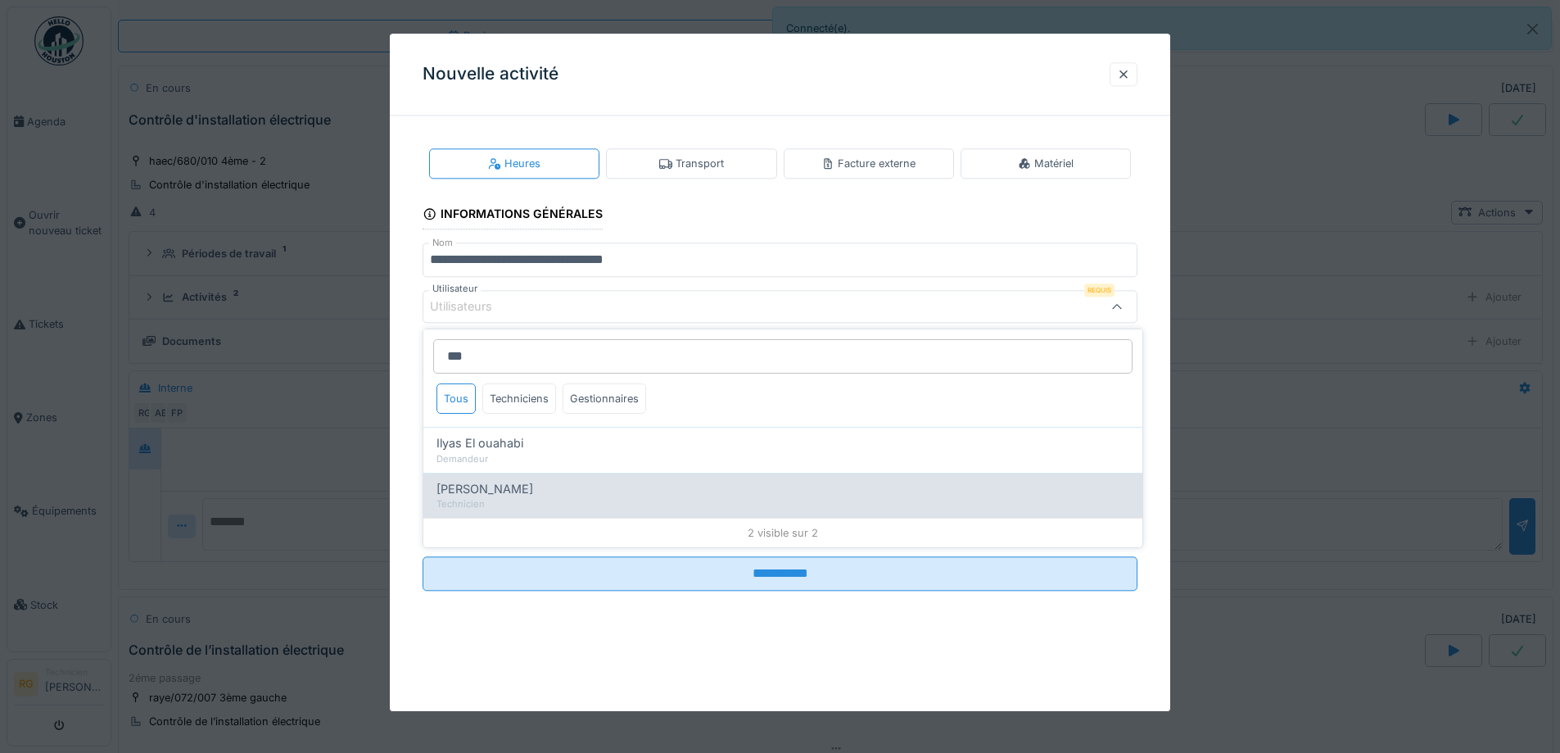
type input "***"
click at [537, 491] on div "[PERSON_NAME]" at bounding box center [783, 489] width 693 height 18
type input "*****"
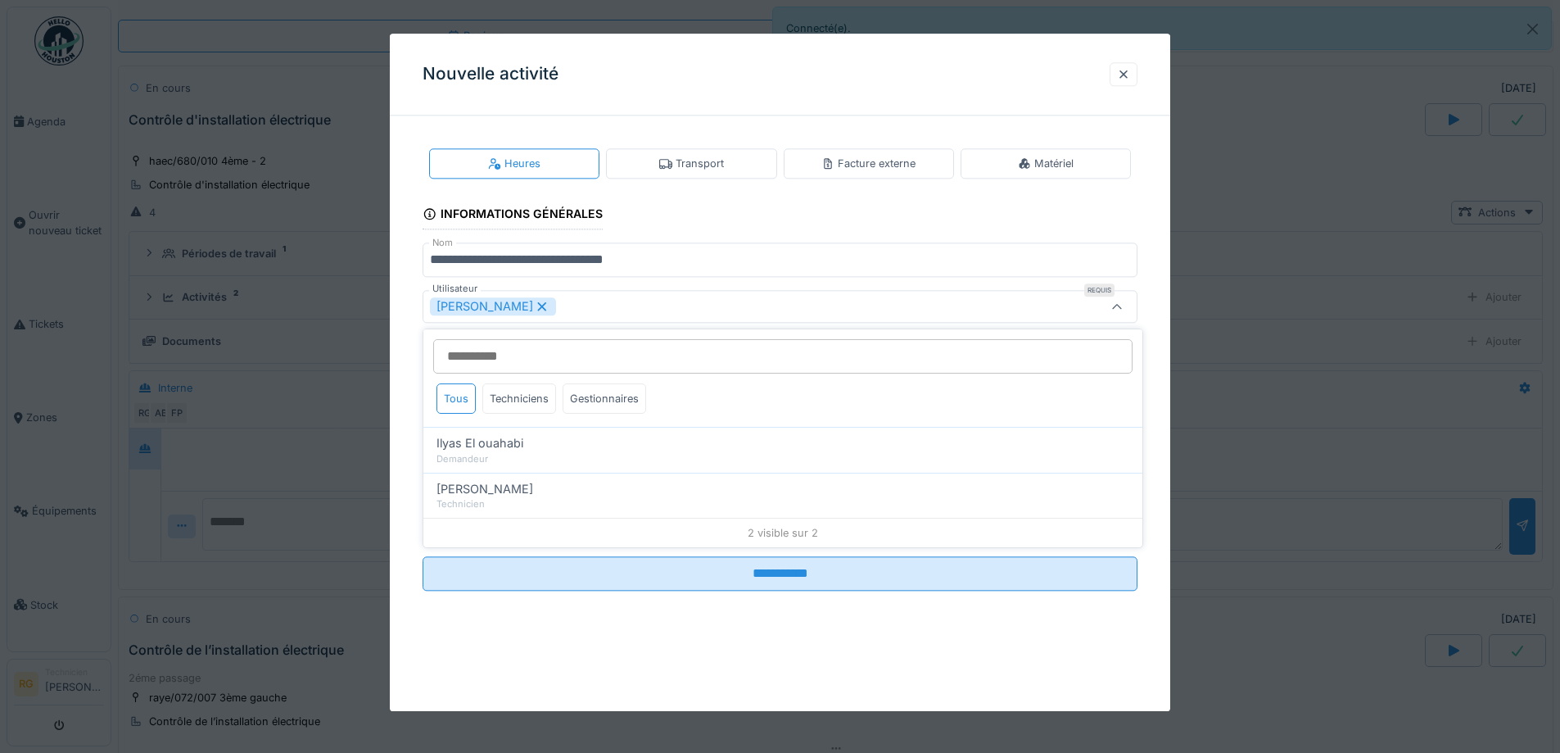
click at [327, 351] on div at bounding box center [780, 376] width 1560 height 753
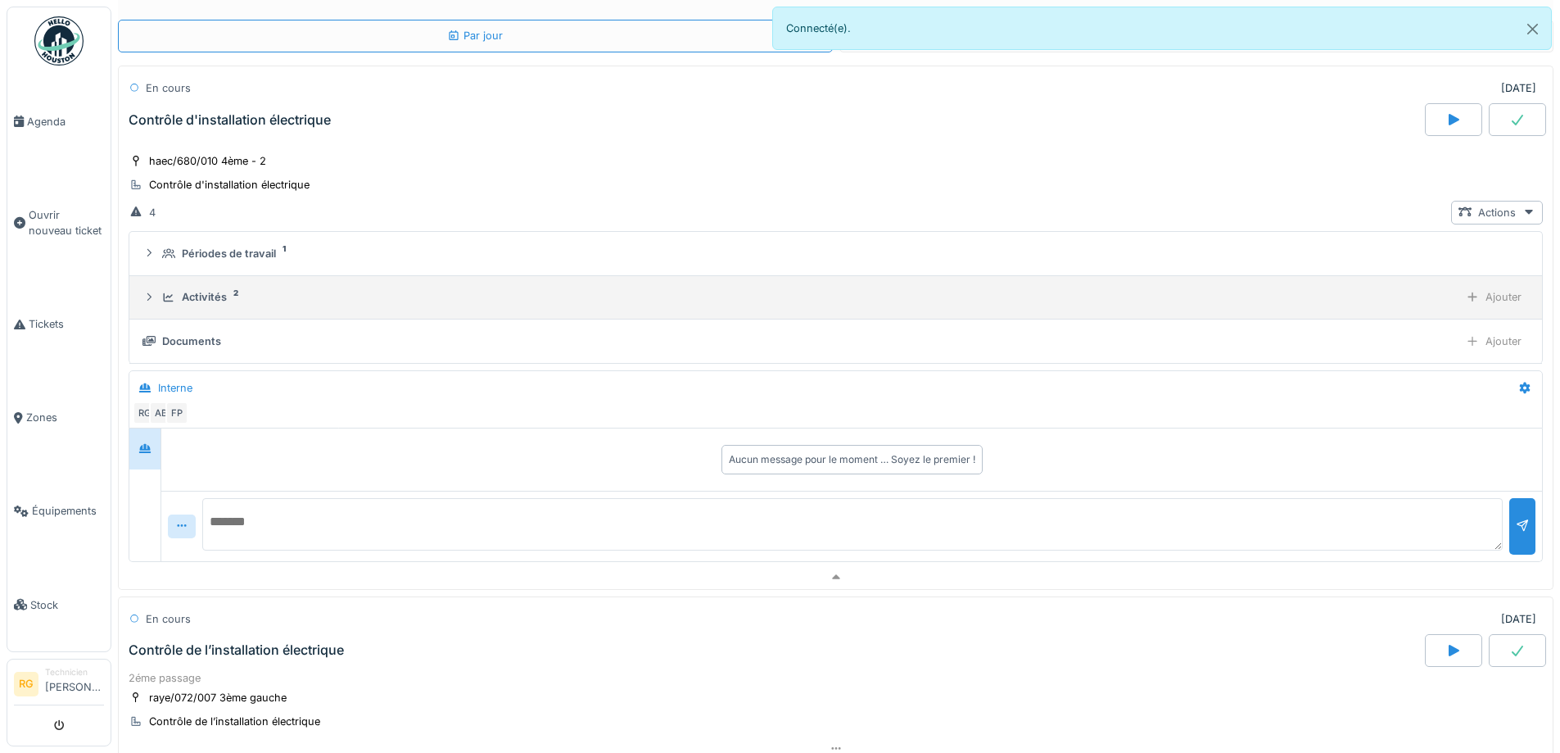
click at [206, 306] on div "Activités 2 Ajouter" at bounding box center [836, 297] width 1387 height 24
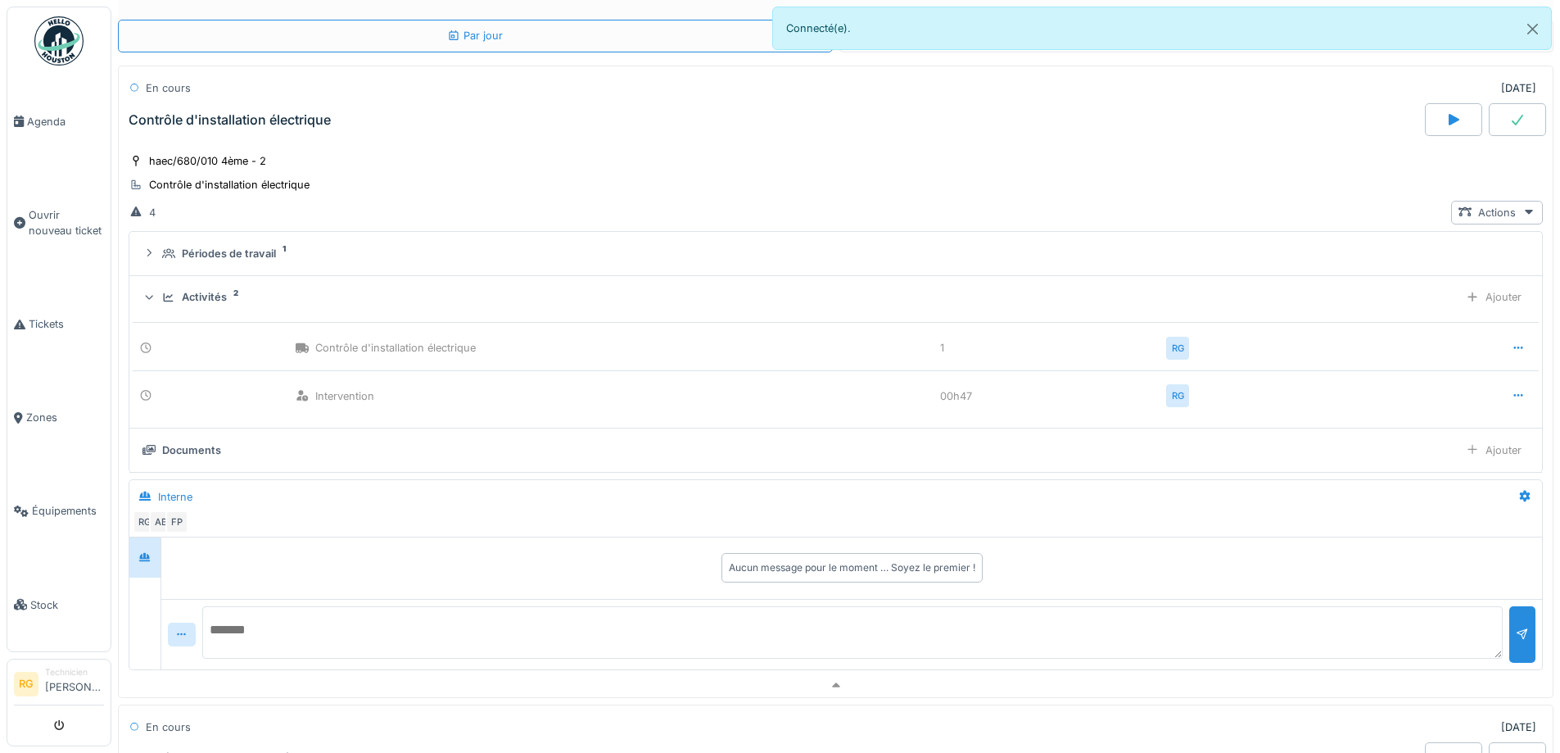
click at [206, 306] on div "Activités 2 Ajouter" at bounding box center [836, 297] width 1387 height 24
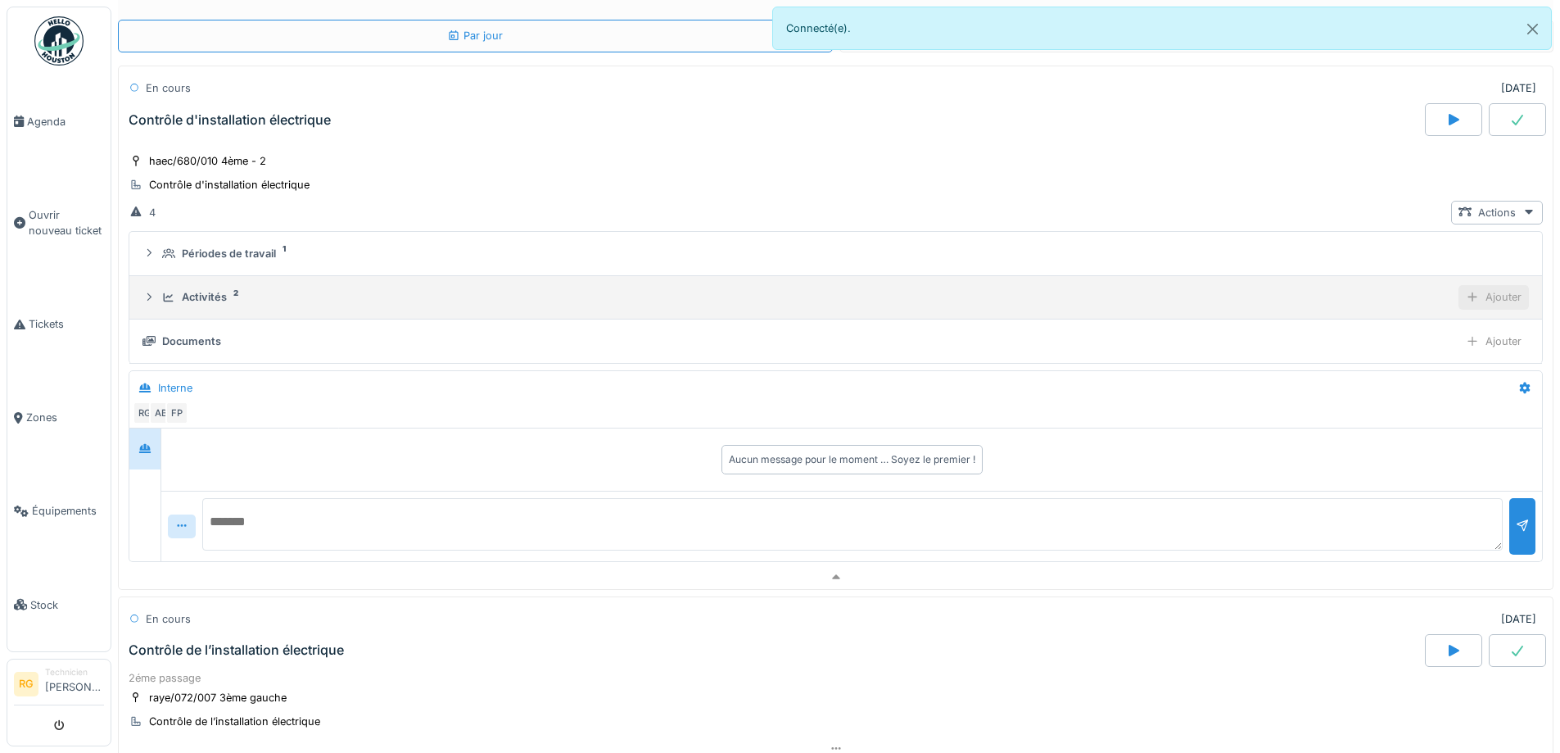
click at [1459, 306] on div "Ajouter" at bounding box center [1494, 297] width 70 height 24
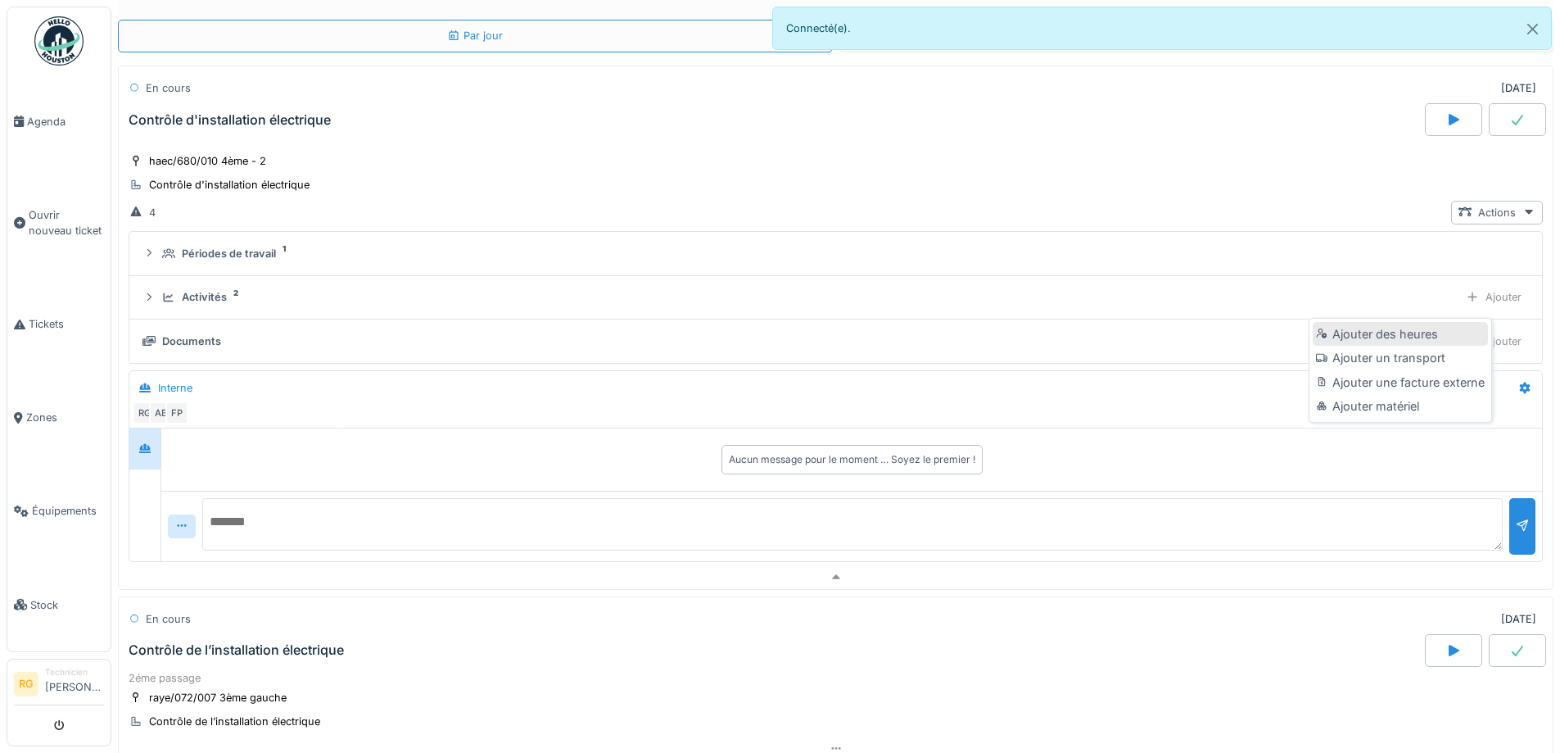
click at [1375, 328] on div "Ajouter des heures" at bounding box center [1400, 334] width 174 height 25
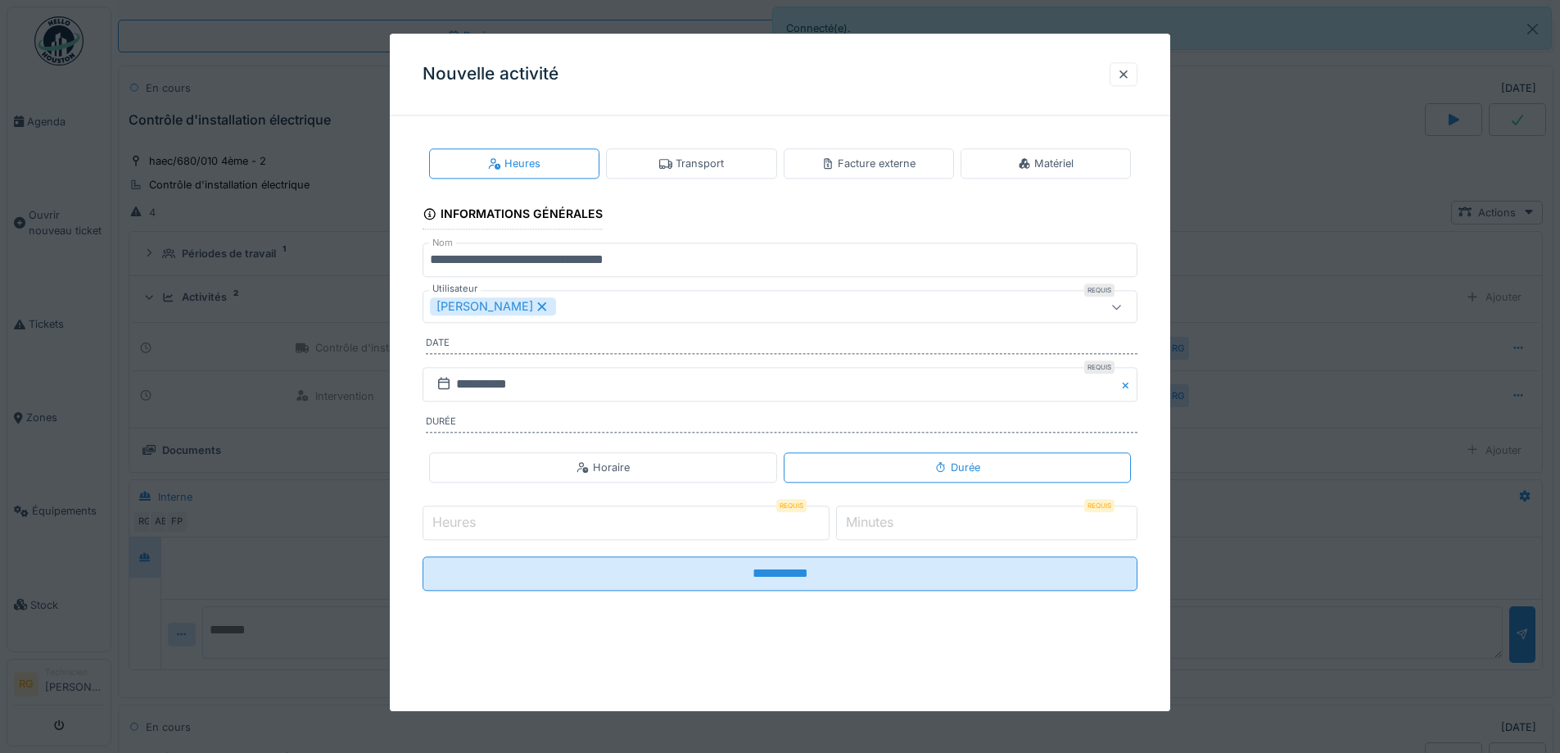
click at [532, 315] on div "[PERSON_NAME]" at bounding box center [493, 307] width 126 height 18
click at [586, 527] on input "Heures" at bounding box center [626, 522] width 407 height 34
type input "*"
click at [947, 518] on input "*" at bounding box center [986, 522] width 301 height 34
type input "**"
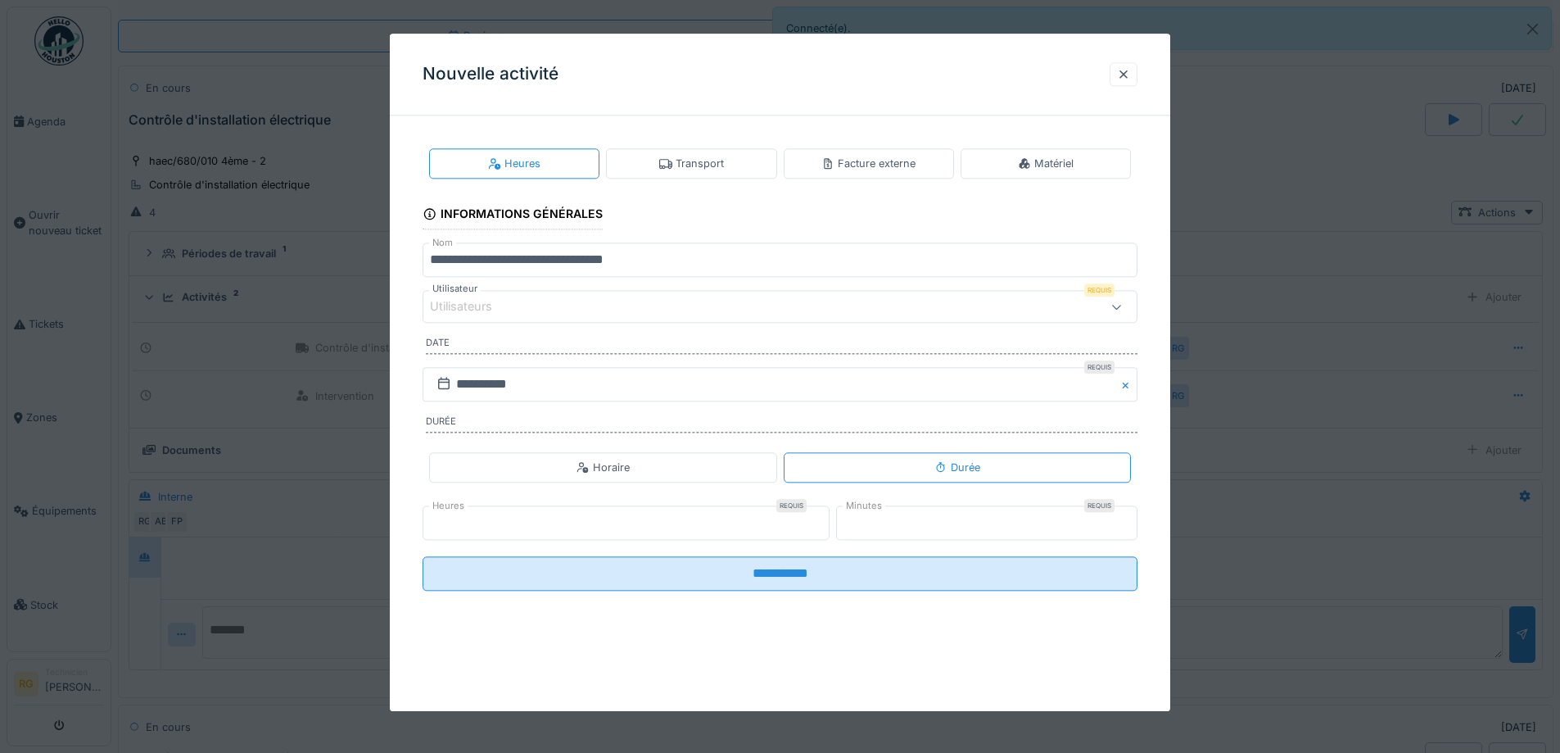
click at [616, 308] on div "Utilisateurs" at bounding box center [738, 307] width 617 height 18
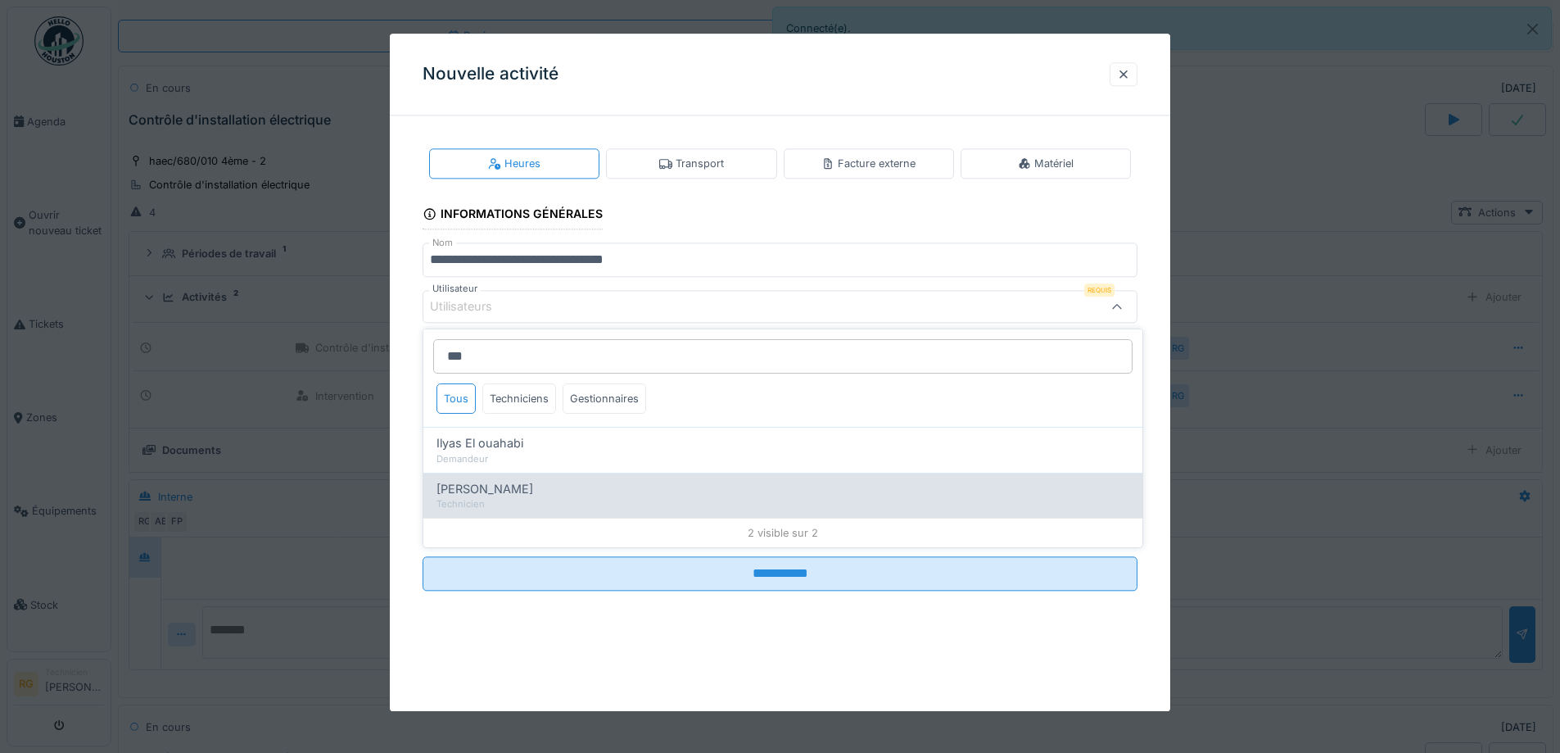
type input "***"
click at [564, 500] on div "Technicien" at bounding box center [783, 504] width 693 height 14
type input "*****"
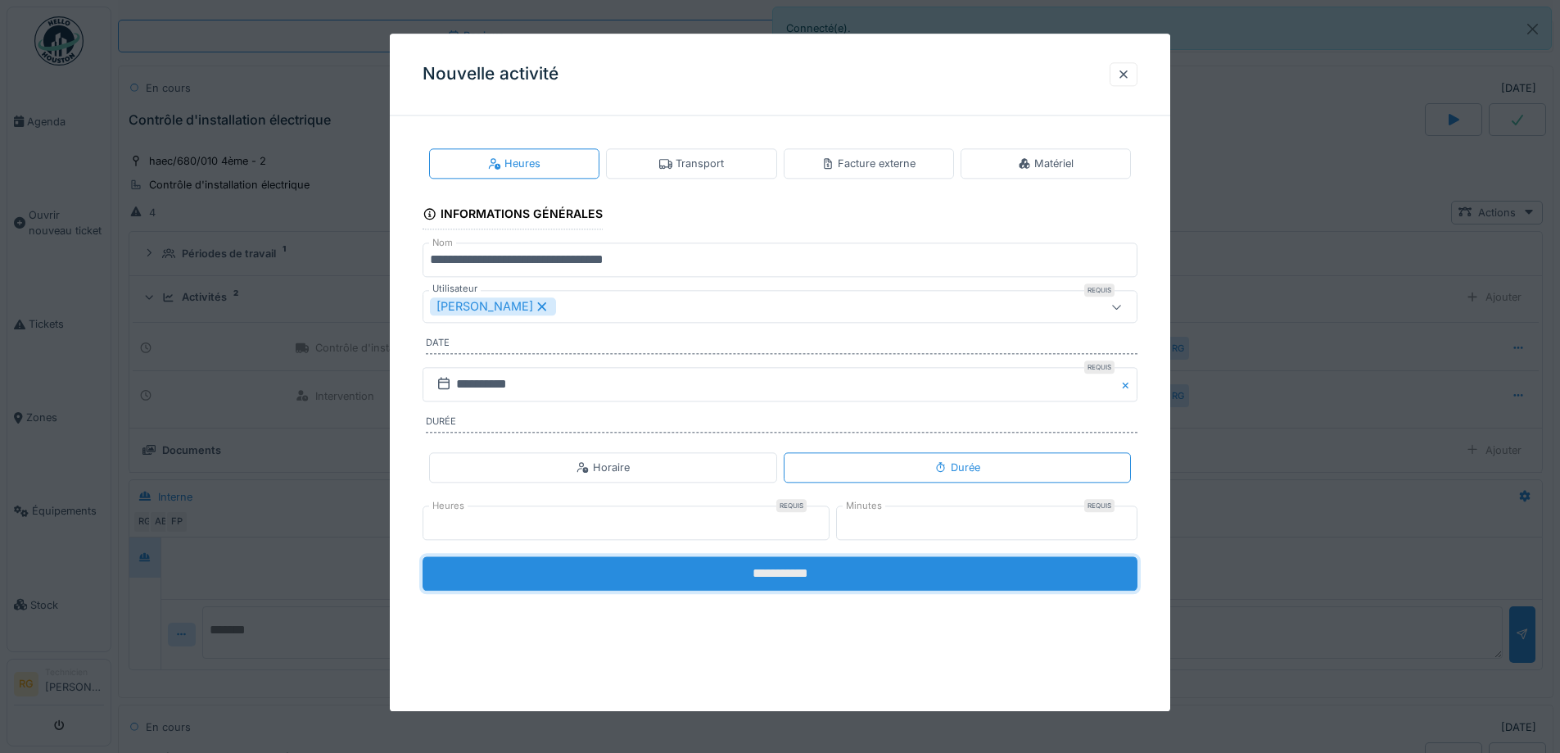
click at [555, 573] on input "**********" at bounding box center [780, 573] width 715 height 34
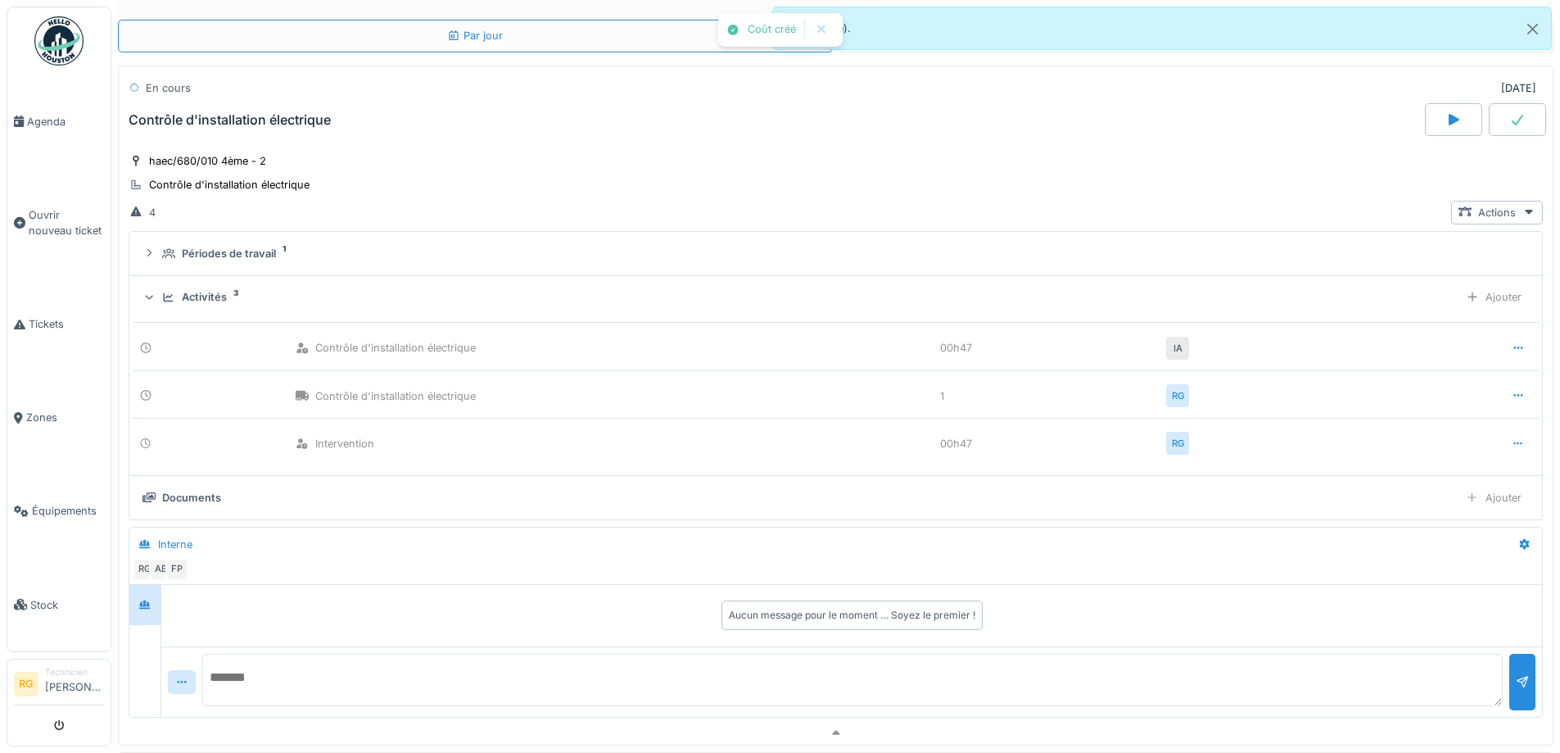
click at [185, 296] on div "Activités" at bounding box center [204, 297] width 45 height 16
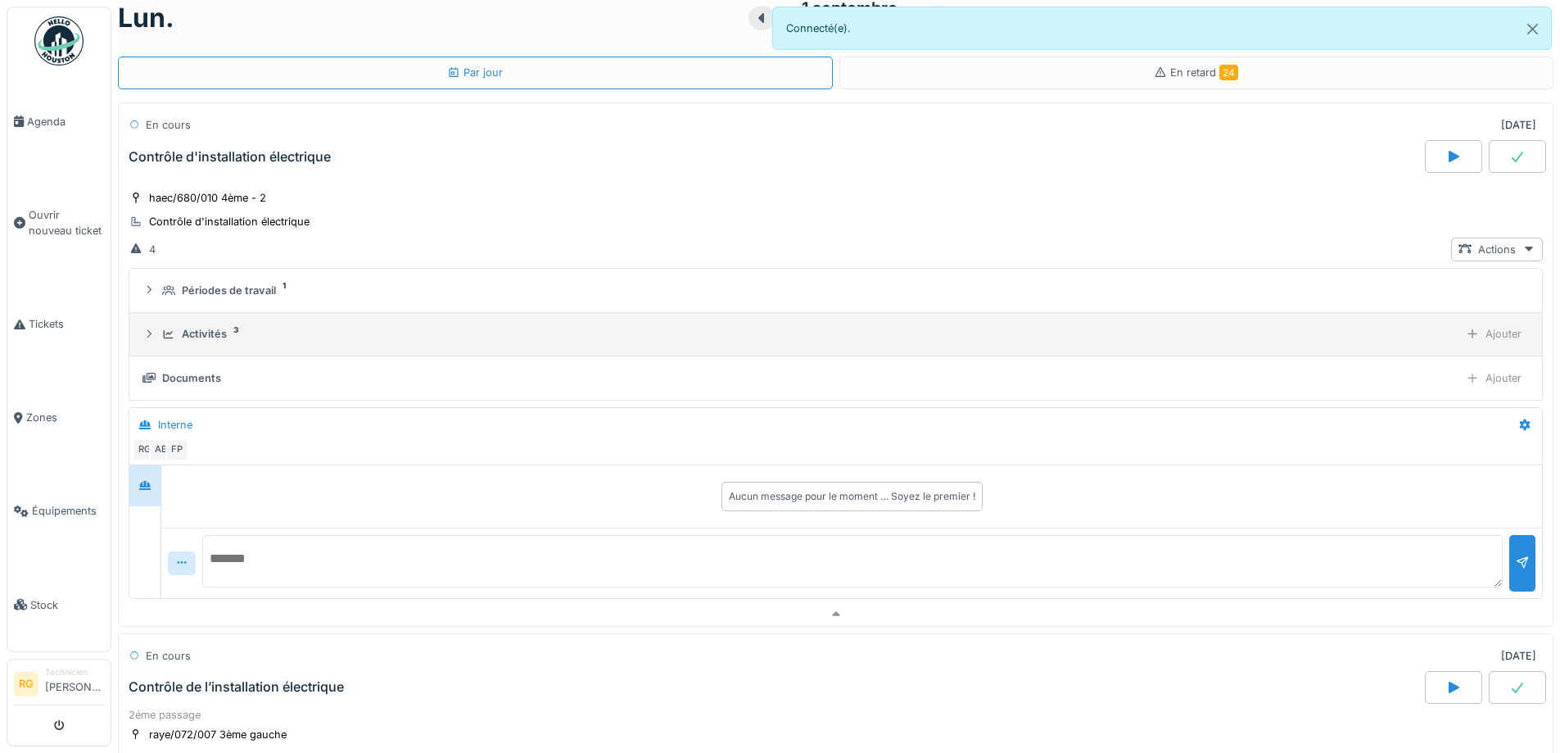
scroll to position [0, 0]
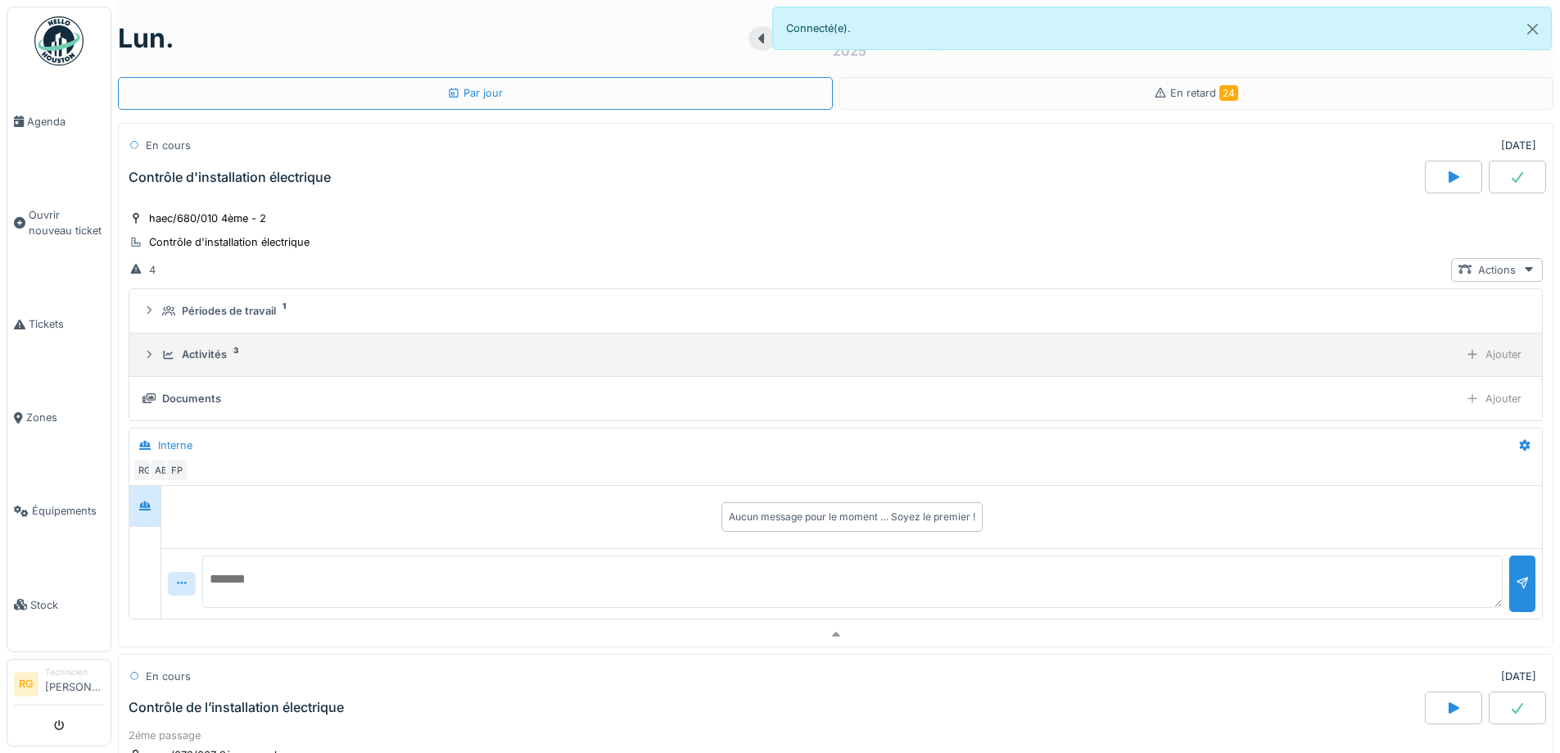
click at [205, 341] on summary "Activités 3 Ajouter" at bounding box center [836, 355] width 1400 height 30
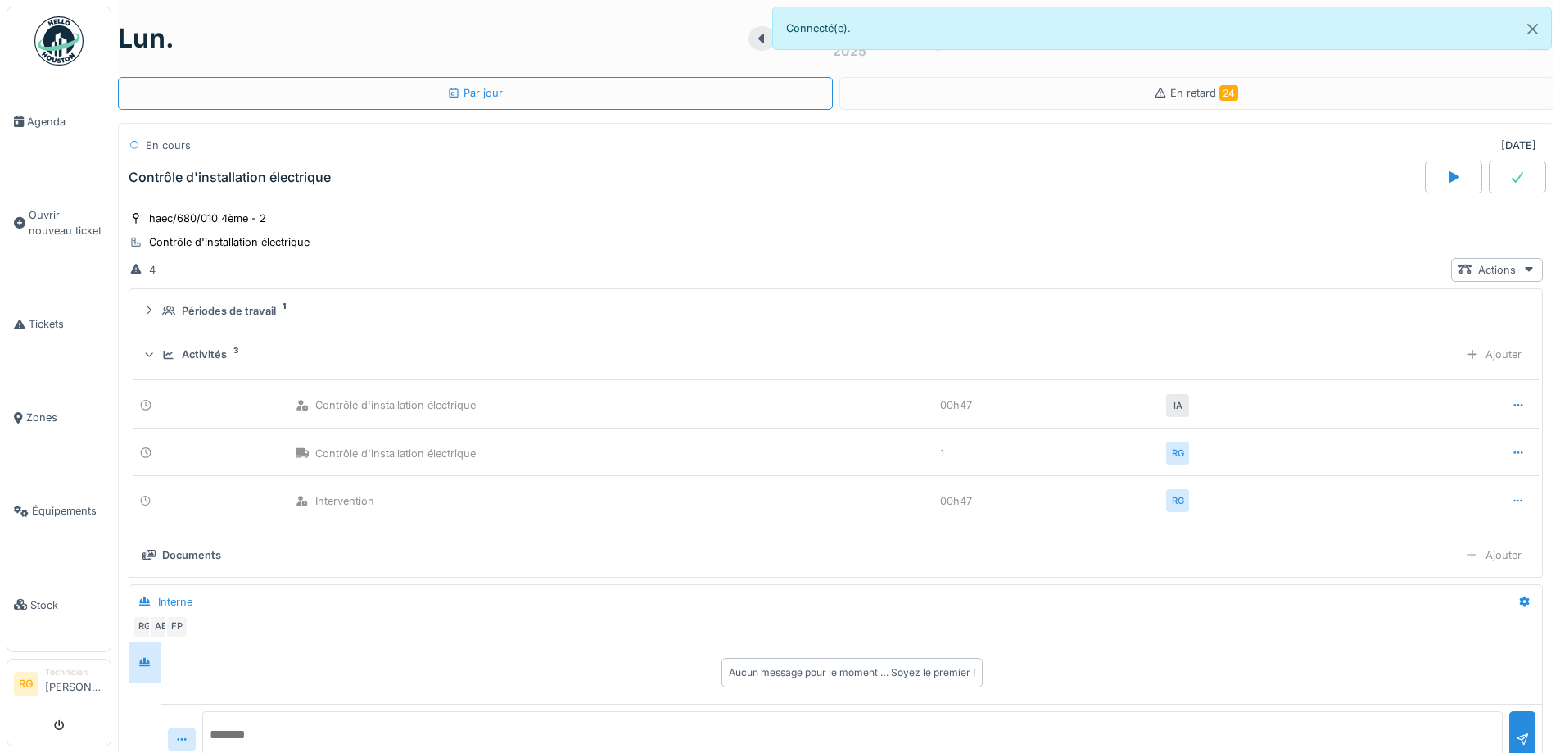
click at [205, 341] on summary "Activités 3 Ajouter" at bounding box center [836, 355] width 1400 height 30
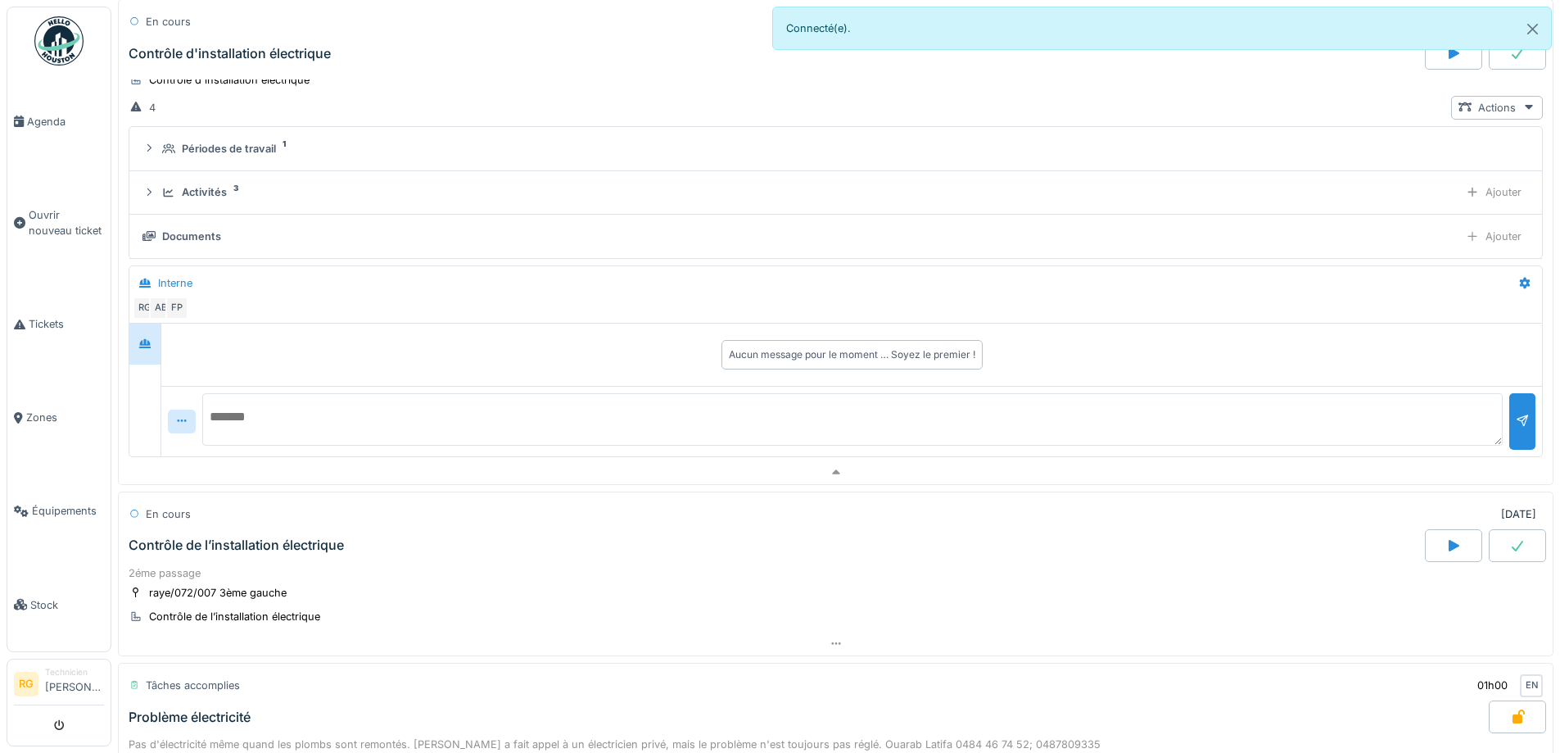
scroll to position [164, 0]
click at [284, 430] on textarea at bounding box center [852, 418] width 1301 height 52
type textarea "**********"
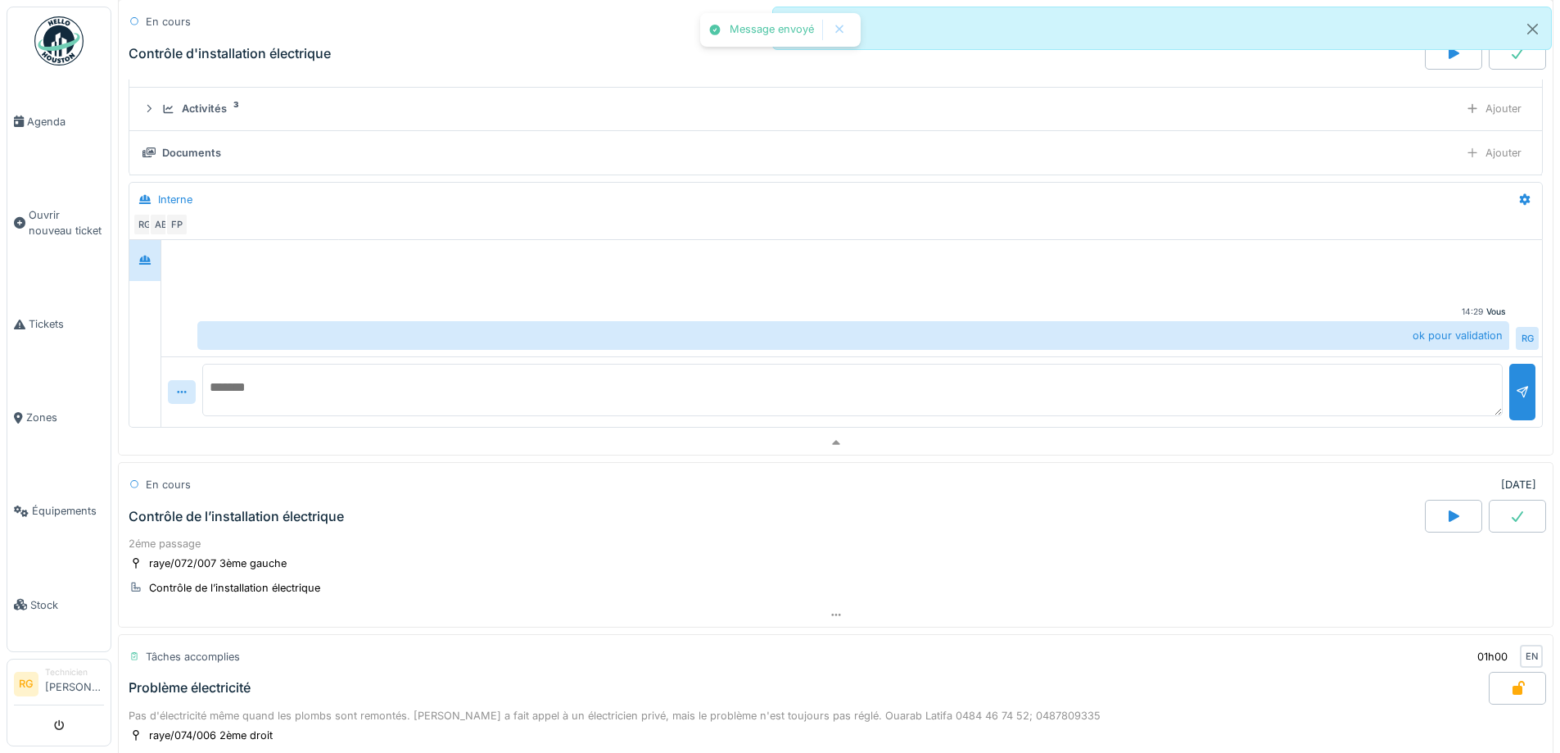
click at [249, 527] on div "Contrôle de l’installation électrique" at bounding box center [775, 516] width 1300 height 33
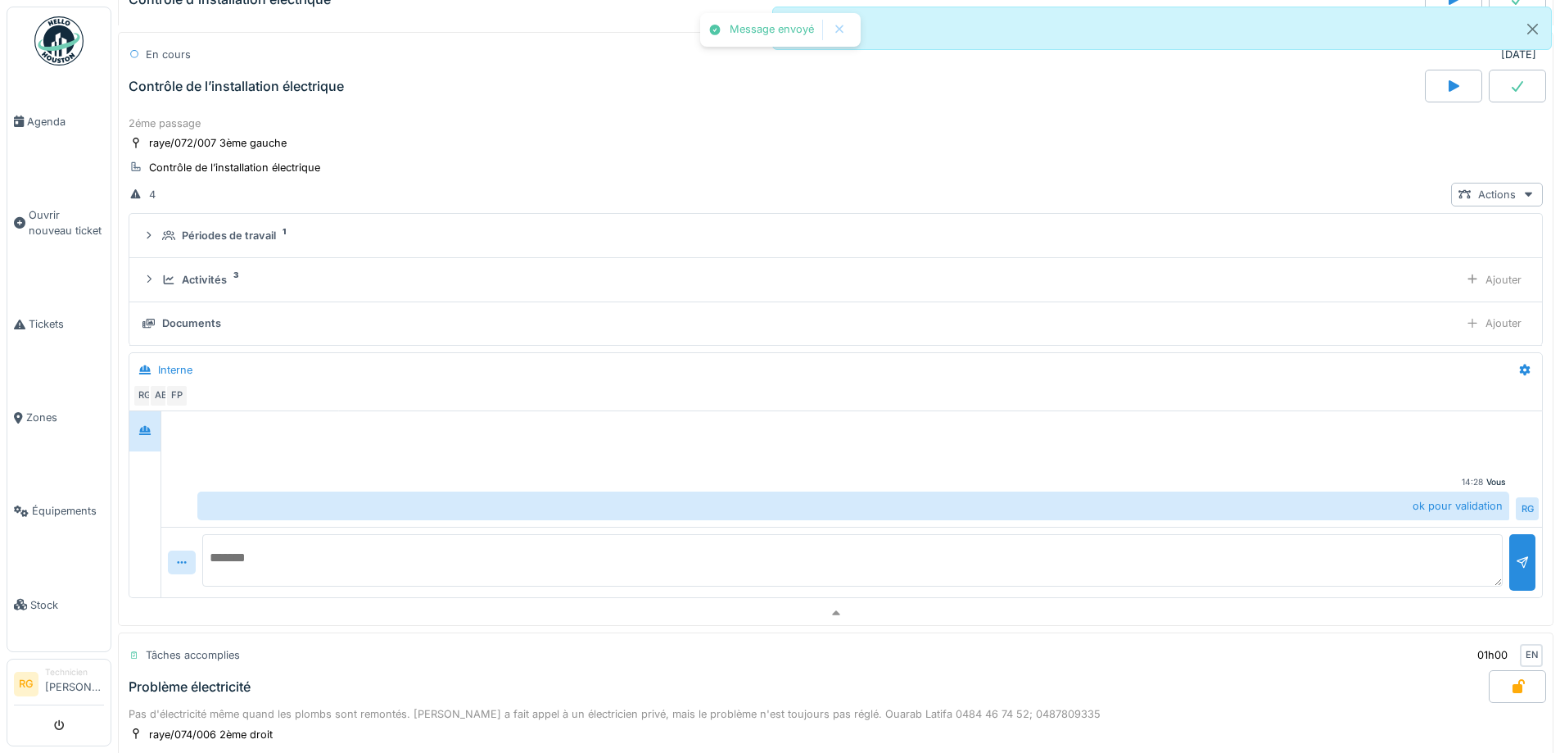
scroll to position [697, 0]
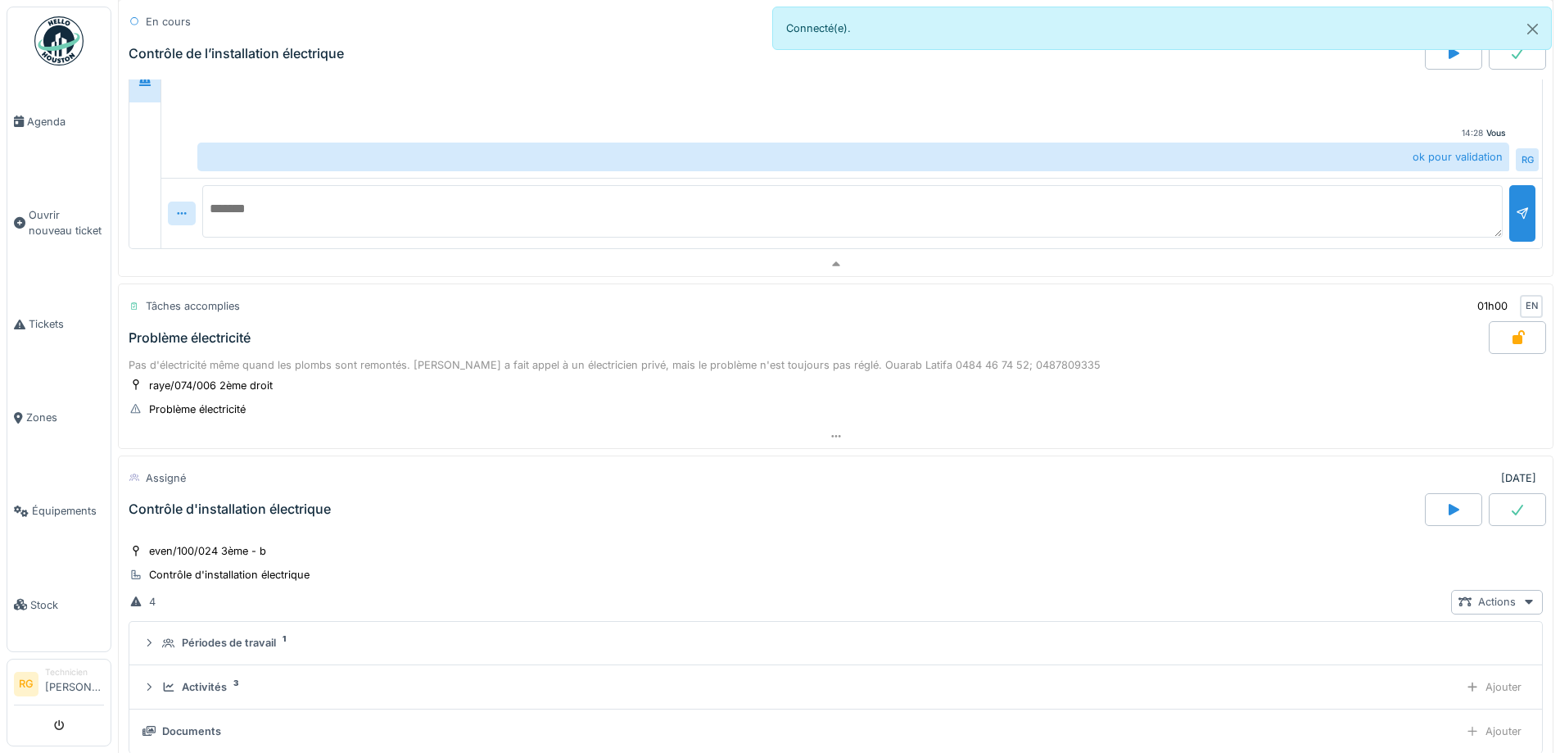
click at [159, 343] on div "Problème électricité" at bounding box center [190, 338] width 122 height 16
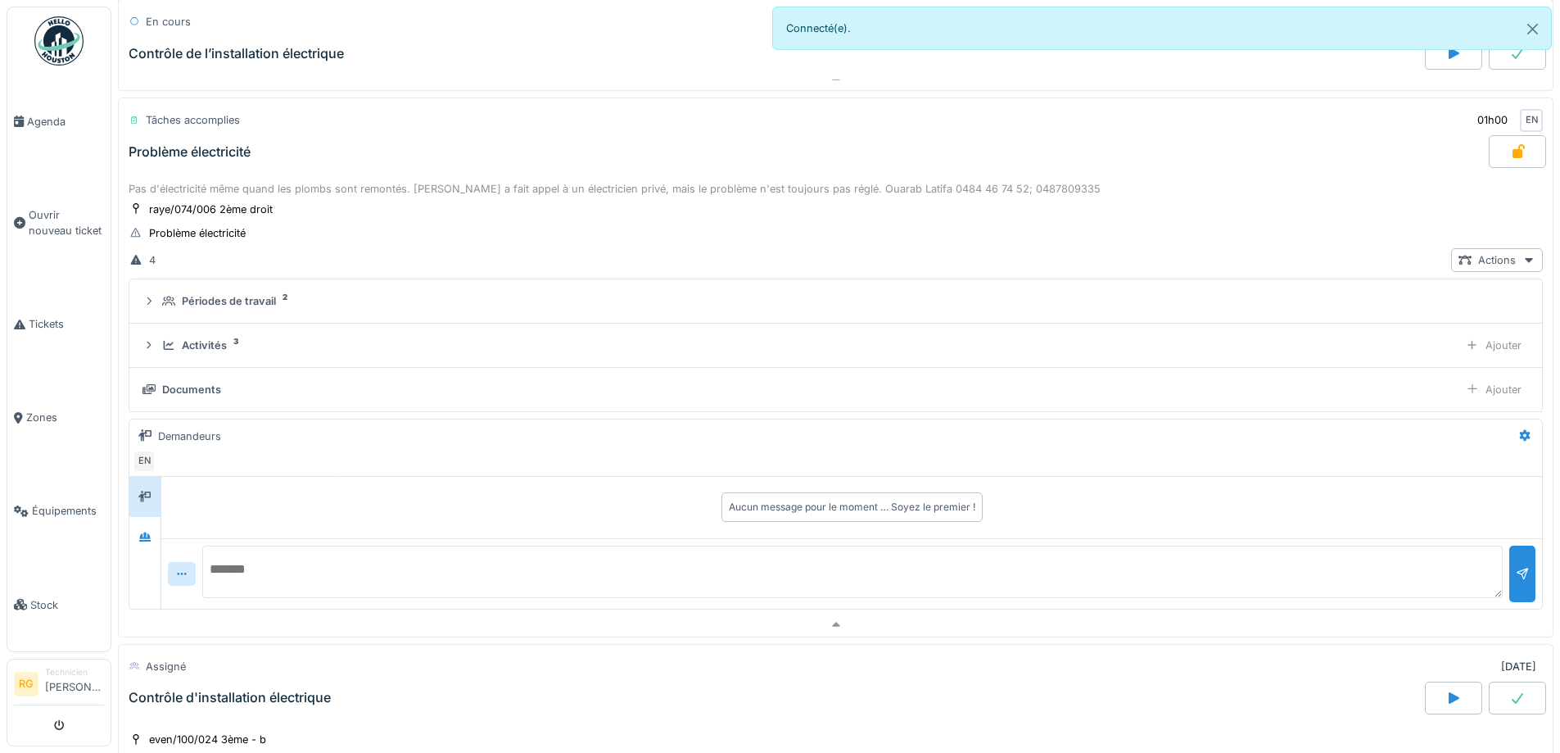
scroll to position [1243, 0]
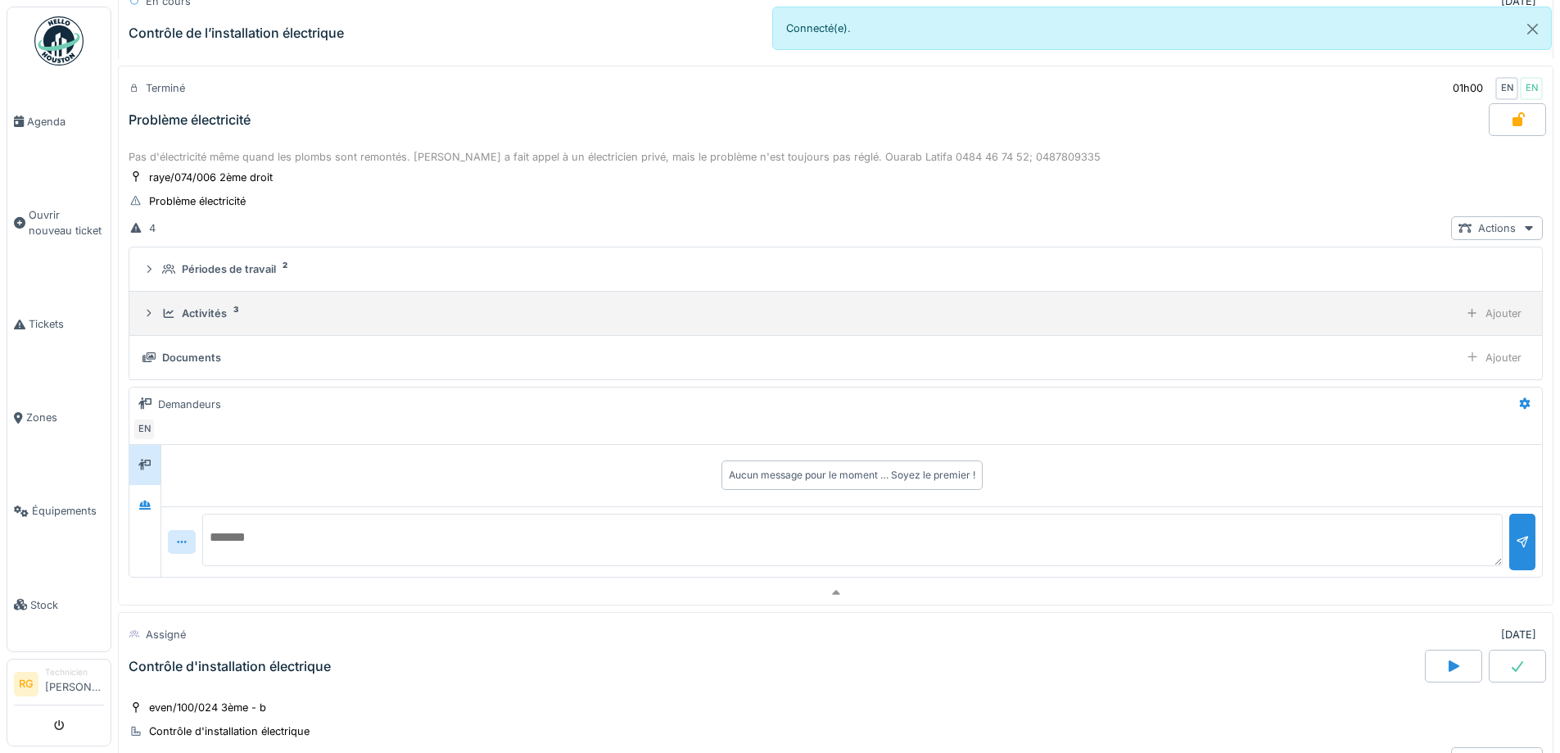
click at [231, 301] on div "Activités 3 Ajouter" at bounding box center [836, 313] width 1387 height 24
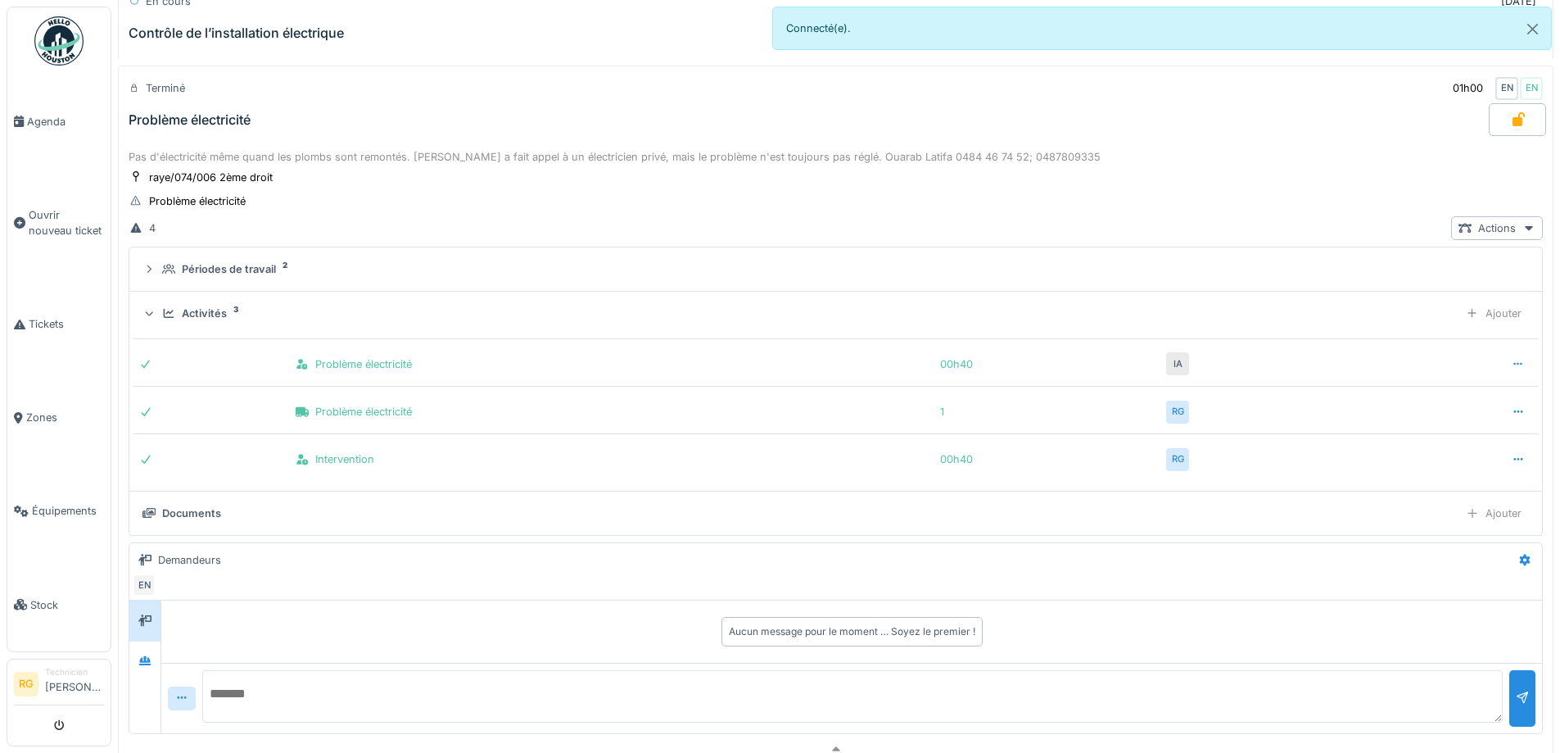
click at [231, 301] on div "Activités 3 Ajouter" at bounding box center [836, 313] width 1387 height 24
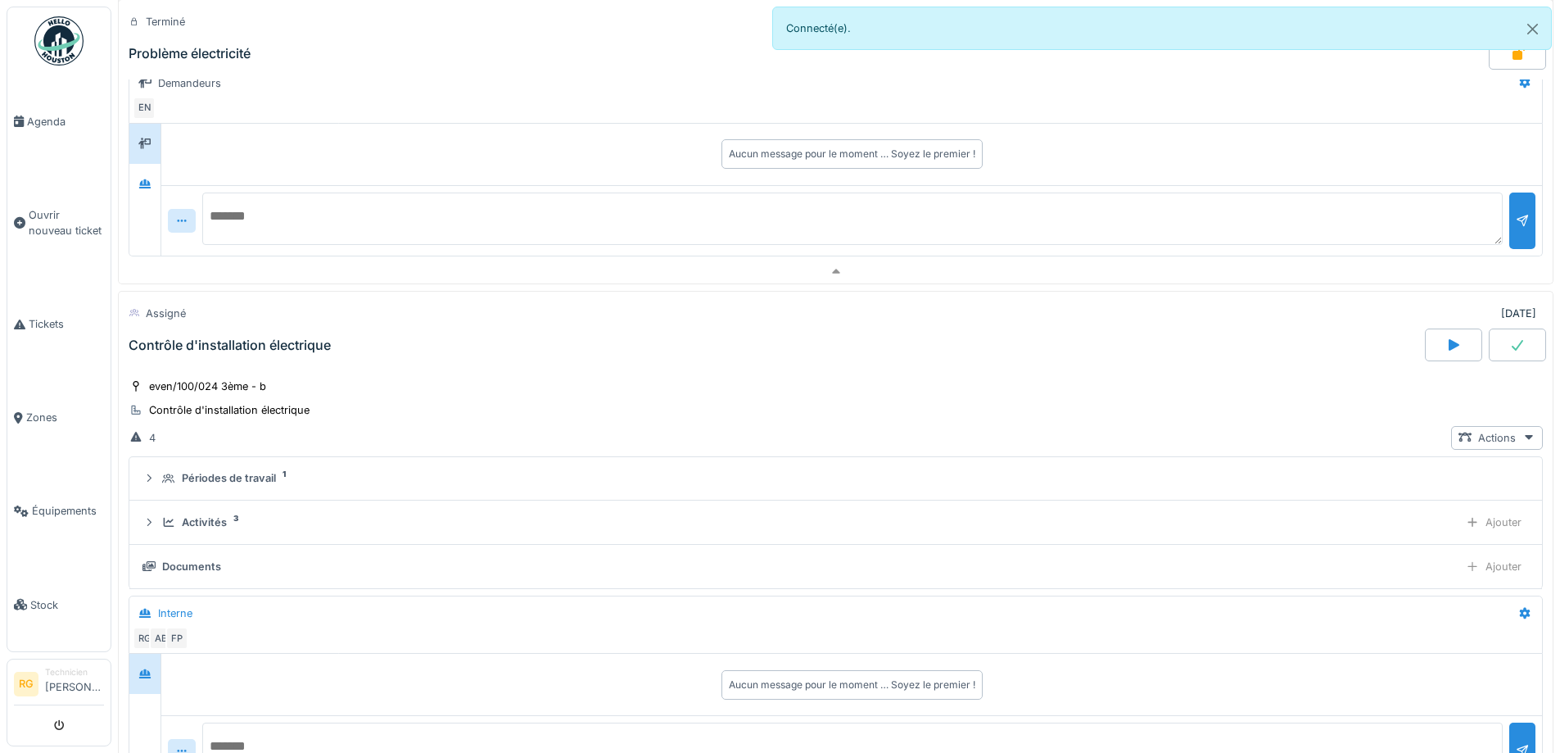
scroll to position [1652, 0]
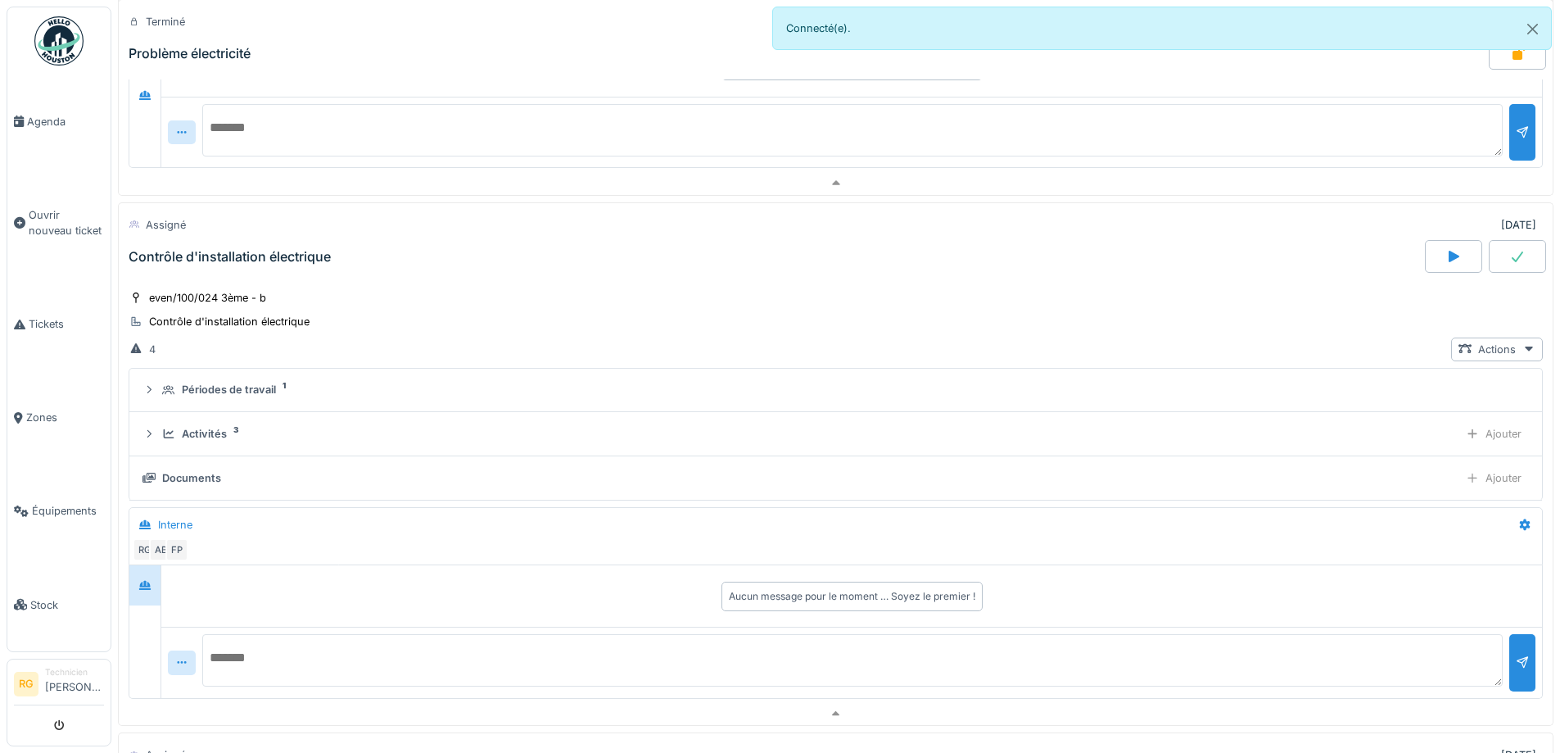
click at [292, 293] on div "even/100/024 3ème - b Contrôle d'installation électrique" at bounding box center [836, 309] width 1415 height 41
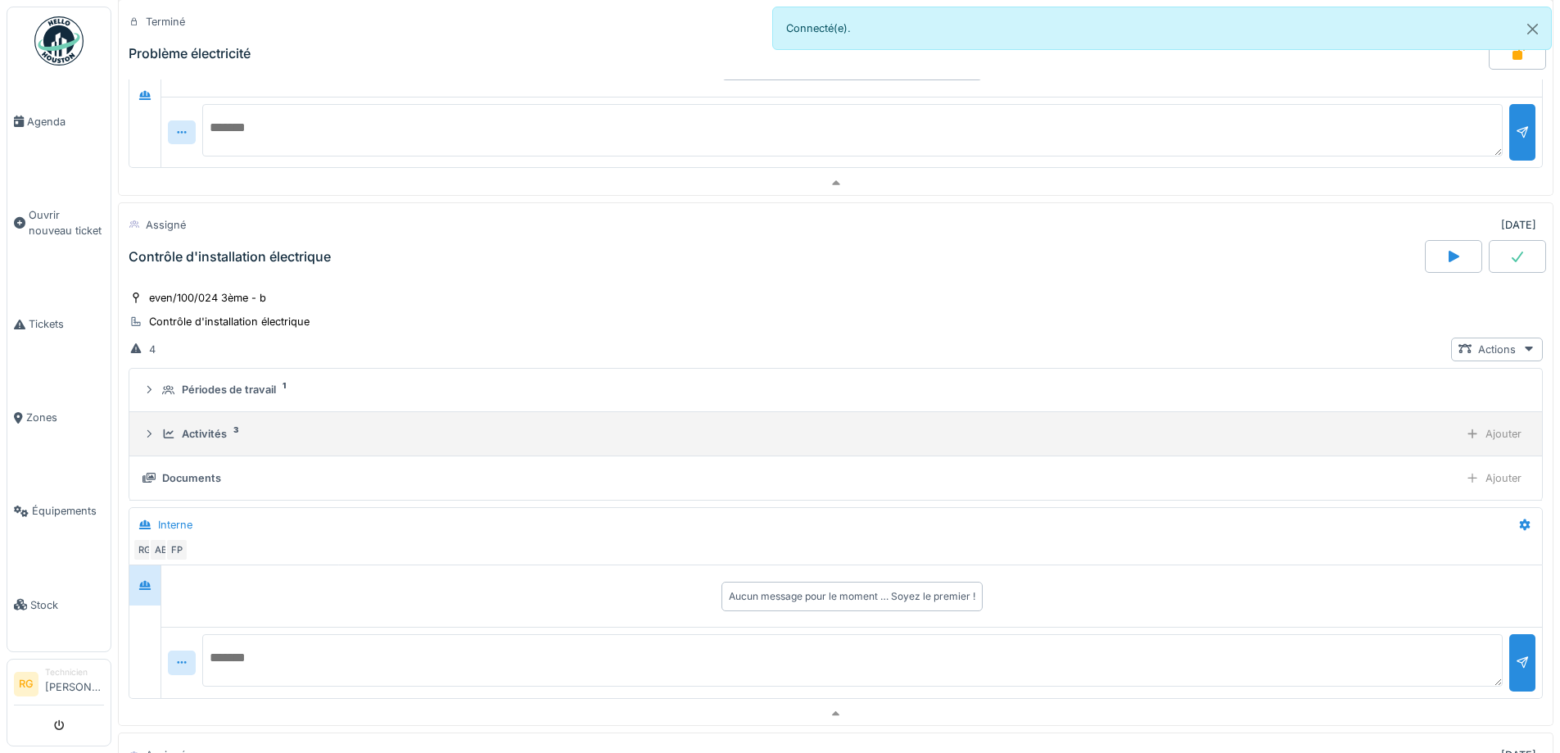
click at [227, 447] on summary "Activités 3 Ajouter" at bounding box center [836, 434] width 1400 height 30
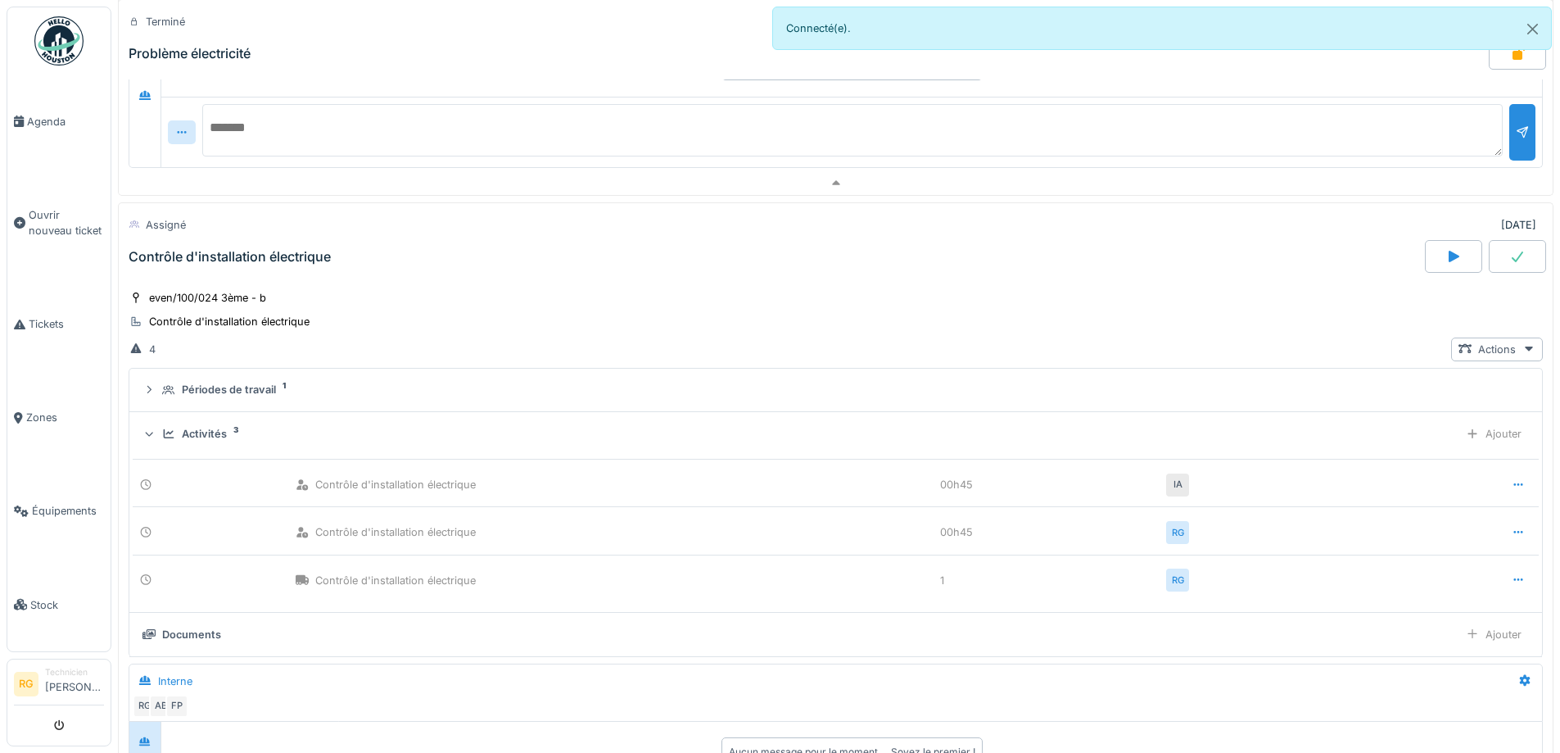
click at [226, 445] on div "Activités 3 Ajouter" at bounding box center [836, 434] width 1387 height 24
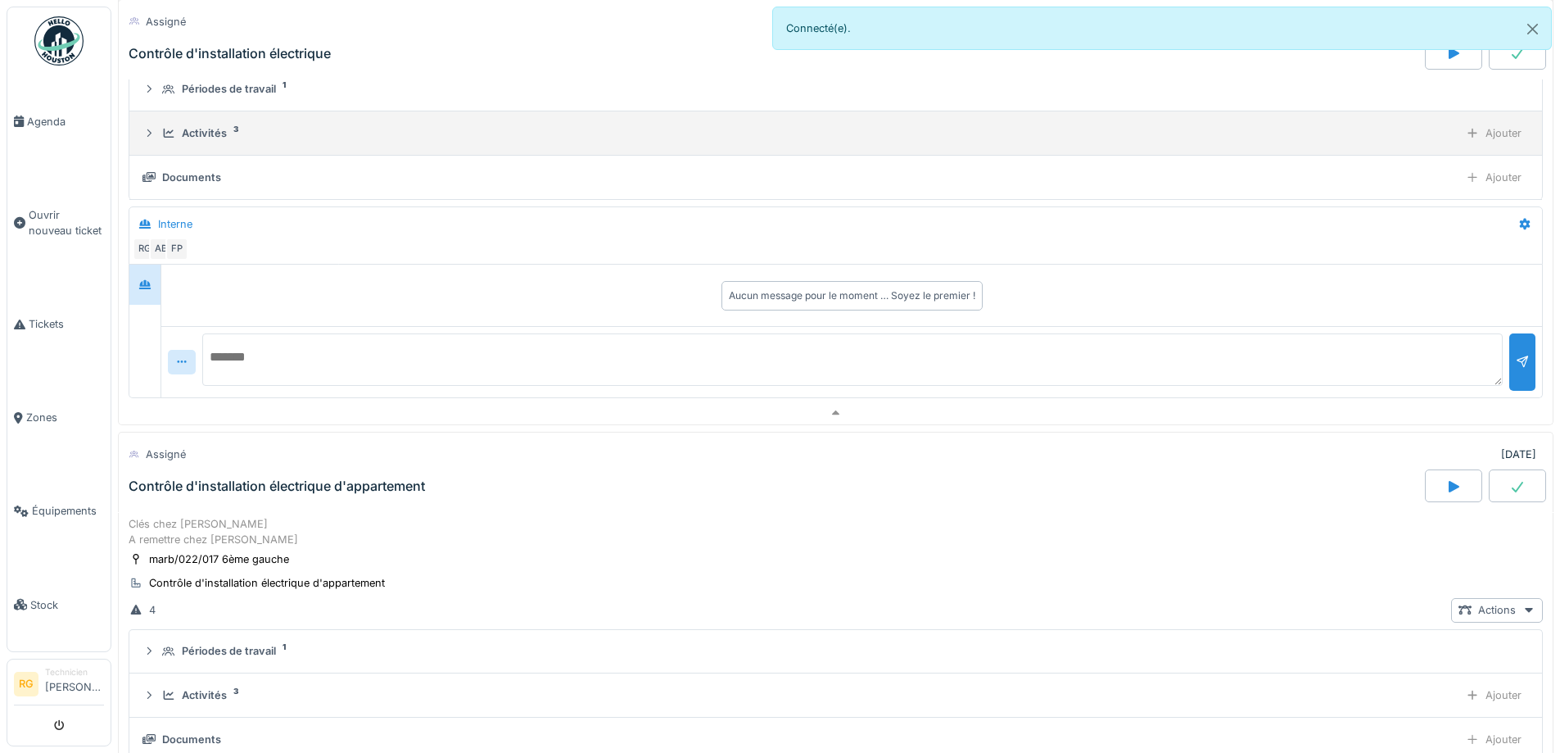
scroll to position [1980, 0]
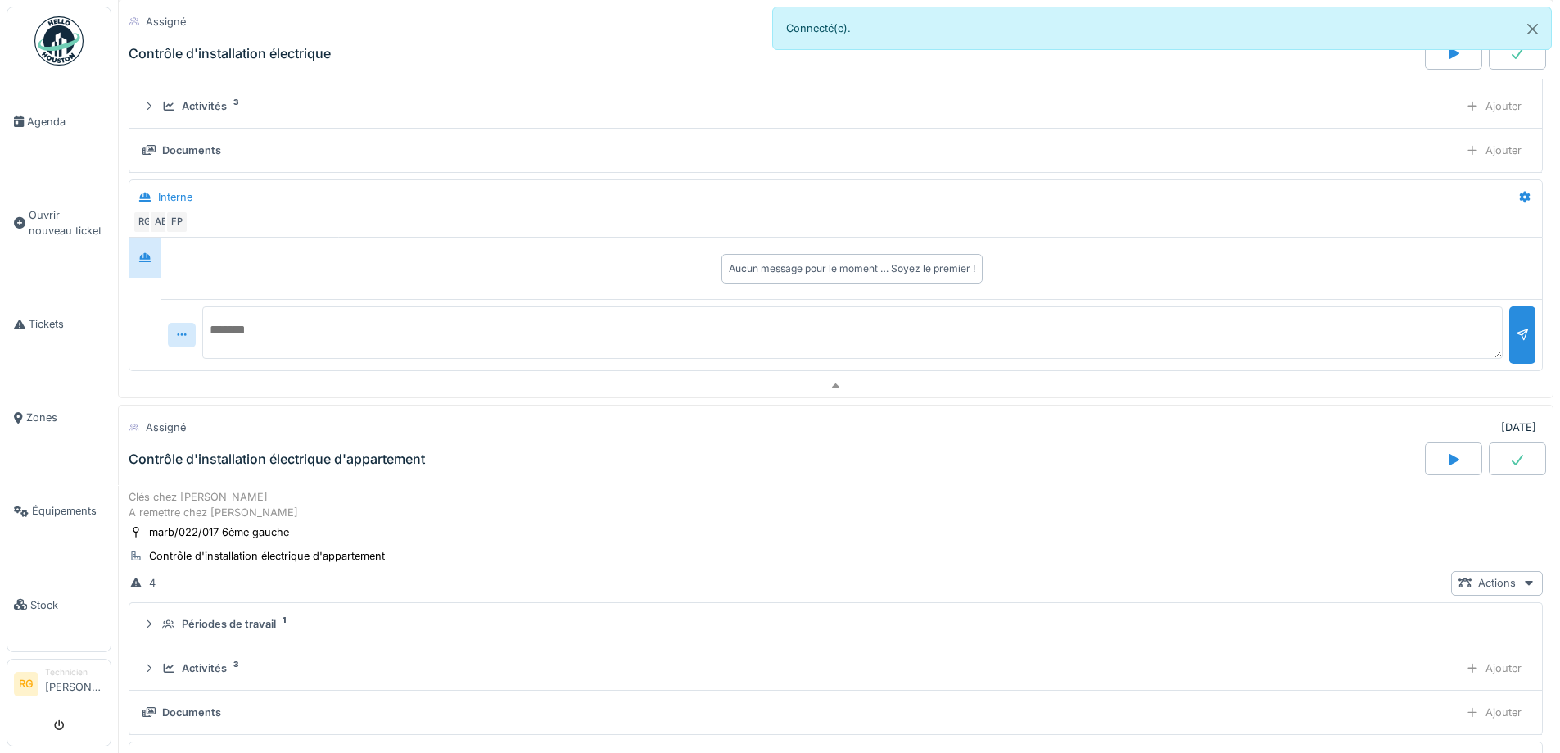
click at [188, 450] on div "Contrôle d'installation électrique d'appartement" at bounding box center [775, 459] width 1300 height 33
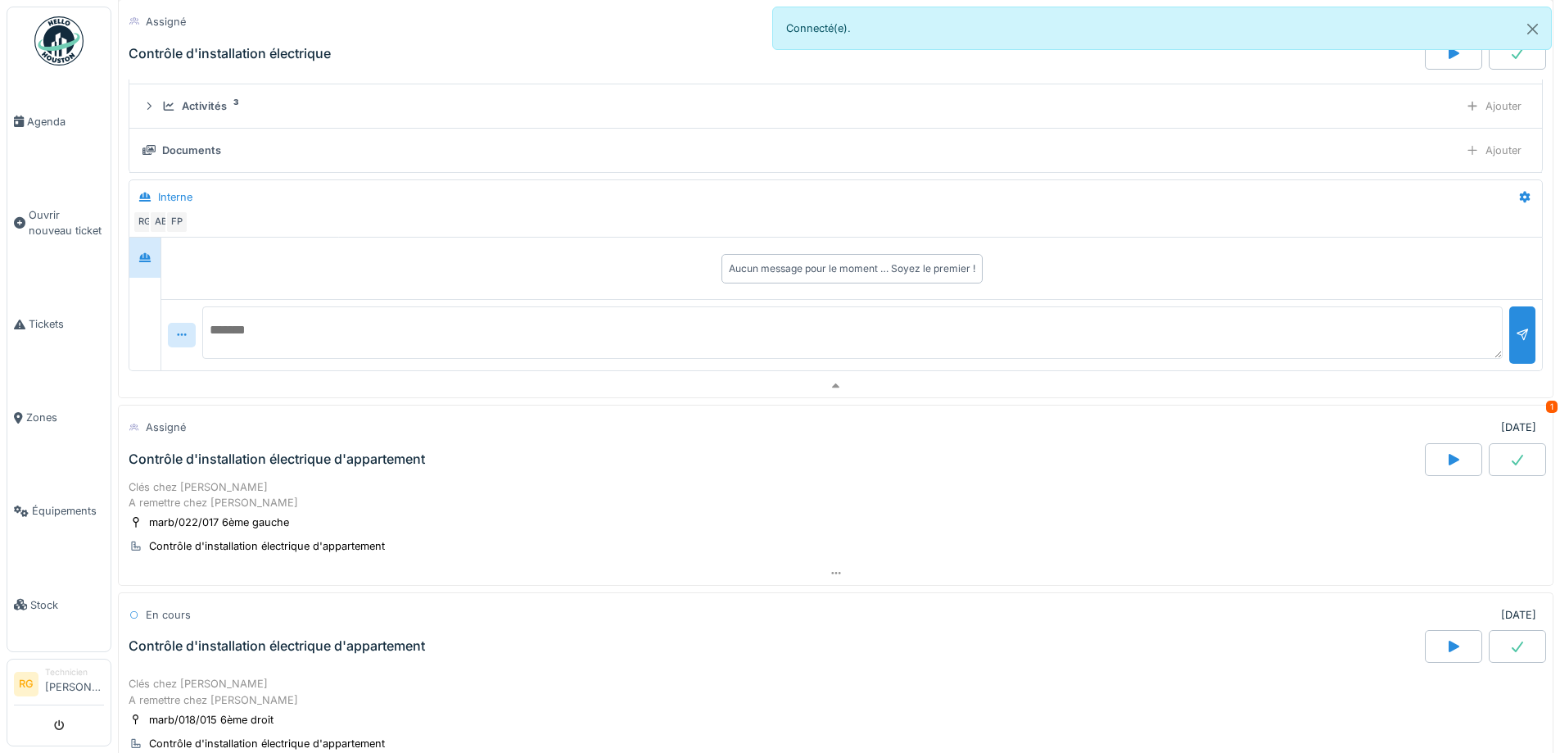
click at [188, 450] on div "Contrôle d'installation électrique d'appartement" at bounding box center [775, 459] width 1300 height 33
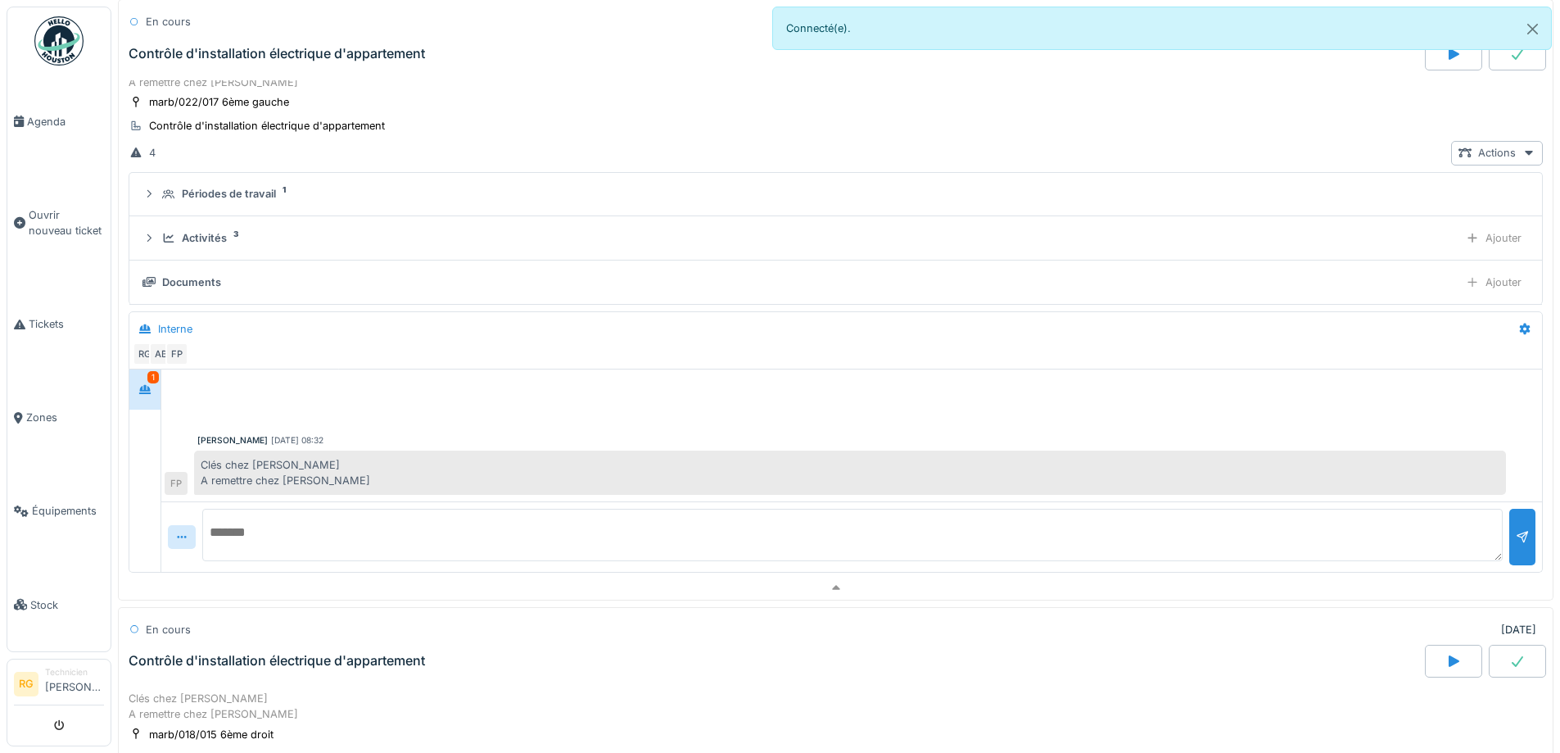
scroll to position [2414, 0]
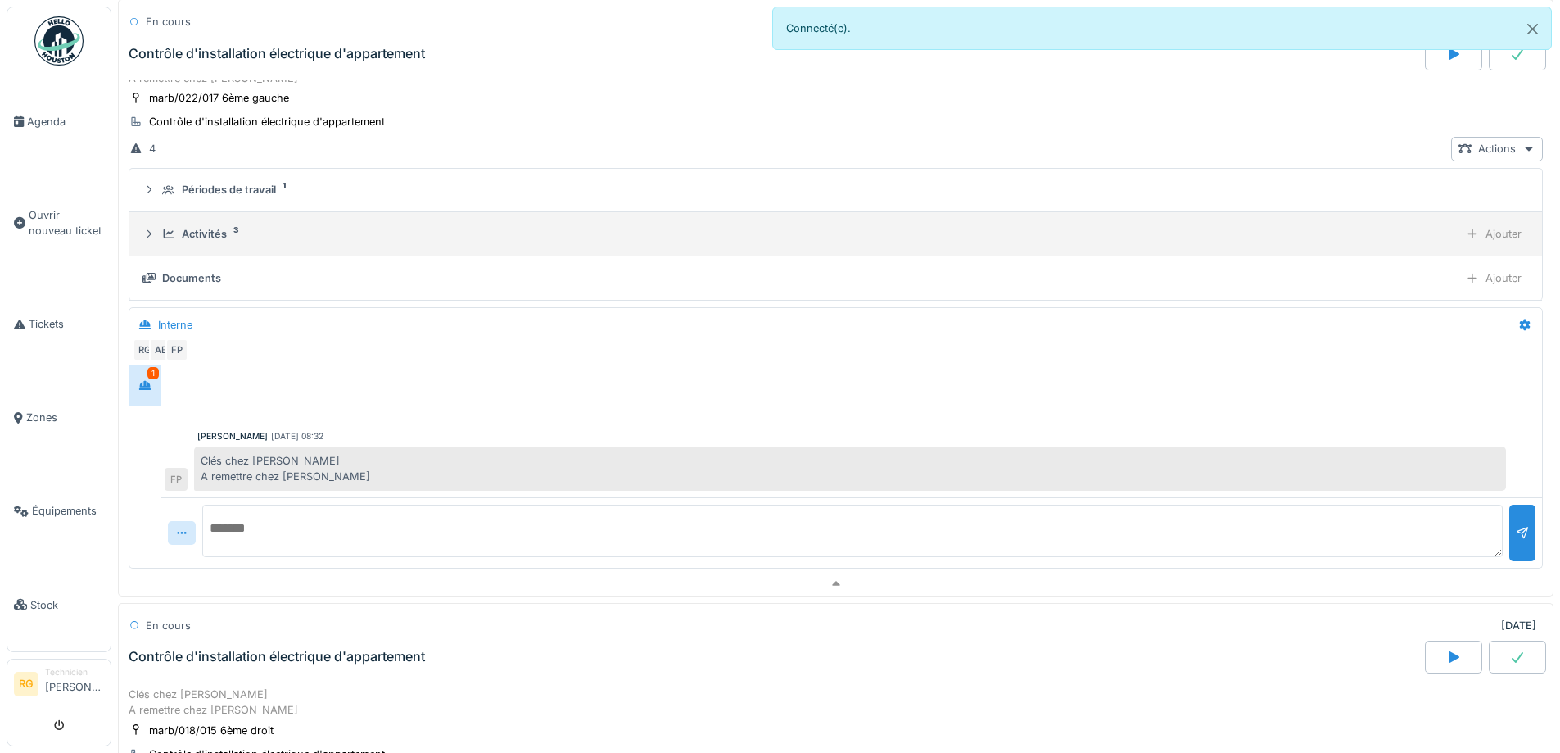
click at [199, 224] on div "Activités 3 Ajouter" at bounding box center [836, 234] width 1387 height 24
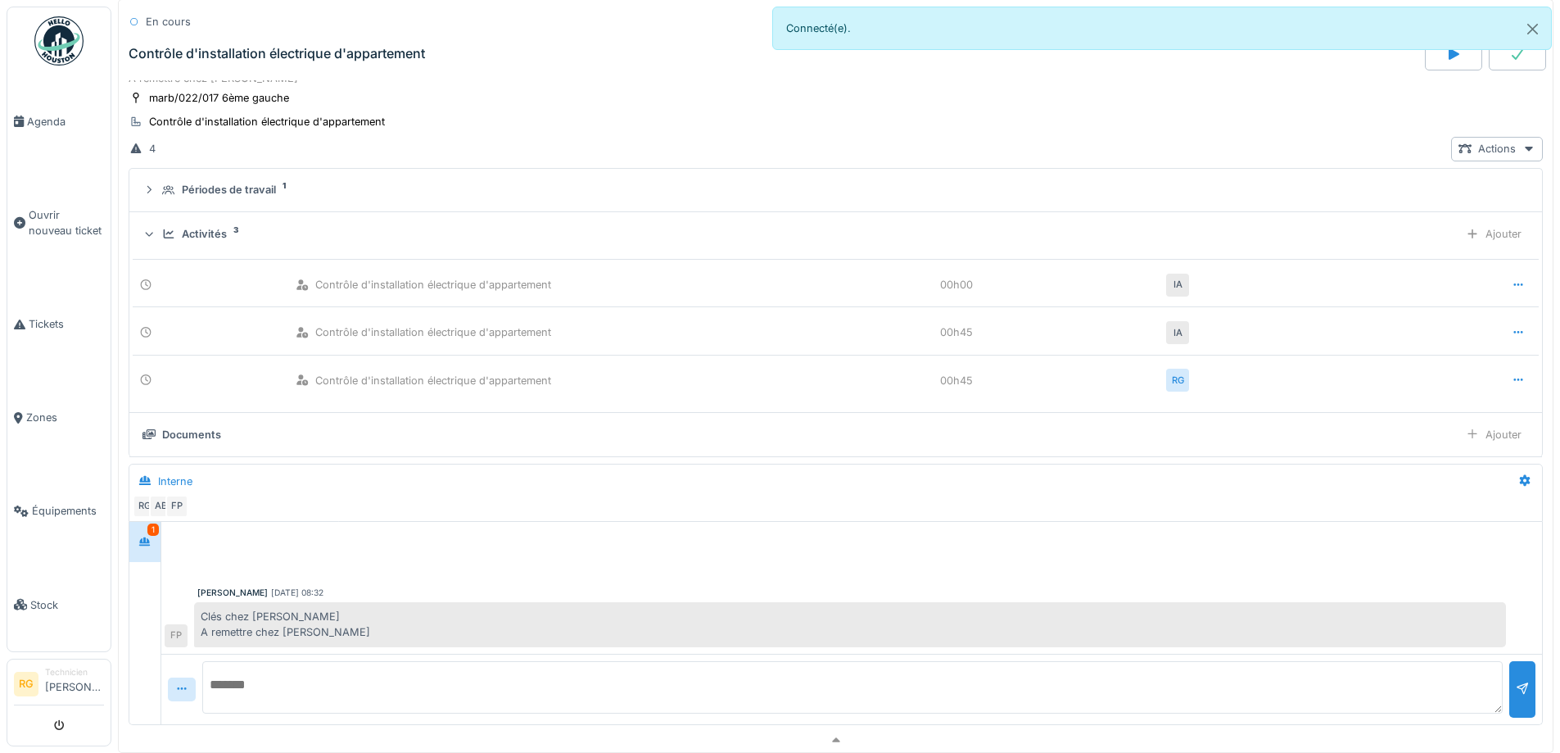
click at [199, 224] on div "Activités 3 Ajouter" at bounding box center [836, 234] width 1387 height 24
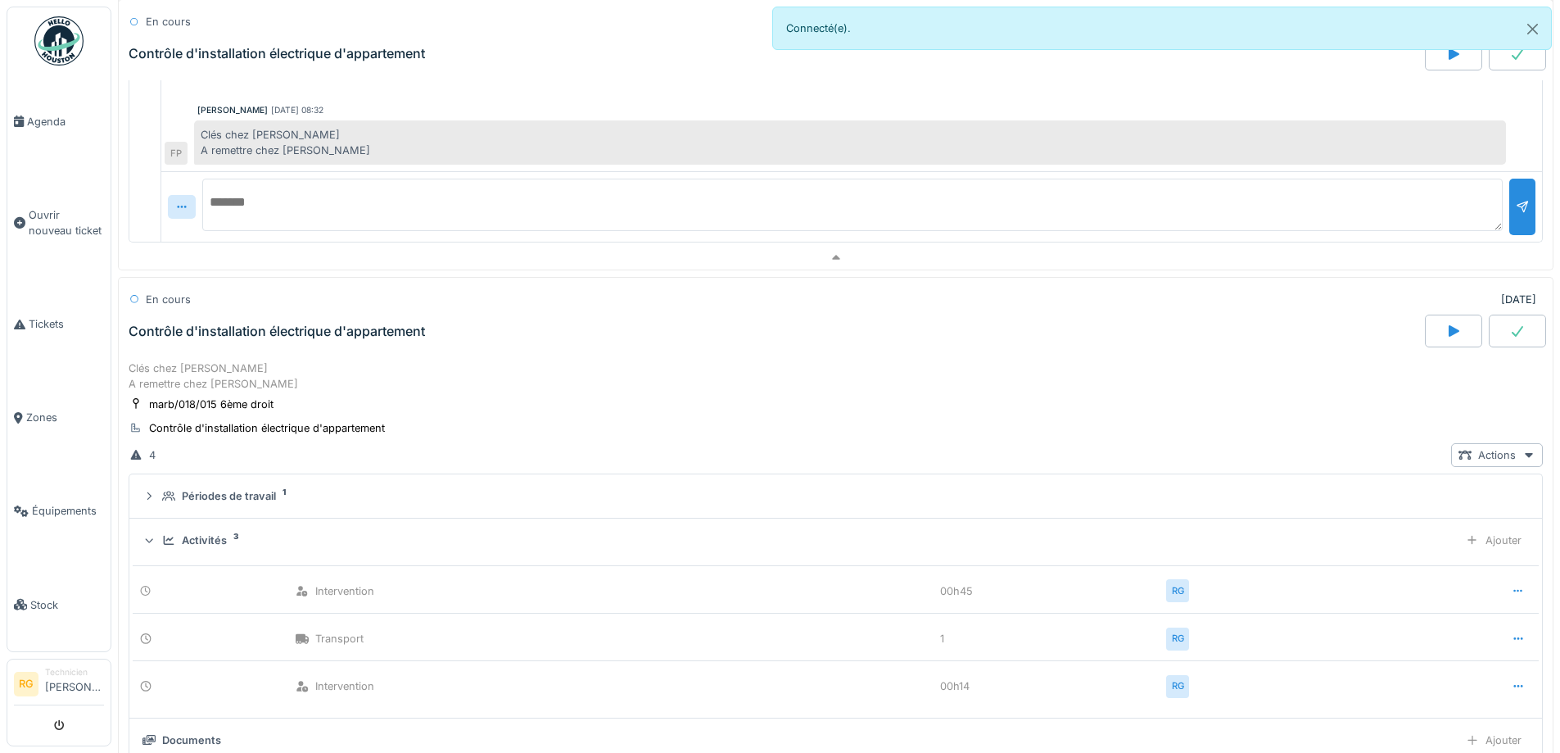
scroll to position [2741, 0]
click at [265, 352] on div "En cours [DATE] Contrôle d'installation électrique d'appartement" at bounding box center [836, 315] width 1436 height 80
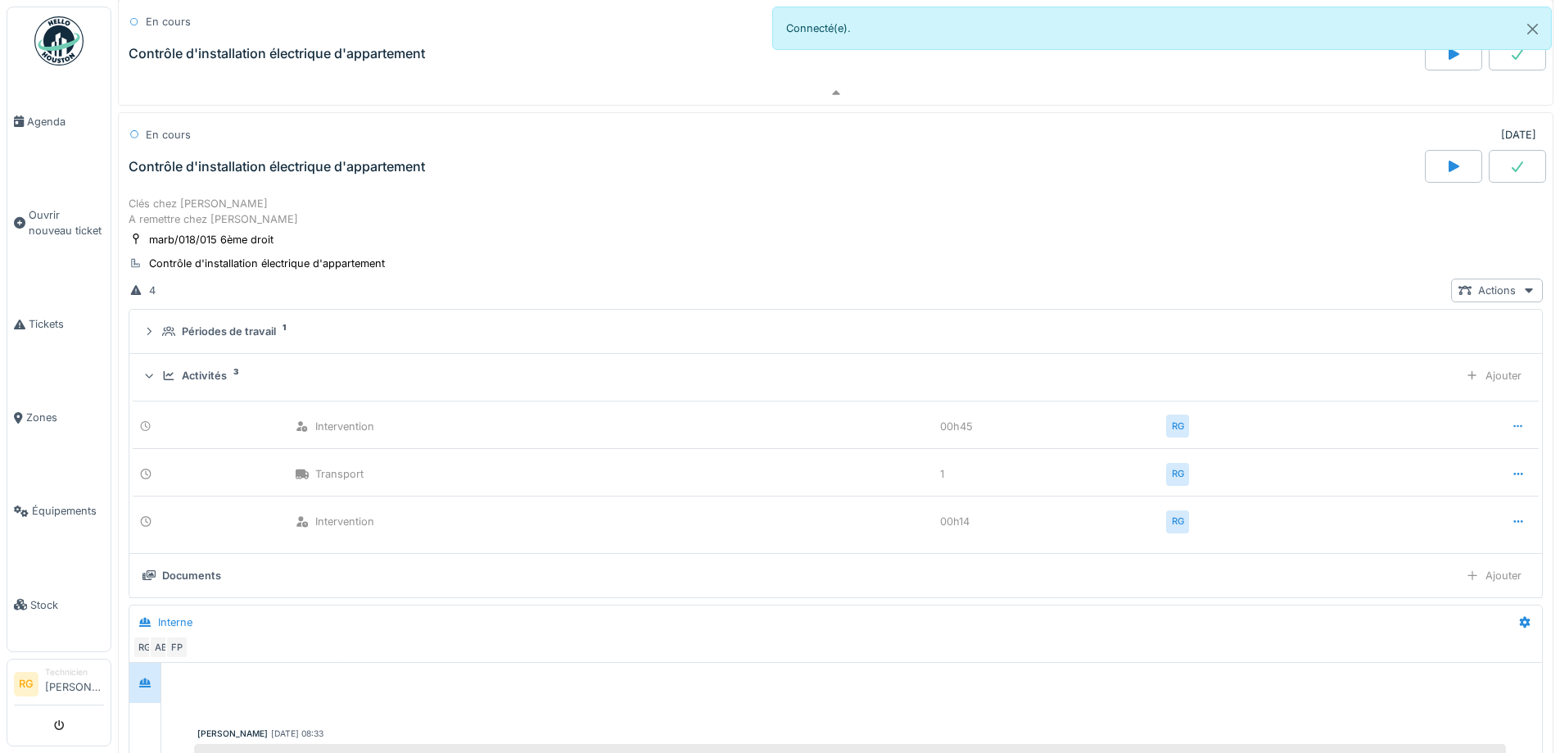
scroll to position [2905, 0]
click at [1512, 420] on icon at bounding box center [1518, 425] width 13 height 11
click at [1461, 476] on div "Supprimer" at bounding box center [1450, 486] width 79 height 25
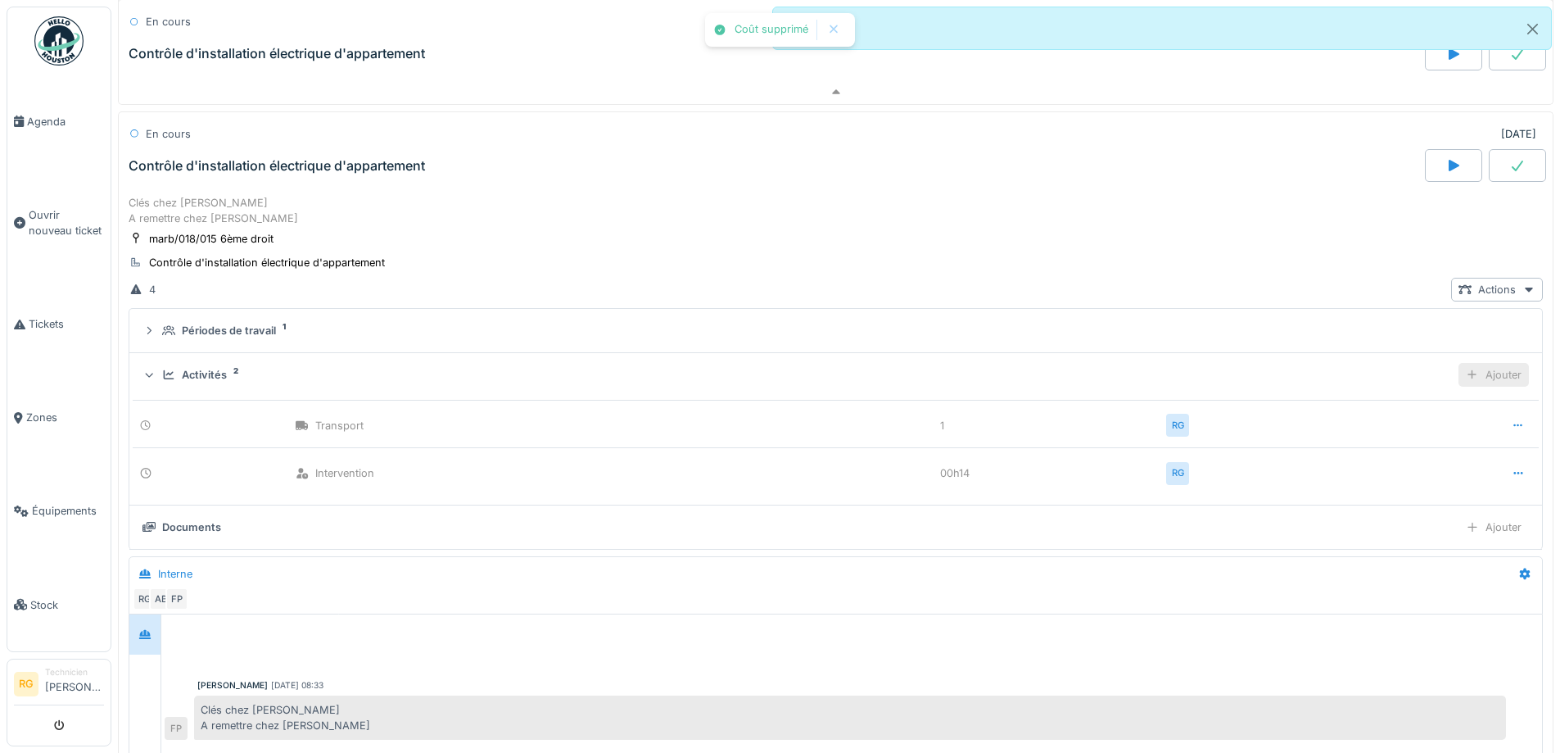
click at [1462, 378] on div "Ajouter" at bounding box center [1494, 375] width 70 height 24
click at [1420, 412] on div "Ajouter des heures" at bounding box center [1400, 411] width 174 height 25
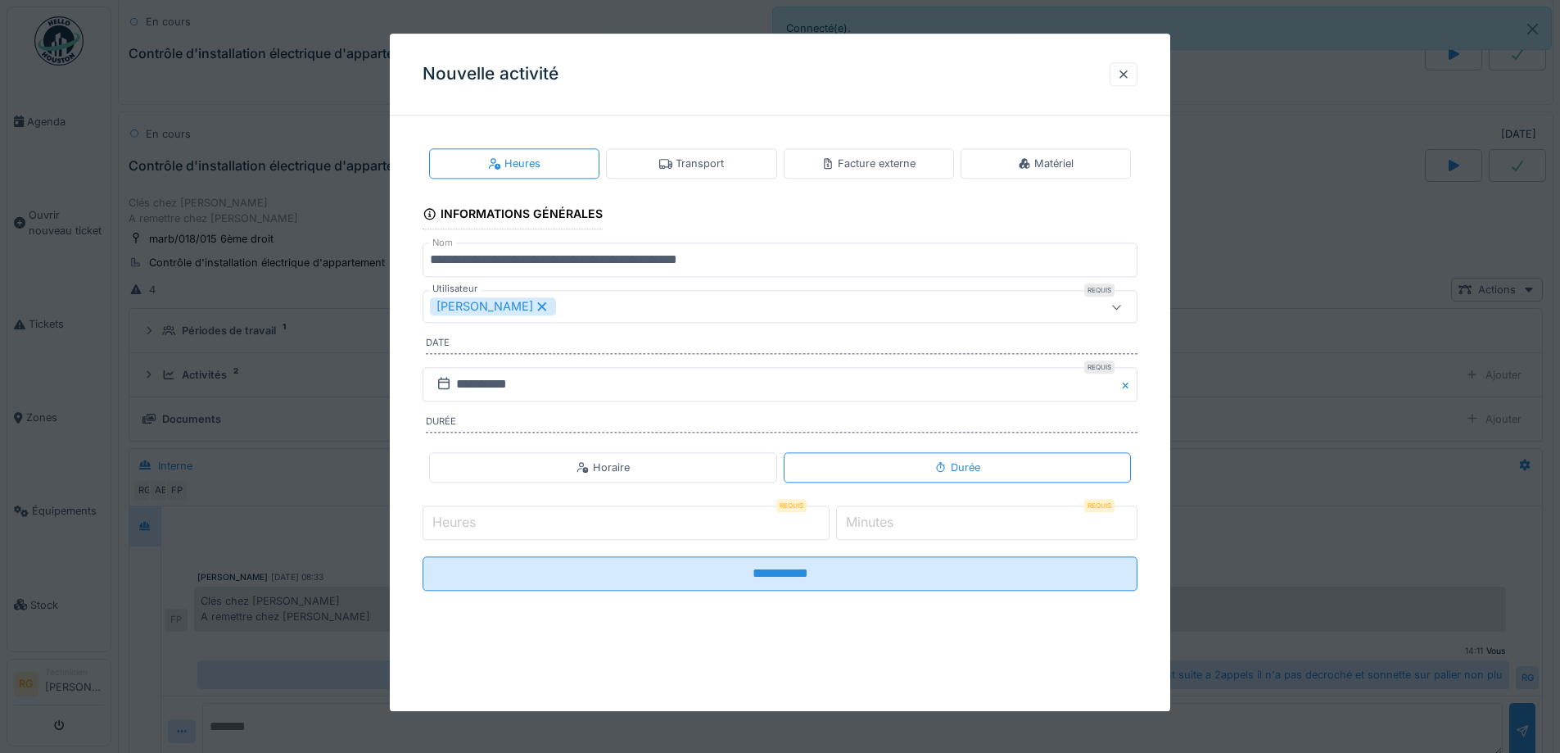
click at [538, 310] on icon at bounding box center [542, 306] width 9 height 9
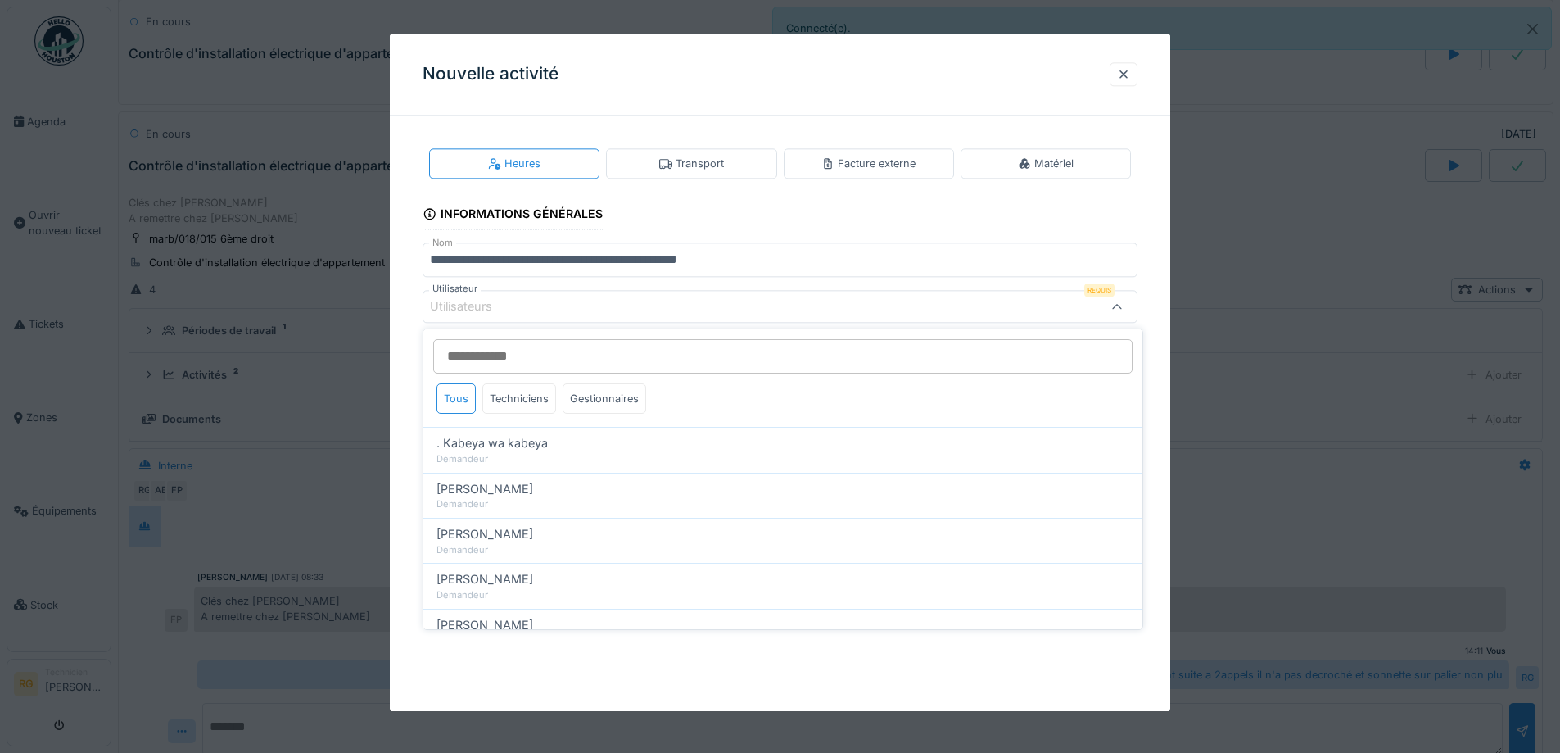
click at [505, 302] on div "Utilisateurs" at bounding box center [472, 307] width 85 height 18
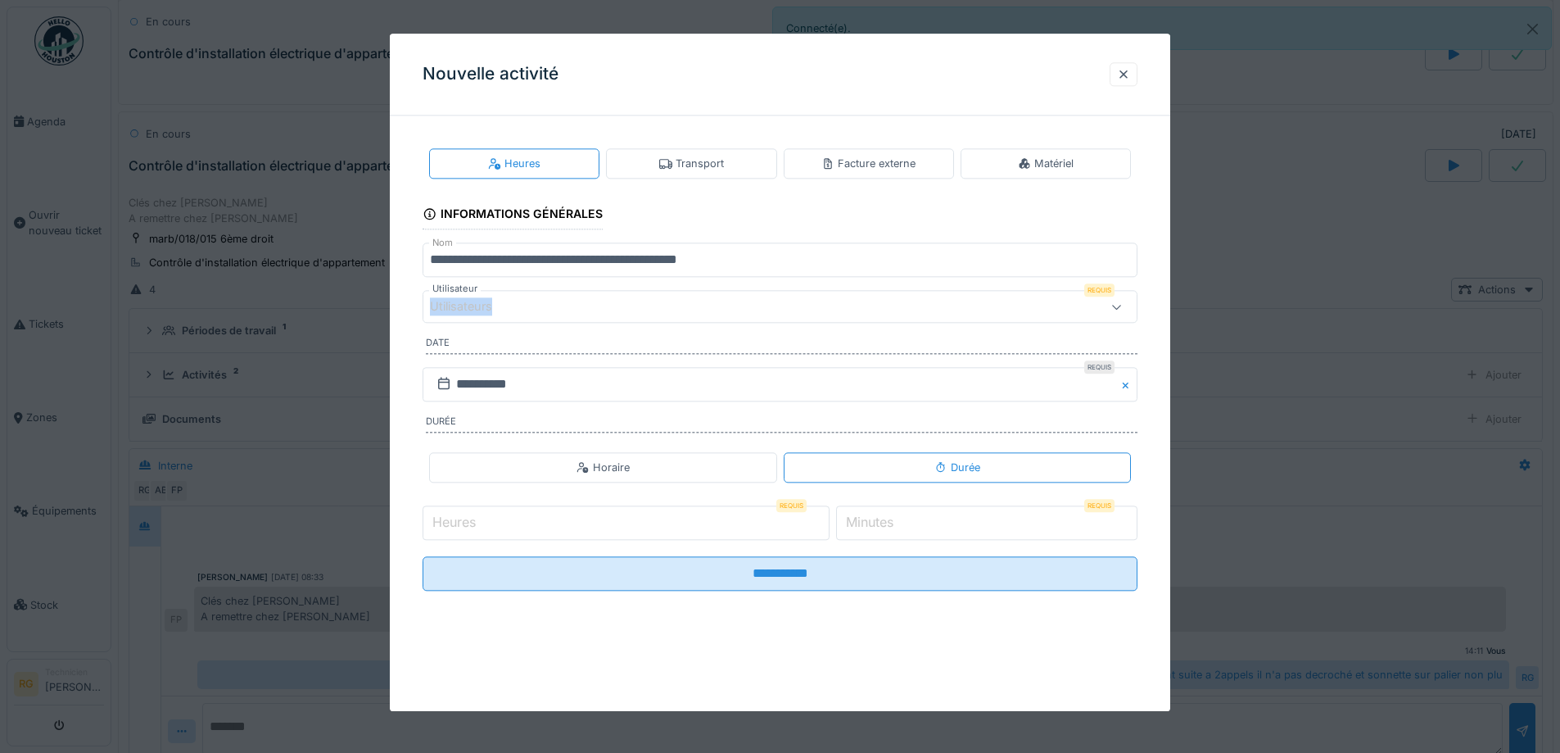
click at [505, 302] on div "Utilisateurs" at bounding box center [472, 307] width 85 height 18
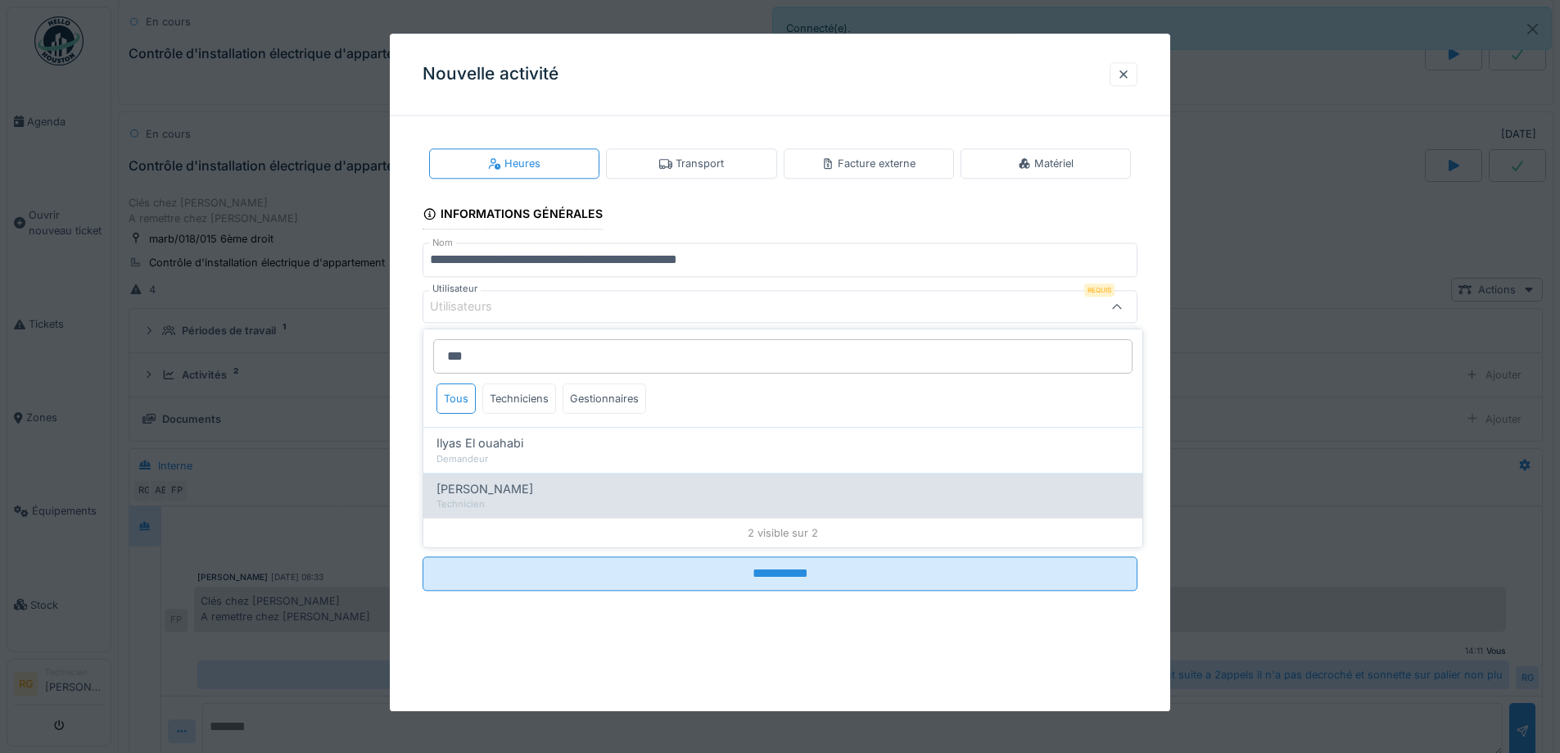
type input "***"
click at [527, 497] on span "[PERSON_NAME]" at bounding box center [485, 489] width 97 height 18
type input "*****"
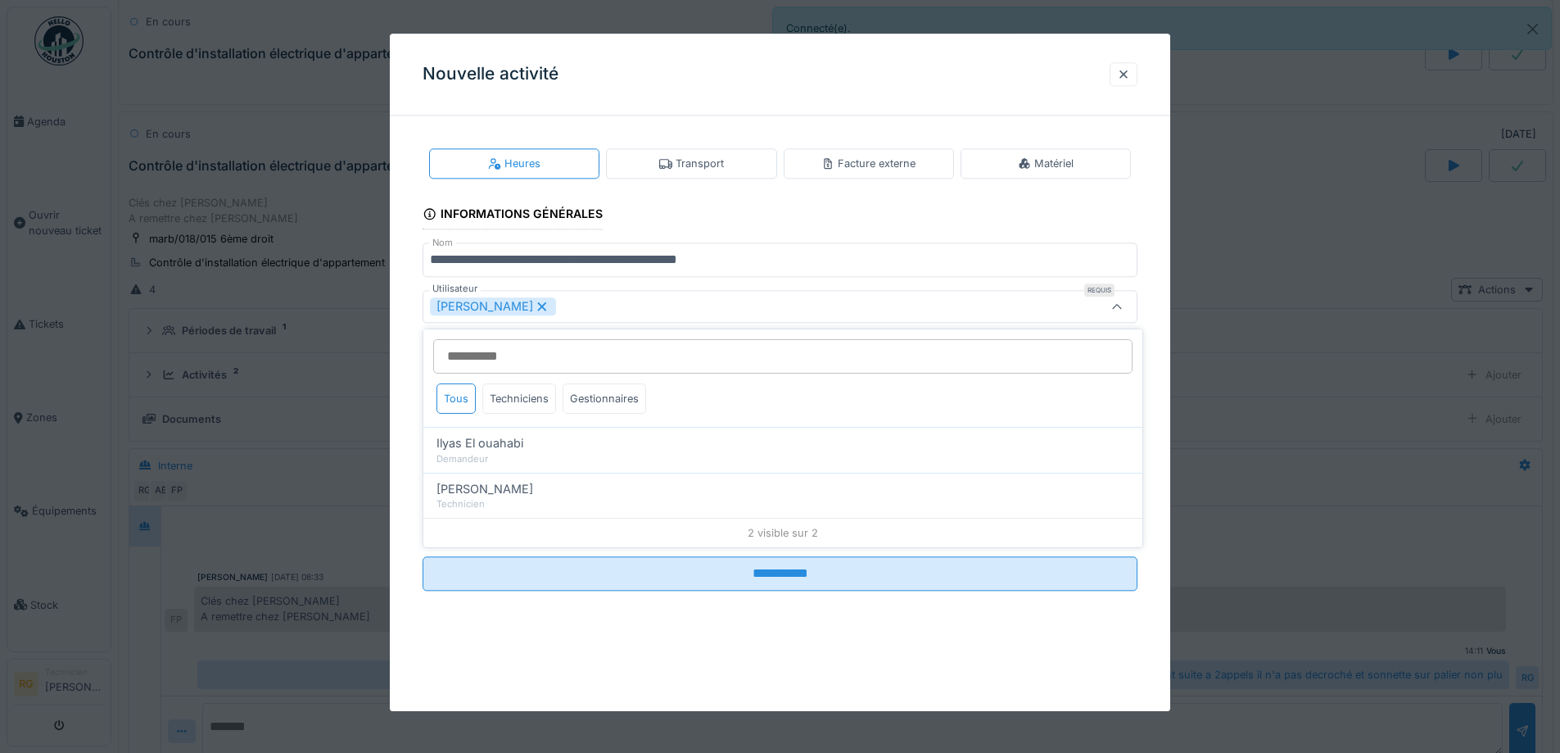
click at [399, 480] on div "**********" at bounding box center [780, 383] width 781 height 508
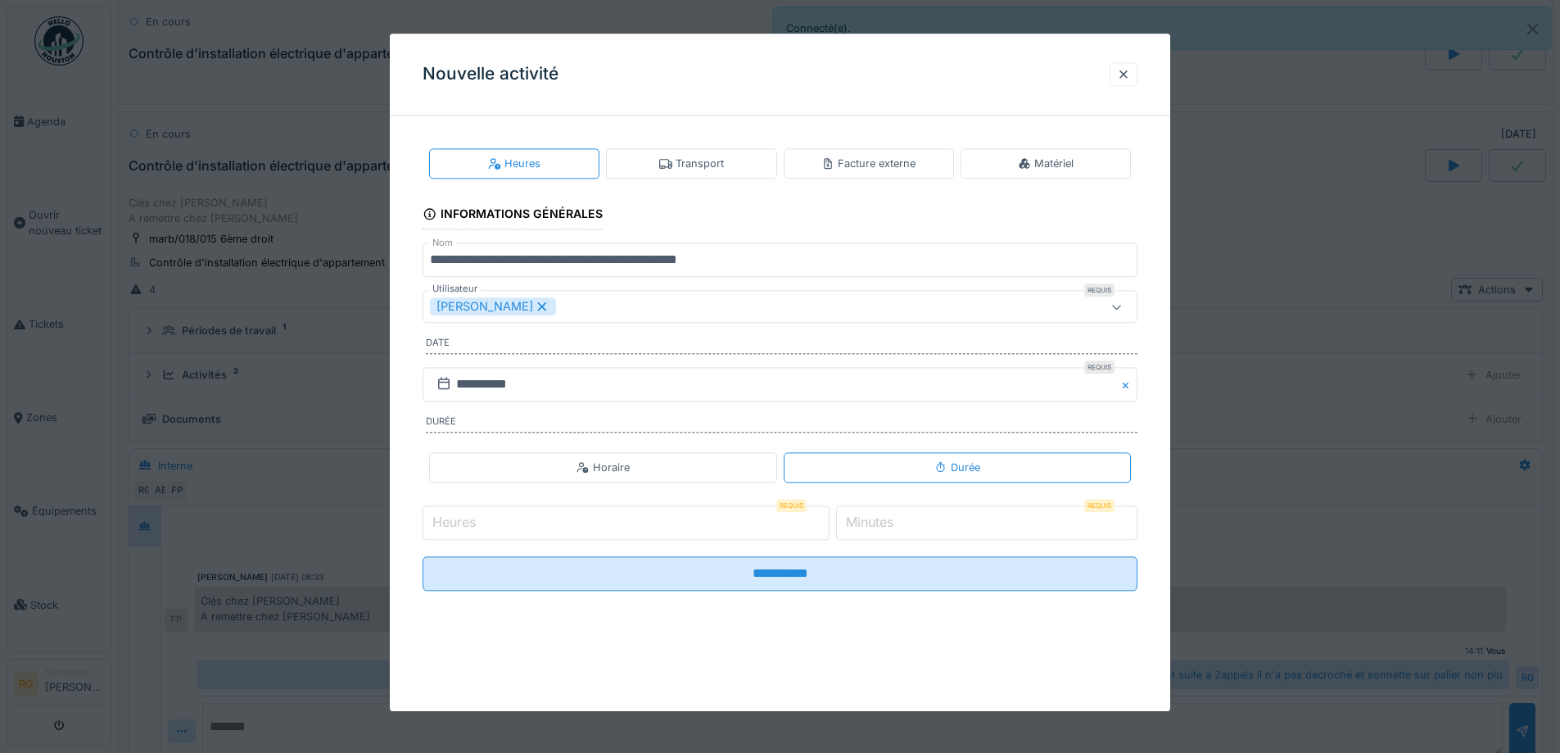
click at [504, 539] on input "Heures" at bounding box center [626, 522] width 407 height 34
type input "*"
click at [913, 526] on input "*" at bounding box center [986, 522] width 301 height 34
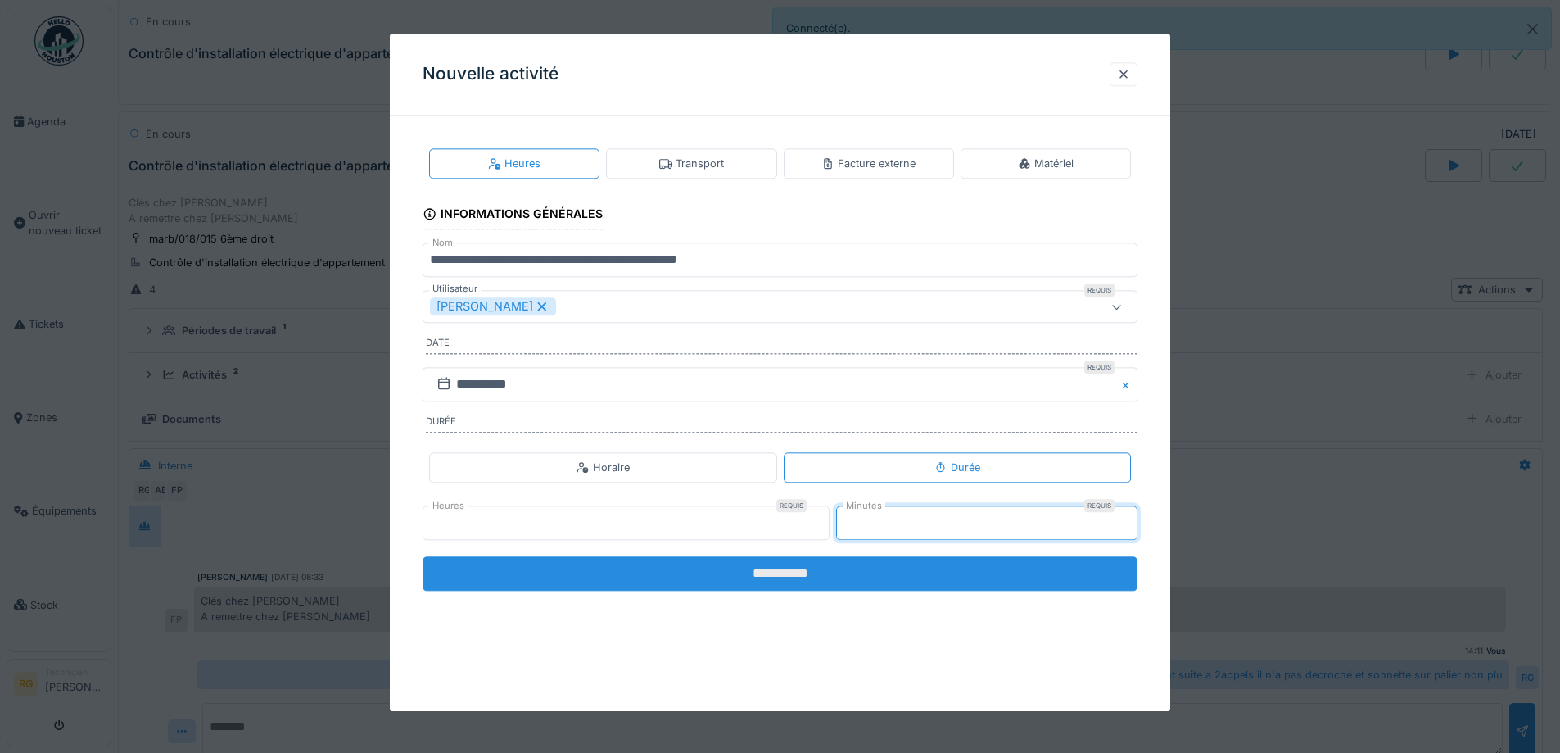
type input "**"
click at [849, 570] on input "**********" at bounding box center [780, 573] width 715 height 34
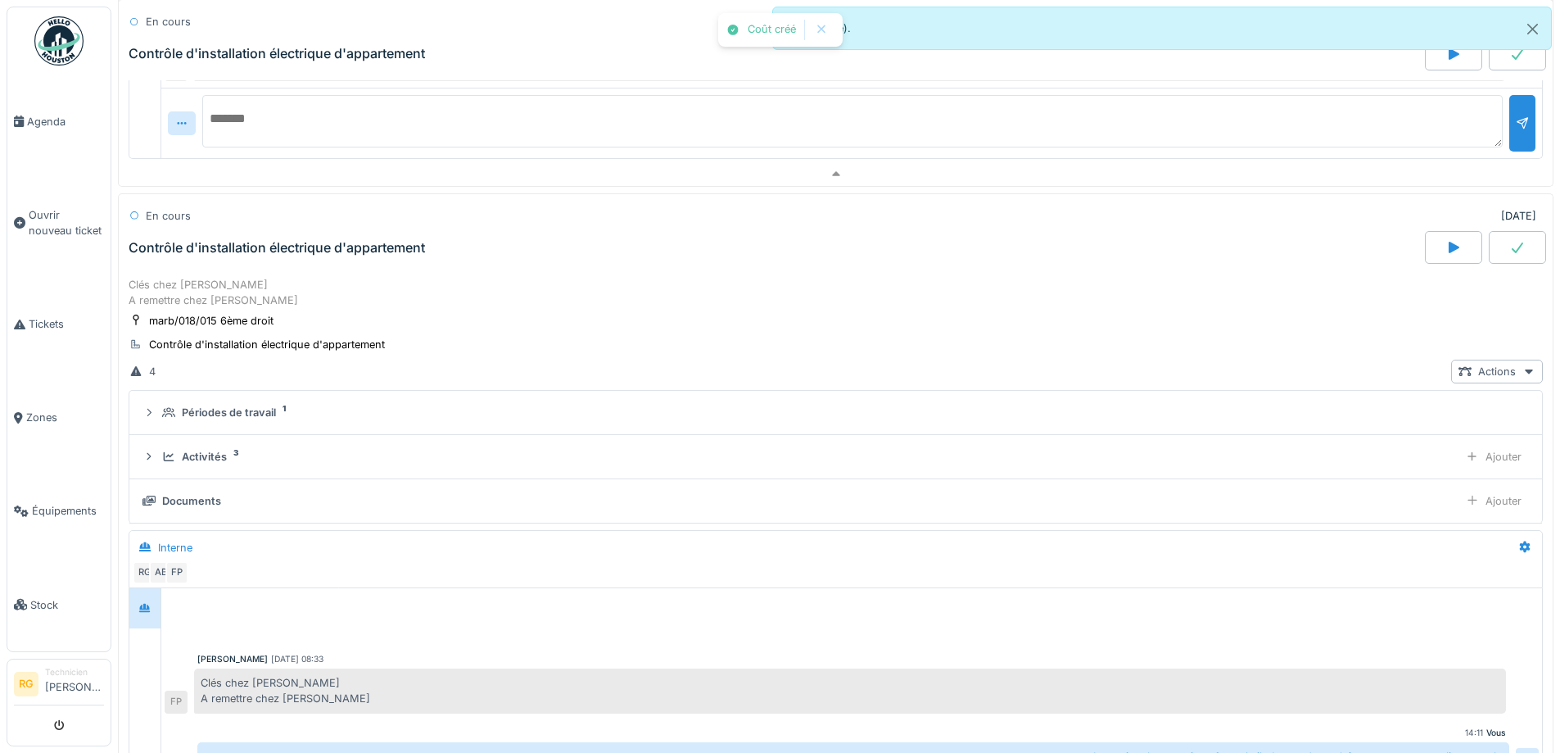
scroll to position [2741, 0]
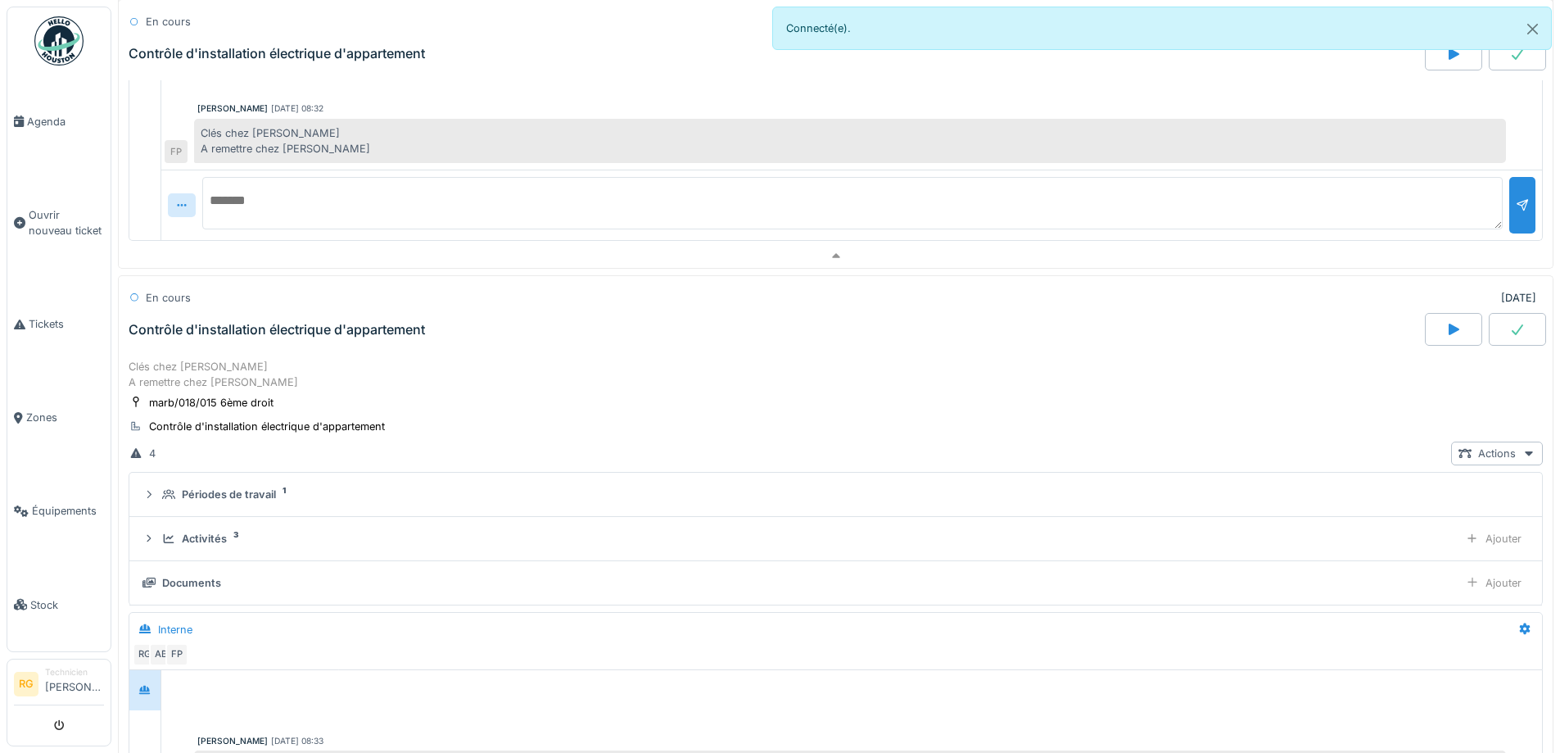
click at [209, 337] on div "Contrôle d'installation électrique d'appartement" at bounding box center [277, 330] width 297 height 16
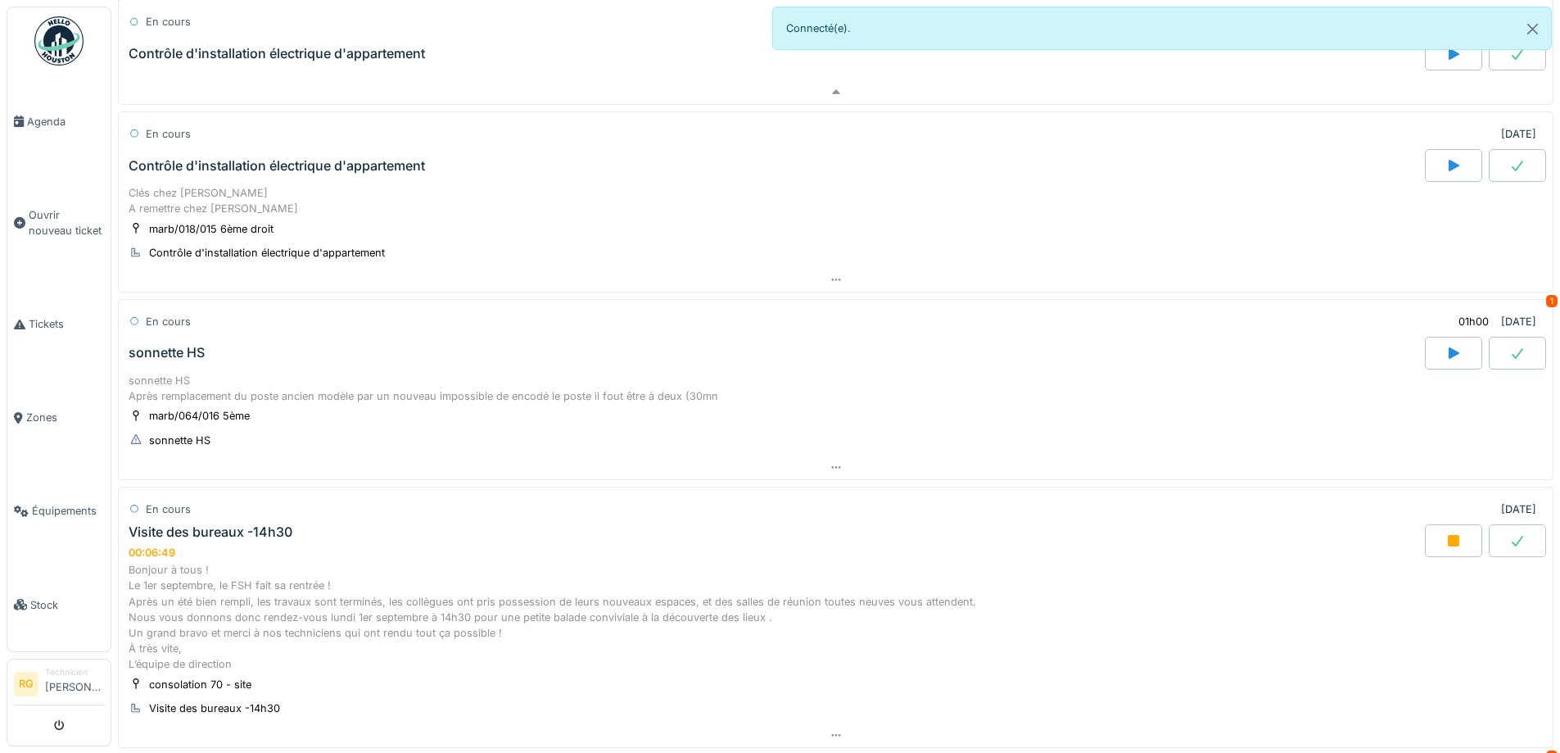
click at [222, 368] on div "sonnette HS" at bounding box center [775, 353] width 1300 height 33
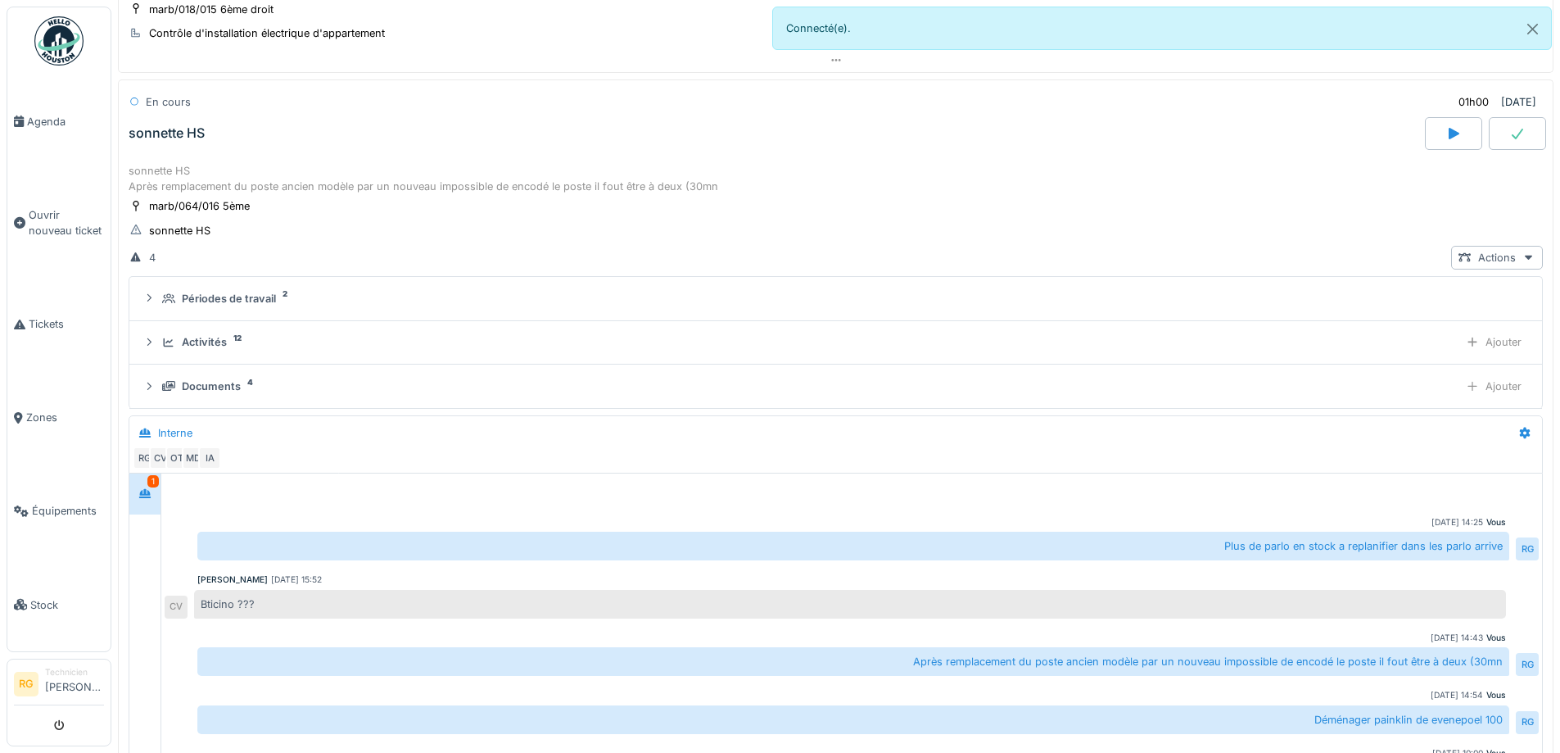
scroll to position [3139, 0]
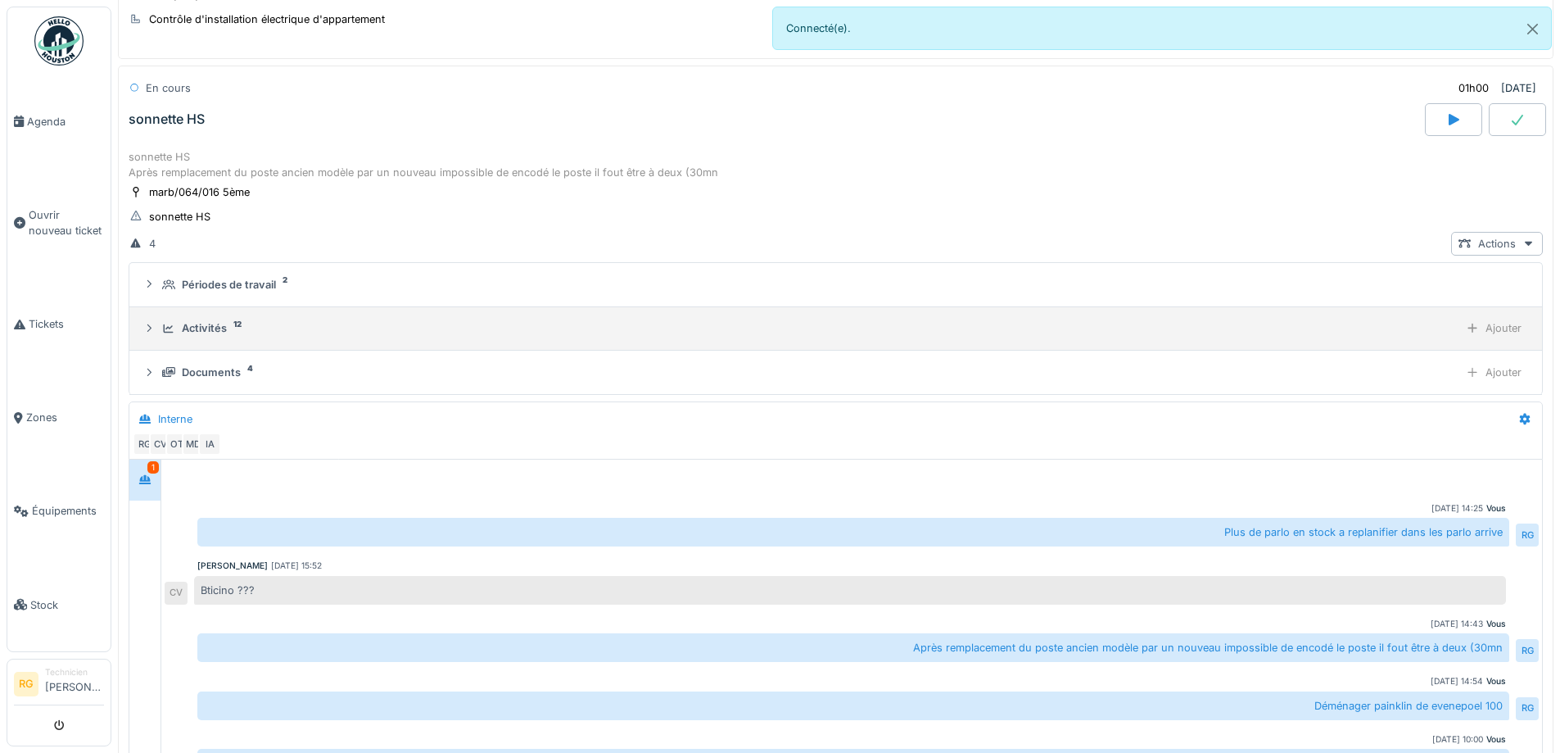
click at [227, 319] on div "Activités 12 Ajouter" at bounding box center [836, 328] width 1387 height 24
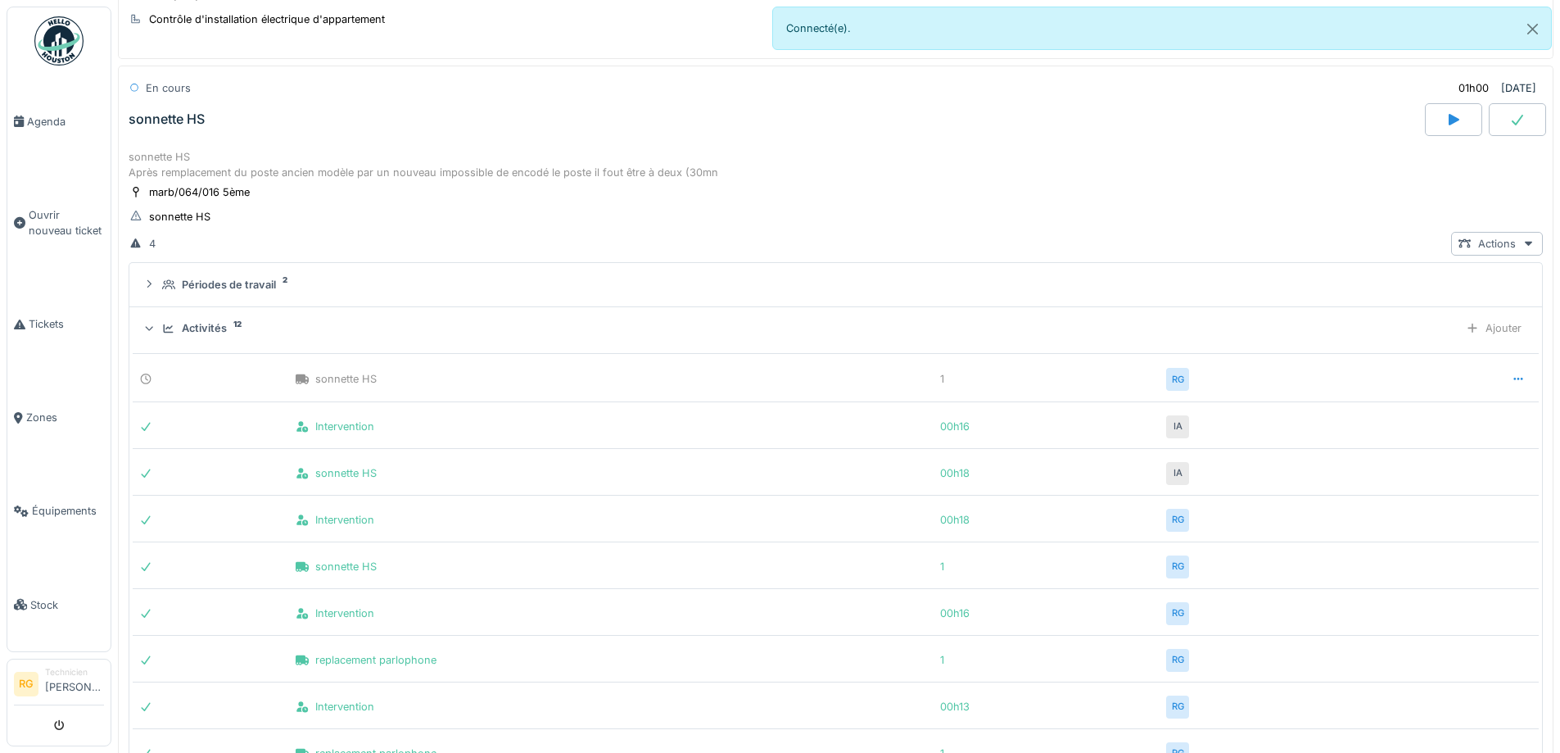
click at [227, 319] on div "Activités 12 Ajouter" at bounding box center [836, 328] width 1387 height 24
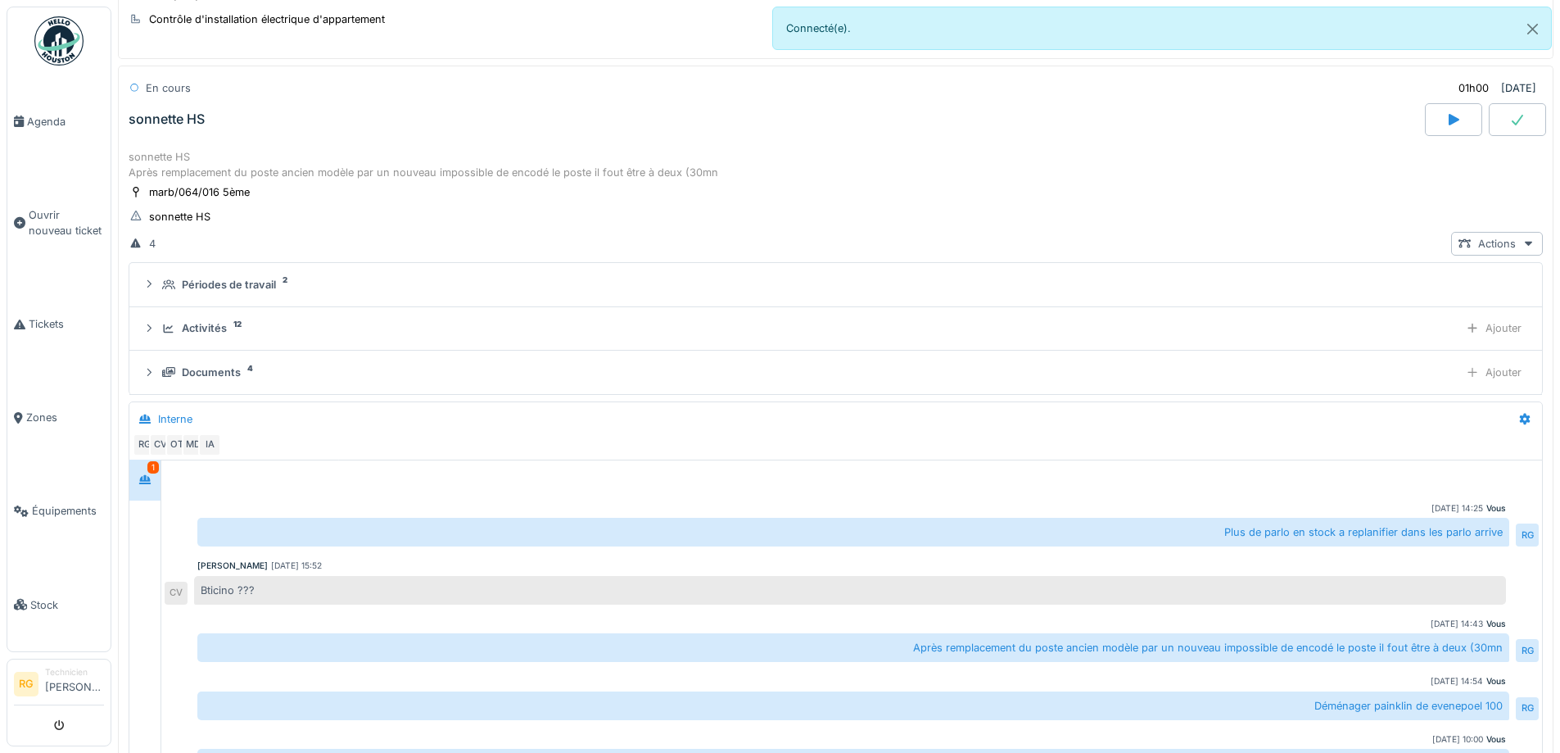
click at [310, 170] on div "sonnette HS Après remplacement du poste ancien modèle par un nouveau impossible…" at bounding box center [836, 164] width 1415 height 31
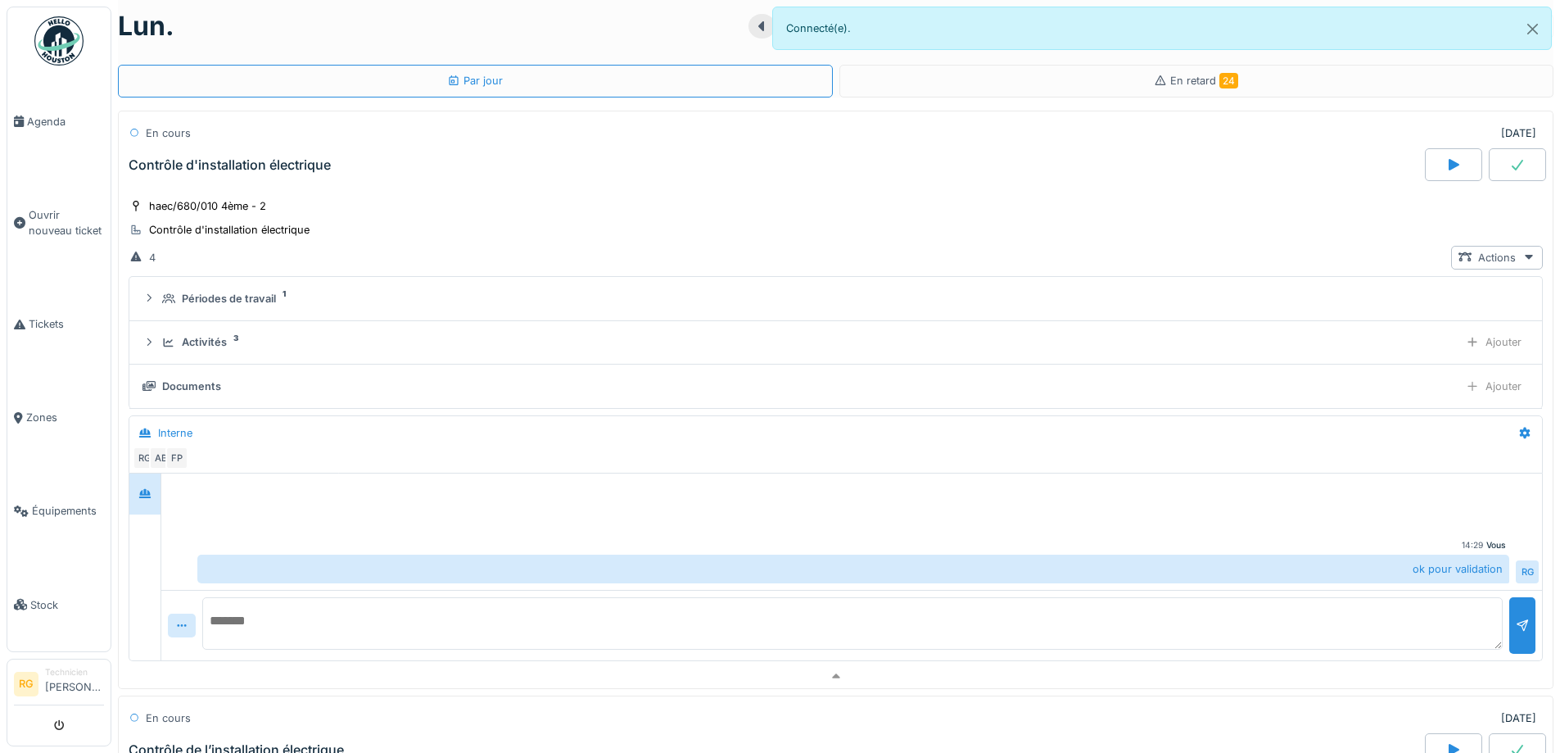
scroll to position [0, 0]
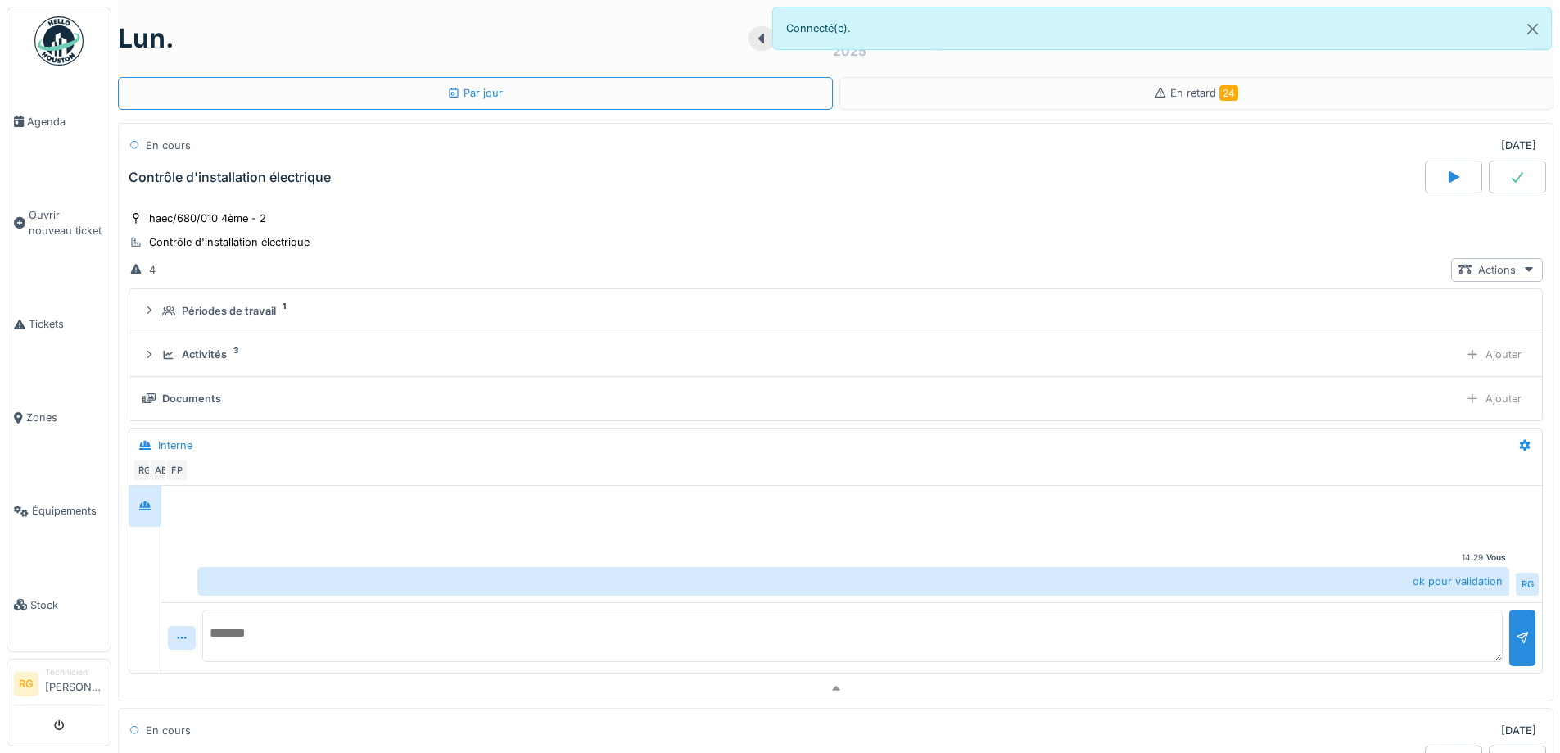
click at [329, 183] on div "Contrôle d'installation électrique" at bounding box center [230, 178] width 202 height 16
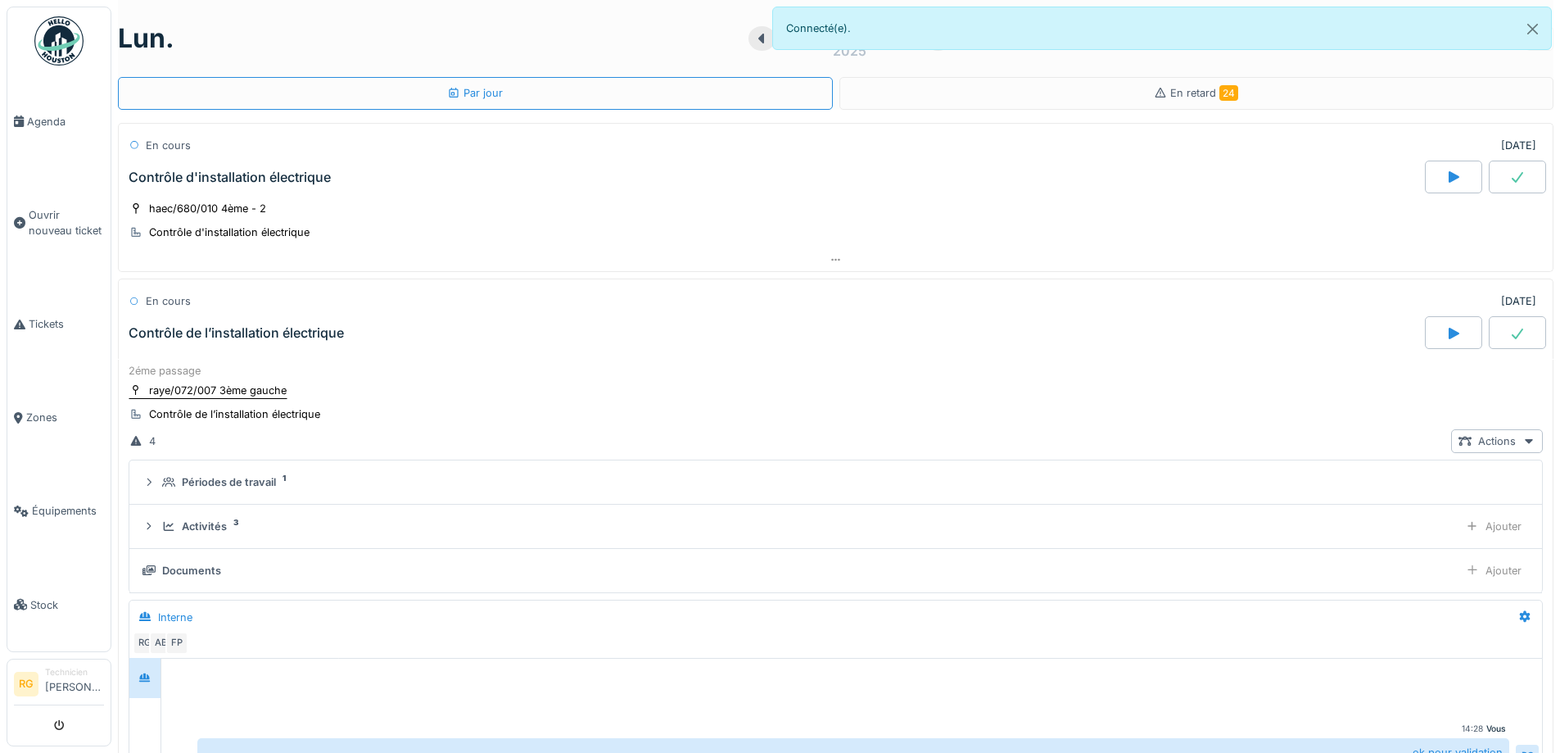
click at [233, 385] on div "raye/072/007 3ème gauche" at bounding box center [218, 391] width 138 height 16
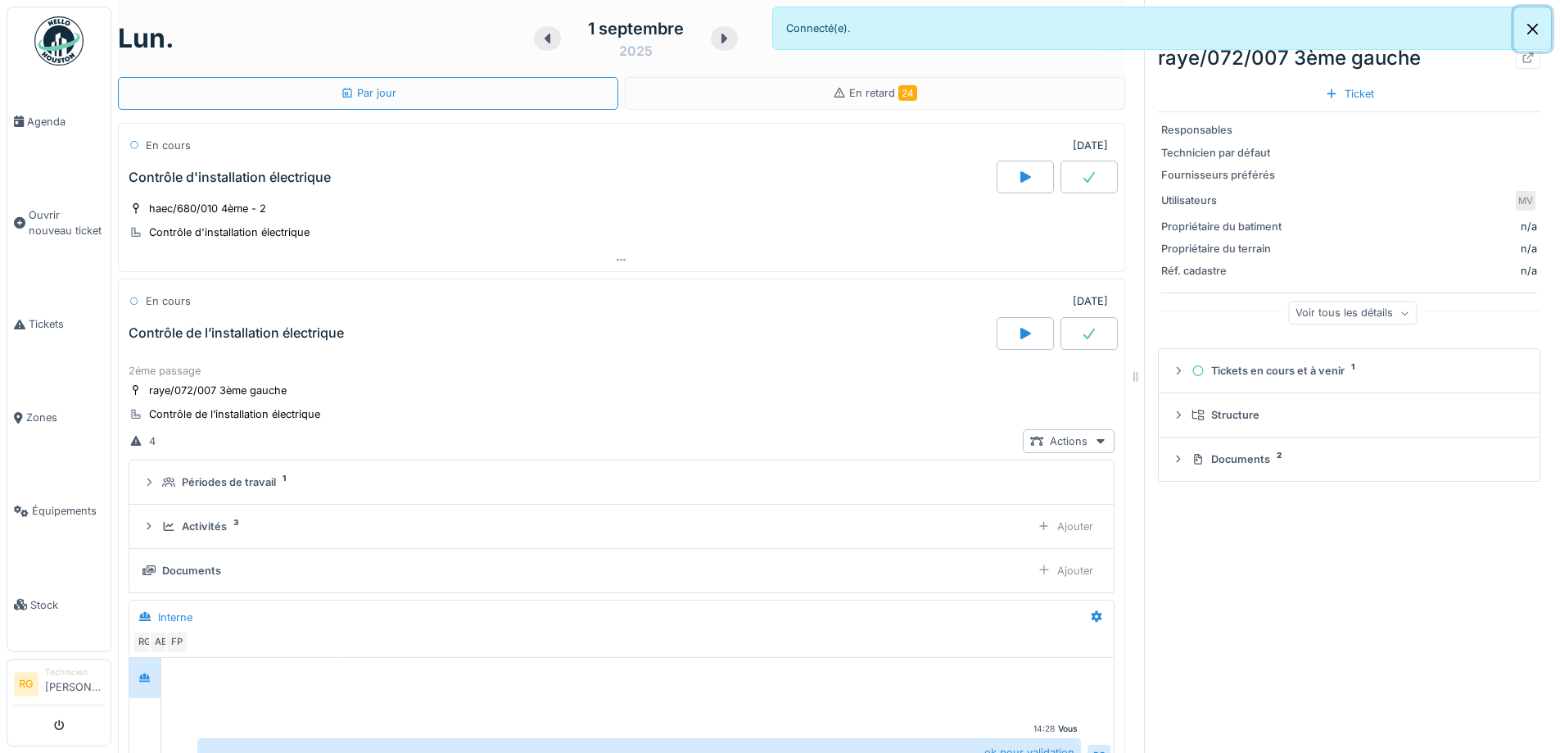
click at [1532, 25] on button "Close" at bounding box center [1532, 28] width 37 height 43
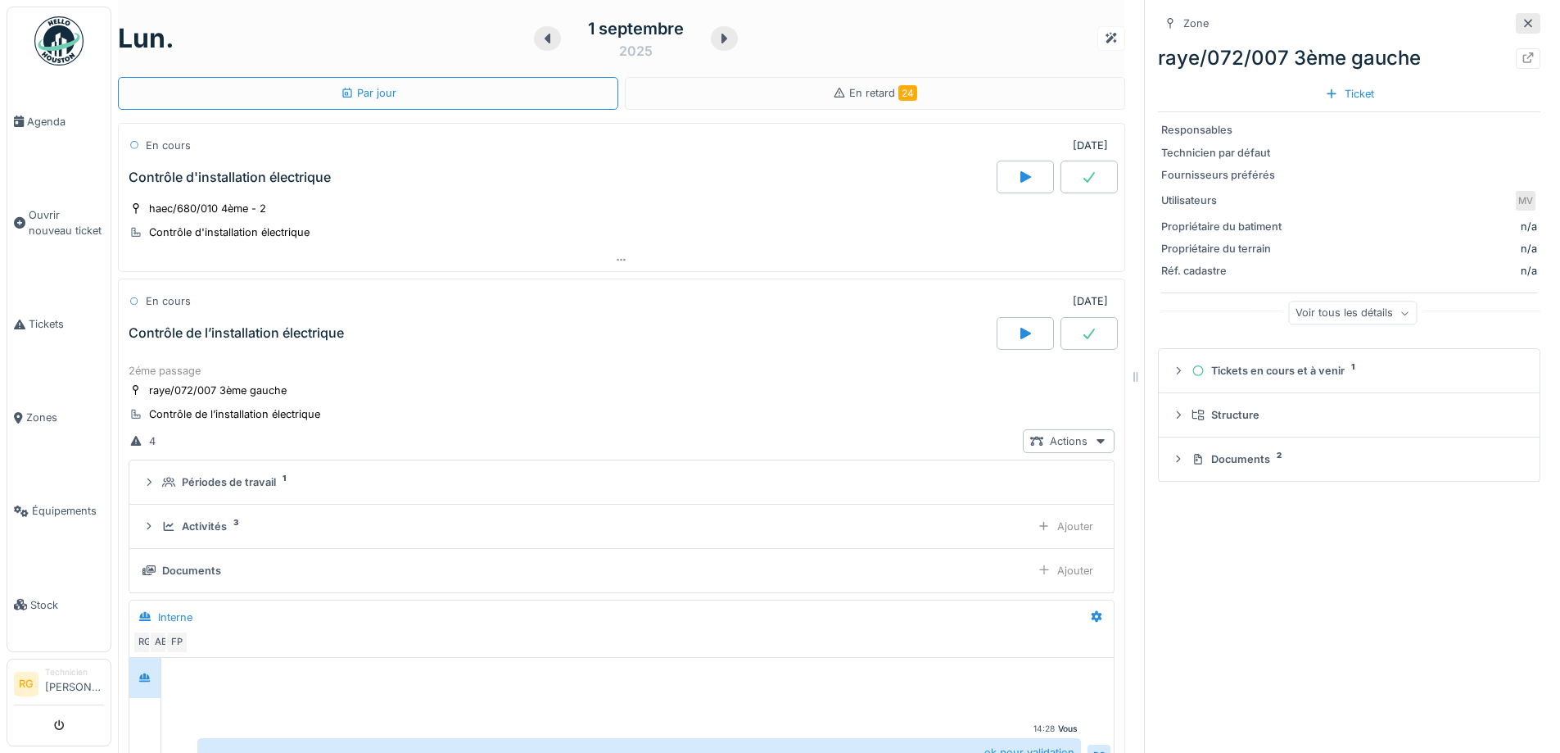
click at [1522, 22] on icon at bounding box center [1528, 23] width 13 height 11
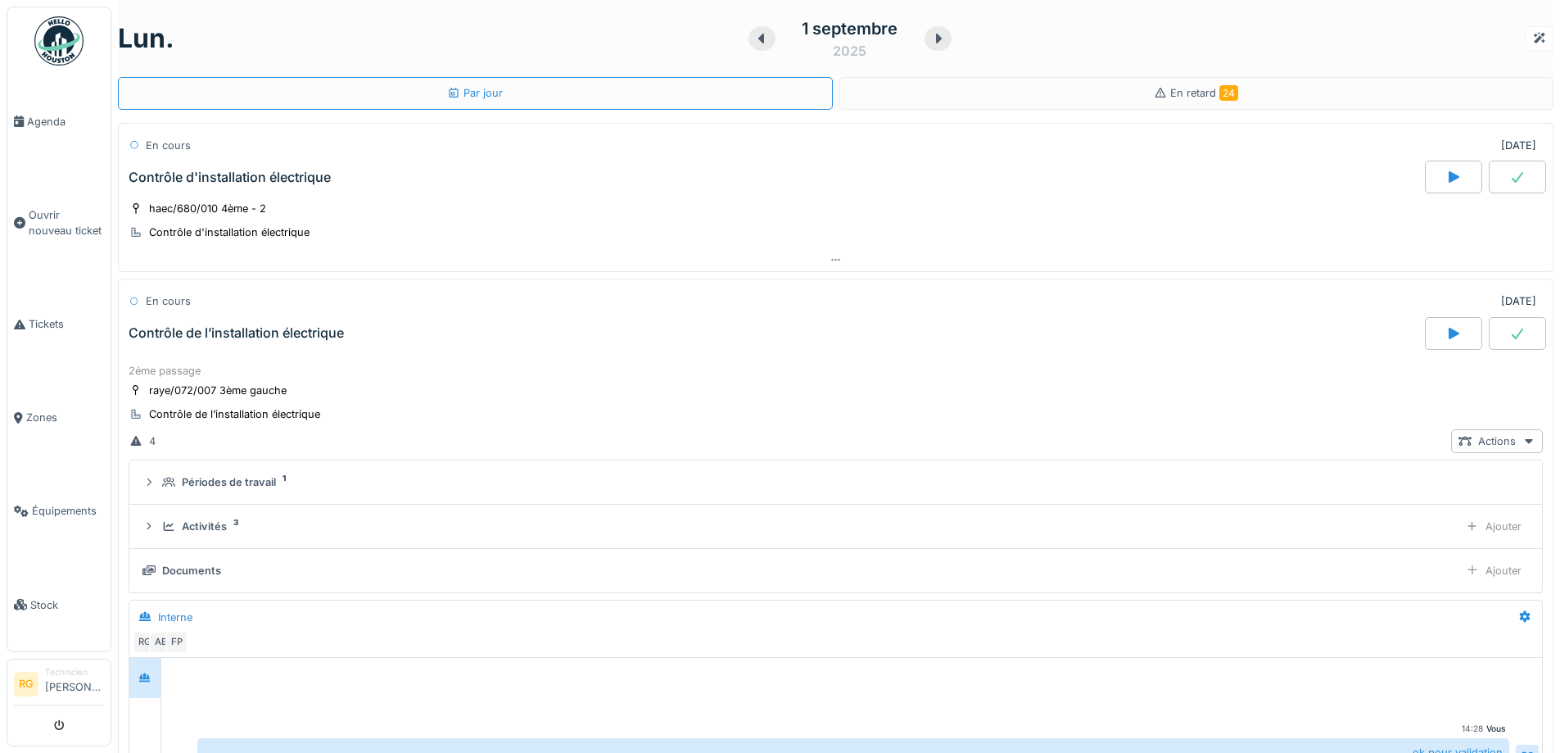
click at [300, 335] on div "Contrôle de l’installation électrique" at bounding box center [236, 333] width 215 height 16
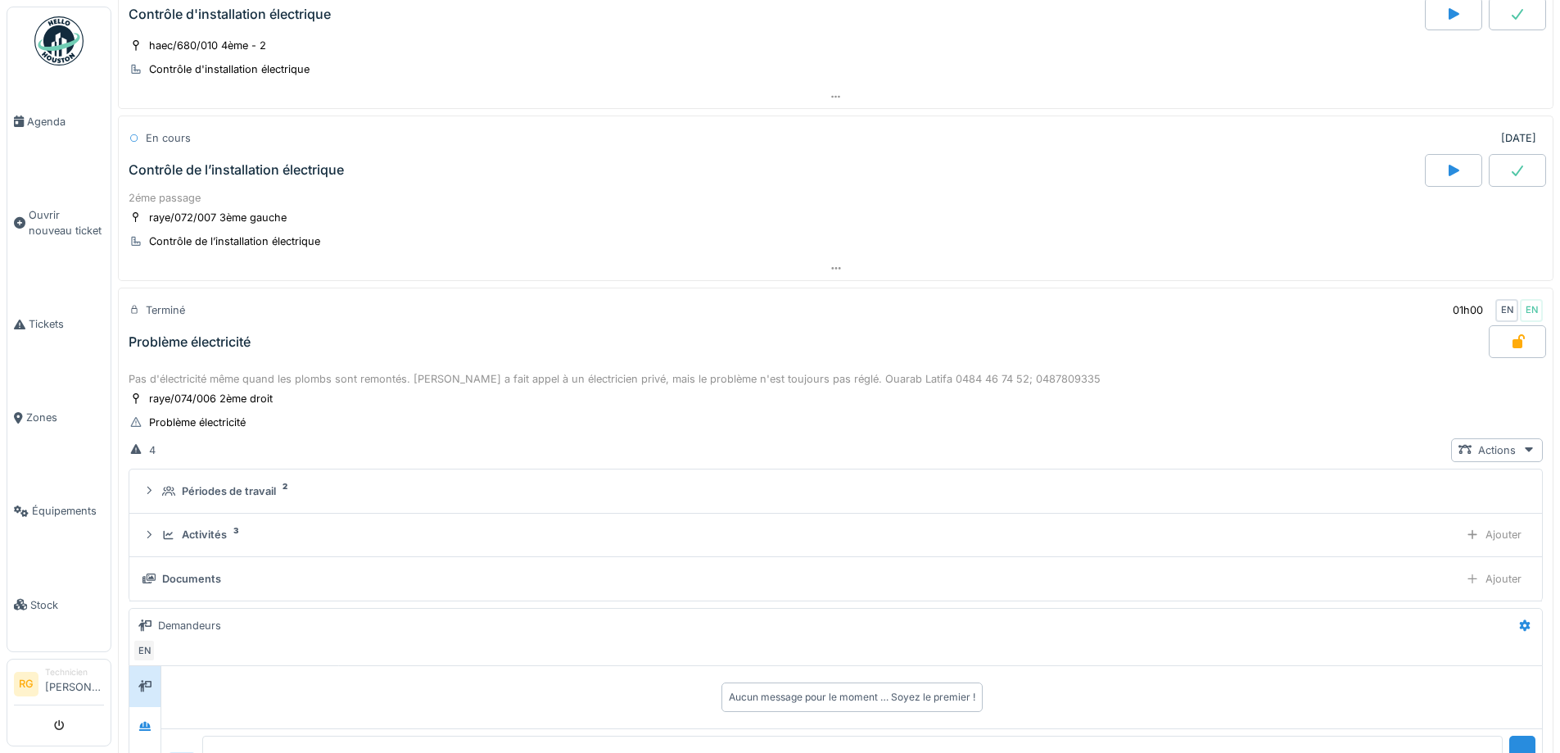
scroll to position [164, 0]
click at [355, 355] on div "Problème électricité" at bounding box center [807, 340] width 1364 height 33
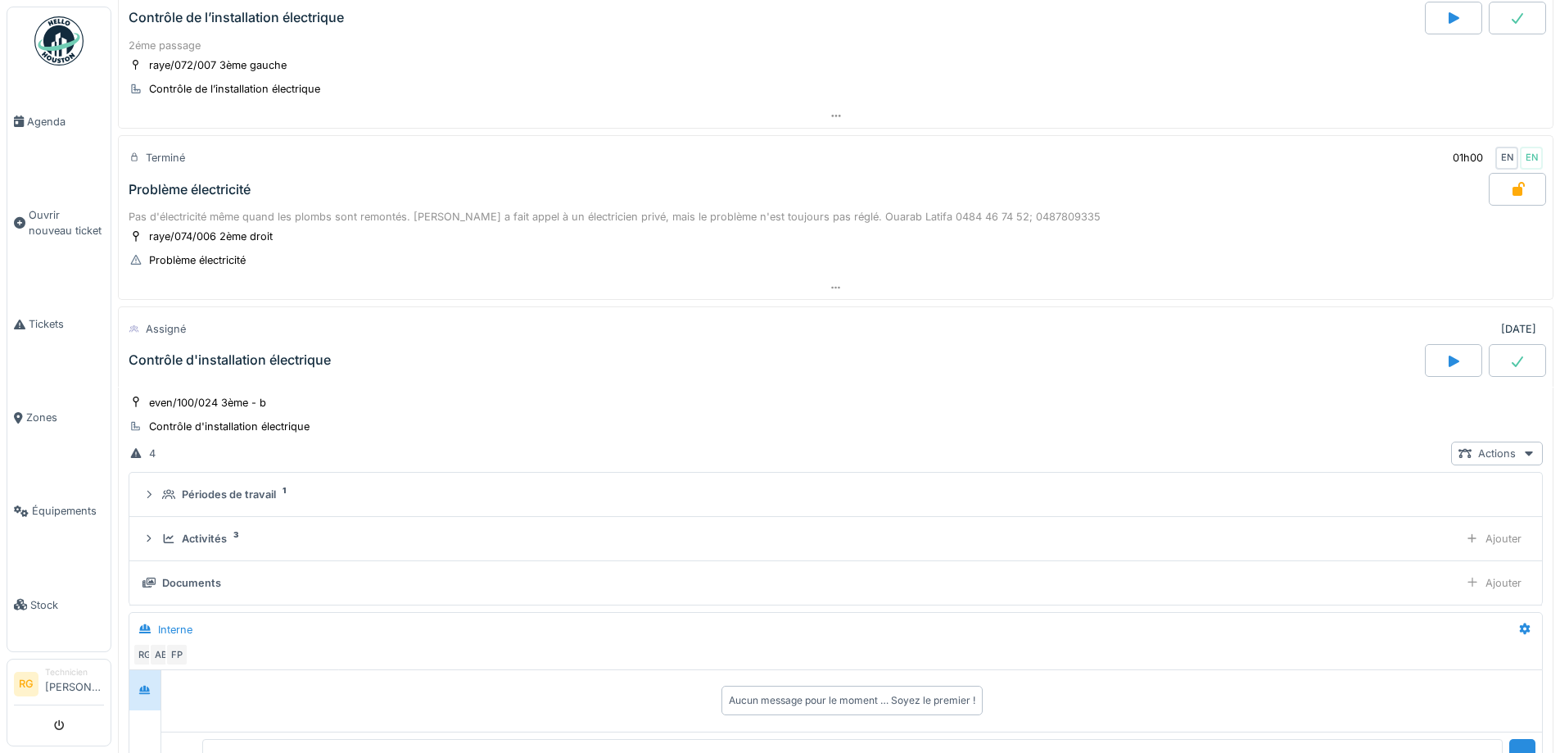
scroll to position [328, 0]
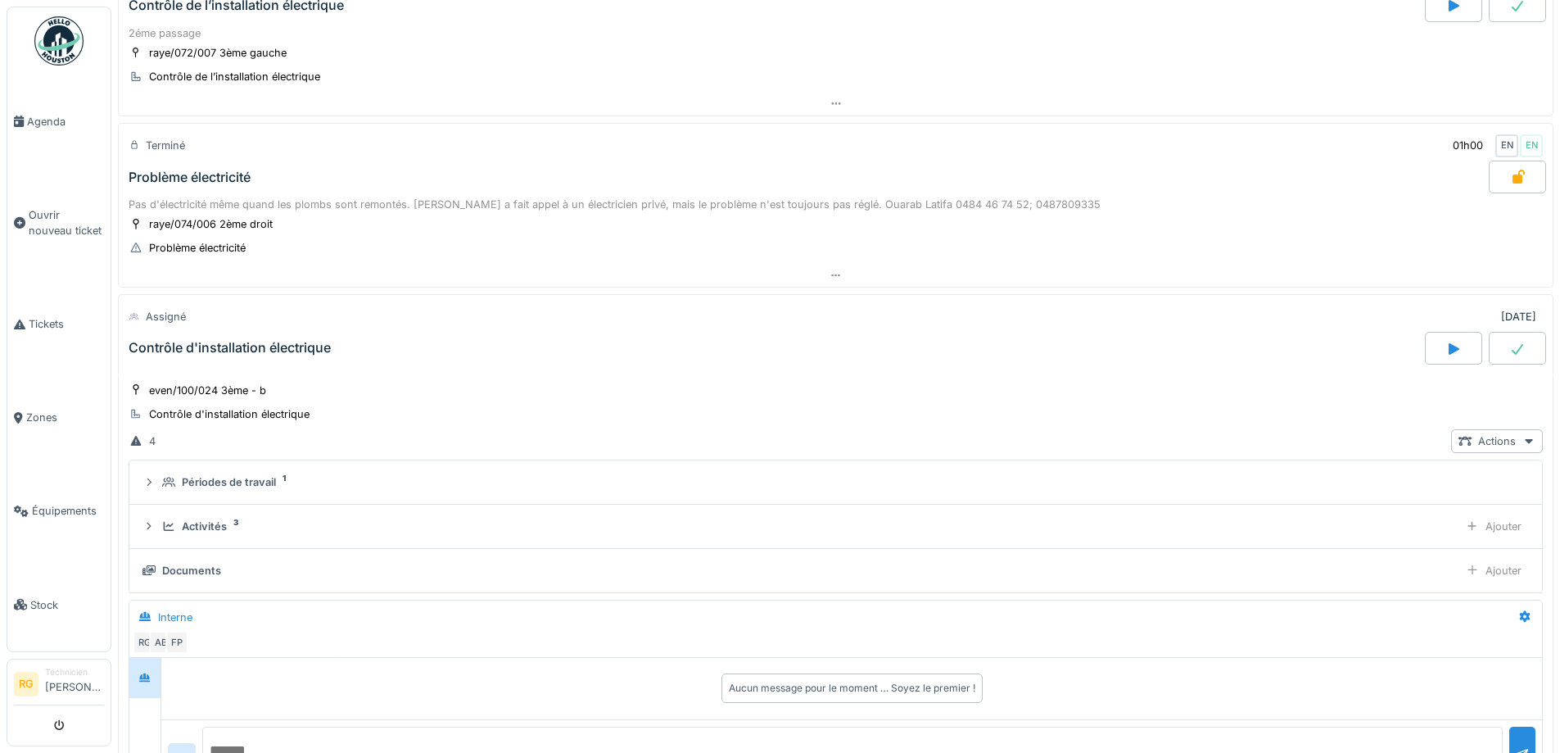
click at [348, 378] on div "even/100/024 3ème - b Contrôle d'installation électrique 4 Actions Périodes de …" at bounding box center [836, 584] width 1436 height 419
click at [340, 346] on div "Contrôle d'installation électrique" at bounding box center [775, 349] width 1300 height 33
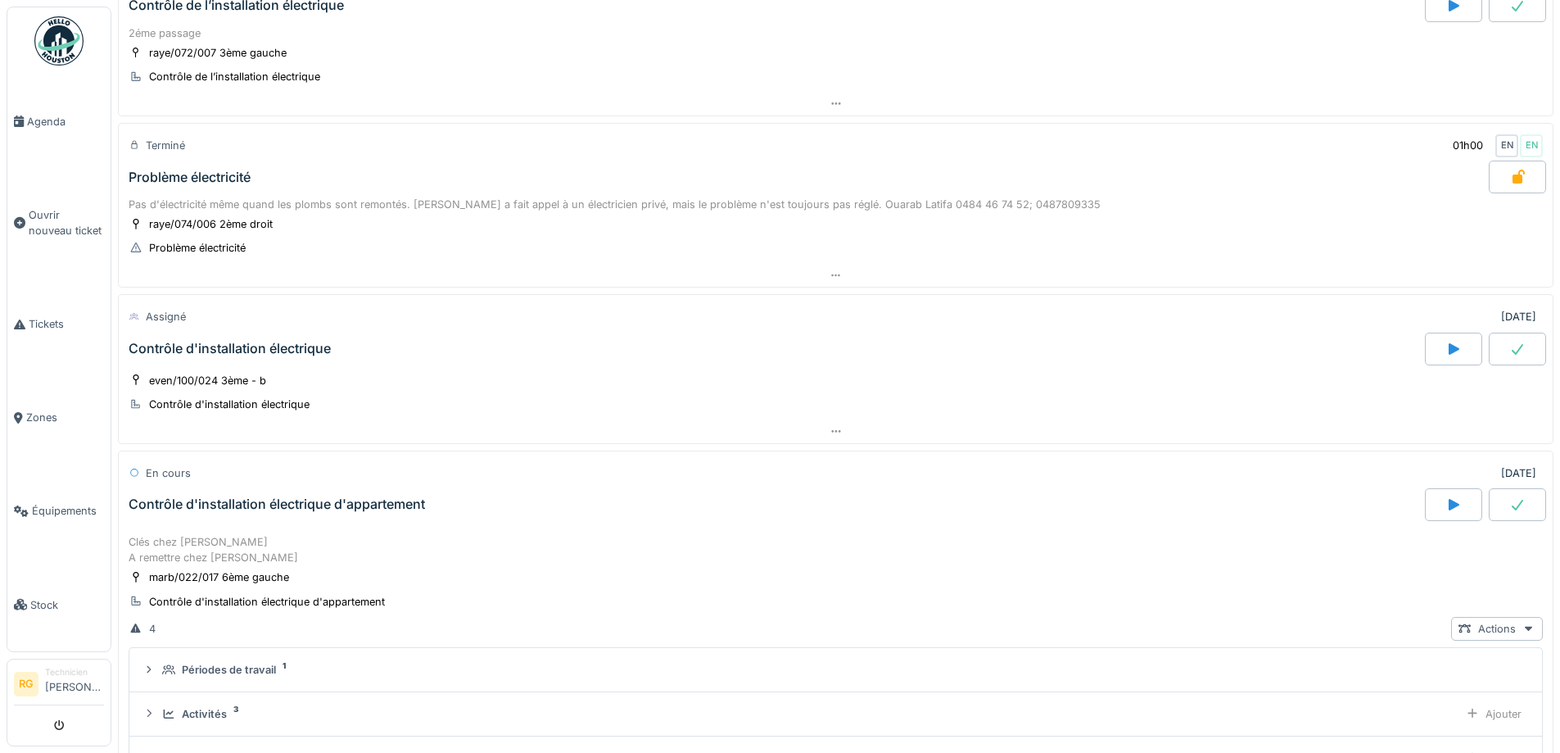
click at [376, 518] on div "Contrôle d'installation électrique d'appartement" at bounding box center [775, 504] width 1300 height 33
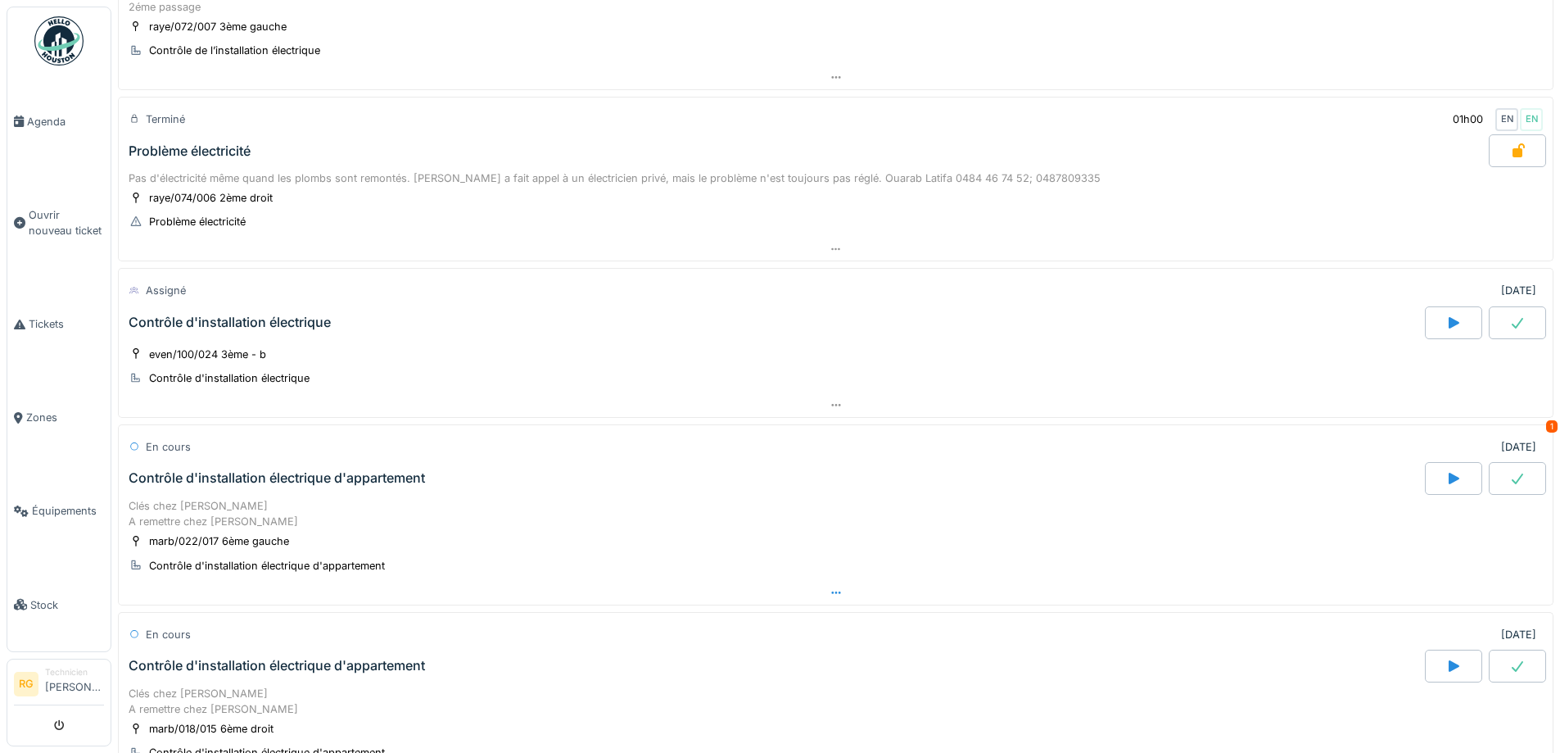
scroll to position [0, 0]
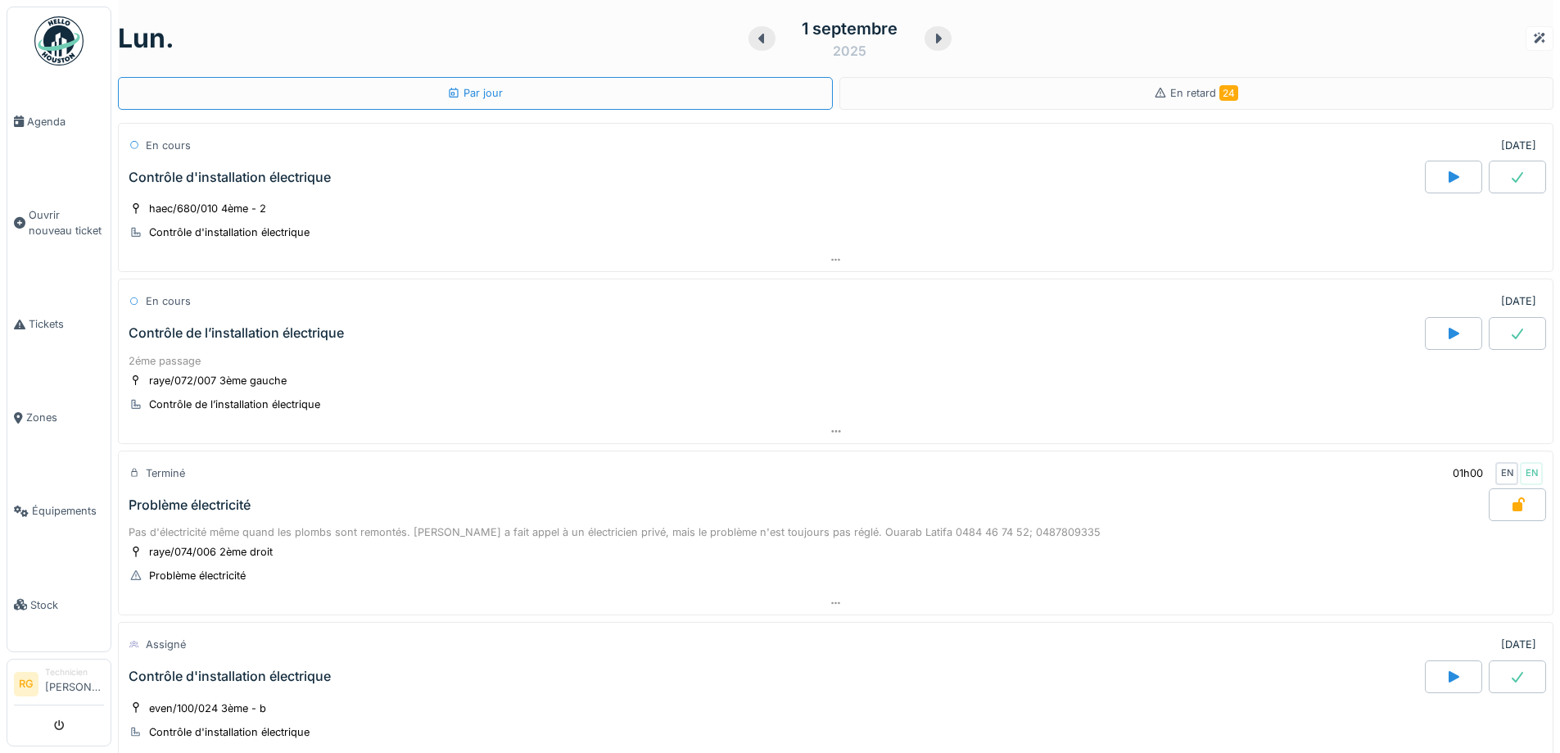
click at [1510, 183] on icon at bounding box center [1518, 176] width 16 height 13
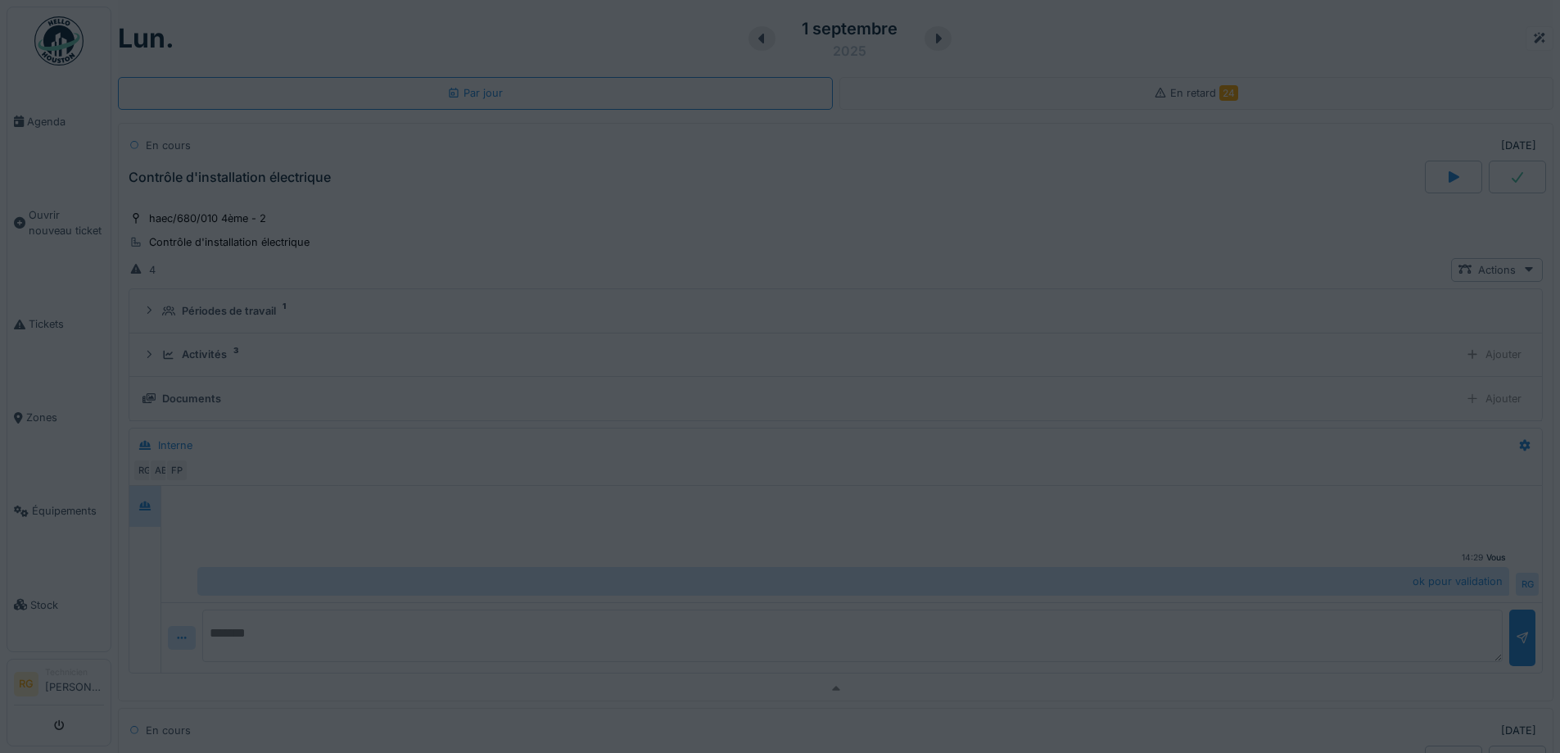
scroll to position [57, 0]
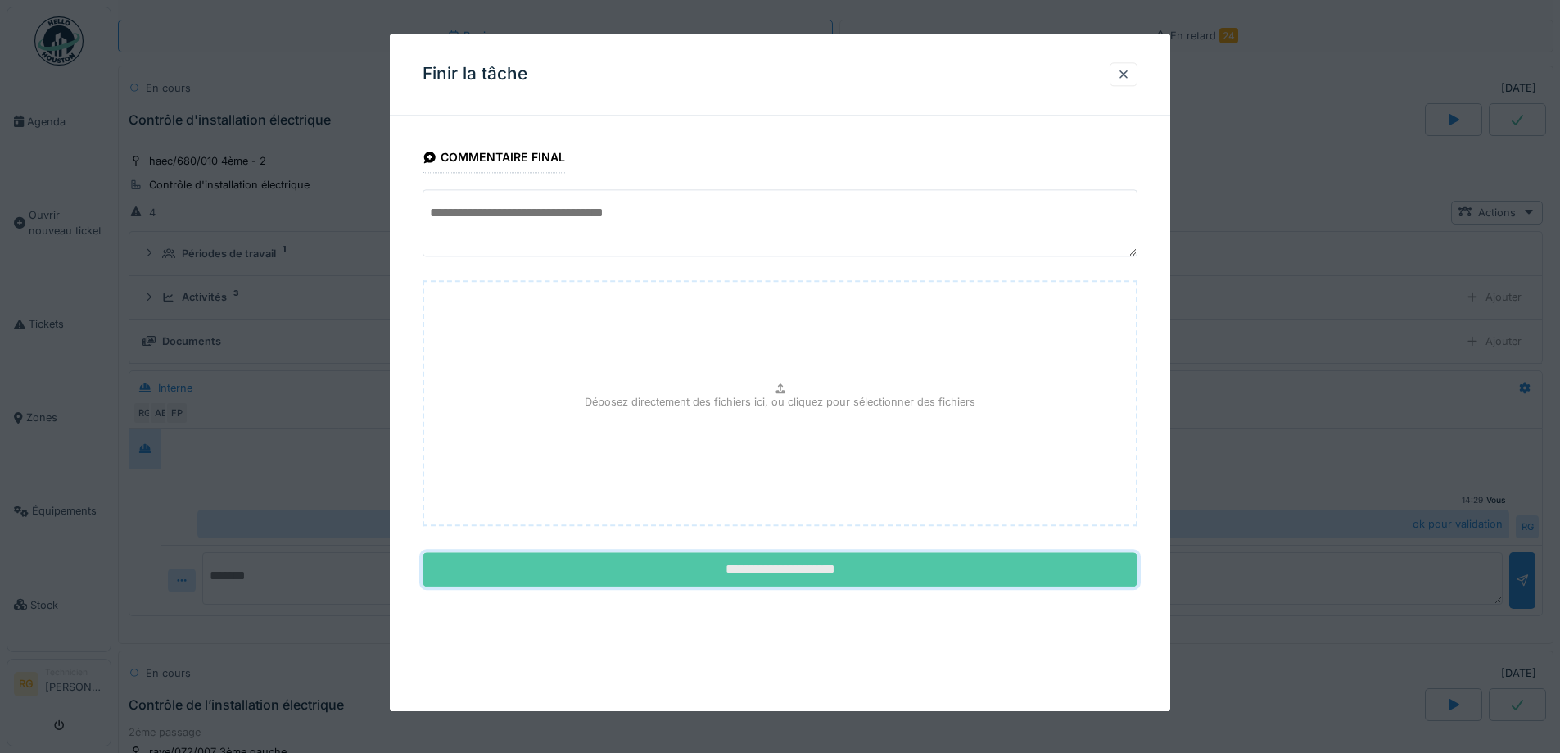
click at [790, 576] on input "**********" at bounding box center [780, 570] width 715 height 34
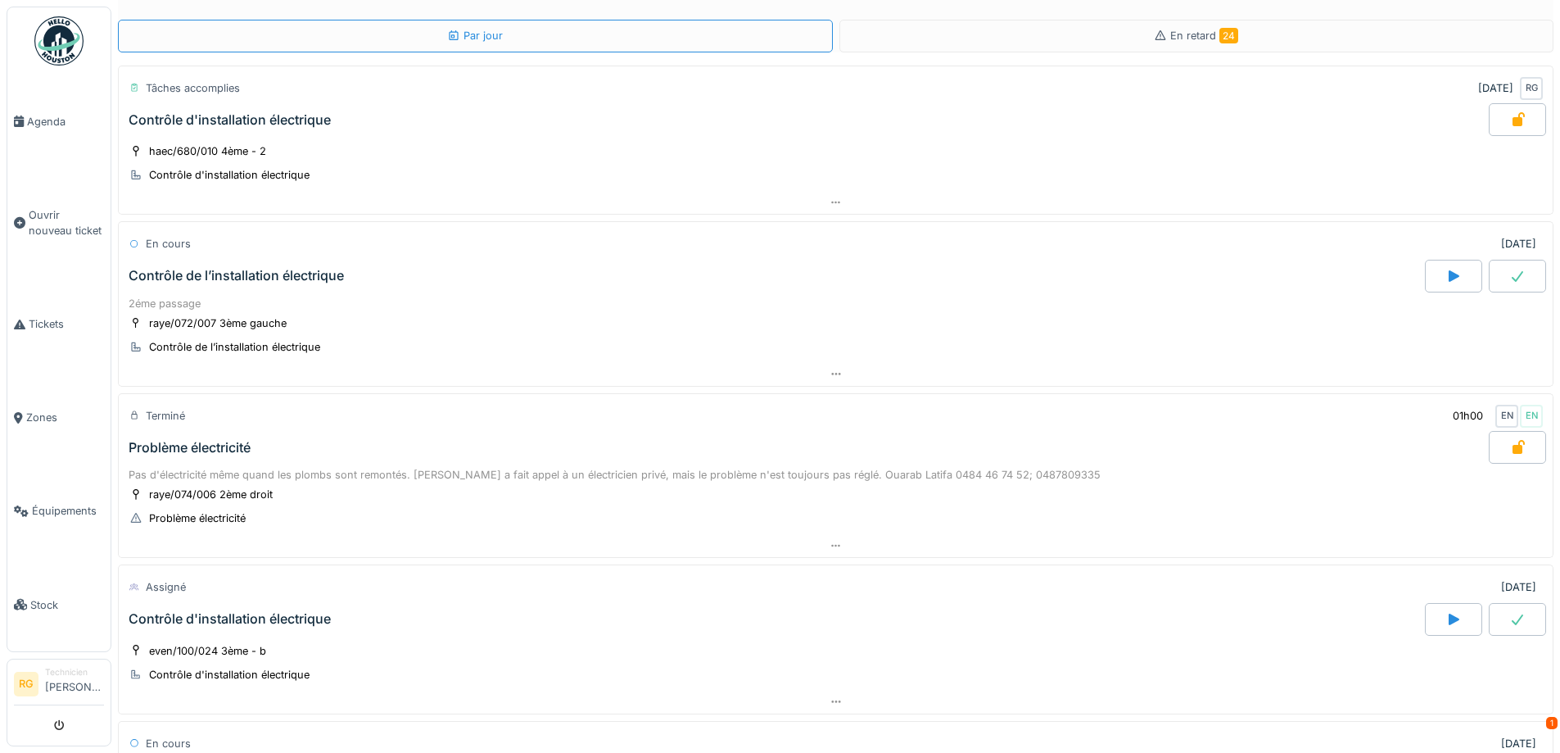
click at [1502, 269] on div at bounding box center [1517, 276] width 57 height 33
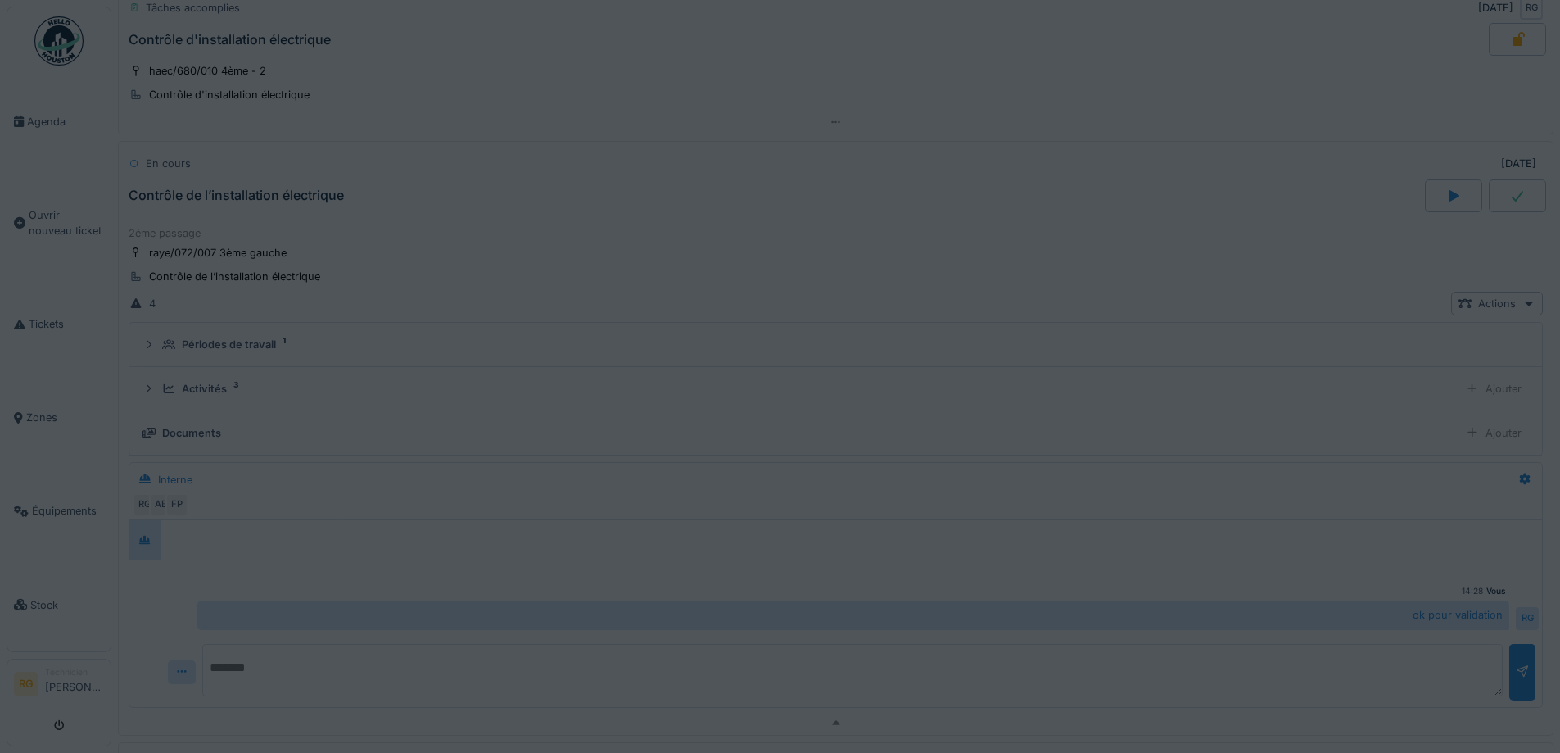
scroll to position [213, 0]
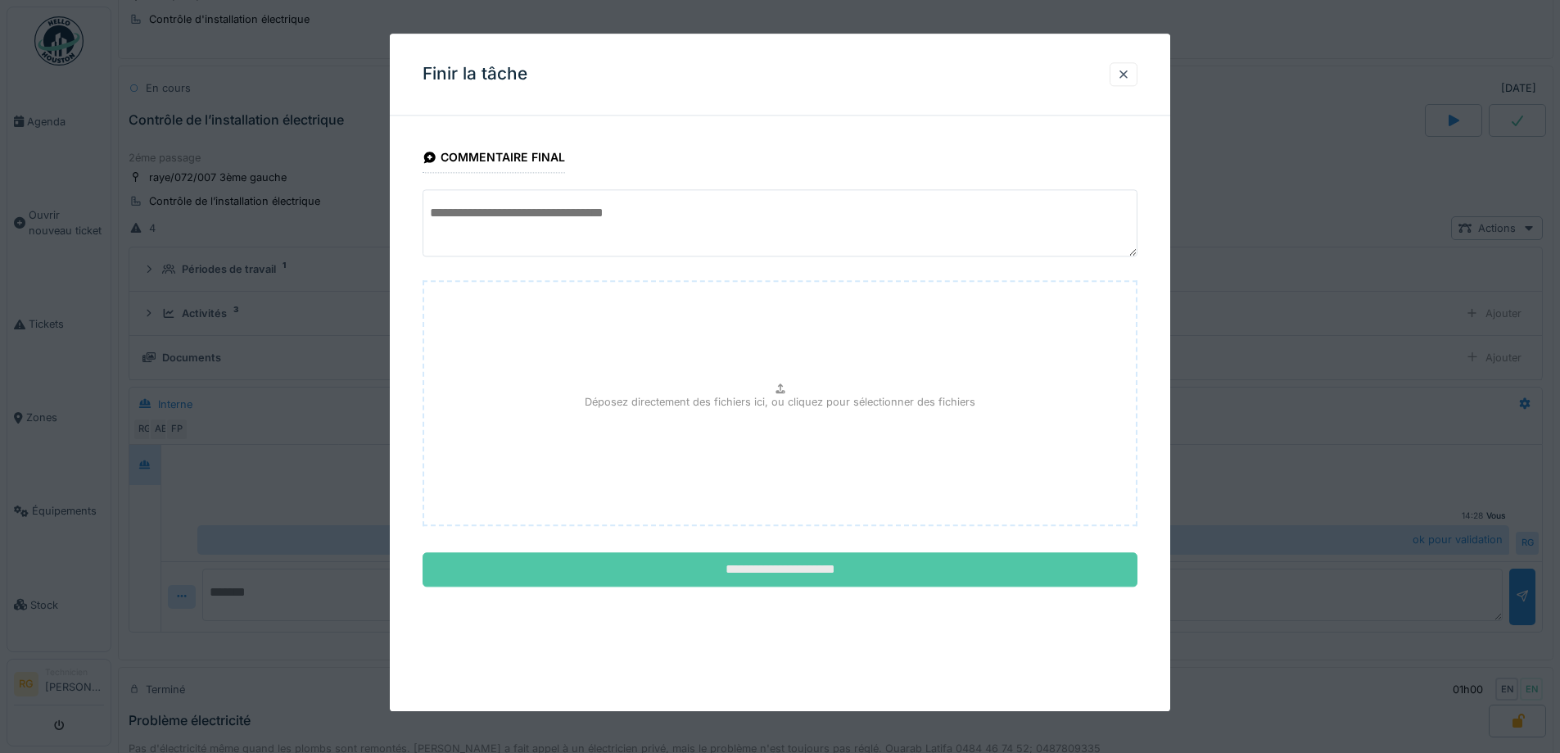
click at [646, 575] on input "**********" at bounding box center [780, 570] width 715 height 34
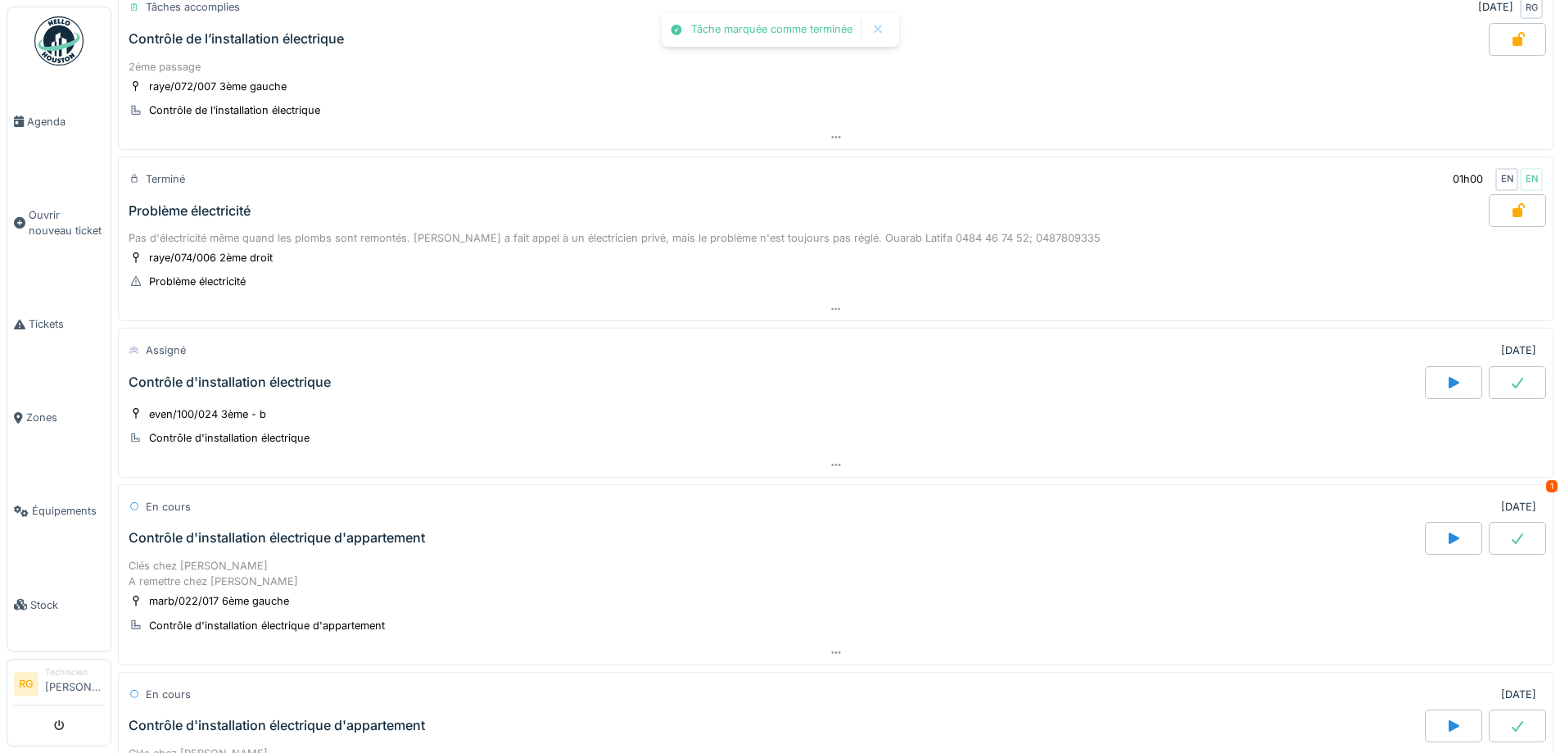
scroll to position [295, 0]
click at [1510, 381] on icon at bounding box center [1518, 381] width 16 height 13
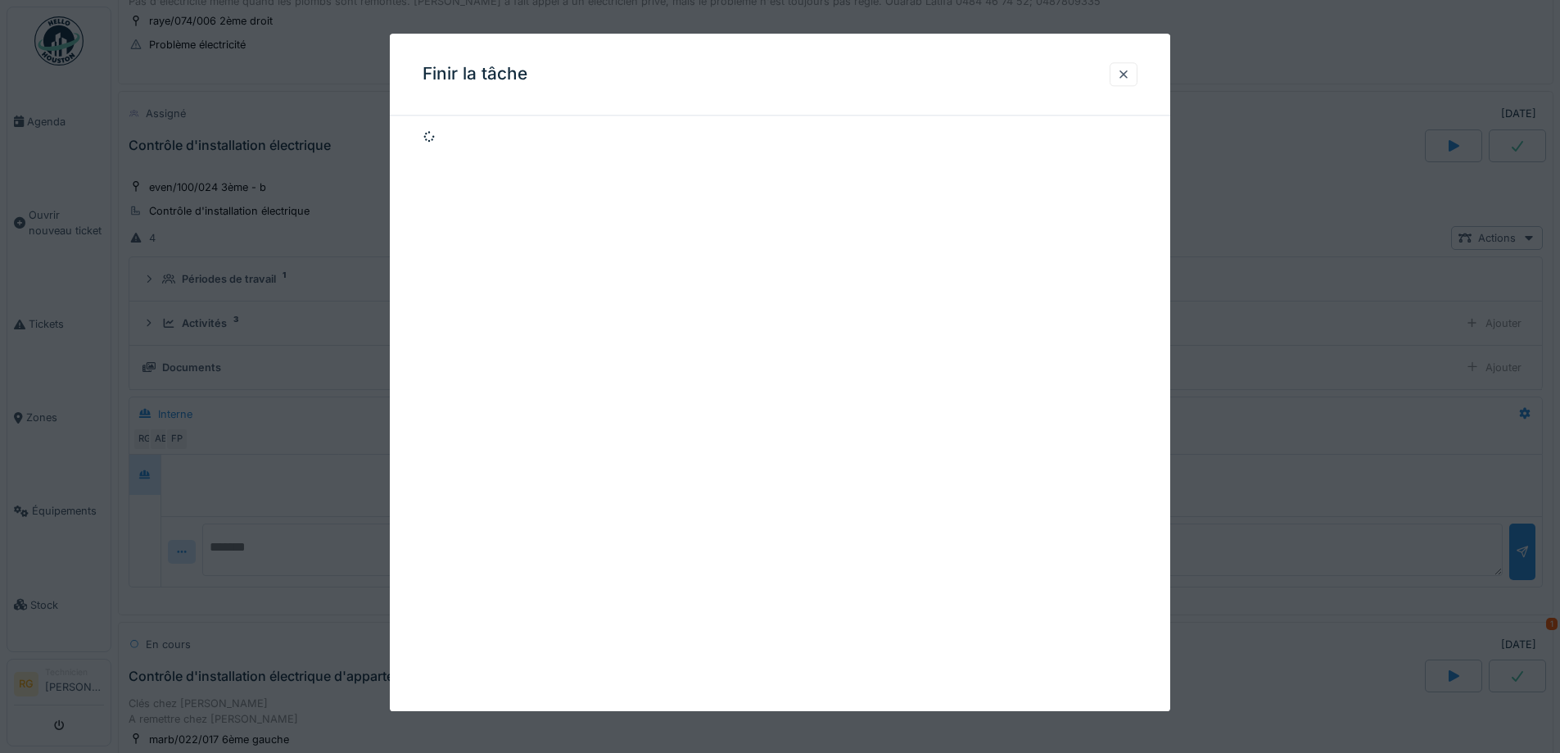
scroll to position [556, 0]
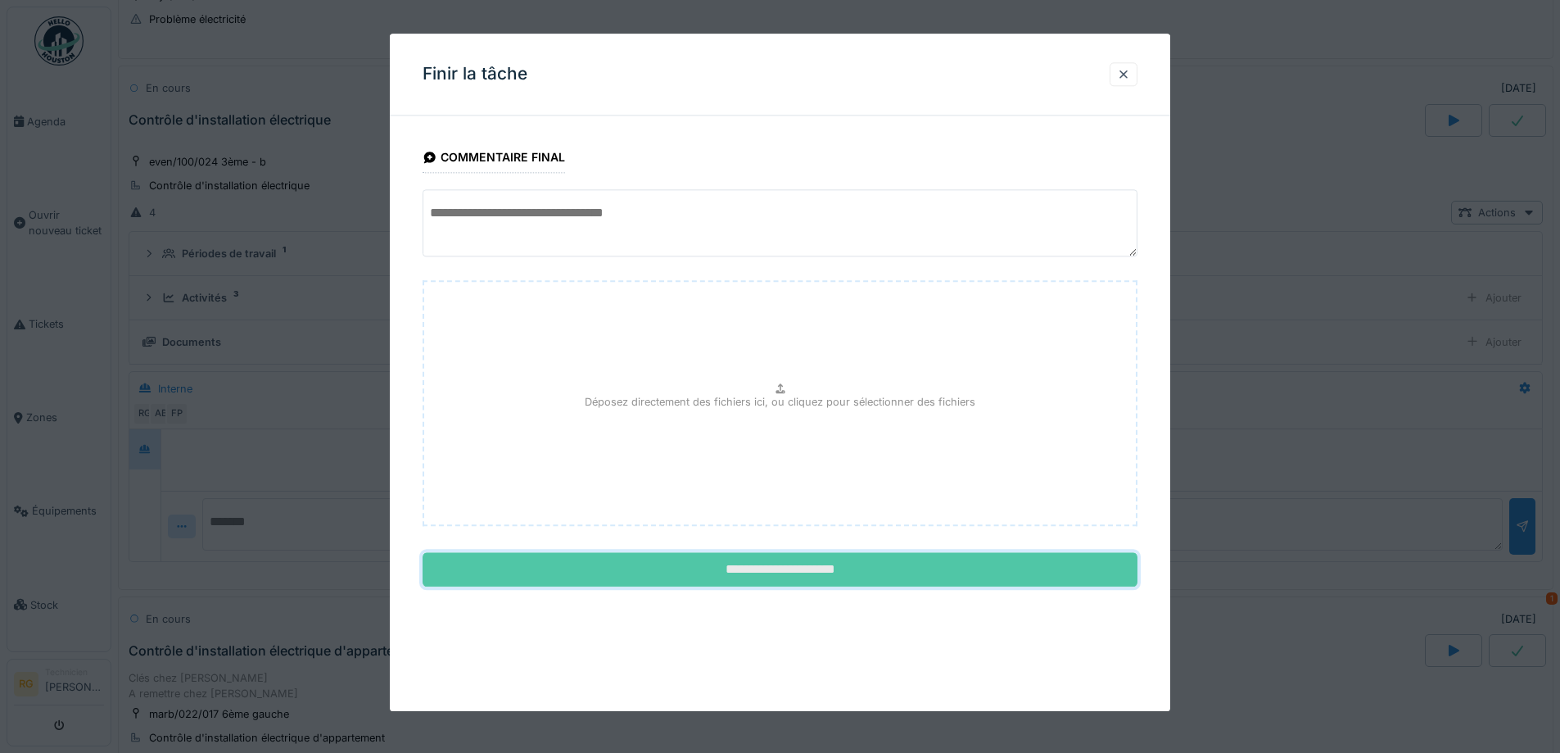
click at [741, 565] on input "**********" at bounding box center [780, 570] width 715 height 34
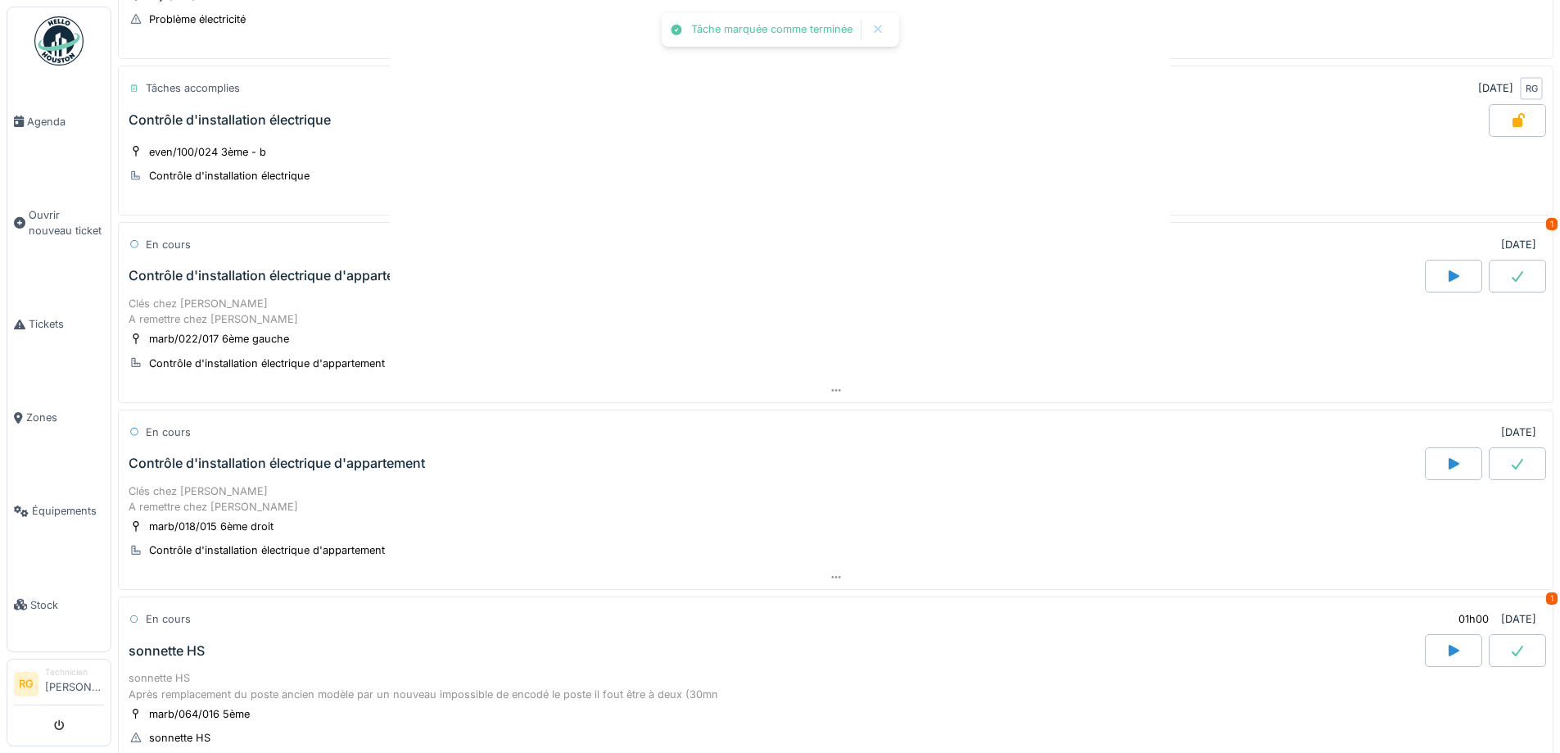
scroll to position [12, 0]
click at [313, 229] on div "En cours [DATE] 1" at bounding box center [836, 244] width 1415 height 30
click at [298, 244] on div "En cours [DATE] 1" at bounding box center [836, 244] width 1415 height 30
click at [272, 268] on div "Contrôle d'installation électrique d'appartement" at bounding box center [277, 276] width 297 height 16
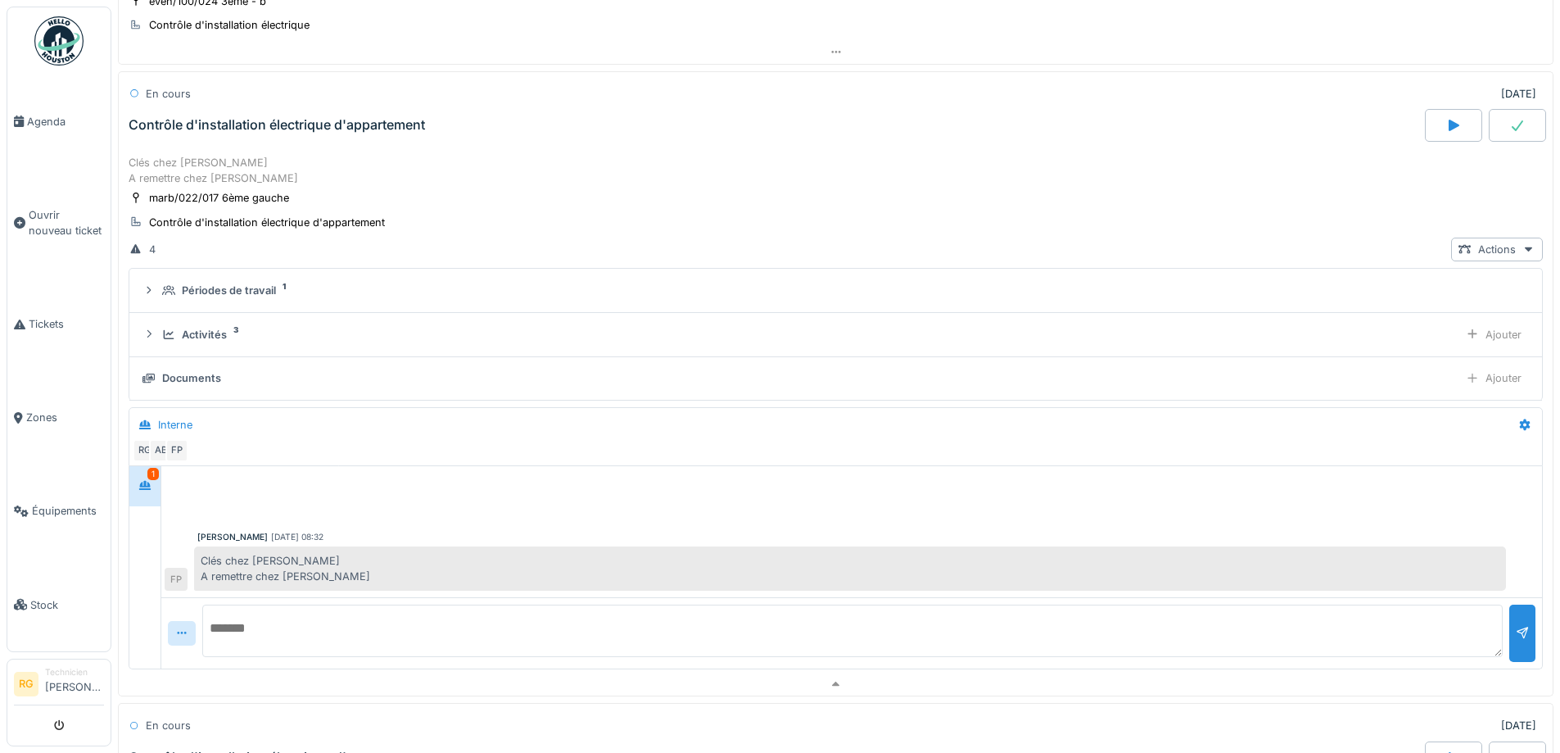
scroll to position [713, 0]
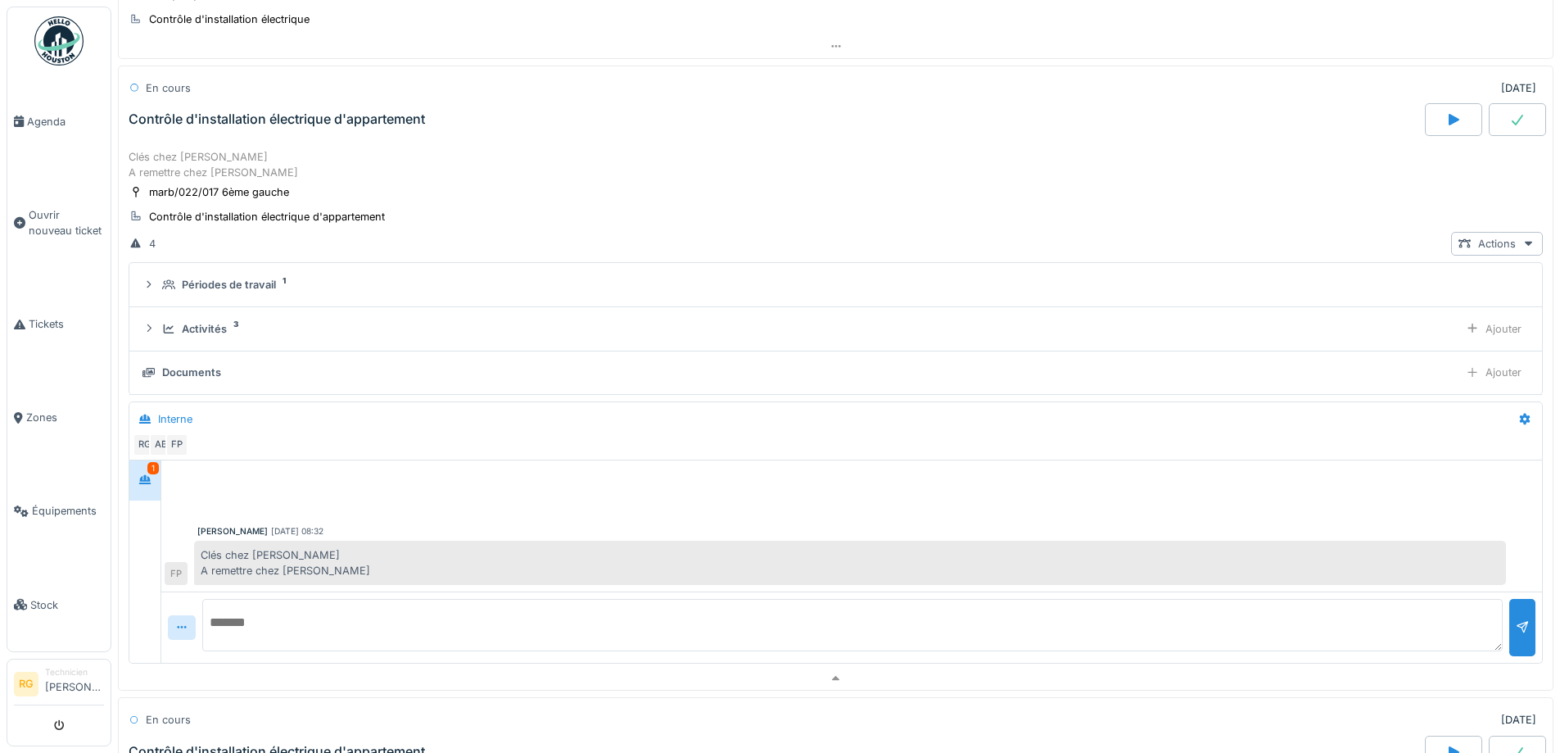
click at [377, 138] on div "En cours [DATE] Contrôle d'installation électrique d'appartement" at bounding box center [836, 106] width 1436 height 80
